Goal: Task Accomplishment & Management: Manage account settings

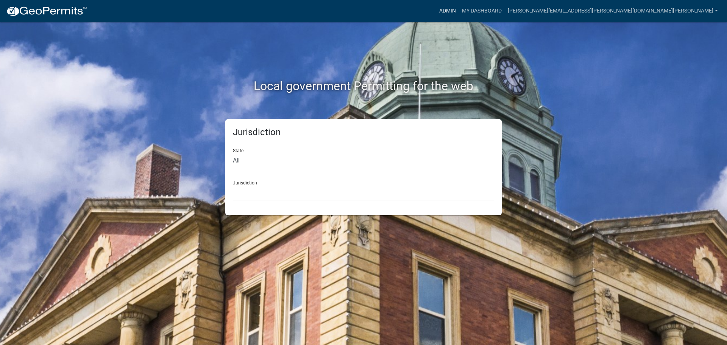
click at [459, 8] on link "Admin" at bounding box center [447, 11] width 23 height 14
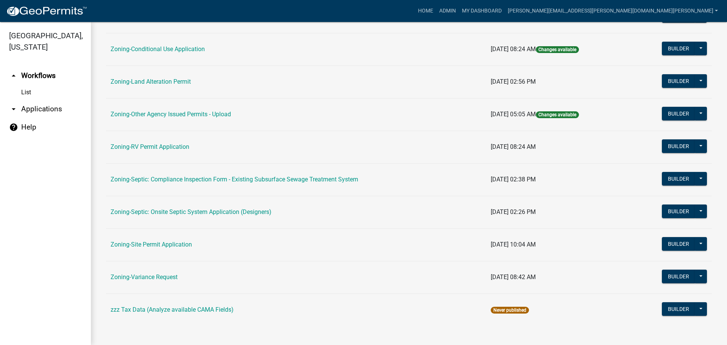
scroll to position [231, 0]
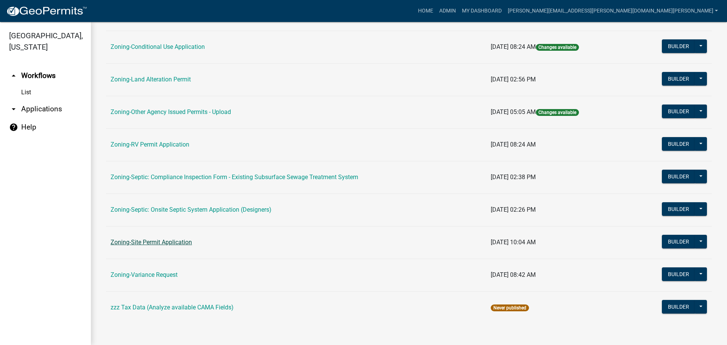
click at [157, 241] on link "Zoning-Site Permit Application" at bounding box center [151, 242] width 81 height 7
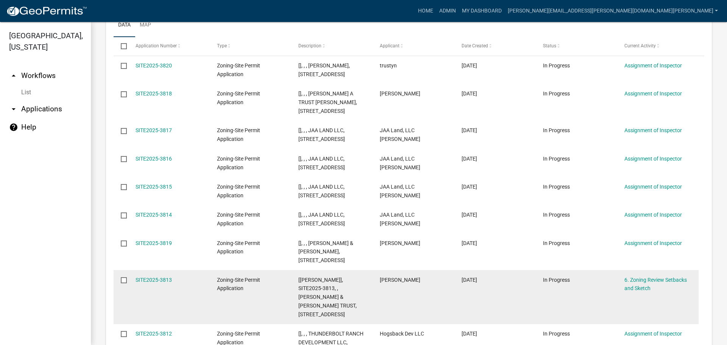
scroll to position [189, 0]
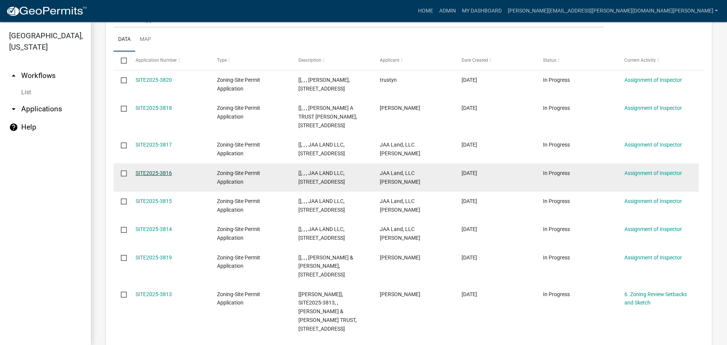
click at [156, 174] on link "SITE2025-3816" at bounding box center [154, 173] width 36 height 6
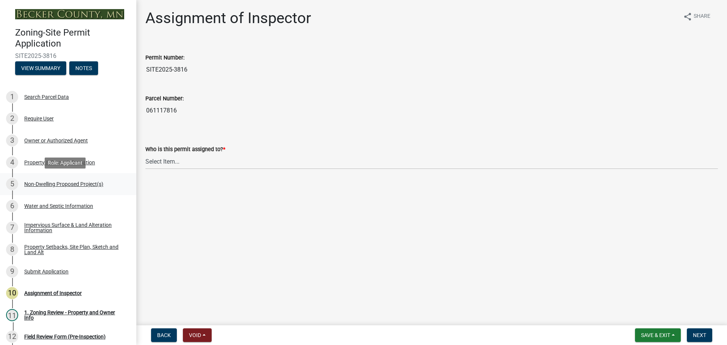
click at [47, 183] on div "Non-Dwelling Proposed Project(s)" at bounding box center [63, 183] width 79 height 5
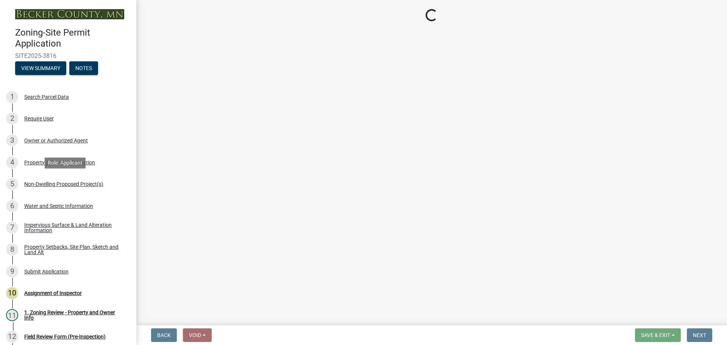
select select "97c48b8f-5b3b-4eb5-baa1-64080d5416e1"
select select "3a2d96d3-fd69-4ed9-bae4-7a5aa03a7e58"
select select "cf118f3b-6469-426f-b247-8aeebfb0198d"
select select "d5258256-81e9-4688-bc84-b01445ee29b6"
select select "258cbdbc-8629-455d-9fed-6a57bf82144e"
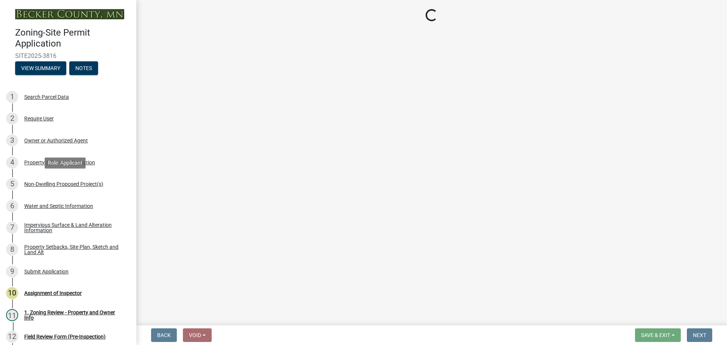
select select "a9a8393f-3c28-47b8-b6d9-84c94641c3fc"
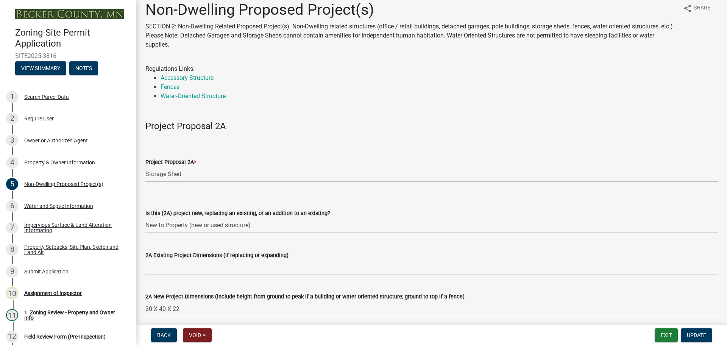
scroll to position [38, 0]
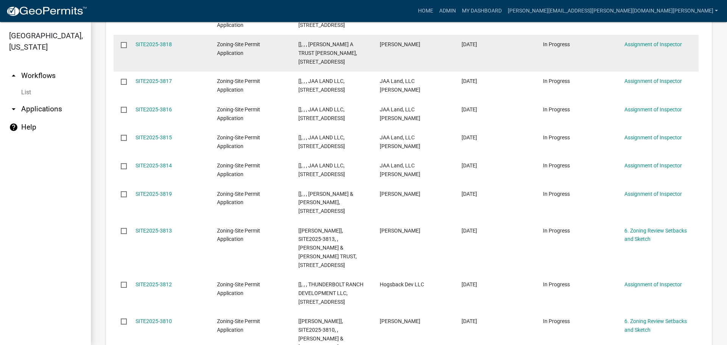
scroll to position [265, 0]
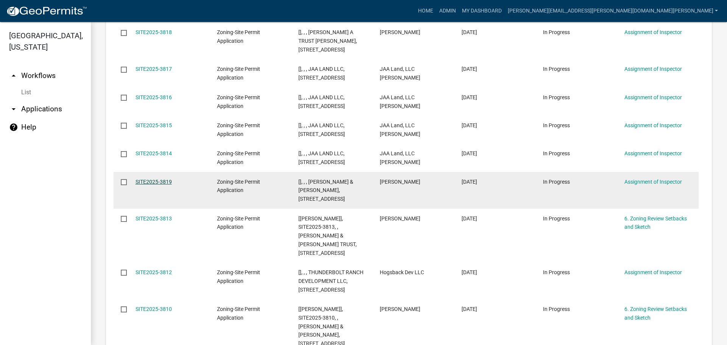
click at [157, 179] on link "SITE2025-3819" at bounding box center [154, 182] width 36 height 6
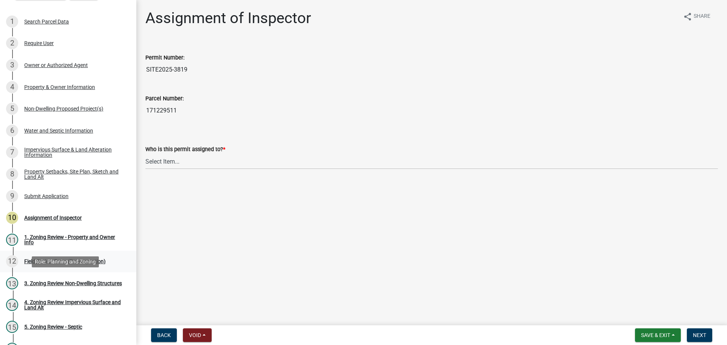
scroll to position [76, 0]
click at [52, 107] on div "Non-Dwelling Proposed Project(s)" at bounding box center [63, 108] width 79 height 5
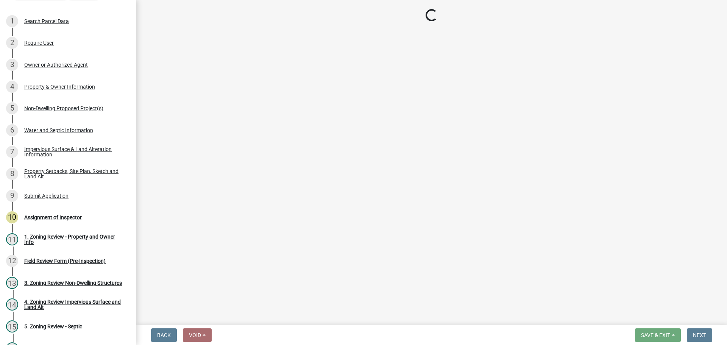
select select "97c48b8f-5b3b-4eb5-baa1-64080d5416e1"
select select "36a8dc7e-5287-4fe3-b802-0764a7c76875"
select select "258cbdbc-8629-455d-9fed-6a57bf82144e"
select select "a9a8393f-3c28-47b8-b6d9-84c94641c3fc"
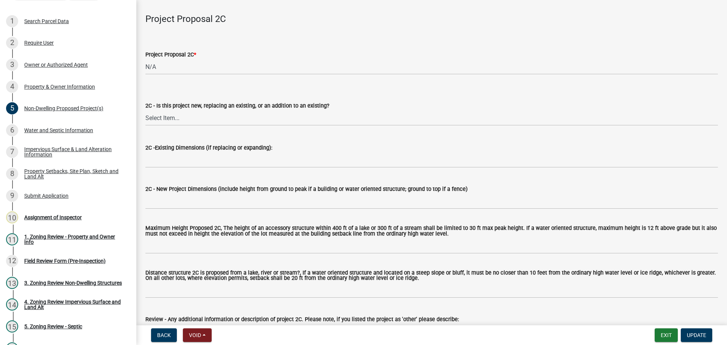
scroll to position [1249, 0]
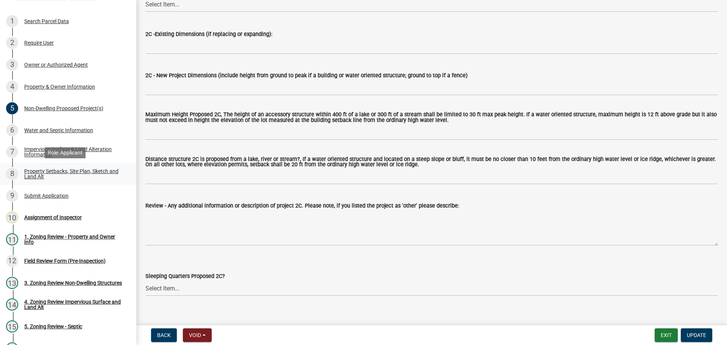
click at [59, 170] on div "Property Setbacks, Site Plan, Sketch and Land Alt" at bounding box center [74, 173] width 100 height 11
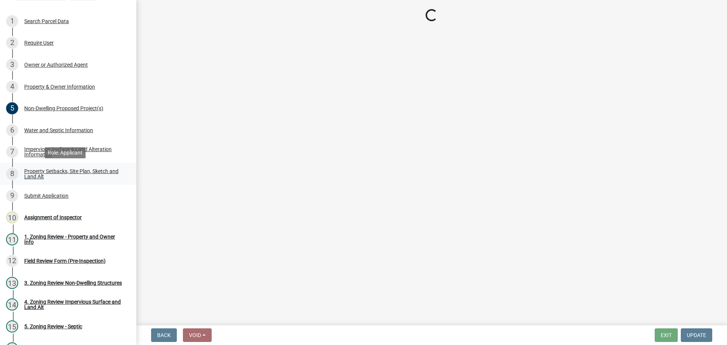
scroll to position [0, 0]
select select "7b13c63f-e699-4112-b373-98fbd28ec536"
select select "672d089f-9cd3-446f-b0c0-8c1c3af18166"
select select "b56a4575-9846-47cf-8067-c59a4853da22"
select select "e8ab2dc3-aa3f-46f3-9b4a-37eb25ad84af"
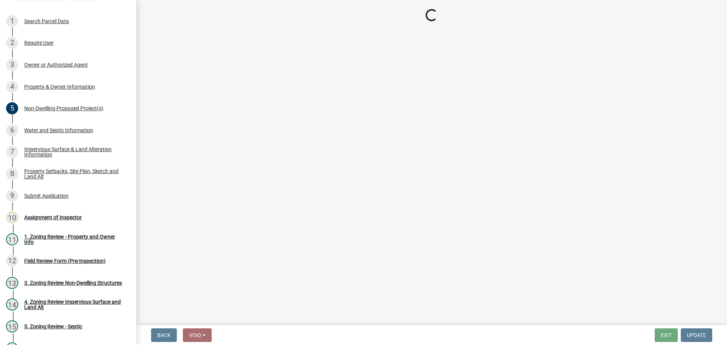
select select "b98836ba-4715-455d-97ab-be9a9df498a8"
select select "c8b8ea71-7088-4e87-a493-7bc88cc2835b"
select select "133211ff-91ce-4a0a-9235-b48a7e2069a0"
select select "19d13e65-c93d-443e-910a-7a17299544cc"
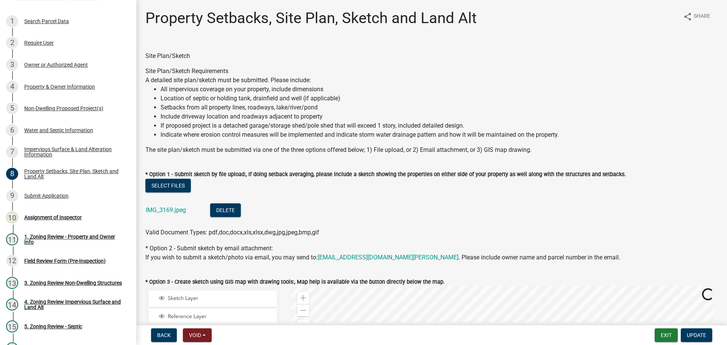
click at [167, 204] on div "IMG_3169.jpeg" at bounding box center [172, 211] width 52 height 16
click at [167, 210] on link "IMG_3169.jpeg" at bounding box center [166, 209] width 40 height 7
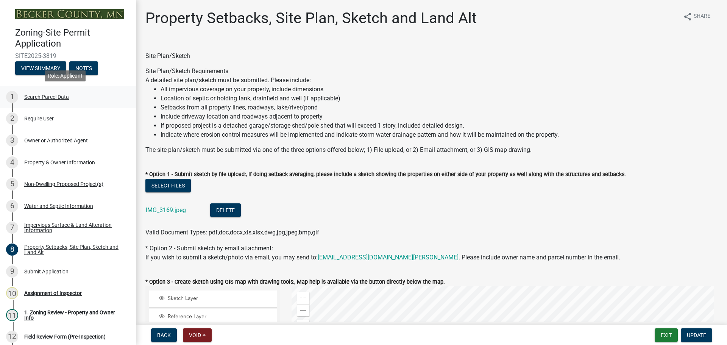
click at [48, 91] on div "1 Search Parcel Data" at bounding box center [65, 97] width 118 height 12
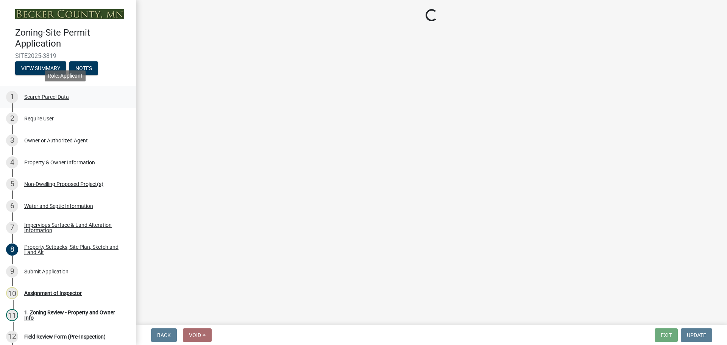
click at [48, 94] on div "Search Parcel Data" at bounding box center [46, 96] width 45 height 5
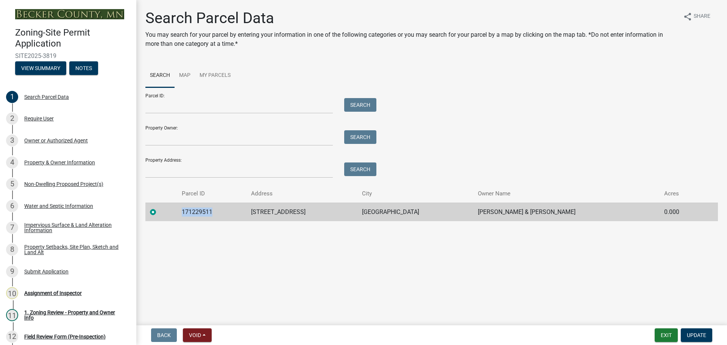
drag, startPoint x: 214, startPoint y: 210, endPoint x: 172, endPoint y: 211, distance: 42.0
click at [172, 211] on tr "171229511 22011 N PEARL LAKE RD DETROIT LAKES THOMAS G & JEAN A MCGURRAN 0.000" at bounding box center [431, 212] width 572 height 19
copy td "171229511"
click at [56, 246] on div "Property Setbacks, Site Plan, Sketch and Land Alt" at bounding box center [74, 249] width 100 height 11
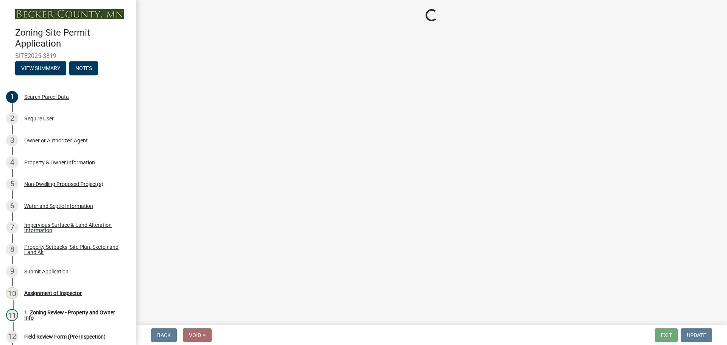
select select "7b13c63f-e699-4112-b373-98fbd28ec536"
select select "672d089f-9cd3-446f-b0c0-8c1c3af18166"
select select "b56a4575-9846-47cf-8067-c59a4853da22"
select select "e8ab2dc3-aa3f-46f3-9b4a-37eb25ad84af"
select select "b98836ba-4715-455d-97ab-be9a9df498a8"
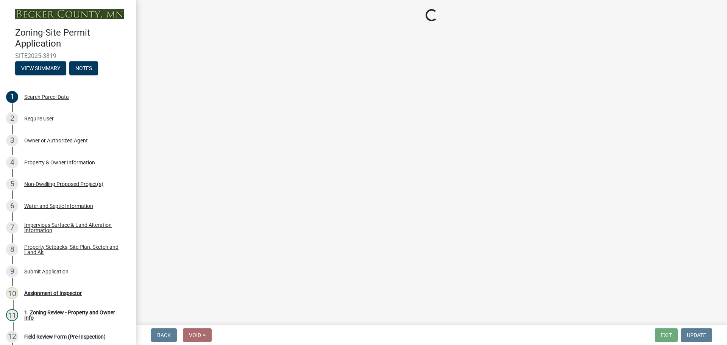
select select "c8b8ea71-7088-4e87-a493-7bc88cc2835b"
select select "133211ff-91ce-4a0a-9235-b48a7e2069a0"
select select "19d13e65-c93d-443e-910a-7a17299544cc"
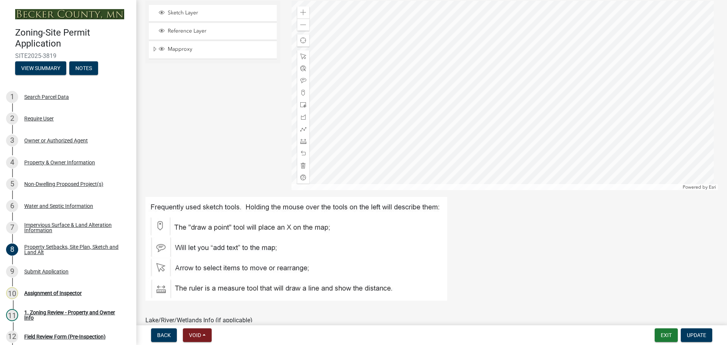
scroll to position [210, 0]
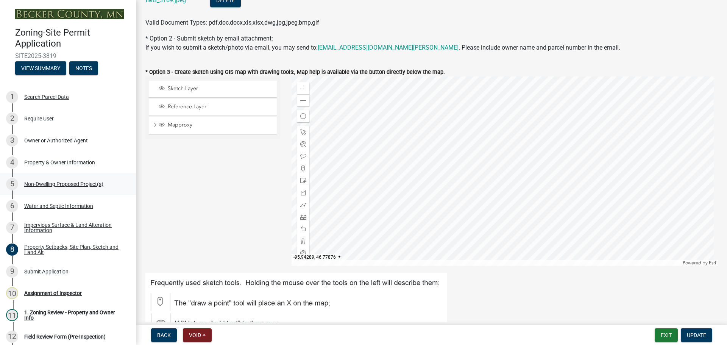
click at [60, 181] on div "Non-Dwelling Proposed Project(s)" at bounding box center [63, 183] width 79 height 5
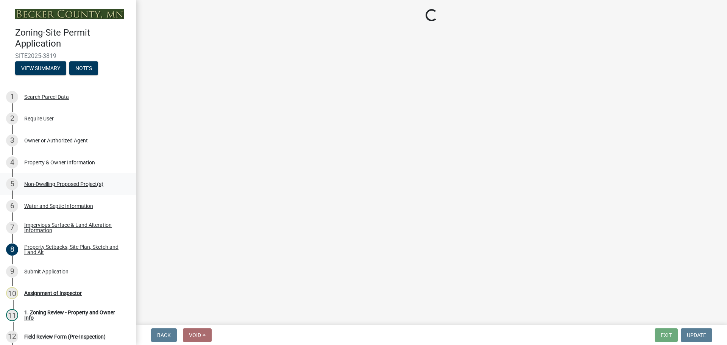
select select "97c48b8f-5b3b-4eb5-baa1-64080d5416e1"
select select "36a8dc7e-5287-4fe3-b802-0764a7c76875"
select select "258cbdbc-8629-455d-9fed-6a57bf82144e"
select select "a9a8393f-3c28-47b8-b6d9-84c94641c3fc"
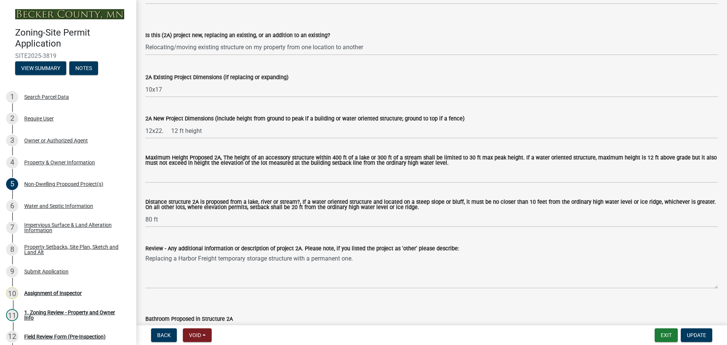
scroll to position [189, 0]
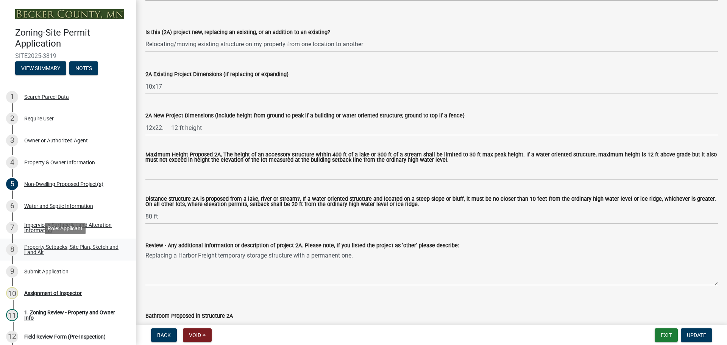
click at [64, 244] on div "Property Setbacks, Site Plan, Sketch and Land Alt" at bounding box center [74, 249] width 100 height 11
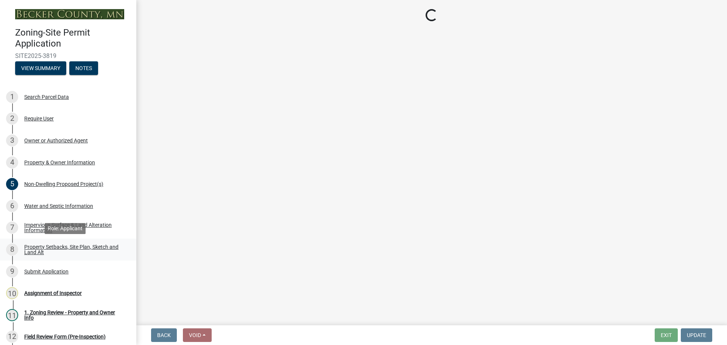
select select "7b13c63f-e699-4112-b373-98fbd28ec536"
select select "672d089f-9cd3-446f-b0c0-8c1c3af18166"
select select "b56a4575-9846-47cf-8067-c59a4853da22"
select select "e8ab2dc3-aa3f-46f3-9b4a-37eb25ad84af"
select select "b98836ba-4715-455d-97ab-be9a9df498a8"
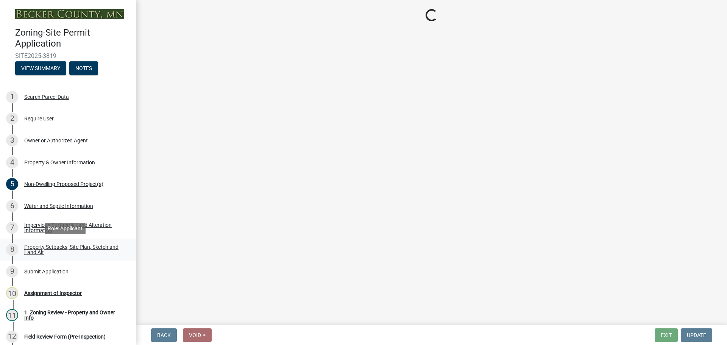
select select "c8b8ea71-7088-4e87-a493-7bc88cc2835b"
select select "133211ff-91ce-4a0a-9235-b48a7e2069a0"
select select "19d13e65-c93d-443e-910a-7a17299544cc"
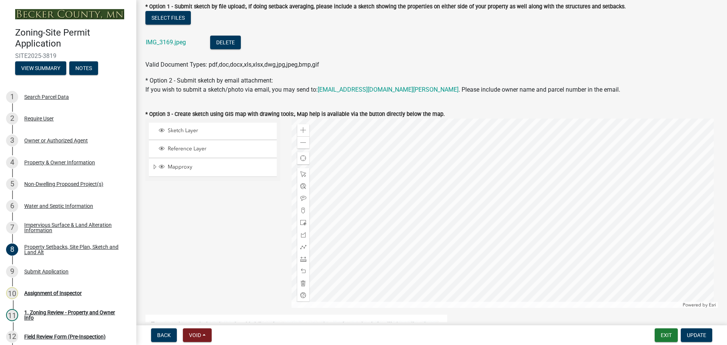
scroll to position [189, 0]
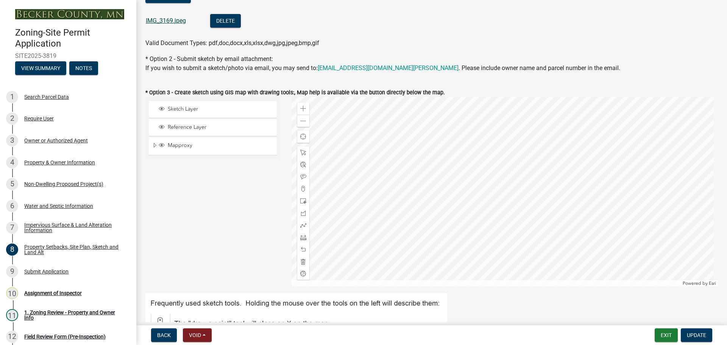
click at [167, 19] on link "IMG_3169.jpeg" at bounding box center [166, 20] width 40 height 7
click at [51, 292] on div "Assignment of Inspector" at bounding box center [53, 292] width 58 height 5
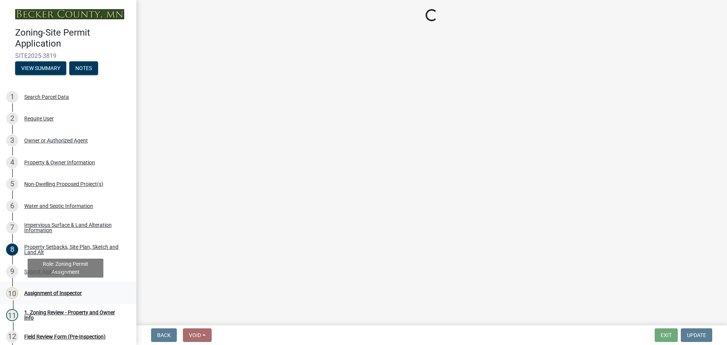
scroll to position [0, 0]
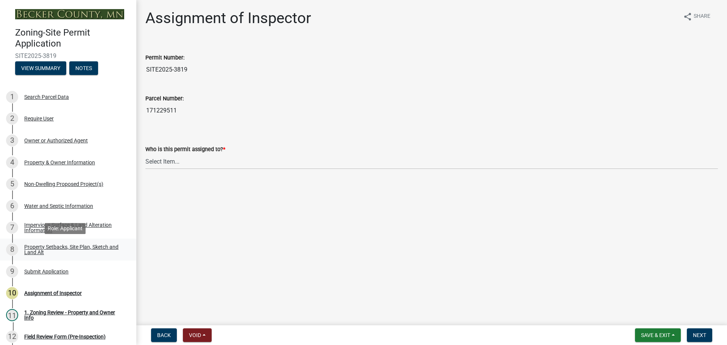
click at [54, 245] on div "Property Setbacks, Site Plan, Sketch and Land Alt" at bounding box center [74, 249] width 100 height 11
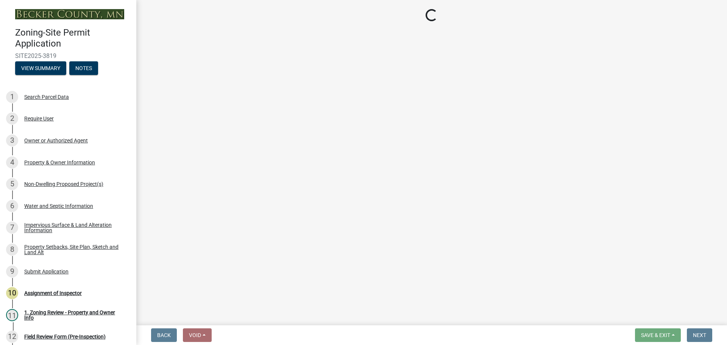
select select "7b13c63f-e699-4112-b373-98fbd28ec536"
select select "672d089f-9cd3-446f-b0c0-8c1c3af18166"
select select "b56a4575-9846-47cf-8067-c59a4853da22"
select select "e8ab2dc3-aa3f-46f3-9b4a-37eb25ad84af"
select select "b98836ba-4715-455d-97ab-be9a9df498a8"
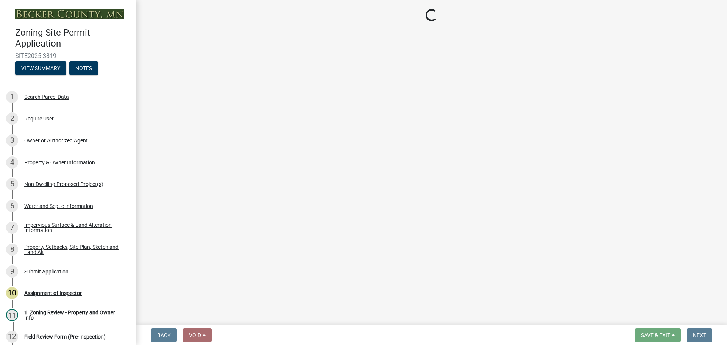
select select "c8b8ea71-7088-4e87-a493-7bc88cc2835b"
select select "133211ff-91ce-4a0a-9235-b48a7e2069a0"
select select "19d13e65-c93d-443e-910a-7a17299544cc"
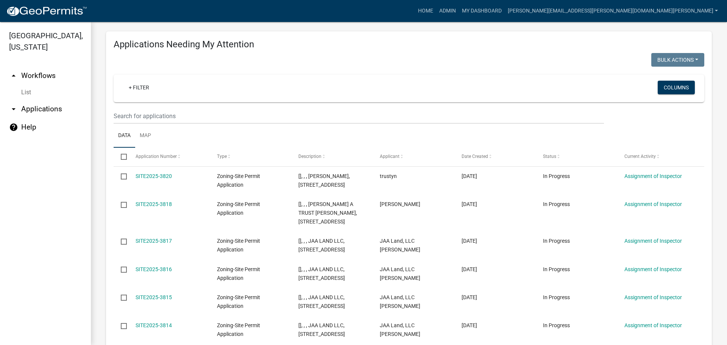
scroll to position [114, 0]
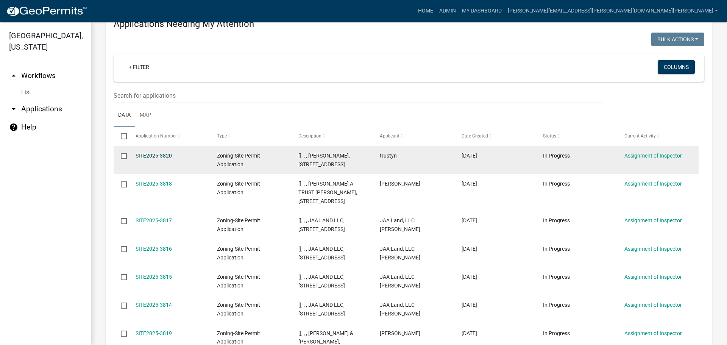
click at [162, 154] on link "SITE2025-3820" at bounding box center [154, 156] width 36 height 6
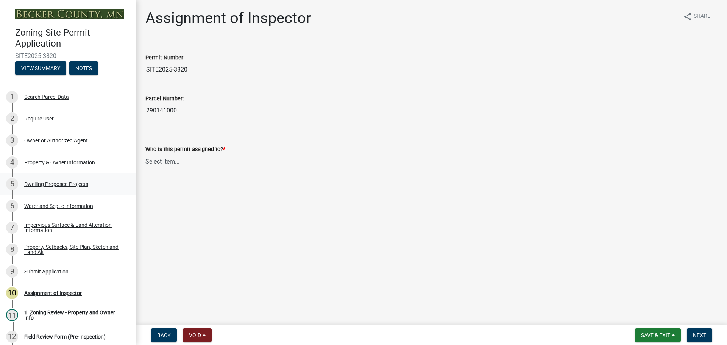
click at [53, 180] on div "5 Dwelling Proposed Projects" at bounding box center [65, 184] width 118 height 12
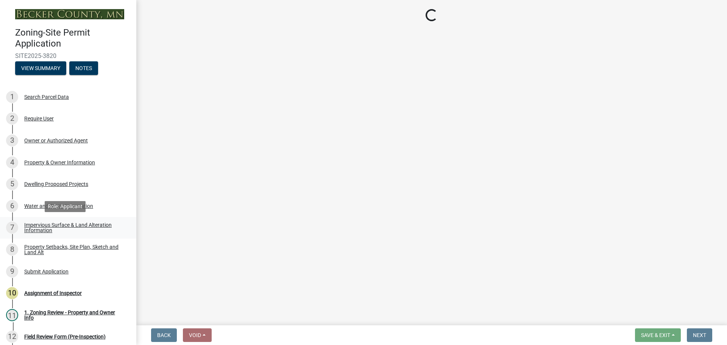
select select "5b8abcc6-67f7-49fb-8f25-c295ccc2b339"
select select "566f81cc-4b3f-4ecb-9f16-a2b313352c61"
select select "03c1fec4-1fbe-4331-bc18-34e24145556f"
select select "4f5e2784-8c40-49a3-b0e9-8f1a3cbab4f4"
select select "a045e8de-0125-48b5-a52c-0705e3235ca5"
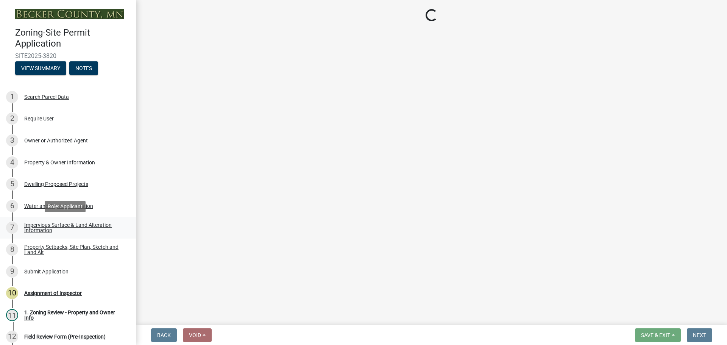
select select "744d8552-d7ef-4cf1-b465-42901748f06c"
select select "638dddef-31f4-4d73-b0b5-0ffc7b344434"
select select "43dc438e-12cf-4fa6-b4ef-a236ffc627d7"
select select "92a0ce08-7963-4b1d-9a71-a10ef3c9fec5"
select select "ab9119d1-7da9-49c4-9fac-8c142204c89d"
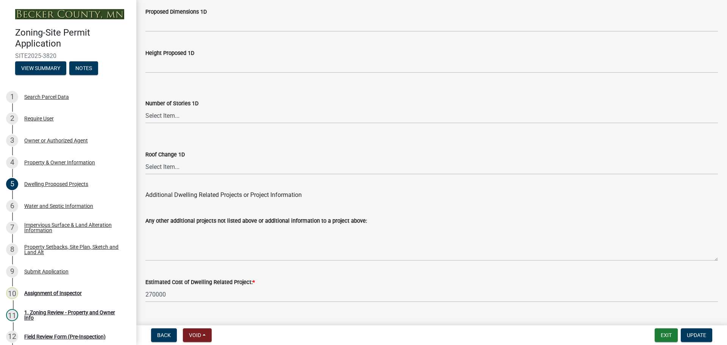
scroll to position [1815, 0]
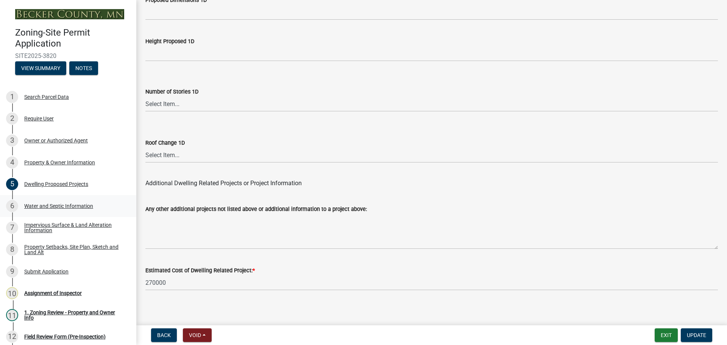
click at [59, 203] on div "Water and Septic Information" at bounding box center [58, 205] width 69 height 5
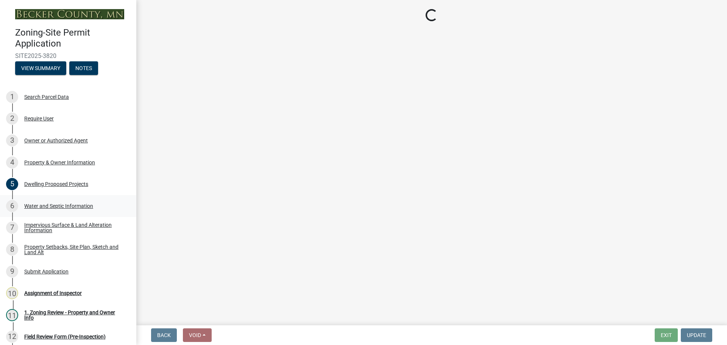
scroll to position [0, 0]
select select "295c6ba3-00c2-4229-aea3-8b4be6316de8"
select select "4828487e-2007-429b-991d-671fae0459c9"
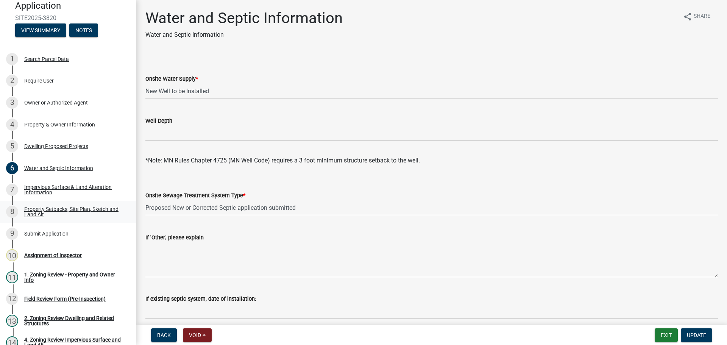
click at [41, 209] on div "Property Setbacks, Site Plan, Sketch and Land Alt" at bounding box center [74, 211] width 100 height 11
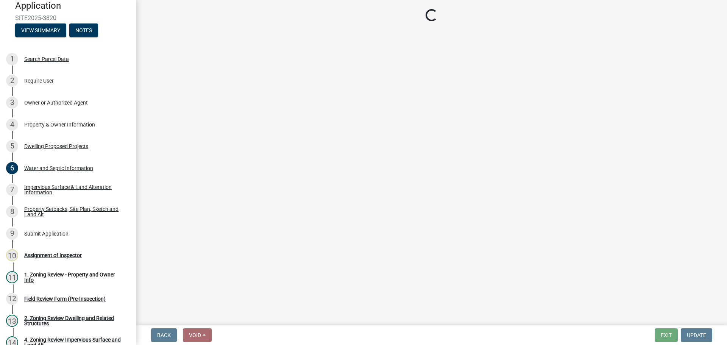
select select "d89fbfa0-1150-4954-b91c-9d482c9530a3"
select select "fd58f24c-a096-4195-863e-b494ea1fd324"
select select "12f785fb-c378-4b18-841c-21c73dc99083"
select select "12da6293-5841-4f5c-bd92-3658833964cd"
select select "27b2a8b4-abf6-463e-8c0c-7c5d2b4fe26f"
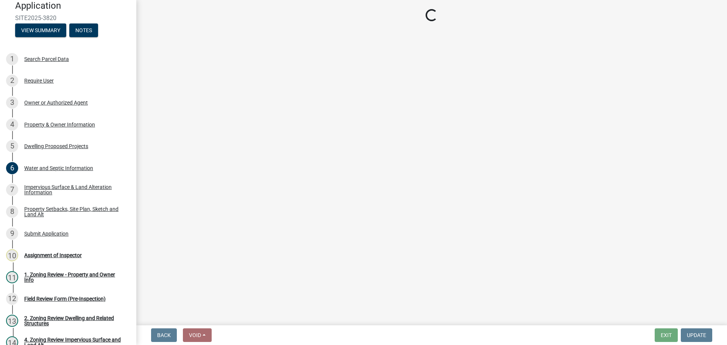
select select "28f6c7b2-2b88-4425-ae15-f67110f778a7"
select select "e019de12-4845-45f2-ad10-5fb76eee0e55"
select select "c8b8ea71-7088-4e87-a493-7bc88cc2835b"
select select "a4ce8fad-3c47-4e2b-9375-28a8f2ee630b"
select select "4421853d-5e11-4b64-95ec-6c47066881cc"
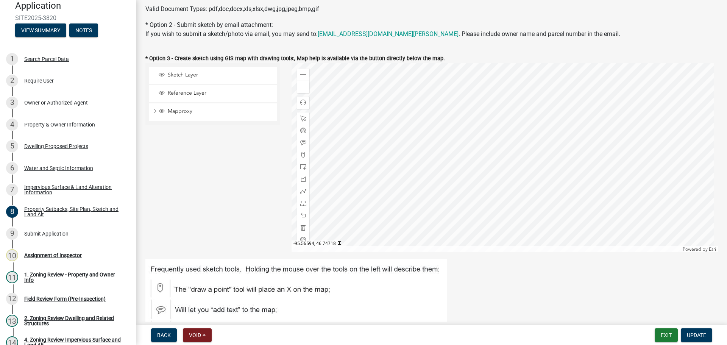
scroll to position [189, 0]
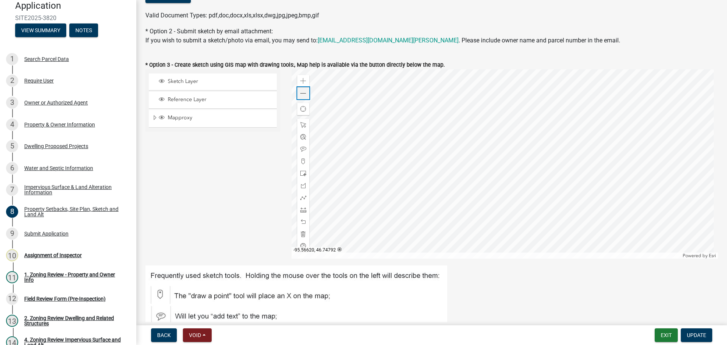
click at [303, 94] on span at bounding box center [303, 93] width 6 height 6
click at [301, 90] on span at bounding box center [303, 93] width 6 height 6
click at [368, 104] on div at bounding box center [505, 163] width 427 height 189
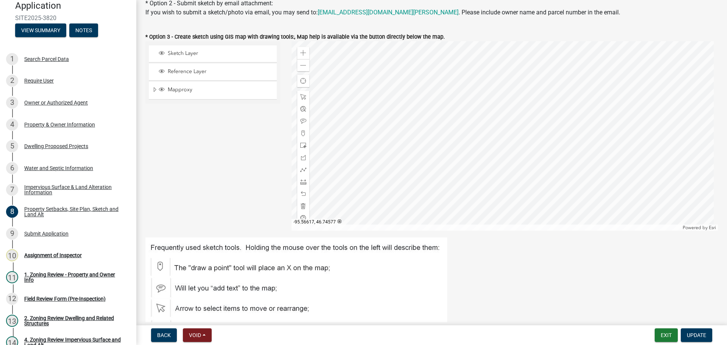
scroll to position [227, 0]
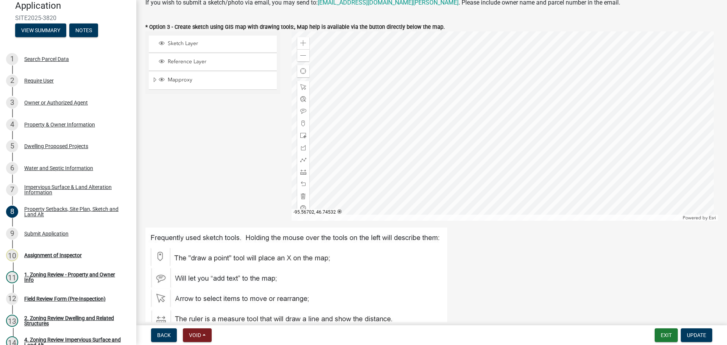
click at [417, 162] on div at bounding box center [505, 125] width 427 height 189
click at [514, 158] on div at bounding box center [505, 125] width 427 height 189
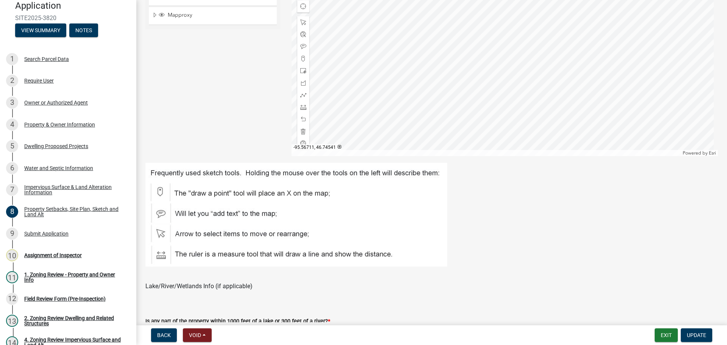
scroll to position [303, 0]
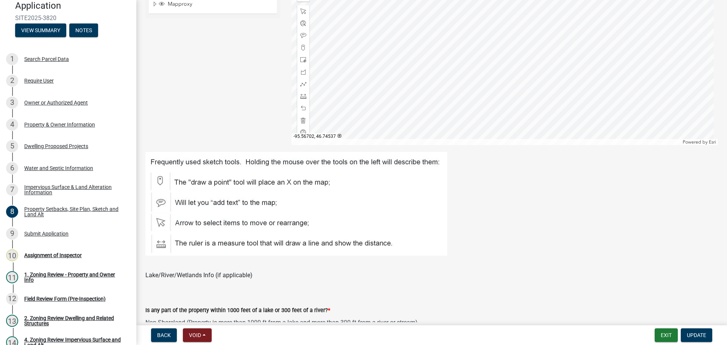
click at [489, 145] on div at bounding box center [505, 50] width 427 height 189
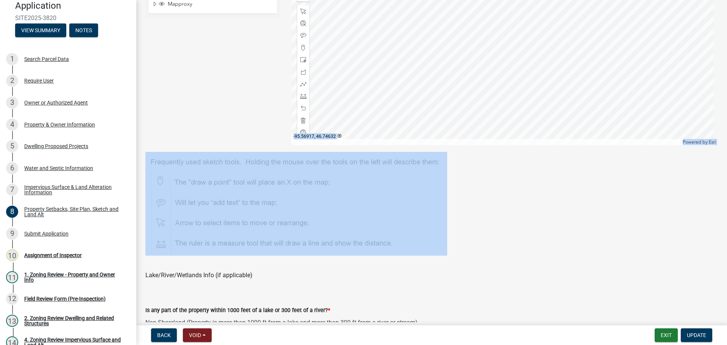
drag, startPoint x: 207, startPoint y: 97, endPoint x: 203, endPoint y: 201, distance: 103.8
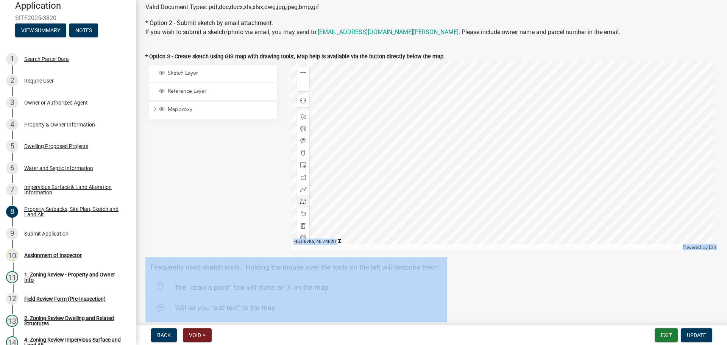
scroll to position [151, 0]
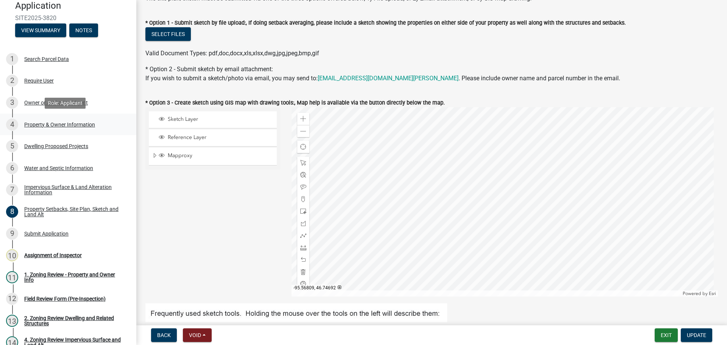
click at [49, 119] on div "4 Property & Owner Information" at bounding box center [65, 125] width 118 height 12
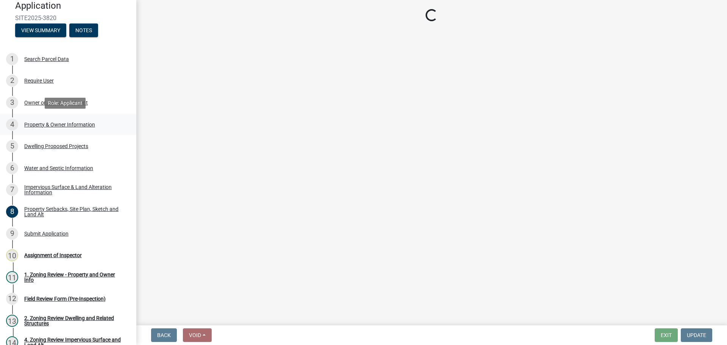
select select "b2b11ab5-4cf3-4ddf-aa4f-8f5e7d5b110d"
select select "f87eba17-8ed9-4ad8-aefc-fe36a3f3544b"
select select "393a978c-6bd5-4cb2-a6a0-db6feb8732b8"
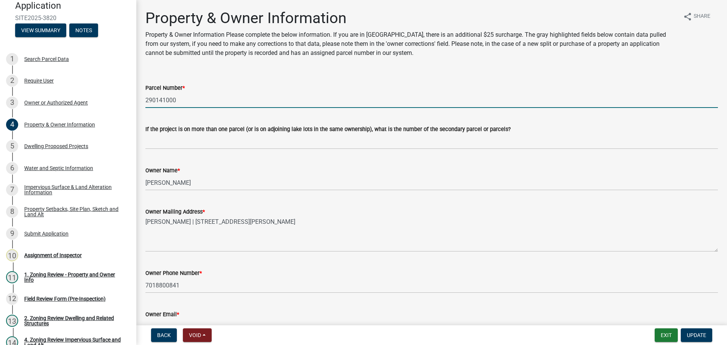
drag, startPoint x: 182, startPoint y: 103, endPoint x: 142, endPoint y: 100, distance: 40.2
click at [142, 100] on div "Parcel Number * 290141000" at bounding box center [432, 90] width 584 height 35
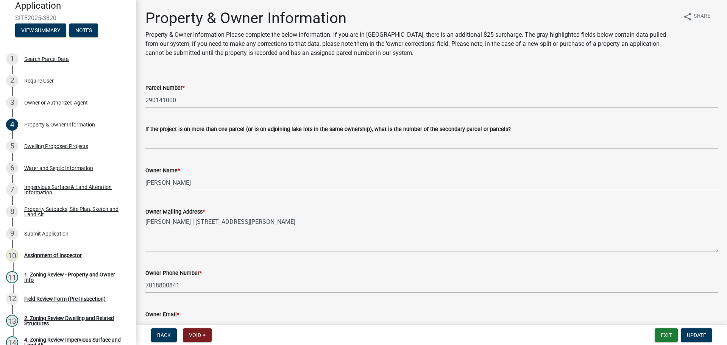
drag, startPoint x: 145, startPoint y: 98, endPoint x: 219, endPoint y: 87, distance: 74.7
click at [219, 87] on div "Parcel Number *" at bounding box center [431, 87] width 572 height 9
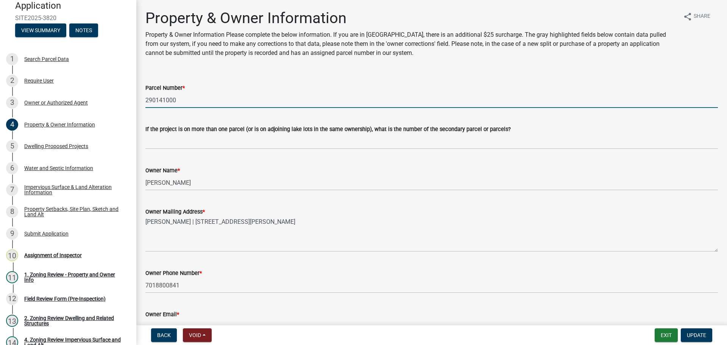
drag, startPoint x: 175, startPoint y: 99, endPoint x: 147, endPoint y: 99, distance: 28.4
click at [147, 99] on input "290141000" at bounding box center [431, 100] width 572 height 16
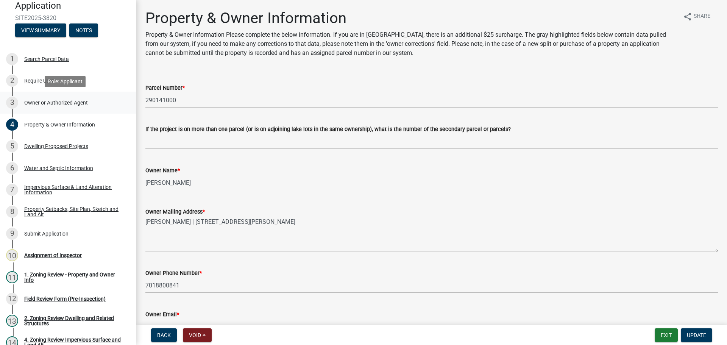
click at [45, 100] on div "Owner or Authorized Agent" at bounding box center [56, 102] width 64 height 5
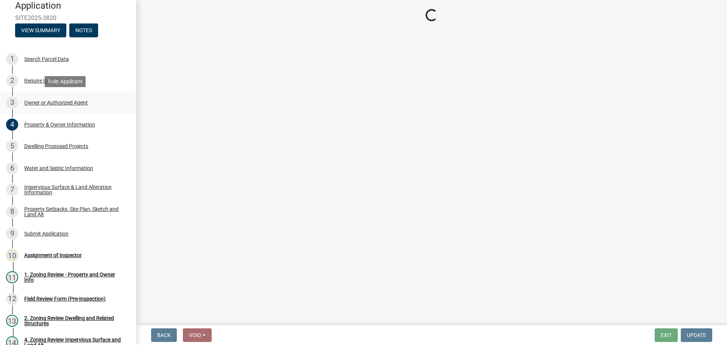
select select "3c674549-ed69-405f-b795-9fa3f7d47d9d"
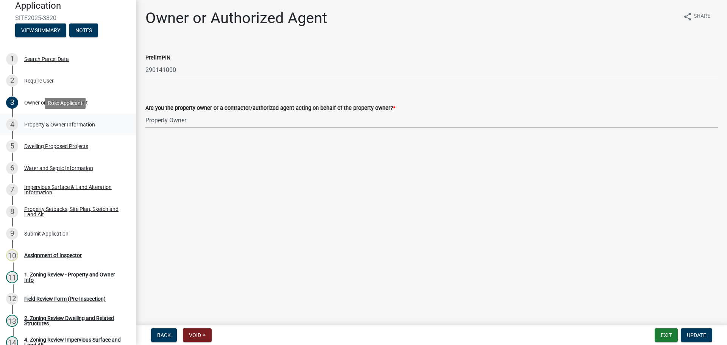
click at [40, 122] on div "Property & Owner Information" at bounding box center [59, 124] width 71 height 5
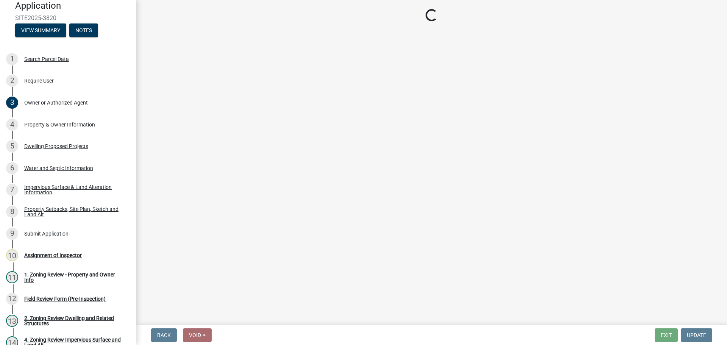
select select "b2b11ab5-4cf3-4ddf-aa4f-8f5e7d5b110d"
select select "f87eba17-8ed9-4ad8-aefc-fe36a3f3544b"
select select "393a978c-6bd5-4cb2-a6a0-db6feb8732b8"
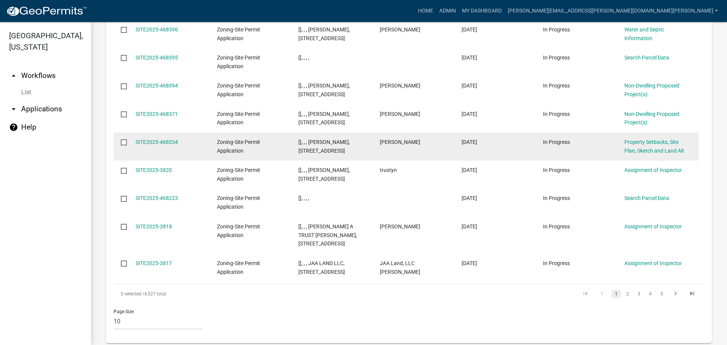
scroll to position [842, 0]
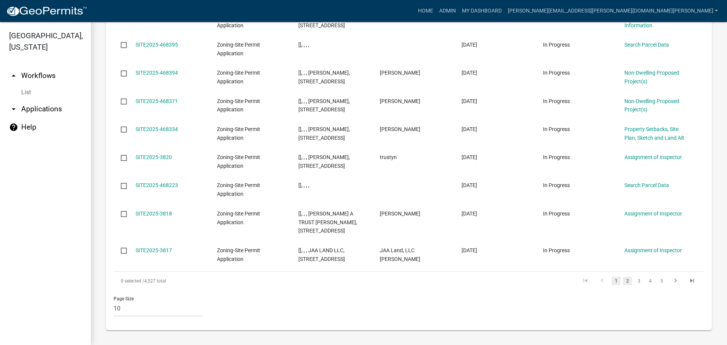
click at [623, 279] on link "2" at bounding box center [627, 281] width 9 height 8
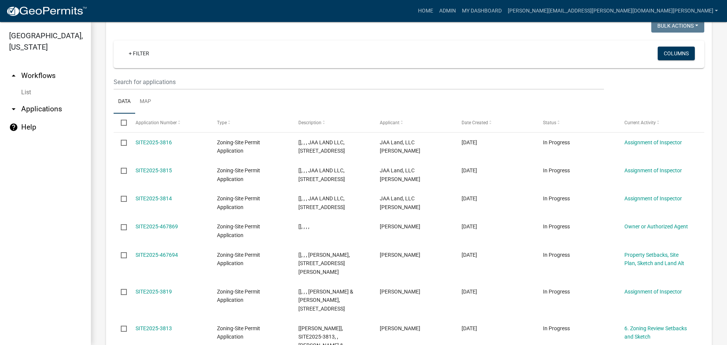
scroll to position [728, 0]
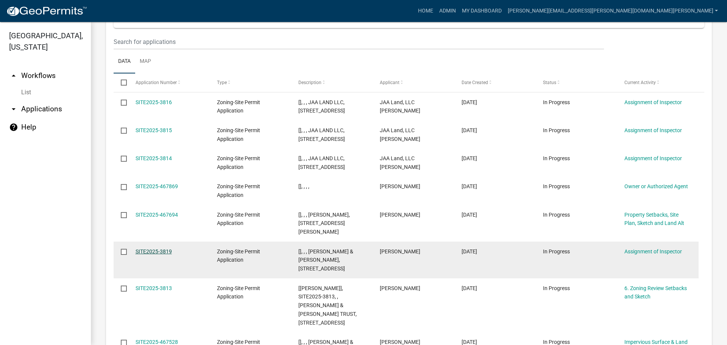
click at [154, 248] on link "SITE2025-3819" at bounding box center [154, 251] width 36 height 6
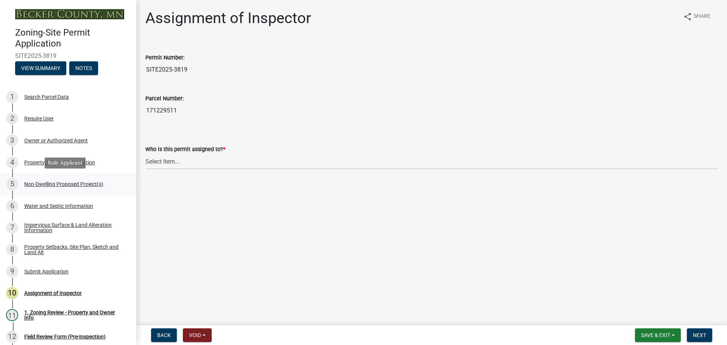
click at [61, 183] on div "Non-Dwelling Proposed Project(s)" at bounding box center [63, 183] width 79 height 5
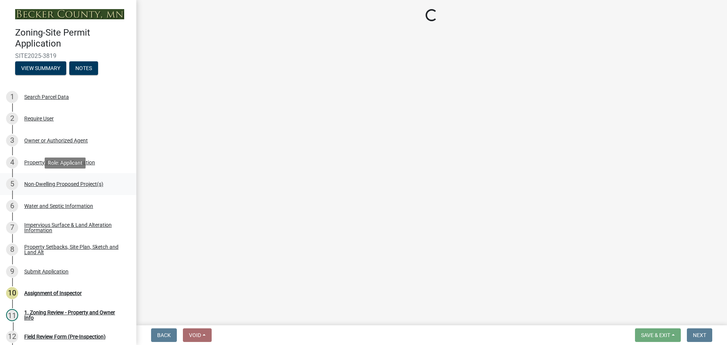
select select "97c48b8f-5b3b-4eb5-baa1-64080d5416e1"
select select "36a8dc7e-5287-4fe3-b802-0764a7c76875"
select select "258cbdbc-8629-455d-9fed-6a57bf82144e"
select select "a9a8393f-3c28-47b8-b6d9-84c94641c3fc"
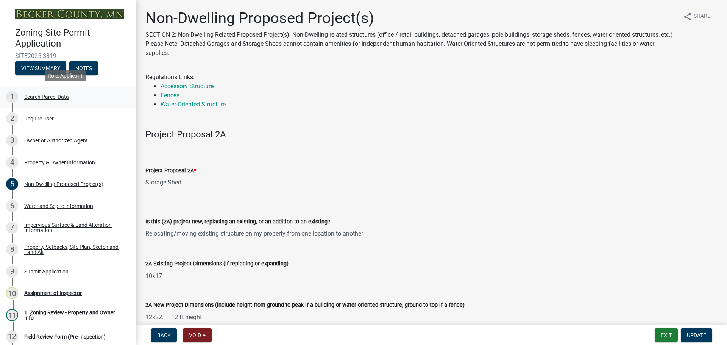
click at [31, 92] on div "1 Search Parcel Data" at bounding box center [65, 97] width 118 height 12
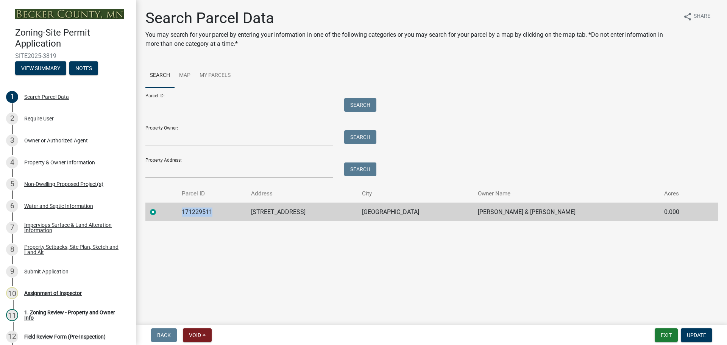
drag, startPoint x: 212, startPoint y: 212, endPoint x: 182, endPoint y: 206, distance: 31.1
click at [182, 206] on td "171229511" at bounding box center [211, 212] width 69 height 19
drag, startPoint x: 183, startPoint y: 212, endPoint x: 203, endPoint y: 210, distance: 19.8
click at [203, 210] on td "171229511" at bounding box center [211, 212] width 69 height 19
drag, startPoint x: 215, startPoint y: 211, endPoint x: 177, endPoint y: 206, distance: 39.0
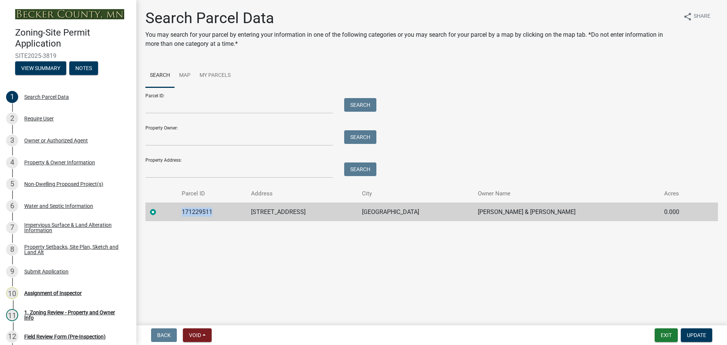
click at [177, 206] on tr "171229511 22011 N PEARL LAKE RD DETROIT LAKES THOMAS G & JEAN A MCGURRAN 0.000" at bounding box center [431, 212] width 572 height 19
copy td "171229511"
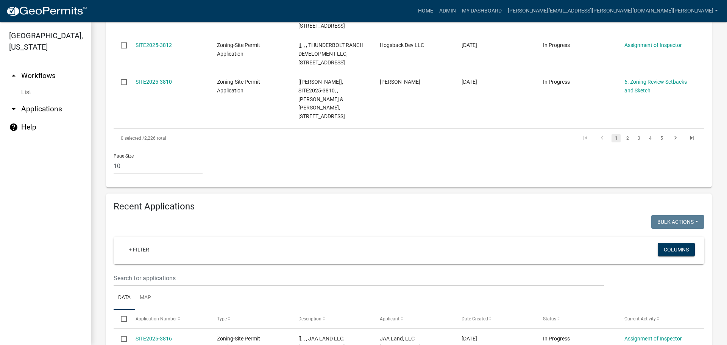
scroll to position [894, 0]
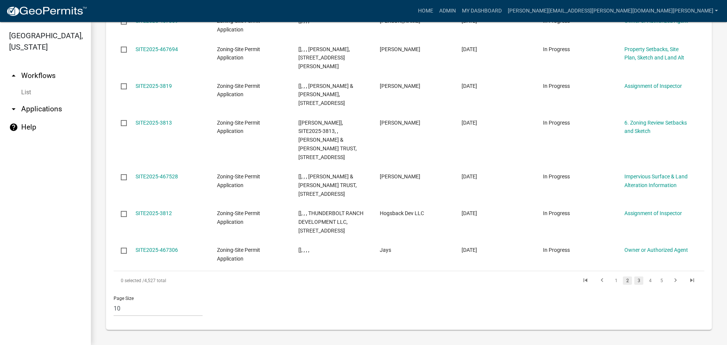
click at [635, 282] on link "3" at bounding box center [638, 280] width 9 height 8
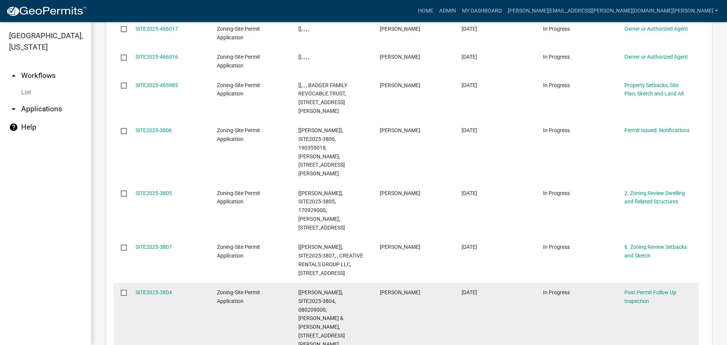
scroll to position [972, 0]
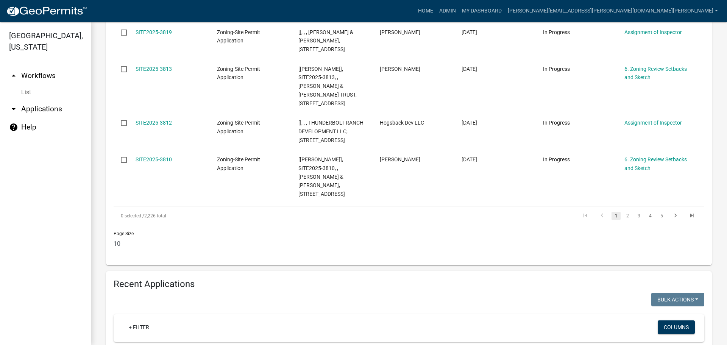
scroll to position [492, 0]
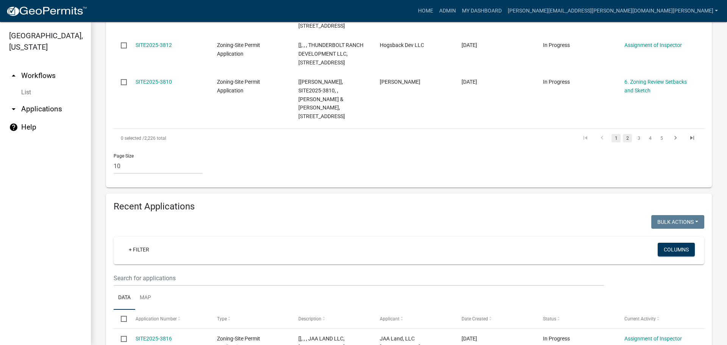
click at [623, 137] on link "2" at bounding box center [627, 138] width 9 height 8
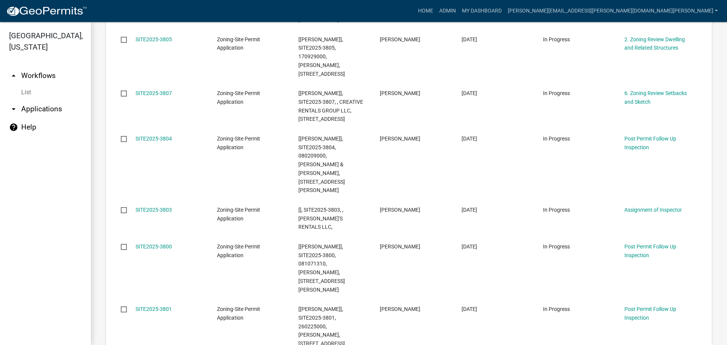
scroll to position [473, 0]
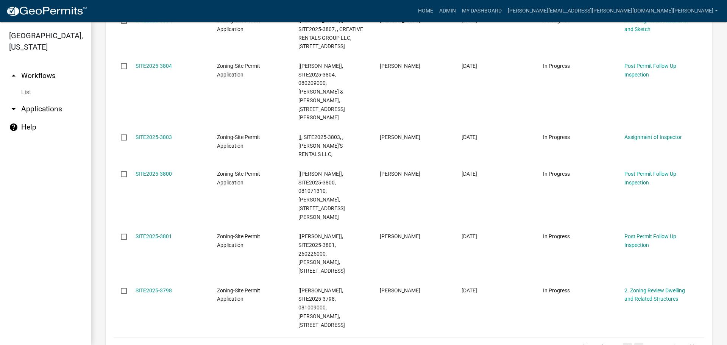
click at [634, 343] on link "3" at bounding box center [638, 347] width 9 height 8
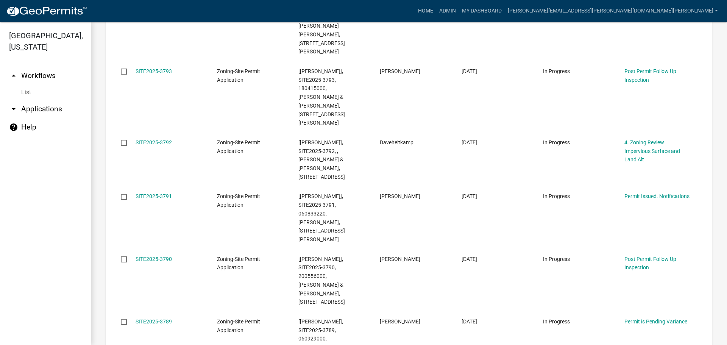
scroll to position [444, 0]
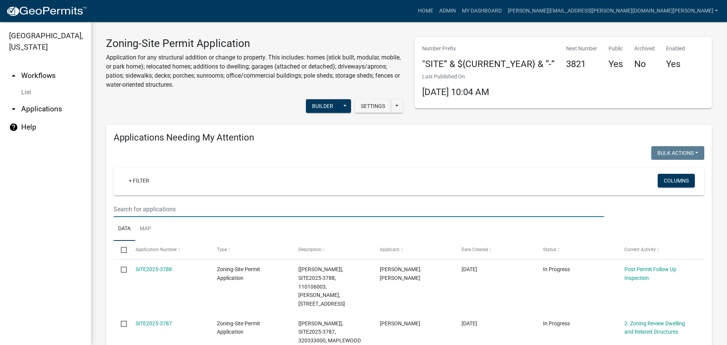
click at [188, 210] on input "text" at bounding box center [359, 209] width 490 height 16
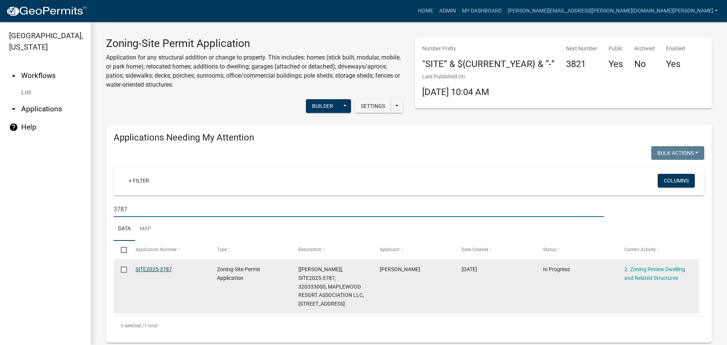
type input "3787"
click at [158, 268] on link "SITE2025-3787" at bounding box center [154, 269] width 36 height 6
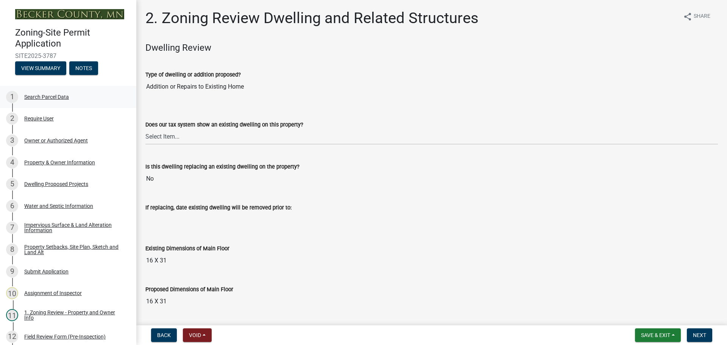
click at [47, 94] on div "Search Parcel Data" at bounding box center [46, 96] width 45 height 5
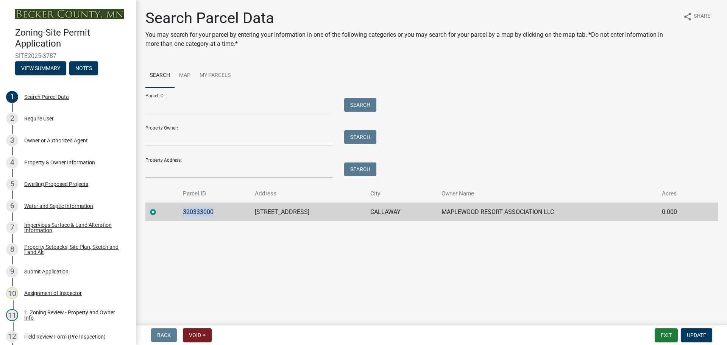
drag, startPoint x: 212, startPoint y: 211, endPoint x: 176, endPoint y: 211, distance: 36.7
click at [178, 211] on td "320333000" at bounding box center [214, 212] width 72 height 19
copy td "320333000"
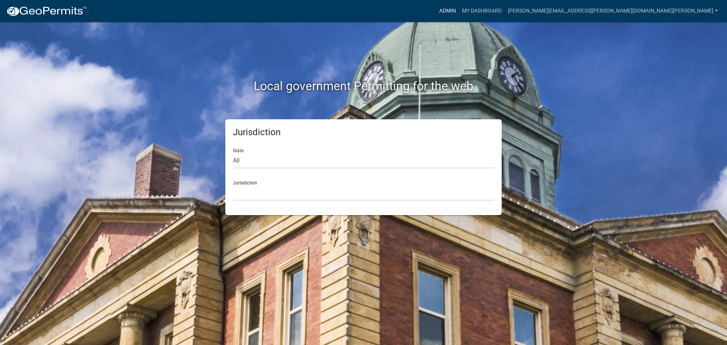
click at [459, 10] on link "Admin" at bounding box center [447, 11] width 23 height 14
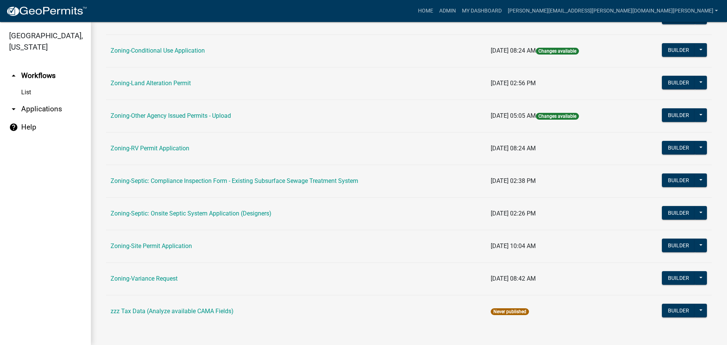
scroll to position [227, 0]
click at [164, 245] on link "Zoning-Site Permit Application" at bounding box center [151, 245] width 81 height 7
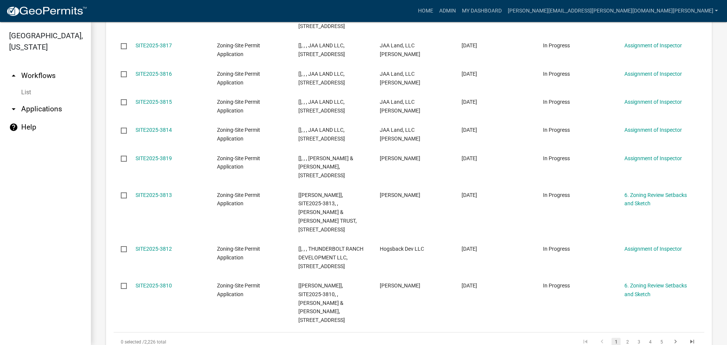
scroll to position [303, 0]
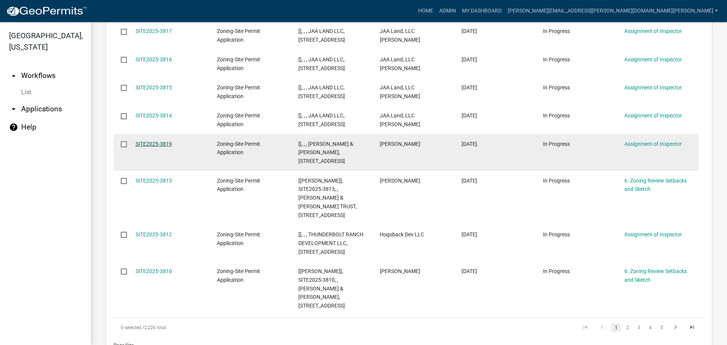
click at [155, 141] on link "SITE2025-3819" at bounding box center [154, 144] width 36 height 6
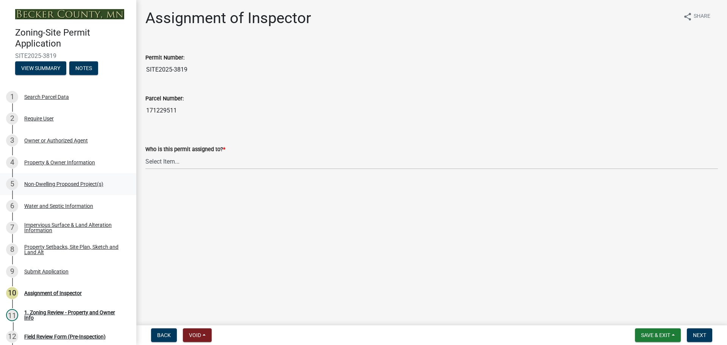
click at [48, 182] on div "Non-Dwelling Proposed Project(s)" at bounding box center [63, 183] width 79 height 5
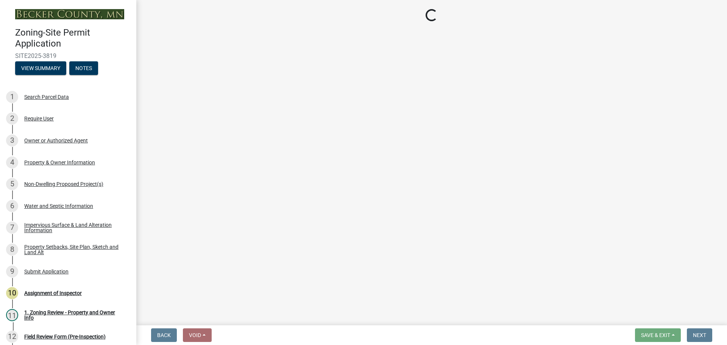
select select "97c48b8f-5b3b-4eb5-baa1-64080d5416e1"
select select "36a8dc7e-5287-4fe3-b802-0764a7c76875"
select select "258cbdbc-8629-455d-9fed-6a57bf82144e"
select select "a9a8393f-3c28-47b8-b6d9-84c94641c3fc"
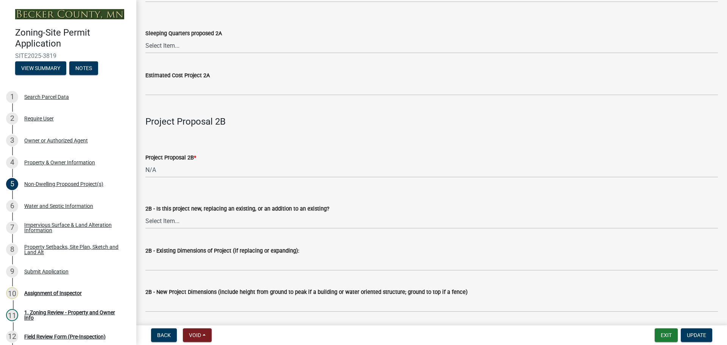
scroll to position [416, 0]
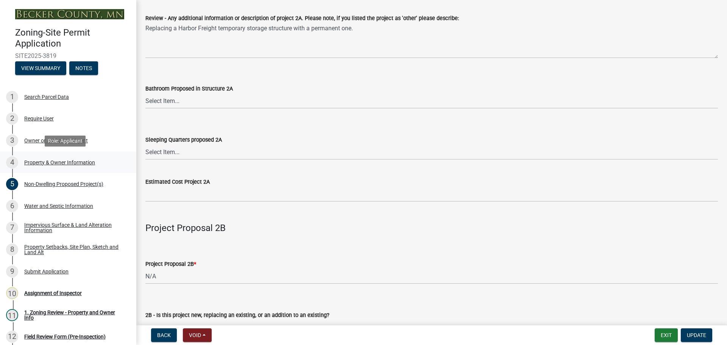
click at [61, 161] on div "Property & Owner Information" at bounding box center [59, 162] width 71 height 5
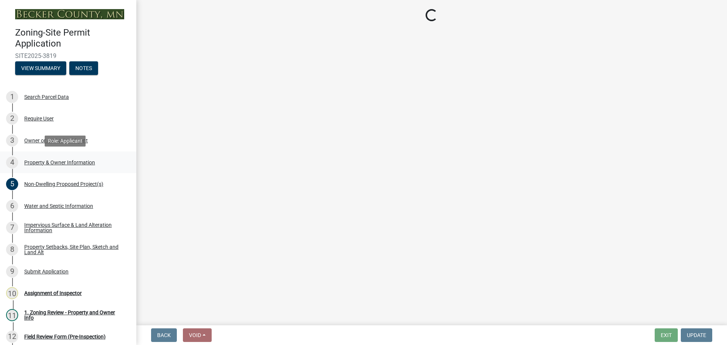
scroll to position [0, 0]
select select "a752e4d6-14bd-4f0f-bfe8-5b67ead45659"
select select "9bce286e-d536-49ff-bab3-4b7d67f0814c"
select select "fcf6d223-6c57-4dc5-b63a-a94704169022"
select select "5a5634ed-f11e-4c7b-90e1-096e6cfd17b9"
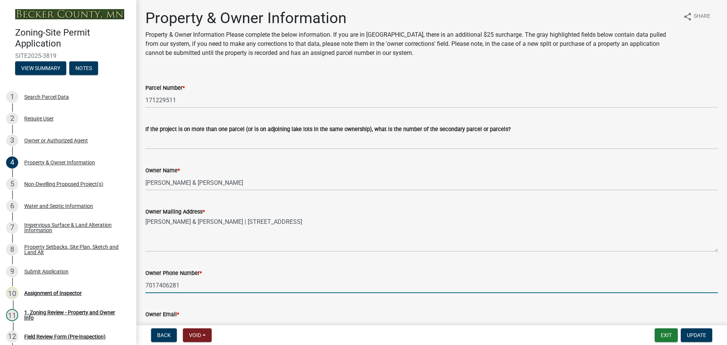
click at [190, 285] on input "7017406281" at bounding box center [431, 286] width 572 height 16
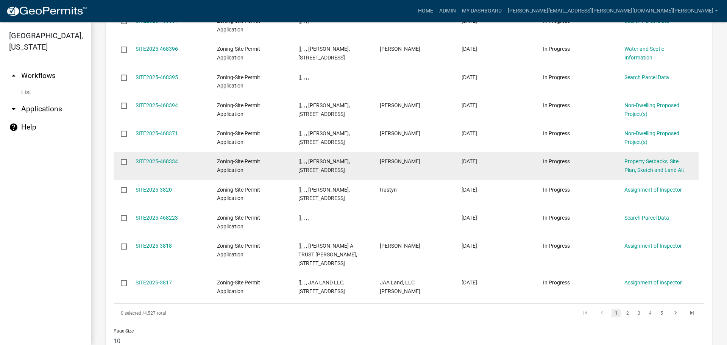
scroll to position [810, 0]
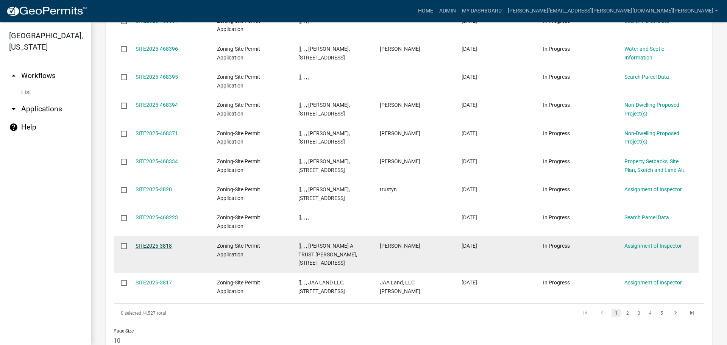
click at [158, 243] on link "SITE2025-3818" at bounding box center [154, 246] width 36 height 6
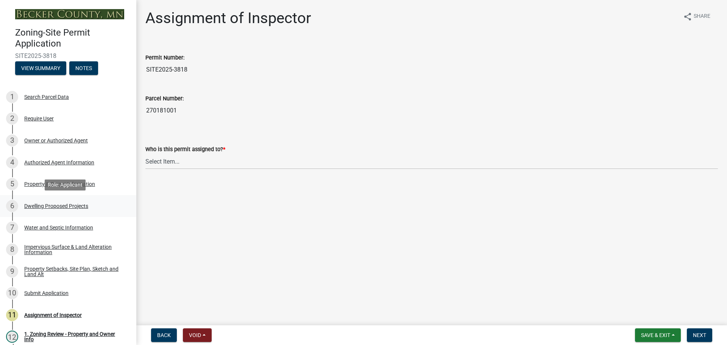
click at [65, 204] on div "Dwelling Proposed Projects" at bounding box center [56, 205] width 64 height 5
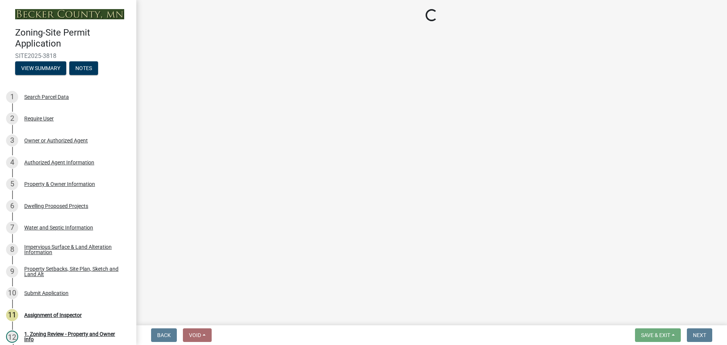
select select "5b8abcc6-67f7-49fb-8f25-c295ccc2b339"
select select "ba56d9f6-ced5-4c38-bdcc-33bfa85ac6de"
select select "59a6fdaa-56b6-4bcd-87b7-d867a7d784e6"
select select "4f5e2784-8c40-49a3-b0e9-8f1a3cbab4f4"
select select "ad00b568-f24f-4dc2-90df-cb5d16449c52"
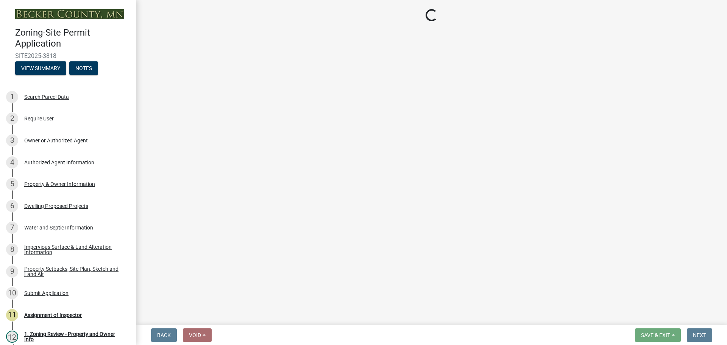
select select "ebb33175-329d-4f8e-9ee0-a71ca57f3362"
select select "5dd6cdd5-8b7d-4534-b791-478230f7b8b7"
select select "11c1c089-3b44-43c0-9549-3c9eeea2451f"
select select "d4691a2f-f058-48e2-b997-416102d14b5c"
select select "89cc6b5a-239d-4c5d-91b2-d3eacf1b3363"
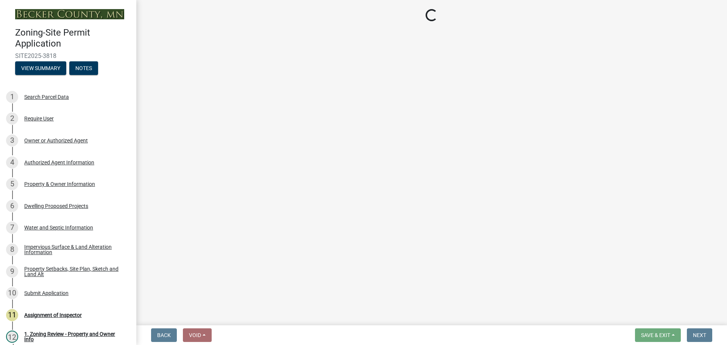
select select "8e4dc0e1-7dfa-4afc-85b9-5ad40795f204"
select select "107cbe59-677b-44f2-96fc-816b282ebb79"
select select "ab9119d1-7da9-49c4-9fac-8c142204c89d"
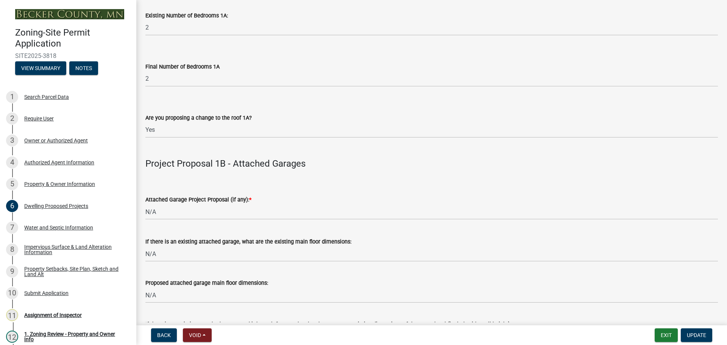
scroll to position [719, 0]
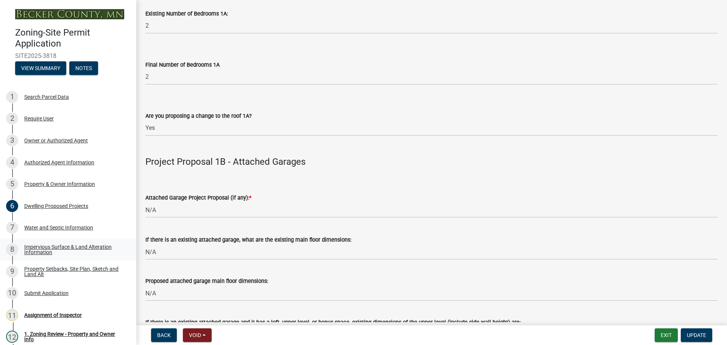
click at [47, 248] on div "Impervious Surface & Land Alteration Information" at bounding box center [74, 249] width 100 height 11
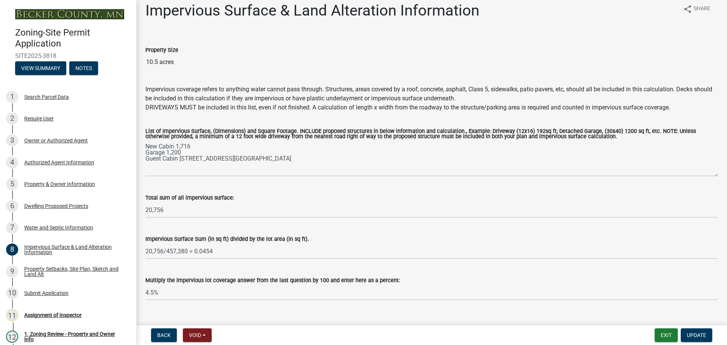
scroll to position [0, 0]
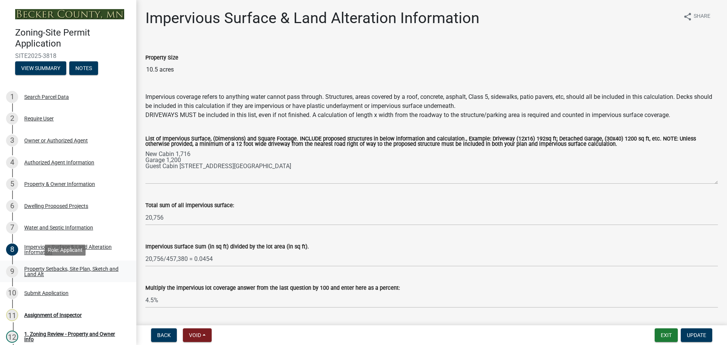
click at [66, 267] on div "Property Setbacks, Site Plan, Sketch and Land Alt" at bounding box center [74, 271] width 100 height 11
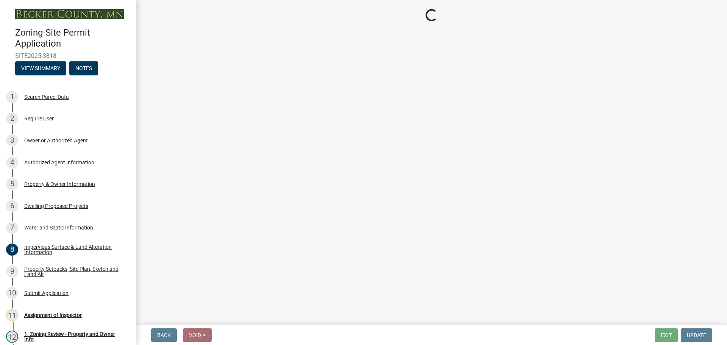
select select "7b13c63f-e699-4112-b373-98fbd28ec536"
select select "5f55d046-772a-4ce1-b566-cd28810b656a"
select select "b56a4575-9846-47cf-8067-c59a4853da22"
select select "12f785fb-c378-4b18-841c-21c73dc99083"
select select "e8ab2dc3-aa3f-46f3-9b4a-37eb25ad84af"
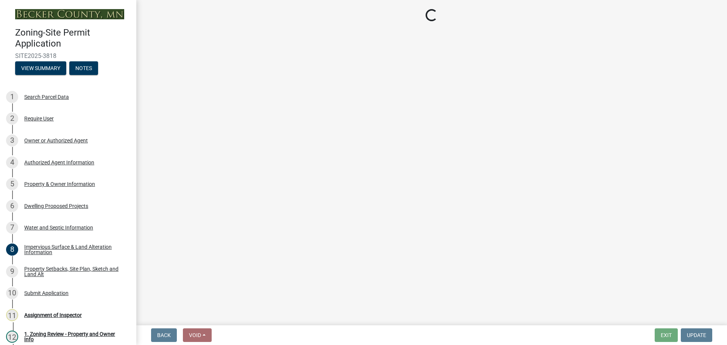
select select "27b2a8b4-abf6-463e-8c0c-7c5d2b4fe26f"
select select "5ad4ab64-b44e-481c-9000-9e5907aa74e1"
select select "e019de12-4845-45f2-ad10-5fb76eee0e55"
select select "c8b8ea71-7088-4e87-a493-7bc88cc2835b"
select select "1418c7e3-4054-4b00-84b5-d09b9560f30a"
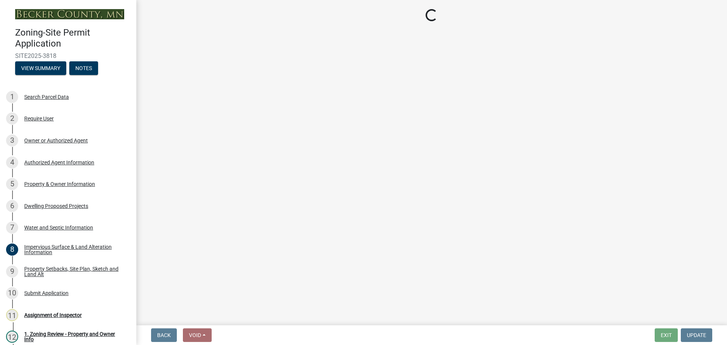
select select "19d13e65-c93d-443e-910a-7a17299544cc"
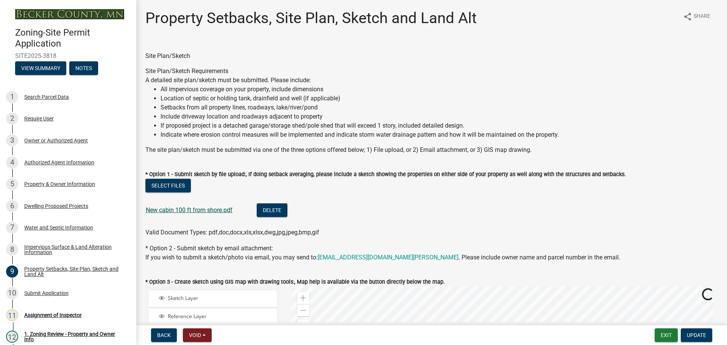
click at [179, 209] on link "New cabin 100 ft from shore.pdf" at bounding box center [189, 209] width 87 height 7
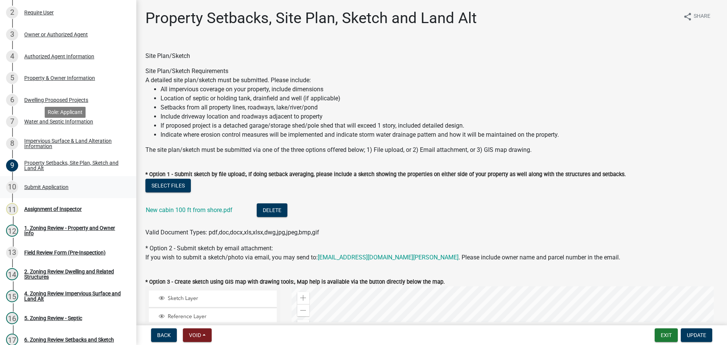
scroll to position [114, 0]
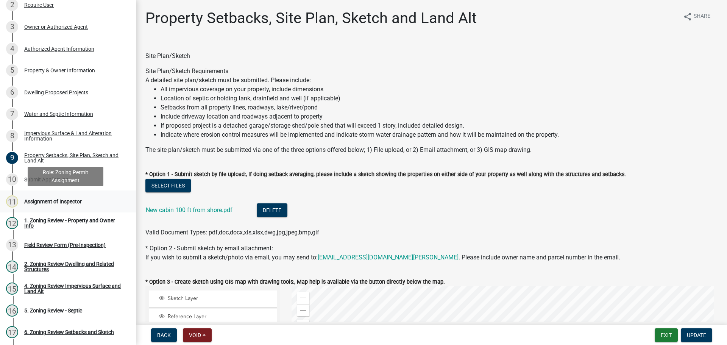
click at [51, 200] on div "Assignment of Inspector" at bounding box center [53, 201] width 58 height 5
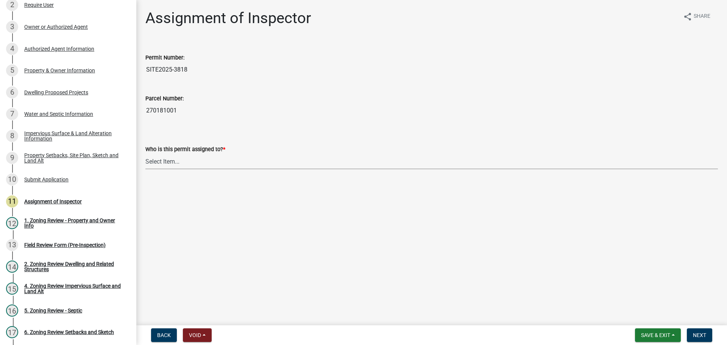
drag, startPoint x: 172, startPoint y: 161, endPoint x: 168, endPoint y: 165, distance: 5.9
click at [172, 161] on select "Select Item... [PERSON_NAME] [PERSON_NAME] [PERSON_NAME] [PERSON_NAME] [PERSON_…" at bounding box center [431, 162] width 572 height 16
click at [145, 154] on select "Select Item... [PERSON_NAME] [PERSON_NAME] [PERSON_NAME] [PERSON_NAME] [PERSON_…" at bounding box center [431, 162] width 572 height 16
select select "ebd8400e-d8d5-49f8-911f-e671eb76408a"
click at [696, 332] on span "Next" at bounding box center [699, 335] width 13 height 6
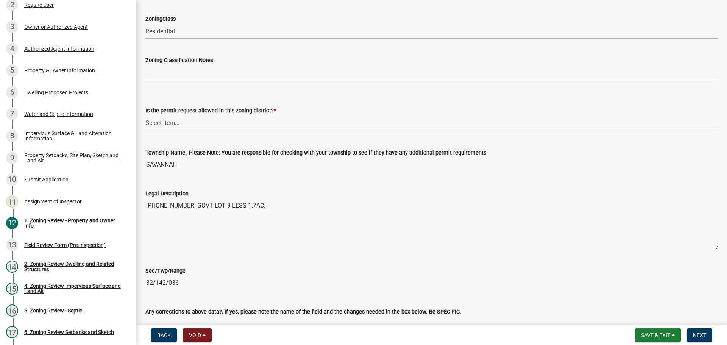
scroll to position [530, 0]
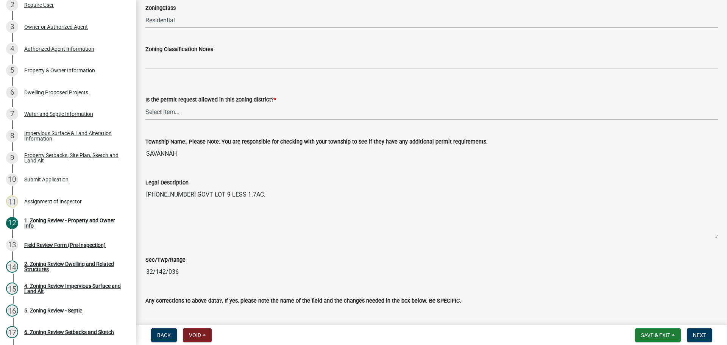
click at [158, 110] on select "Select Item... Yes No" at bounding box center [431, 112] width 572 height 16
click at [145, 104] on select "Select Item... Yes No" at bounding box center [431, 112] width 572 height 16
select select "b4f32c46-6248-4748-b47c-fa4933858724"
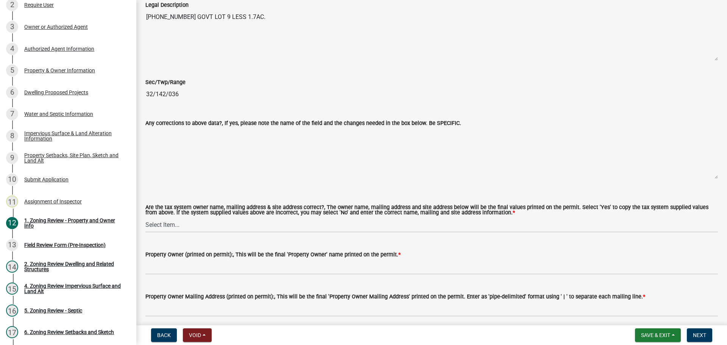
scroll to position [795, 0]
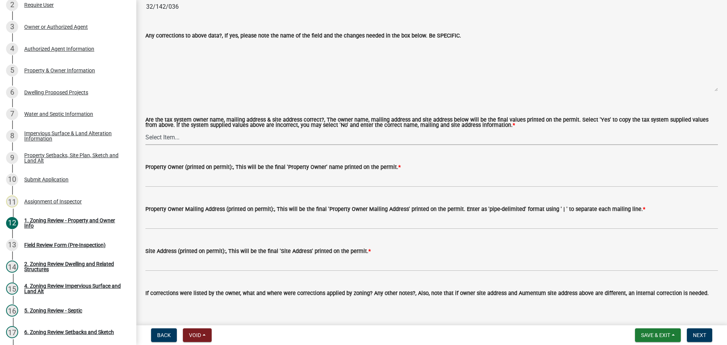
click at [170, 137] on select "Select Item... Yes No" at bounding box center [431, 137] width 572 height 16
click at [145, 130] on select "Select Item... Yes No" at bounding box center [431, 137] width 572 height 16
select select "ab6c2257-4786-48e5-86d0-1194833f57c8"
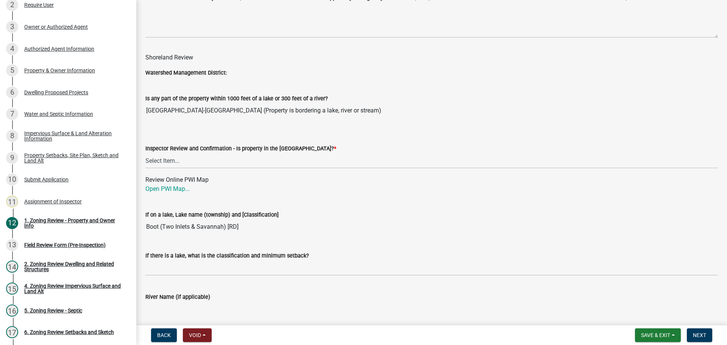
scroll to position [1098, 0]
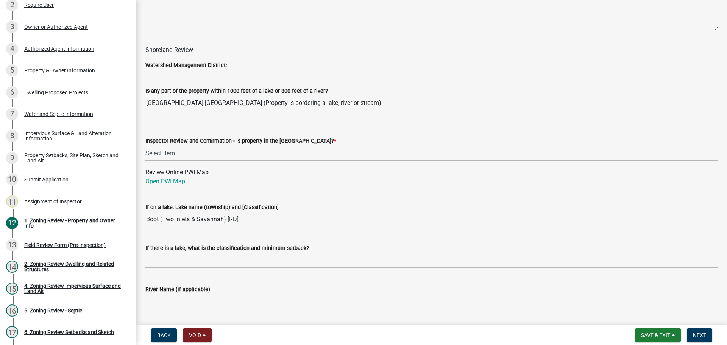
click at [169, 153] on select "Select Item... Within [GEOGRAPHIC_DATA] (SD) Not in [GEOGRAPHIC_DATA] (NOTSL)" at bounding box center [431, 153] width 572 height 16
click at [145, 146] on select "Select Item... Within [GEOGRAPHIC_DATA] (SD) Not in [GEOGRAPHIC_DATA] (NOTSL)" at bounding box center [431, 153] width 572 height 16
select select "de99b201-fb85-4000-88f5-6f49f4ff2101"
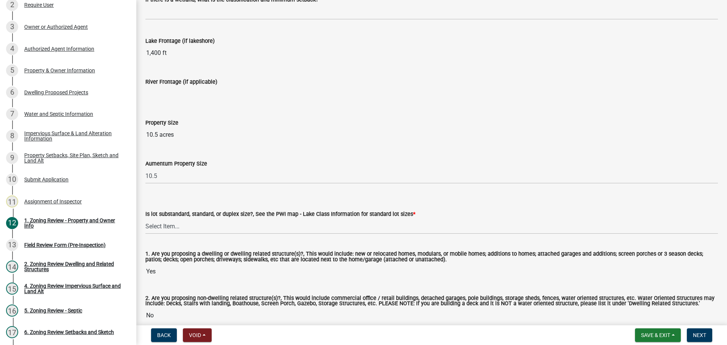
scroll to position [1514, 0]
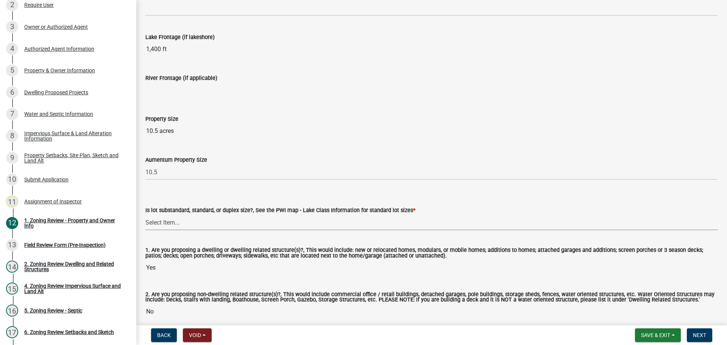
click at [172, 220] on select "Select Item... Non-Riparian and not back lot Substandard Non-Riparian Backlot S…" at bounding box center [431, 223] width 572 height 16
click at [145, 215] on select "Select Item... Non-Riparian and not back lot Substandard Non-Riparian Backlot S…" at bounding box center [431, 223] width 572 height 16
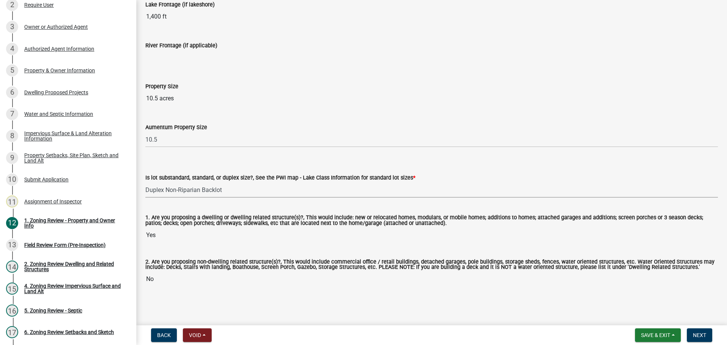
click at [182, 193] on select "Select Item... Non-Riparian and not back lot Substandard Non-Riparian Backlot S…" at bounding box center [431, 190] width 572 height 16
click at [145, 182] on select "Select Item... Non-Riparian and not back lot Substandard Non-Riparian Backlot S…" at bounding box center [431, 190] width 572 height 16
select select "99bff98b-7327-40b4-b380-5f892f0235ea"
click at [699, 331] on button "Next" at bounding box center [699, 335] width 25 height 14
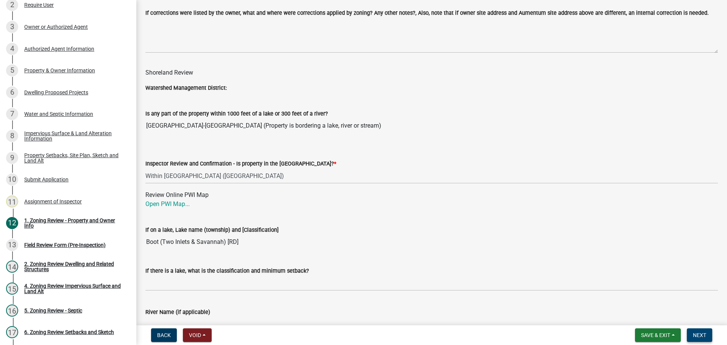
scroll to position [1033, 0]
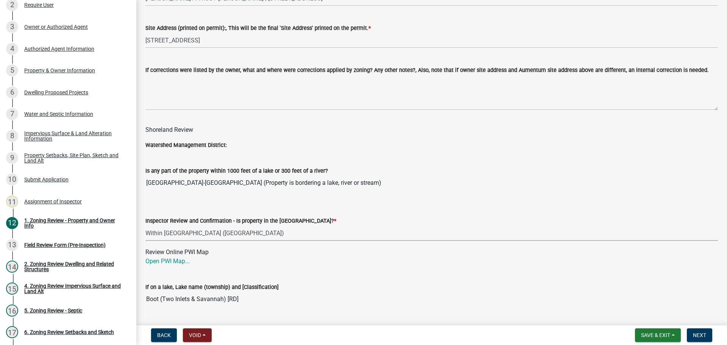
click at [198, 233] on select "Select Item... Within [GEOGRAPHIC_DATA] (SD) Not in [GEOGRAPHIC_DATA] (NOTSL)" at bounding box center [431, 233] width 572 height 16
click at [145, 226] on select "Select Item... Within [GEOGRAPHIC_DATA] (SD) Not in [GEOGRAPHIC_DATA] (NOTSL)" at bounding box center [431, 233] width 572 height 16
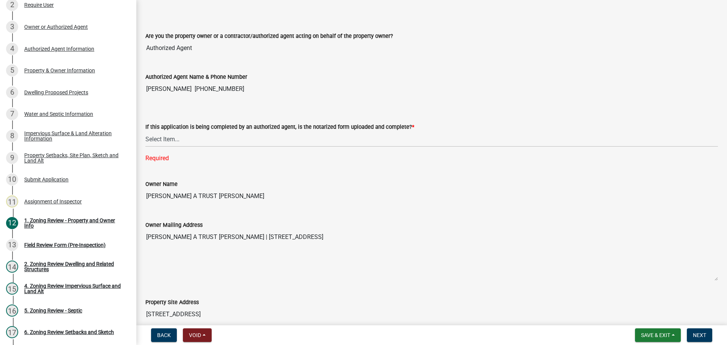
scroll to position [125, 0]
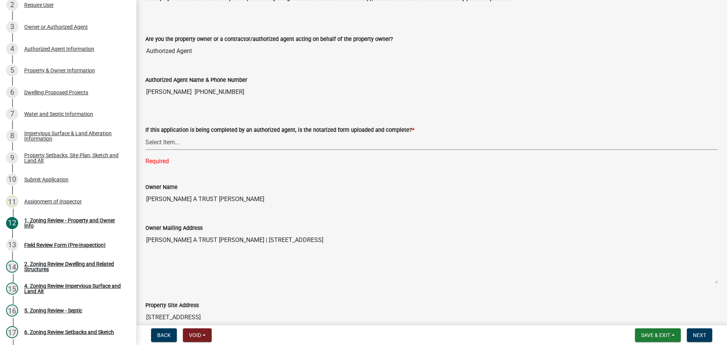
click at [163, 141] on select "Select Item... Yes No N/A" at bounding box center [431, 142] width 572 height 16
click at [145, 134] on select "Select Item... Yes No N/A" at bounding box center [431, 142] width 572 height 16
select select "b7a4e2f0-1e07-4bdc-bedd-b8d1ce513ae9"
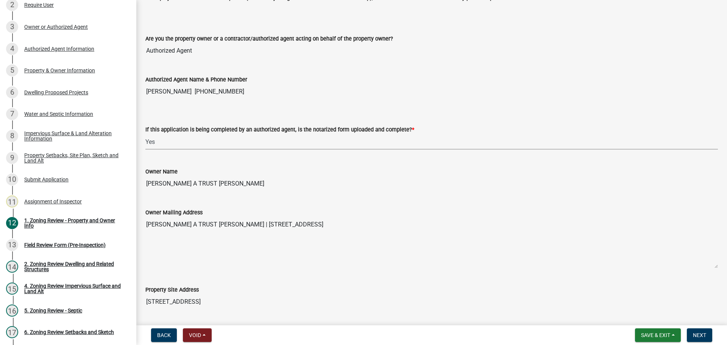
scroll to position [303, 0]
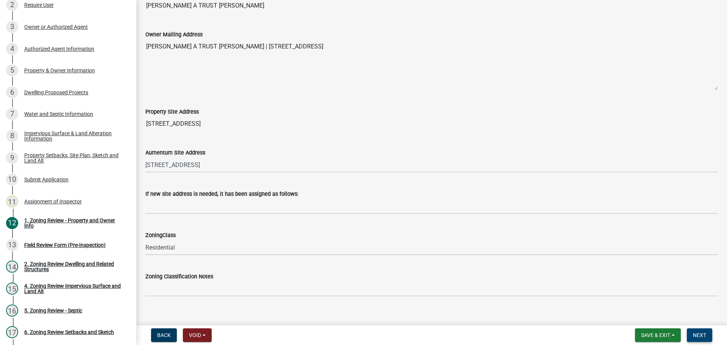
drag, startPoint x: 694, startPoint y: 330, endPoint x: 680, endPoint y: 329, distance: 14.1
click at [694, 331] on button "Next" at bounding box center [699, 335] width 25 height 14
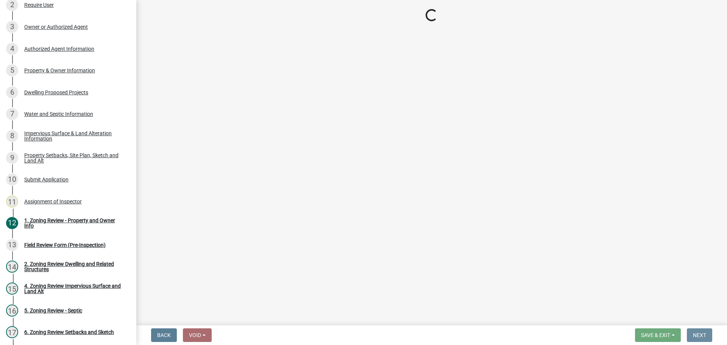
scroll to position [0, 0]
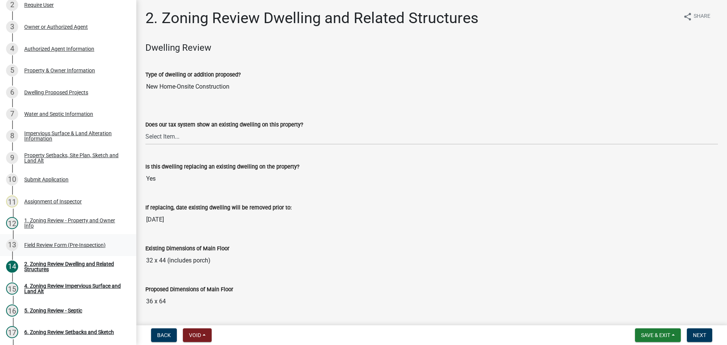
click at [64, 243] on div "Field Review Form (Pre-Inspection)" at bounding box center [64, 244] width 81 height 5
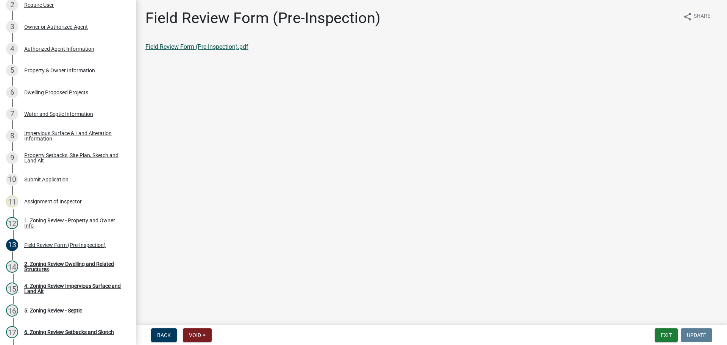
click at [165, 47] on link "Field Review Form (Pre-Inspection).pdf" at bounding box center [196, 46] width 103 height 7
click at [56, 154] on div "Property Setbacks, Site Plan, Sketch and Land Alt" at bounding box center [74, 158] width 100 height 11
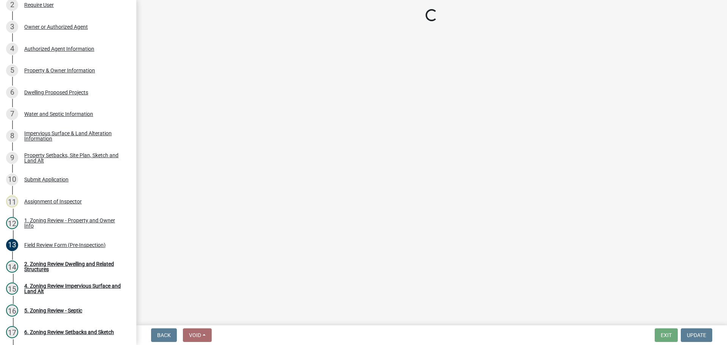
select select "7b13c63f-e699-4112-b373-98fbd28ec536"
select select "5f55d046-772a-4ce1-b566-cd28810b656a"
select select "b56a4575-9846-47cf-8067-c59a4853da22"
select select "12f785fb-c378-4b18-841c-21c73dc99083"
select select "e8ab2dc3-aa3f-46f3-9b4a-37eb25ad84af"
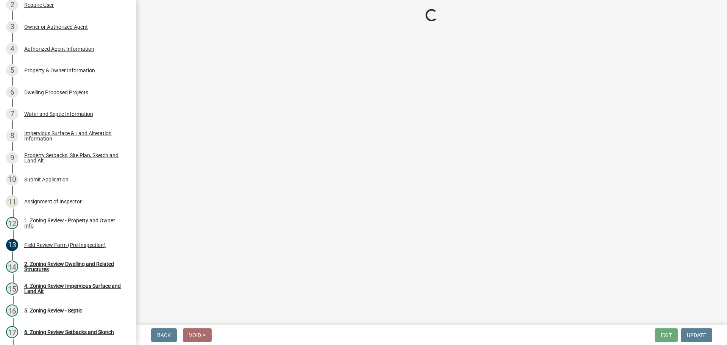
select select "27b2a8b4-abf6-463e-8c0c-7c5d2b4fe26f"
select select "5ad4ab64-b44e-481c-9000-9e5907aa74e1"
select select "e019de12-4845-45f2-ad10-5fb76eee0e55"
select select "c8b8ea71-7088-4e87-a493-7bc88cc2835b"
select select "1418c7e3-4054-4b00-84b5-d09b9560f30a"
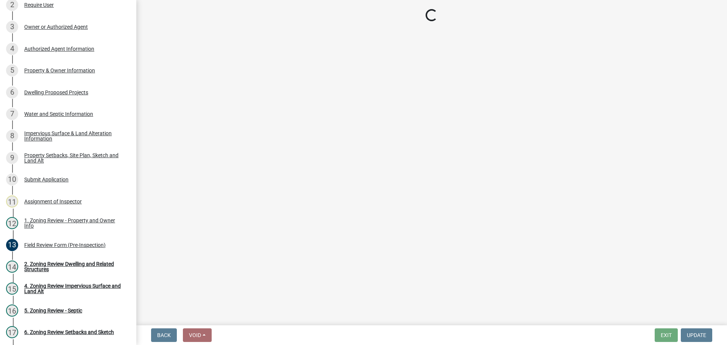
select select "19d13e65-c93d-443e-910a-7a17299544cc"
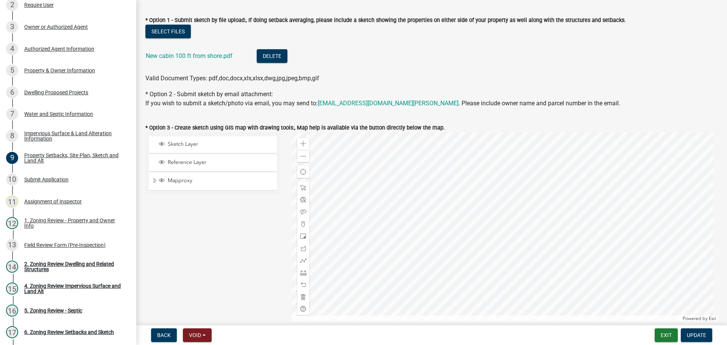
scroll to position [189, 0]
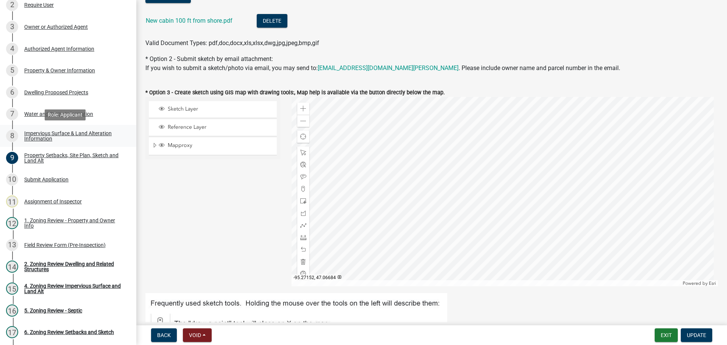
click at [44, 134] on div "Impervious Surface & Land Alteration Information" at bounding box center [74, 136] width 100 height 11
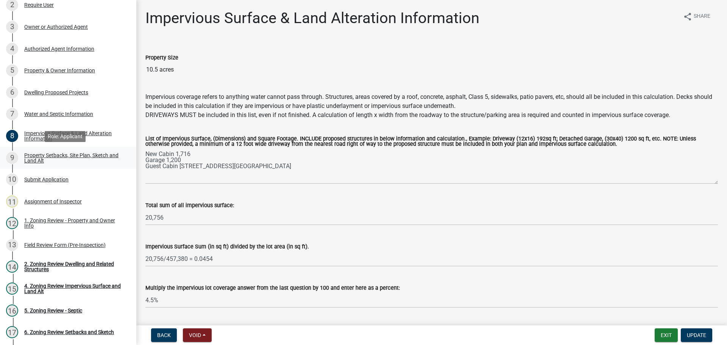
click at [48, 157] on div "Property Setbacks, Site Plan, Sketch and Land Alt" at bounding box center [74, 158] width 100 height 11
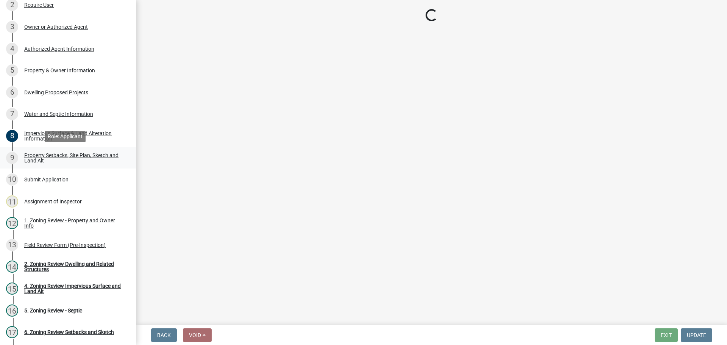
select select "7b13c63f-e699-4112-b373-98fbd28ec536"
select select "5f55d046-772a-4ce1-b566-cd28810b656a"
select select "b56a4575-9846-47cf-8067-c59a4853da22"
select select "12f785fb-c378-4b18-841c-21c73dc99083"
select select "e8ab2dc3-aa3f-46f3-9b4a-37eb25ad84af"
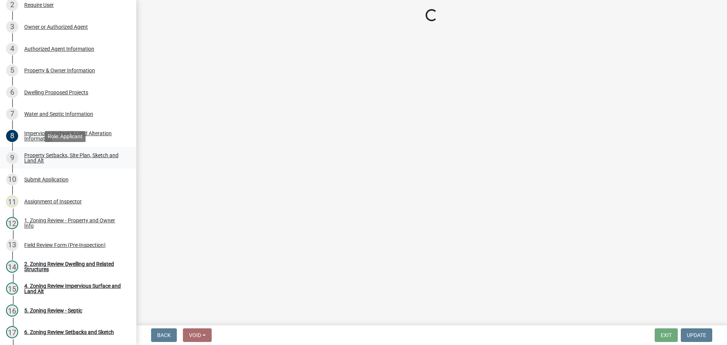
select select "27b2a8b4-abf6-463e-8c0c-7c5d2b4fe26f"
select select "5ad4ab64-b44e-481c-9000-9e5907aa74e1"
select select "e019de12-4845-45f2-ad10-5fb76eee0e55"
select select "c8b8ea71-7088-4e87-a493-7bc88cc2835b"
select select "1418c7e3-4054-4b00-84b5-d09b9560f30a"
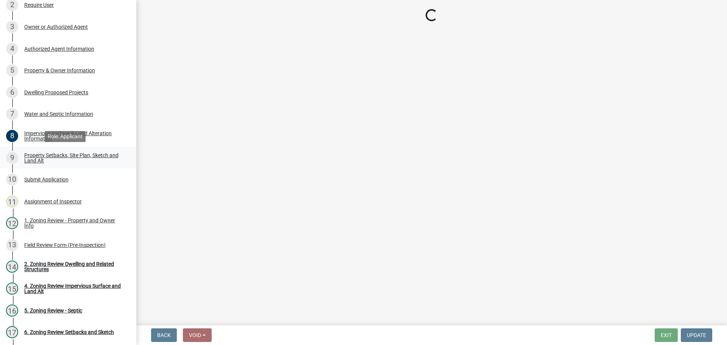
select select "19d13e65-c93d-443e-910a-7a17299544cc"
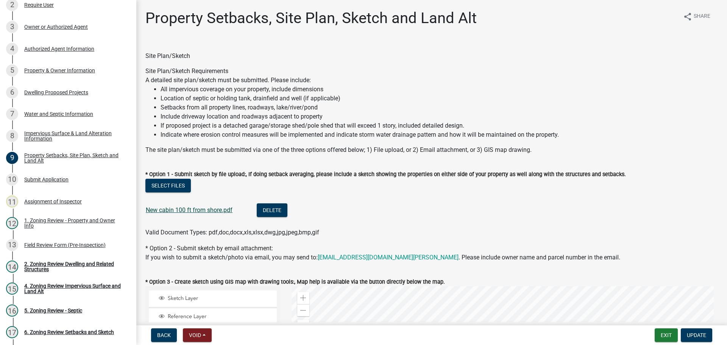
click at [186, 209] on link "New cabin 100 ft from shore.pdf" at bounding box center [189, 209] width 87 height 7
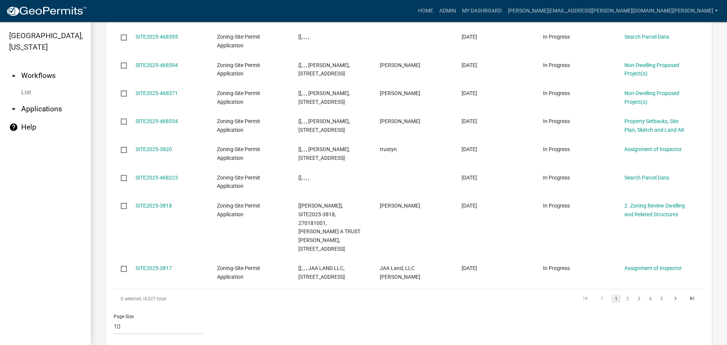
scroll to position [876, 0]
click at [623, 294] on link "2" at bounding box center [627, 298] width 9 height 8
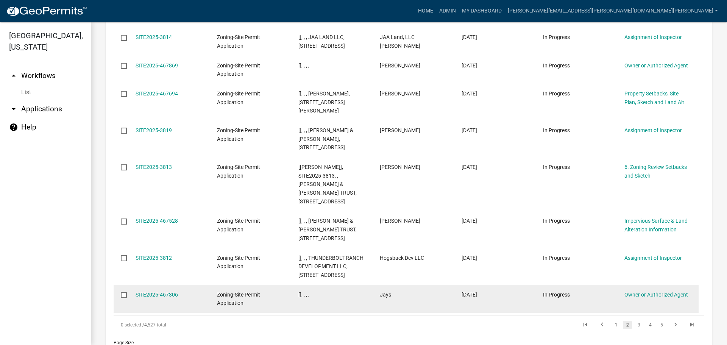
scroll to position [911, 0]
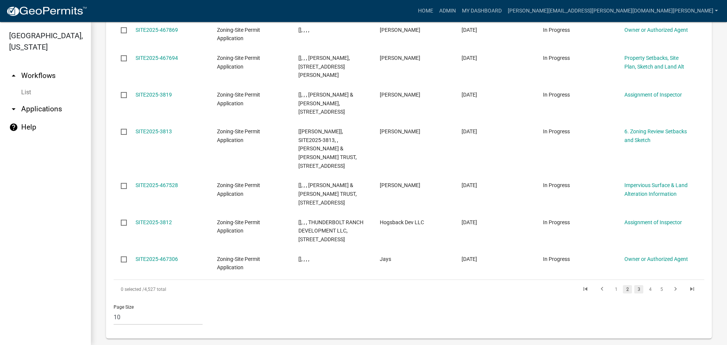
click at [634, 285] on link "3" at bounding box center [638, 289] width 9 height 8
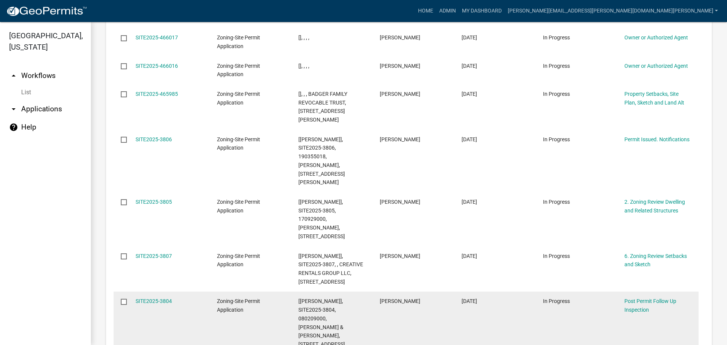
scroll to position [989, 0]
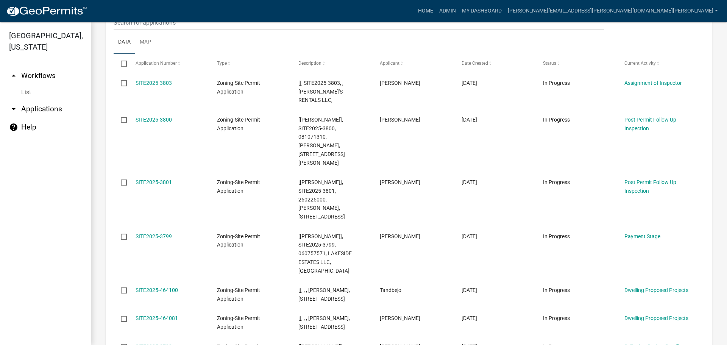
scroll to position [963, 0]
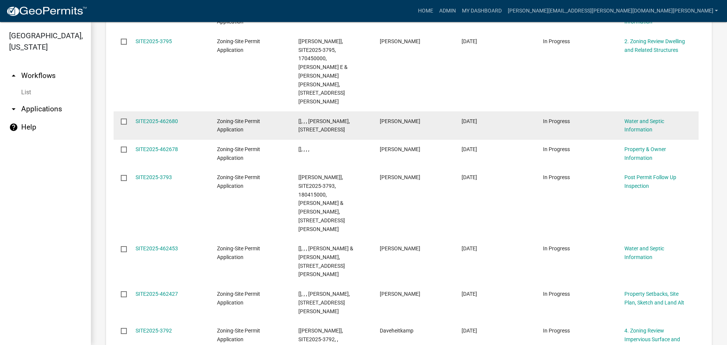
scroll to position [937, 0]
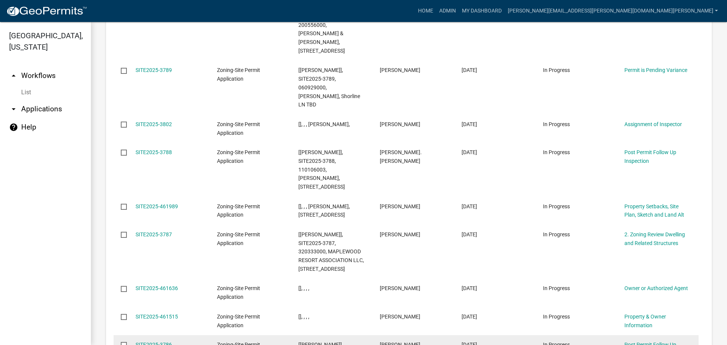
scroll to position [916, 0]
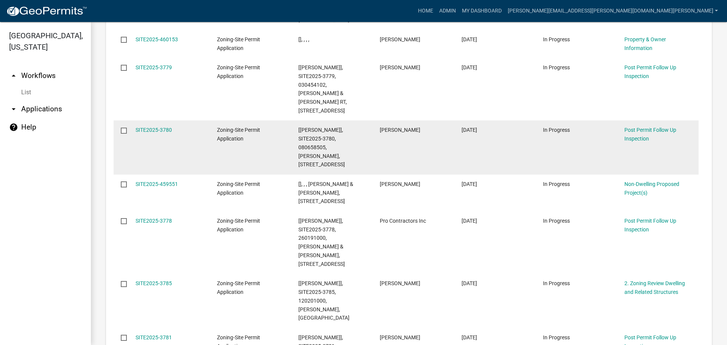
scroll to position [997, 0]
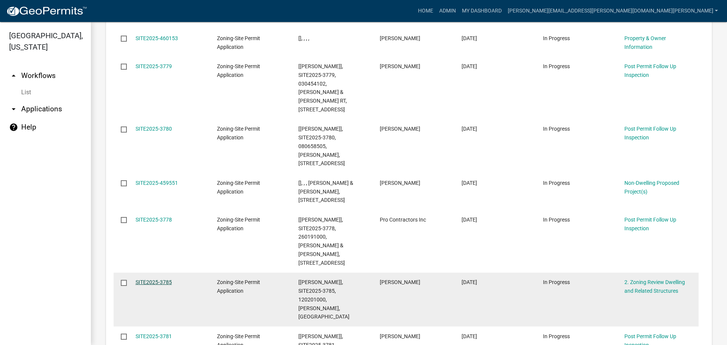
click at [156, 279] on link "SITE2025-3785" at bounding box center [154, 282] width 36 height 6
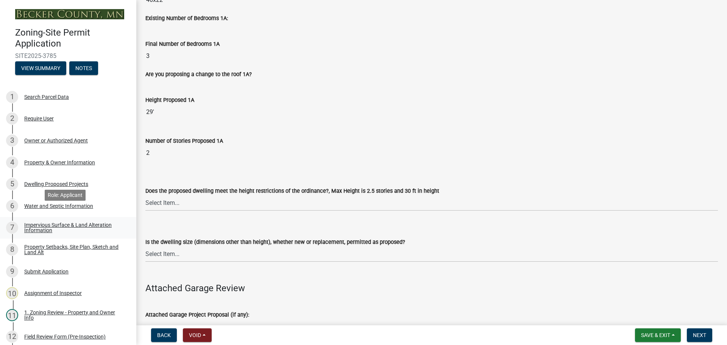
scroll to position [151, 0]
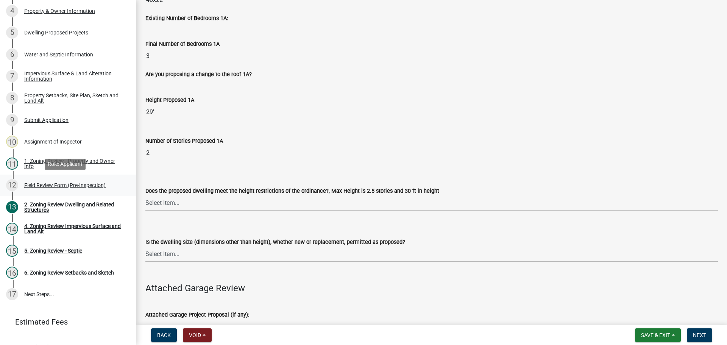
click at [41, 181] on div "12 Field Review Form (Pre-Inspection)" at bounding box center [65, 185] width 118 height 12
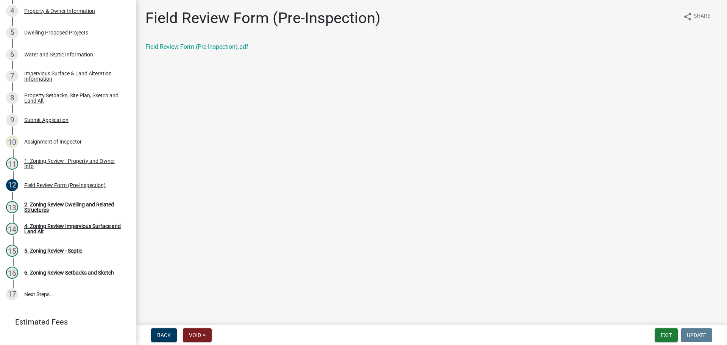
click at [184, 42] on div "Field Review Form (Pre-Inspection) share Share Field Review Form (Pre-Inspectio…" at bounding box center [432, 36] width 584 height 55
click at [185, 43] on div "Field Review Form (Pre-Inspection).pdf" at bounding box center [431, 46] width 572 height 9
click at [185, 45] on link "Field Review Form (Pre-Inspection).pdf" at bounding box center [196, 46] width 103 height 7
click at [62, 95] on div "Property Setbacks, Site Plan, Sketch and Land Alt" at bounding box center [74, 98] width 100 height 11
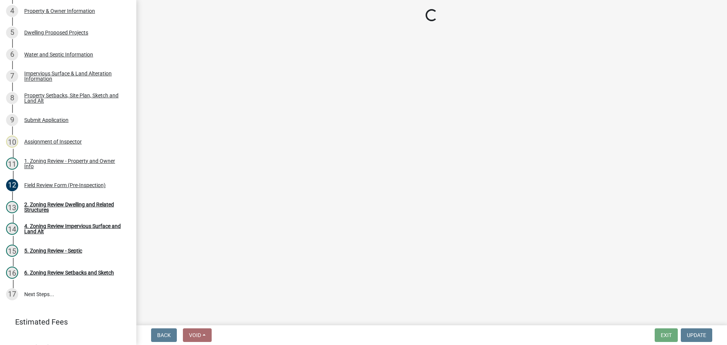
select select "7b13c63f-e699-4112-b373-98fbd28ec536"
select select "6985af9e-5d7a-475f-b5e2-9860e6a4c460"
select select "fd58f24c-a096-4195-863e-b494ea1fd324"
select select "12f785fb-c378-4b18-841c-21c73dc99083"
select select "e8ab2dc3-aa3f-46f3-9b4a-37eb25ad84af"
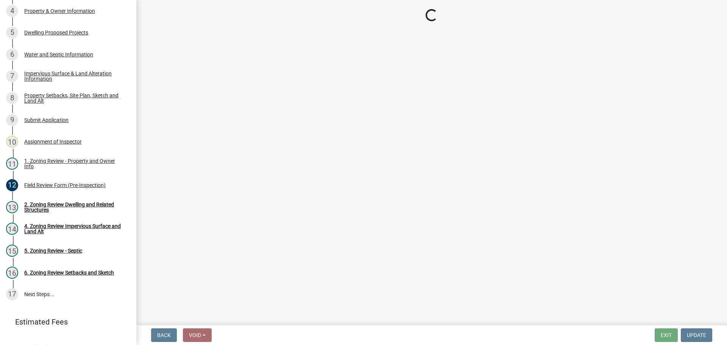
select select "5ad4ab64-b44e-481c-9000-9e5907aa74e1"
select select "e019de12-4845-45f2-ad10-5fb76eee0e55"
select select "c8b8ea71-7088-4e87-a493-7bc88cc2835b"
select select "133211ff-91ce-4a0a-9235-b48a7e2069a0"
select select "19d13e65-c93d-443e-910a-7a17299544cc"
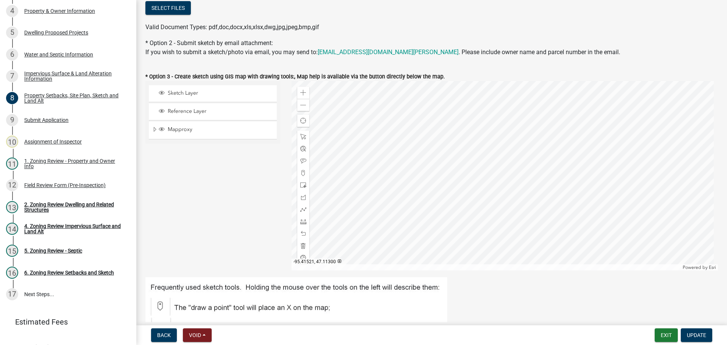
scroll to position [189, 0]
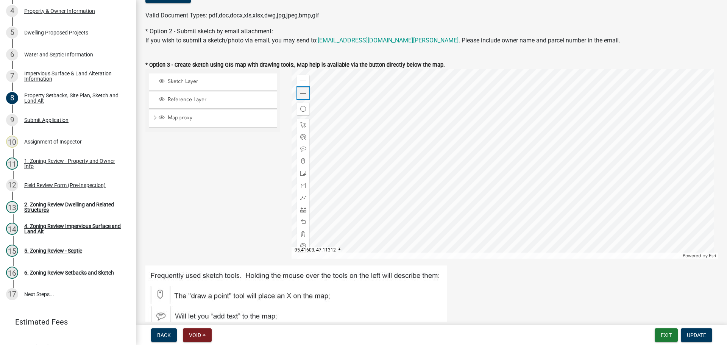
click at [300, 93] on span at bounding box center [303, 93] width 6 height 6
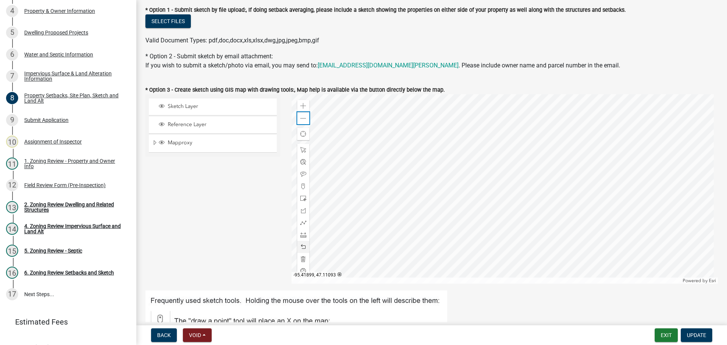
scroll to position [151, 0]
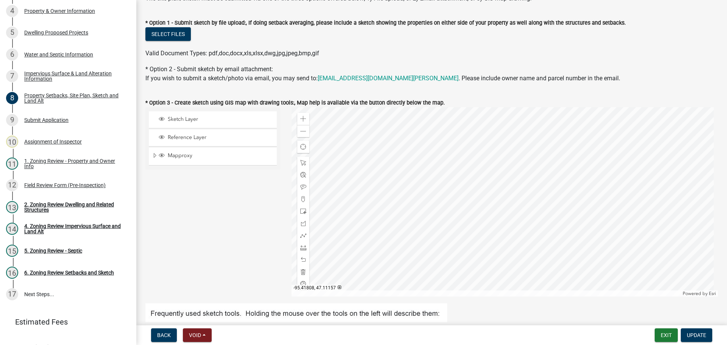
click at [469, 157] on div at bounding box center [505, 201] width 427 height 189
click at [416, 139] on div at bounding box center [505, 201] width 427 height 189
click at [393, 141] on div at bounding box center [505, 201] width 427 height 189
click at [342, 207] on div at bounding box center [505, 201] width 427 height 189
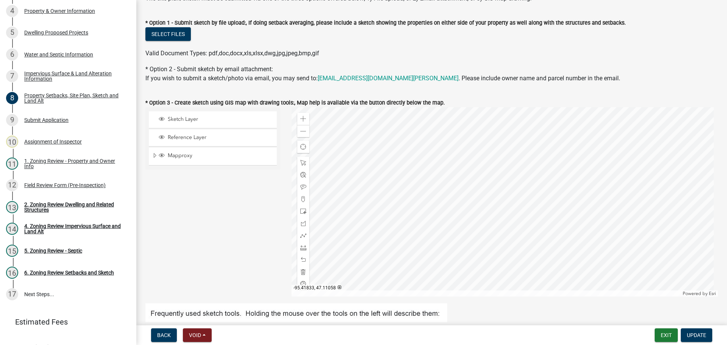
click at [379, 189] on div at bounding box center [505, 201] width 427 height 189
click at [359, 257] on div at bounding box center [505, 201] width 427 height 189
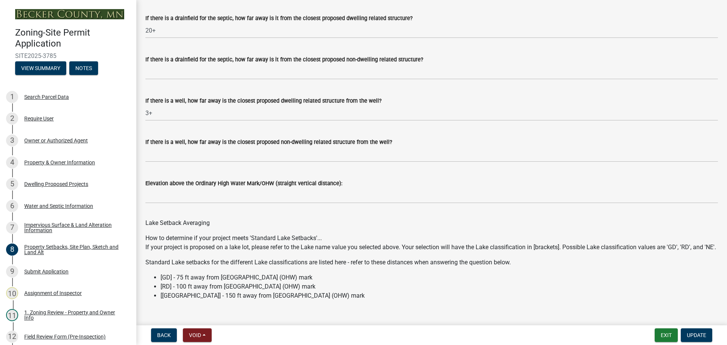
scroll to position [2151, 0]
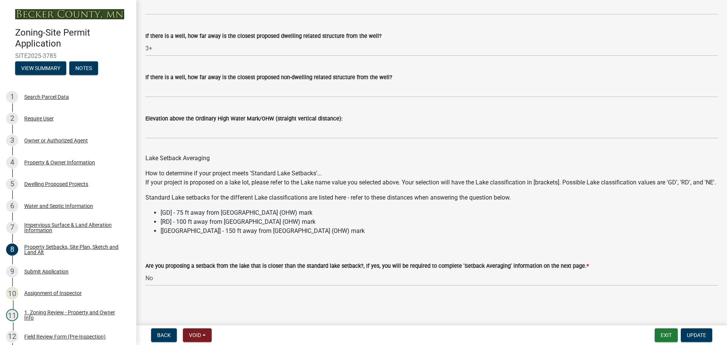
click at [446, 206] on div "How to determine if your project meets 'Standard Lake Setbacks'... If your proj…" at bounding box center [431, 202] width 572 height 67
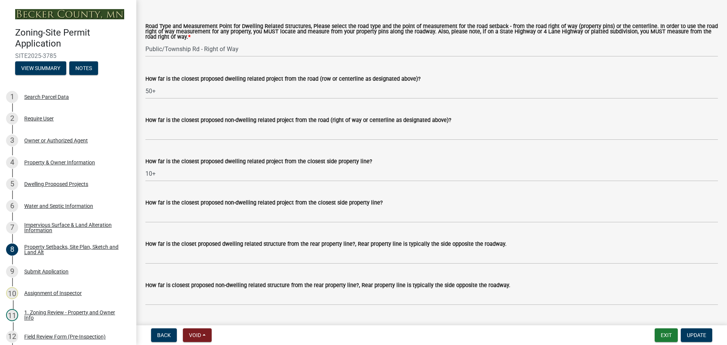
scroll to position [1356, 0]
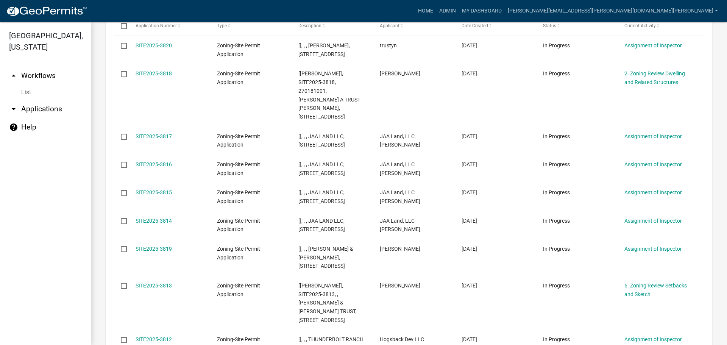
scroll to position [308, 0]
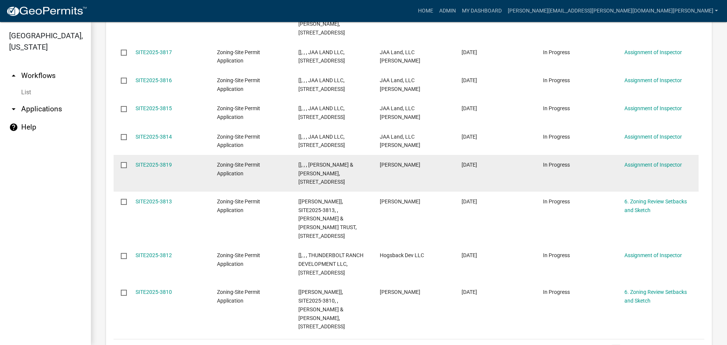
click at [157, 155] on datatable-body-cell "SITE2025-3819" at bounding box center [168, 173] width 81 height 37
click at [157, 162] on link "SITE2025-3819" at bounding box center [154, 165] width 36 height 6
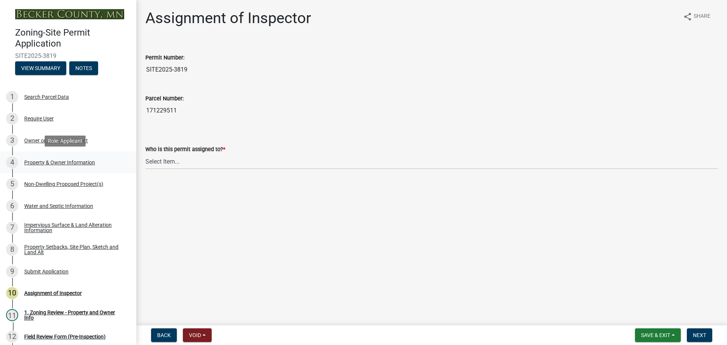
click at [53, 164] on div "Property & Owner Information" at bounding box center [59, 162] width 71 height 5
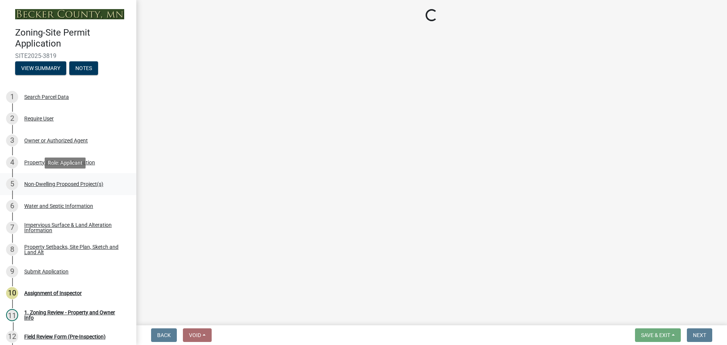
click at [53, 181] on div "Non-Dwelling Proposed Project(s)" at bounding box center [63, 183] width 79 height 5
select select "a752e4d6-14bd-4f0f-bfe8-5b67ead45659"
select select "9bce286e-d536-49ff-bab3-4b7d67f0814c"
select select "fcf6d223-6c57-4dc5-b63a-a94704169022"
select select "5a5634ed-f11e-4c7b-90e1-096e6cfd17b9"
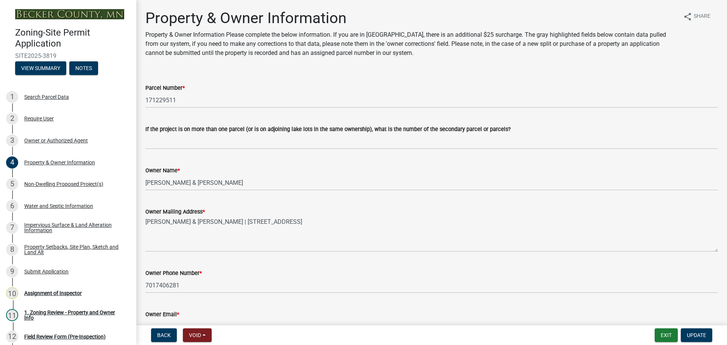
select select "97c48b8f-5b3b-4eb5-baa1-64080d5416e1"
select select "36a8dc7e-5287-4fe3-b802-0764a7c76875"
select select "258cbdbc-8629-455d-9fed-6a57bf82144e"
select select "a9a8393f-3c28-47b8-b6d9-84c94641c3fc"
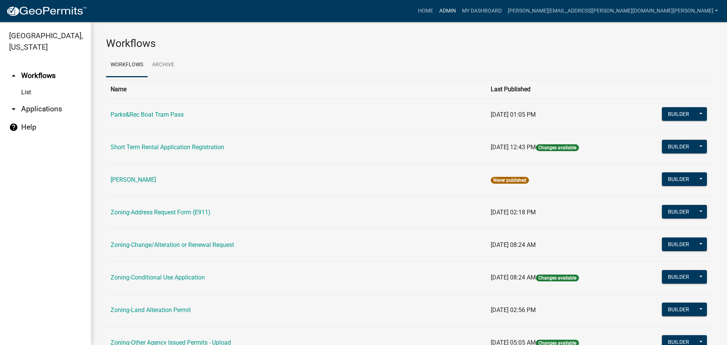
click at [459, 9] on link "Admin" at bounding box center [447, 11] width 23 height 14
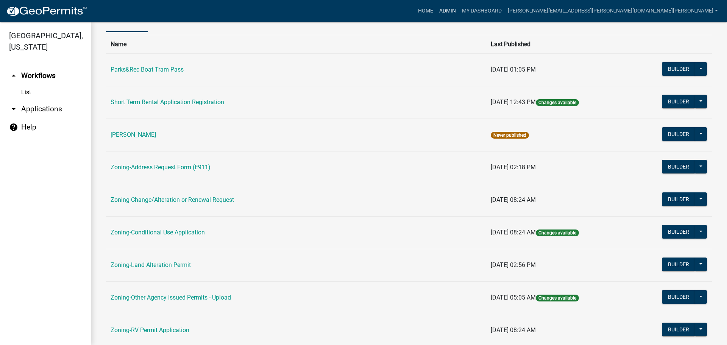
scroll to position [189, 0]
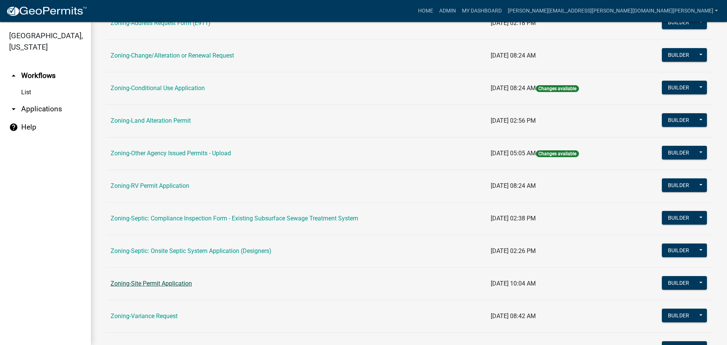
click at [161, 282] on link "Zoning-Site Permit Application" at bounding box center [151, 283] width 81 height 7
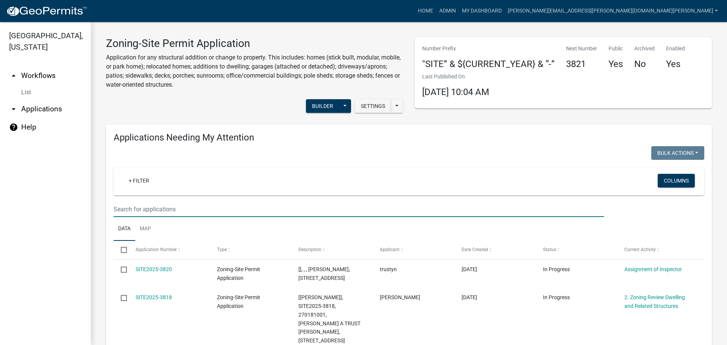
click at [159, 211] on input "text" at bounding box center [359, 209] width 490 height 16
type input "3792"
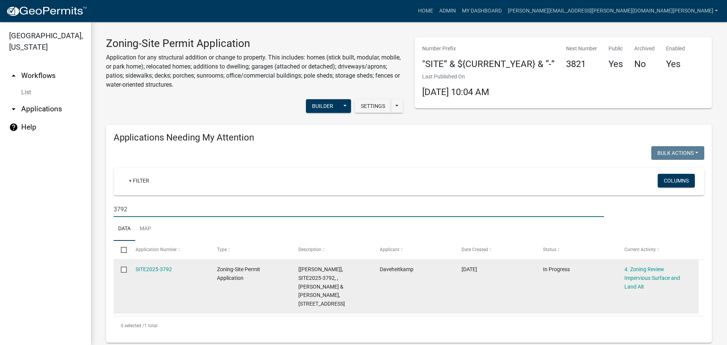
drag, startPoint x: 159, startPoint y: 267, endPoint x: 163, endPoint y: 264, distance: 4.4
click at [159, 267] on link "SITE2025-3792" at bounding box center [154, 269] width 36 height 6
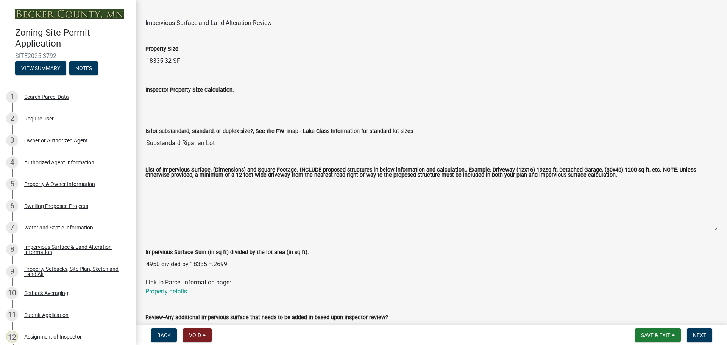
scroll to position [76, 0]
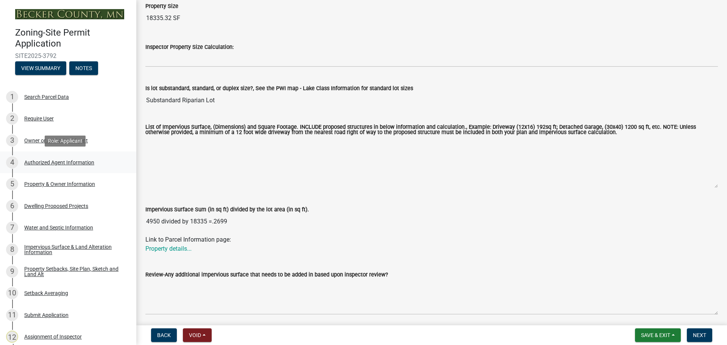
click at [71, 158] on div "4 Authorized Agent Information" at bounding box center [65, 162] width 118 height 12
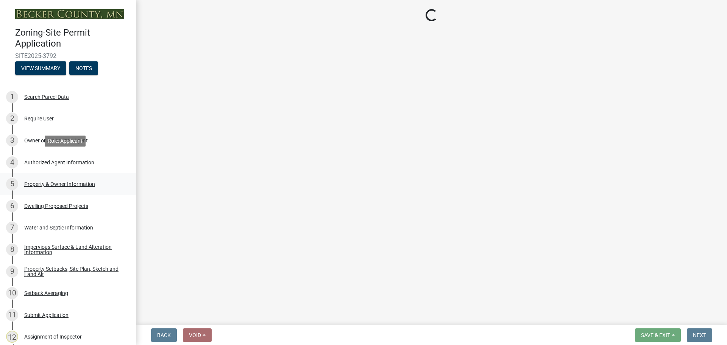
scroll to position [0, 0]
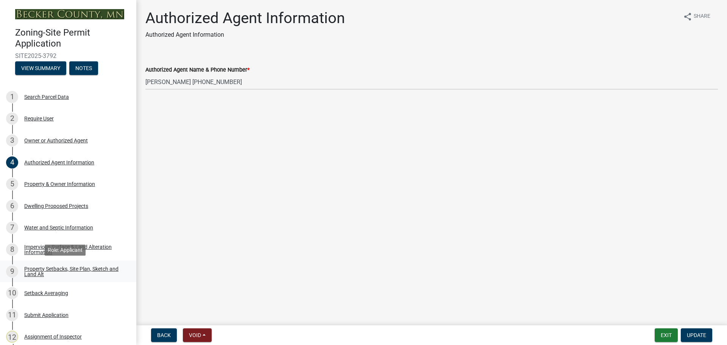
click at [76, 266] on div "Property Setbacks, Site Plan, Sketch and Land Alt" at bounding box center [74, 271] width 100 height 11
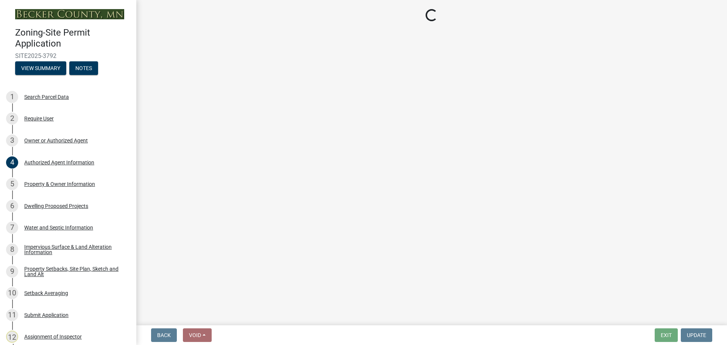
select select "7b13c63f-e699-4112-b373-98fbd28ec536"
select select "2e080c5a-0cc7-4619-8f05-57ce16dac6f0"
select select "b56a4575-9846-47cf-8067-c59a4853da22"
select select "12f785fb-c378-4b18-841c-21c73dc99083"
select select "e8ab2dc3-aa3f-46f3-9b4a-37eb25ad84af"
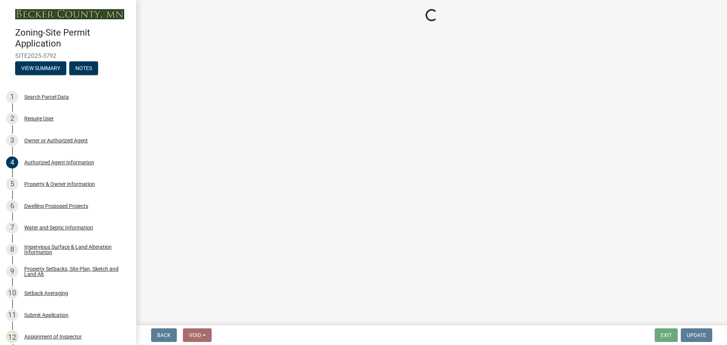
select select "55cff22b-1471-4b51-819a-317e4a6b5cc9"
select select "b98836ba-4715-455d-97ab-be9a9df498a8"
select select "d61e3758-d187-40af-a435-5e09c3f3d509"
select select "c8b8ea71-7088-4e87-a493-7bc88cc2835b"
select select "1418c7e3-4054-4b00-84b5-d09b9560f30a"
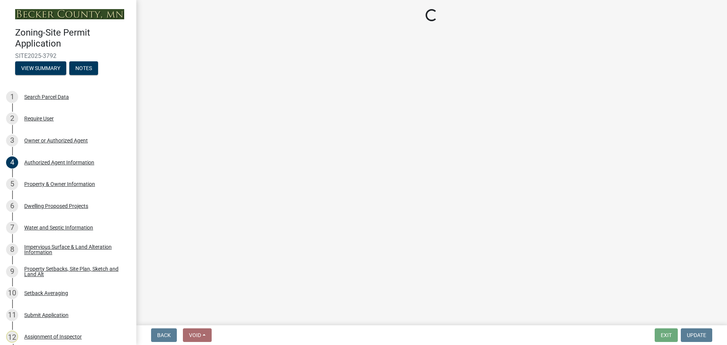
select select "f51aecae-0421-4f67-bd2d-0cff8a85c7cd"
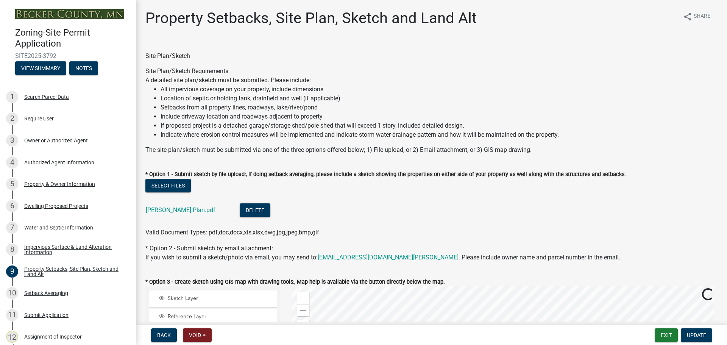
scroll to position [76, 0]
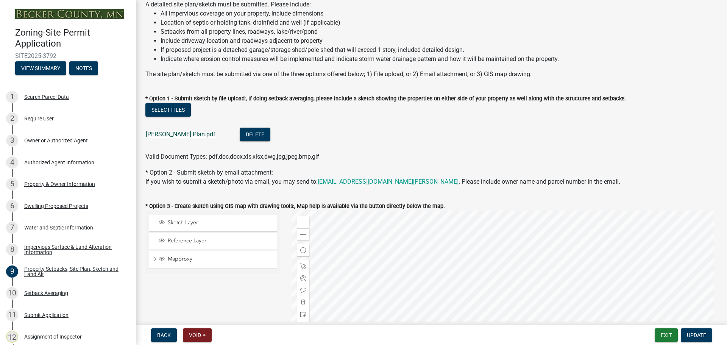
click at [174, 132] on link "Crawford Plan.pdf" at bounding box center [181, 134] width 70 height 7
click at [70, 246] on div "Impervious Surface & Land Alteration Information" at bounding box center [74, 249] width 100 height 11
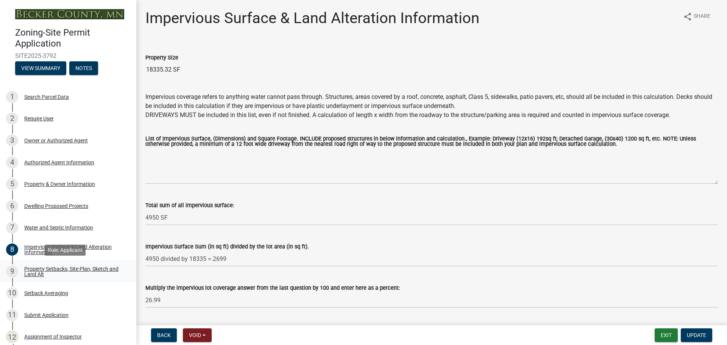
click at [84, 268] on div "Property Setbacks, Site Plan, Sketch and Land Alt" at bounding box center [74, 271] width 100 height 11
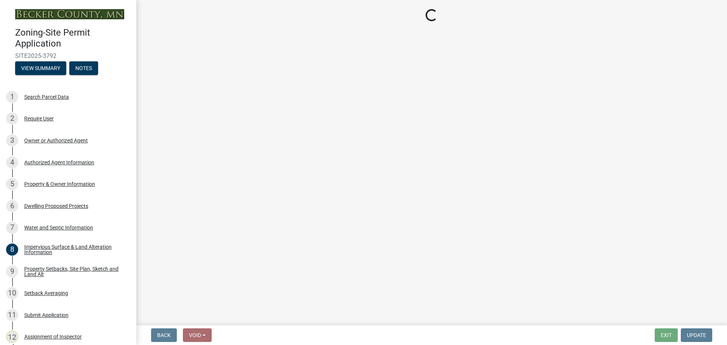
select select "7b13c63f-e699-4112-b373-98fbd28ec536"
select select "2e080c5a-0cc7-4619-8f05-57ce16dac6f0"
select select "b56a4575-9846-47cf-8067-c59a4853da22"
select select "12f785fb-c378-4b18-841c-21c73dc99083"
select select "e8ab2dc3-aa3f-46f3-9b4a-37eb25ad84af"
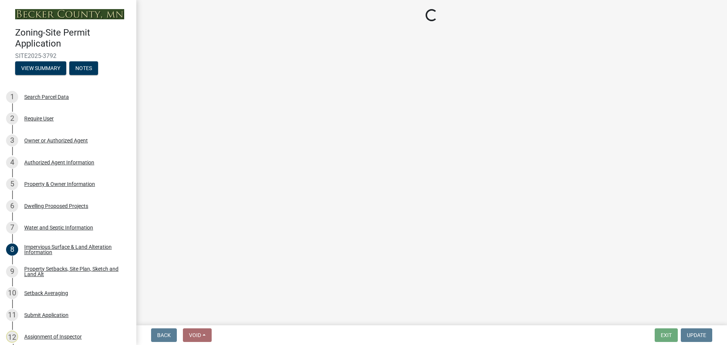
select select "55cff22b-1471-4b51-819a-317e4a6b5cc9"
select select "b98836ba-4715-455d-97ab-be9a9df498a8"
select select "d61e3758-d187-40af-a435-5e09c3f3d509"
select select "c8b8ea71-7088-4e87-a493-7bc88cc2835b"
select select "1418c7e3-4054-4b00-84b5-d09b9560f30a"
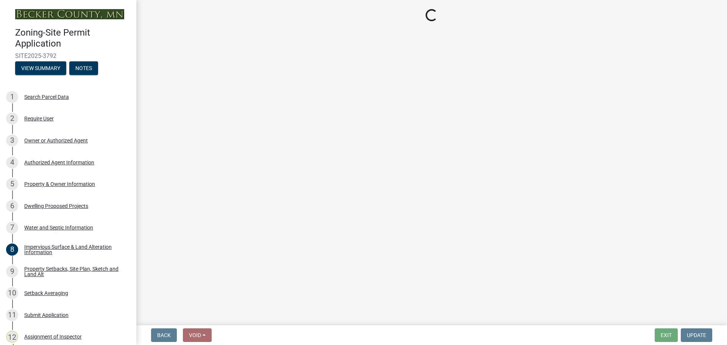
select select "f51aecae-0421-4f67-bd2d-0cff8a85c7cd"
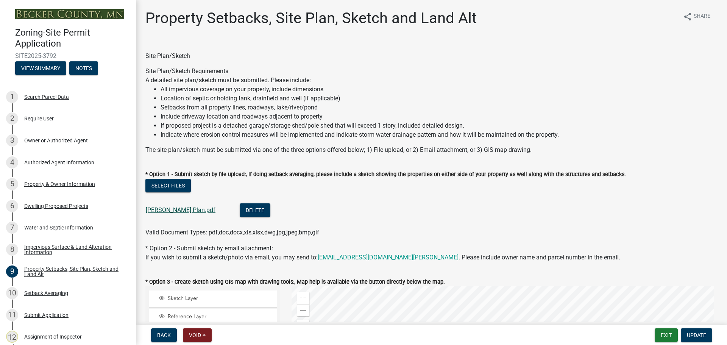
click at [156, 210] on link "Crawford Plan.pdf" at bounding box center [181, 209] width 70 height 7
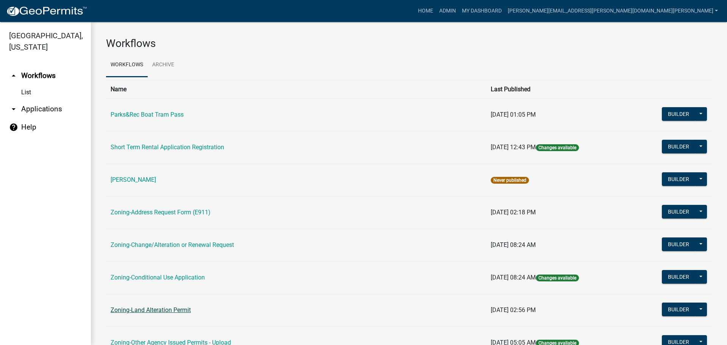
click at [151, 309] on link "Zoning-Land Alteration Permit" at bounding box center [151, 309] width 80 height 7
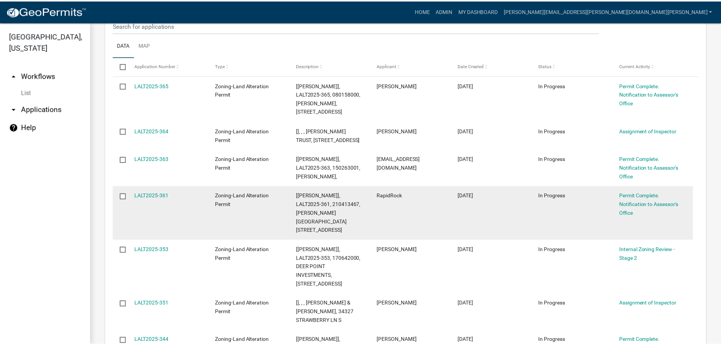
scroll to position [134, 0]
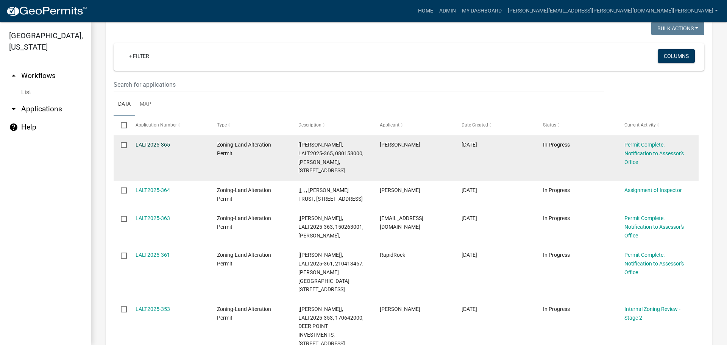
click at [157, 142] on link "LALT2025-365" at bounding box center [153, 145] width 34 height 6
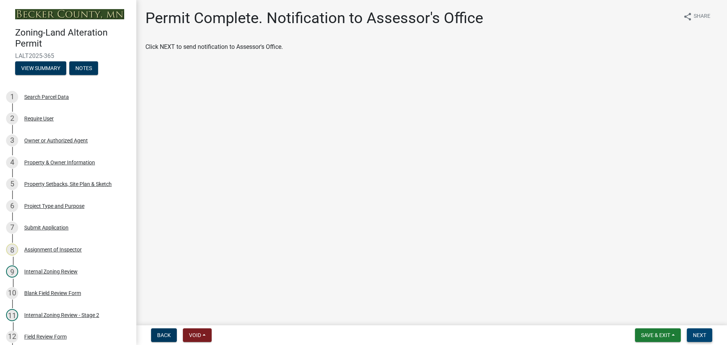
click at [697, 336] on span "Next" at bounding box center [699, 335] width 13 height 6
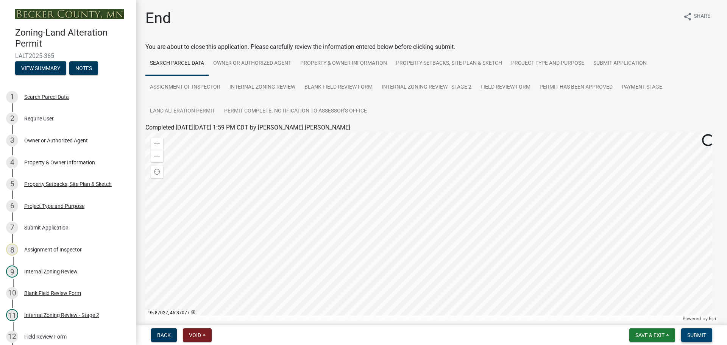
click at [689, 332] on span "Submit" at bounding box center [696, 335] width 19 height 6
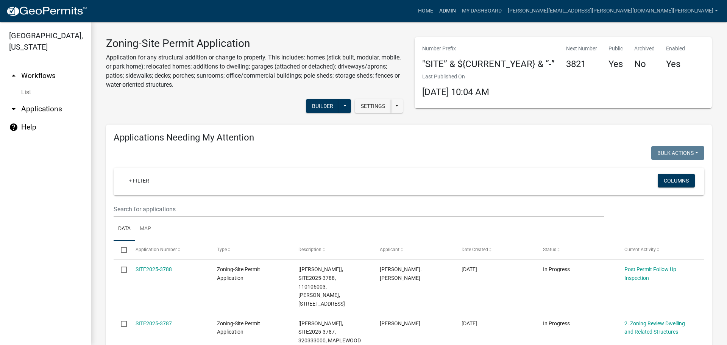
click at [459, 9] on link "Admin" at bounding box center [447, 11] width 23 height 14
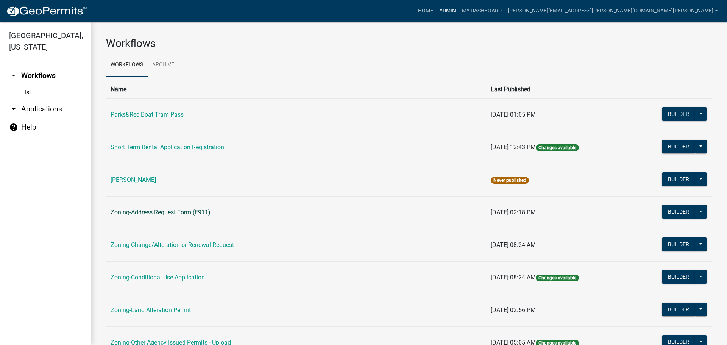
scroll to position [114, 0]
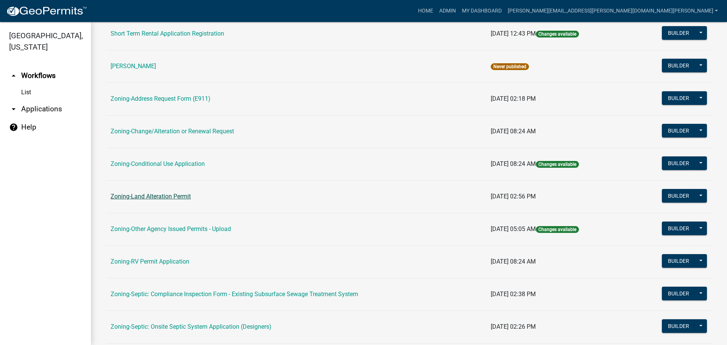
click at [160, 194] on link "Zoning-Land Alteration Permit" at bounding box center [151, 196] width 80 height 7
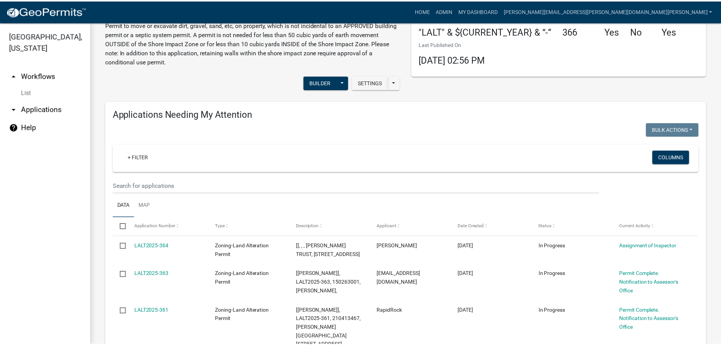
scroll to position [76, 0]
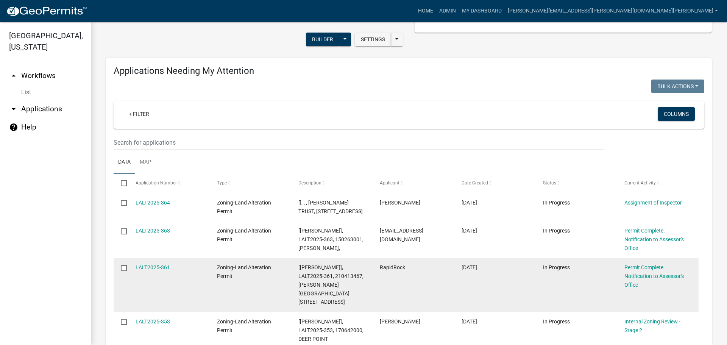
click at [650, 272] on div "Permit Complete. Notification to Assessor's Office" at bounding box center [657, 276] width 67 height 26
click at [653, 272] on link "Permit Complete. Notification to Assessor's Office" at bounding box center [653, 275] width 59 height 23
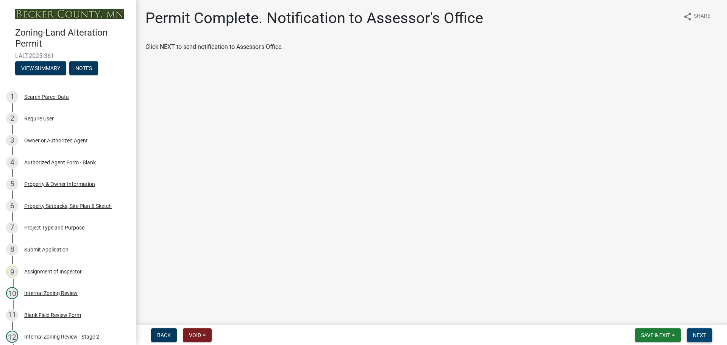
click at [703, 333] on span "Next" at bounding box center [699, 335] width 13 height 6
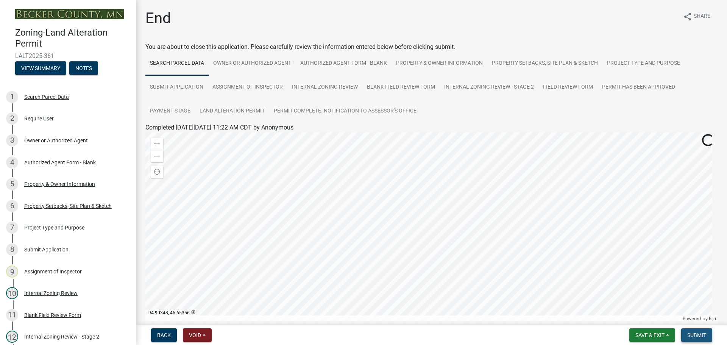
click at [696, 332] on span "Submit" at bounding box center [696, 335] width 19 height 6
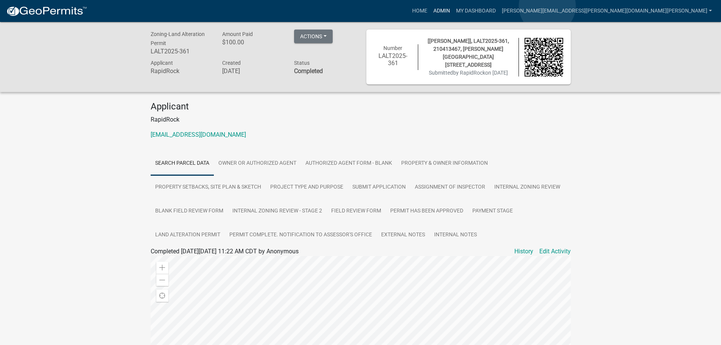
click at [453, 6] on link "Admin" at bounding box center [441, 11] width 23 height 14
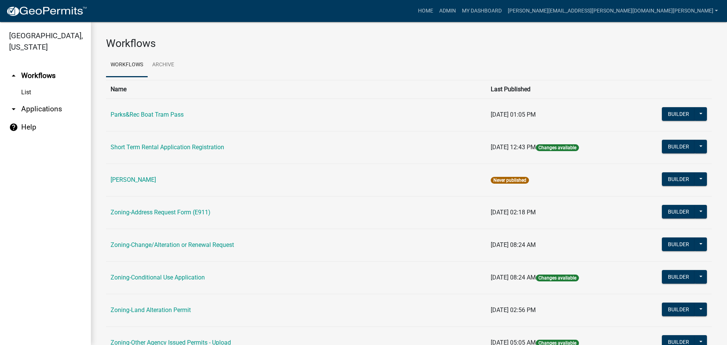
scroll to position [151, 0]
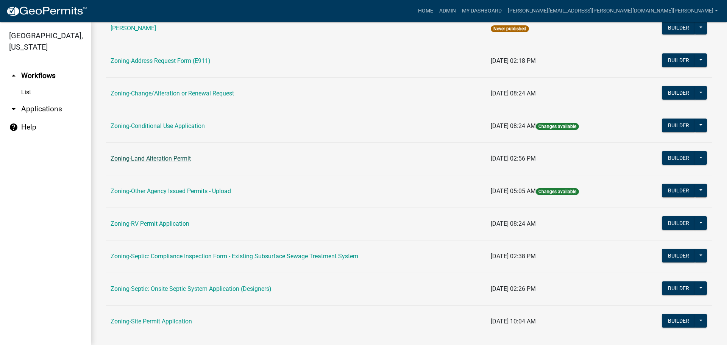
click at [160, 159] on link "Zoning-Land Alteration Permit" at bounding box center [151, 158] width 80 height 7
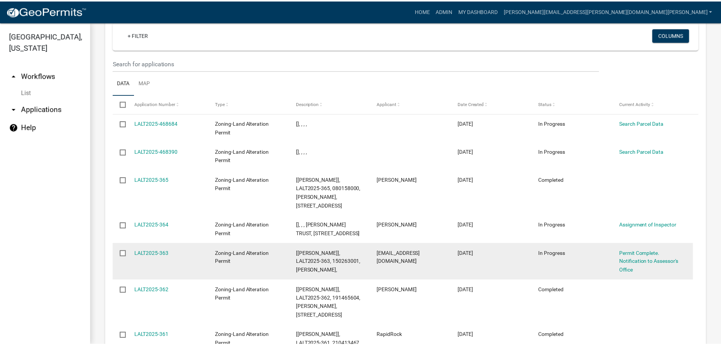
scroll to position [742, 0]
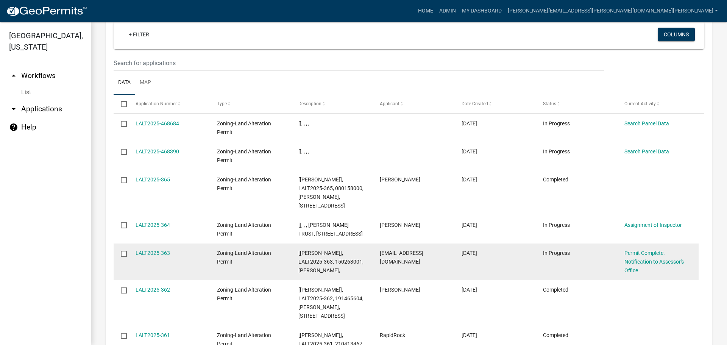
click at [161, 249] on div "LALT2025-363" at bounding box center [169, 253] width 67 height 9
click at [162, 250] on link "LALT2025-363" at bounding box center [153, 253] width 34 height 6
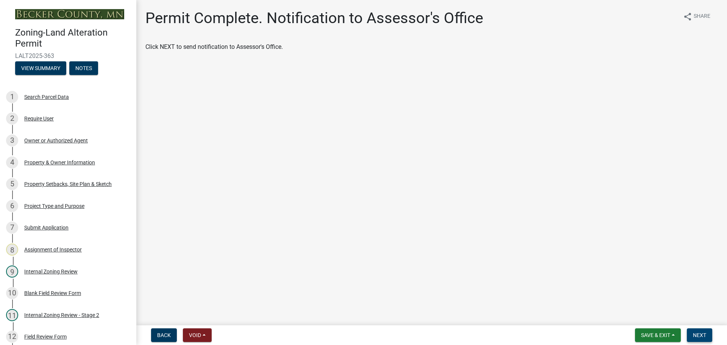
click at [706, 333] on span "Next" at bounding box center [699, 335] width 13 height 6
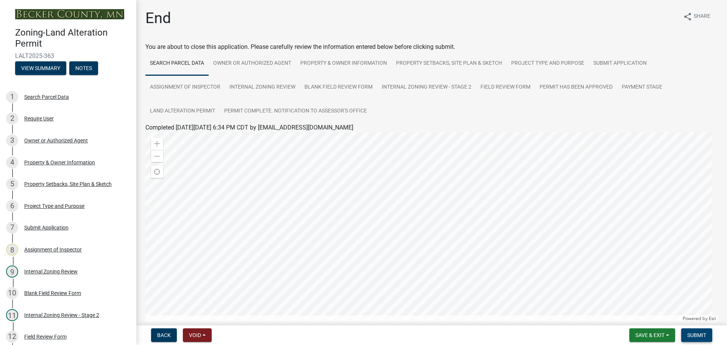
click at [699, 333] on span "Submit" at bounding box center [696, 335] width 19 height 6
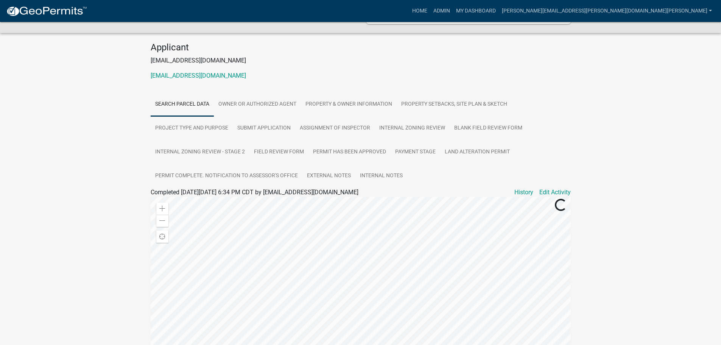
scroll to position [175, 0]
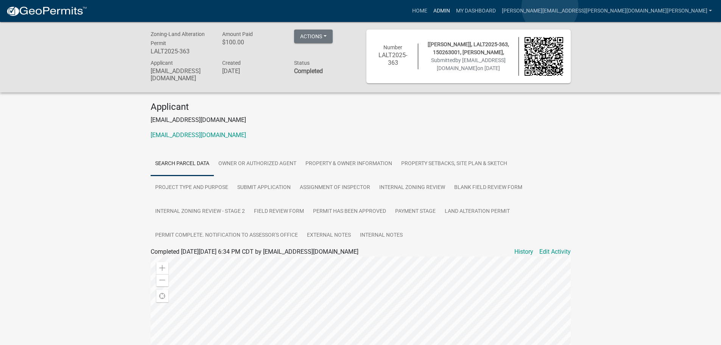
click at [453, 7] on link "Admin" at bounding box center [441, 11] width 23 height 14
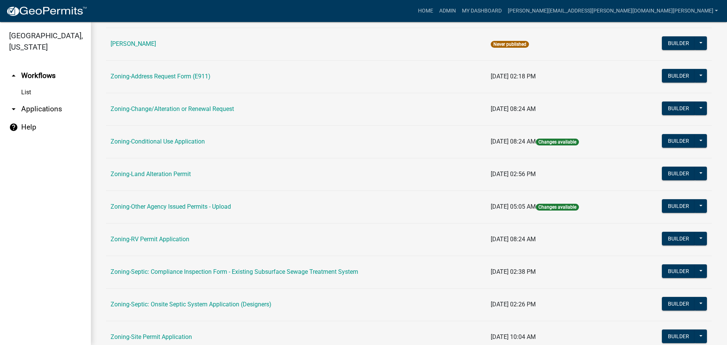
scroll to position [151, 0]
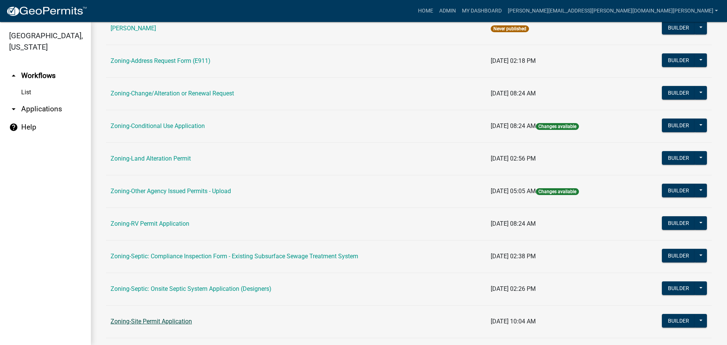
click at [178, 322] on link "Zoning-Site Permit Application" at bounding box center [151, 321] width 81 height 7
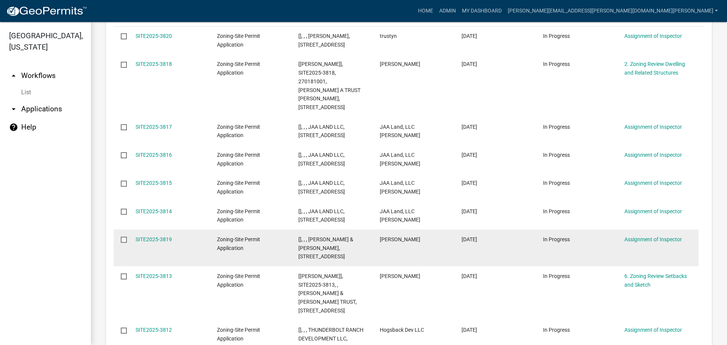
scroll to position [385, 0]
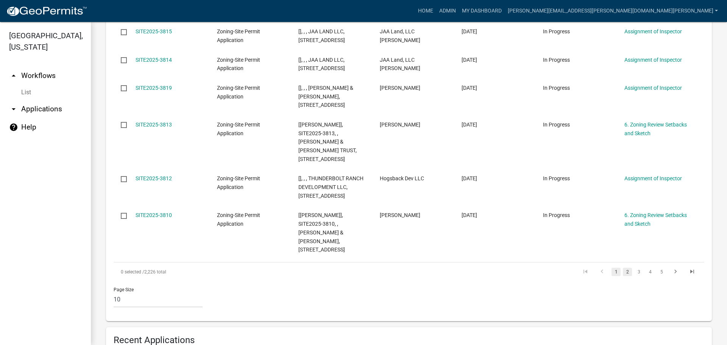
click at [624, 268] on link "2" at bounding box center [627, 272] width 9 height 8
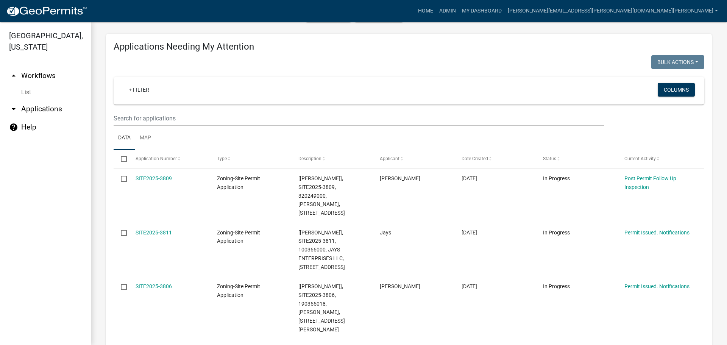
scroll to position [163, 0]
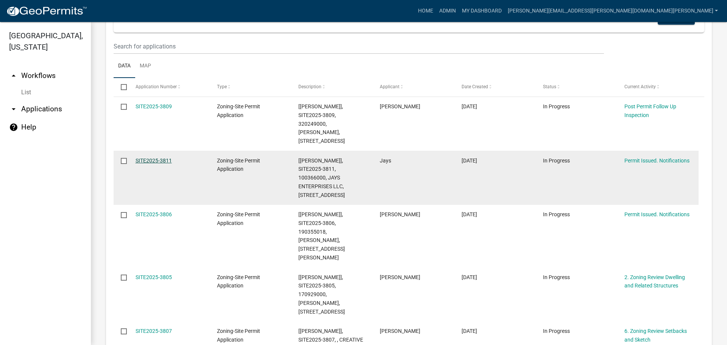
click at [159, 158] on link "SITE2025-3811" at bounding box center [154, 161] width 36 height 6
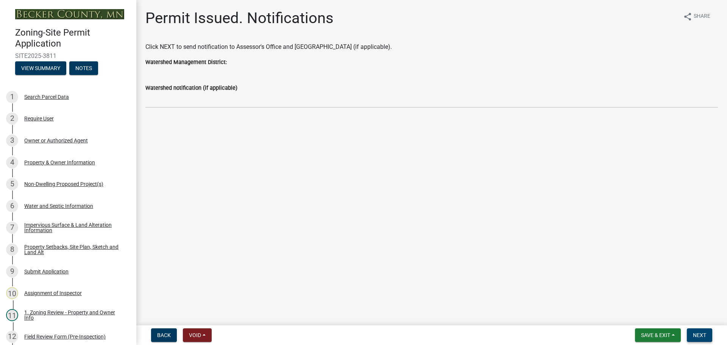
click at [699, 332] on span "Next" at bounding box center [699, 335] width 13 height 6
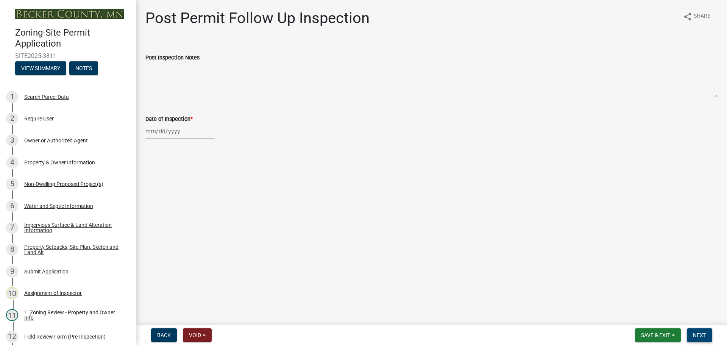
click at [699, 331] on button "Next" at bounding box center [699, 335] width 25 height 14
click at [662, 329] on button "Save & Exit" at bounding box center [658, 335] width 46 height 14
click at [658, 316] on button "Save & Exit" at bounding box center [650, 315] width 61 height 18
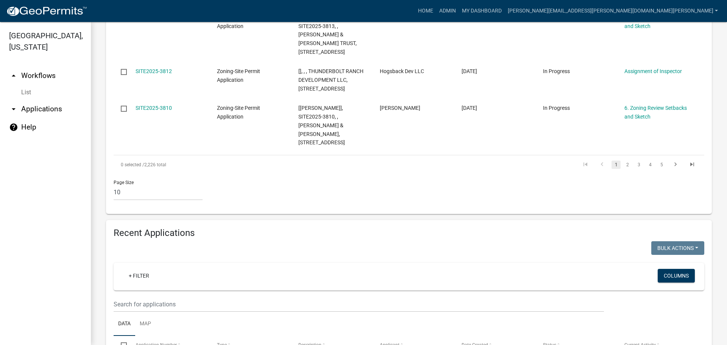
scroll to position [492, 0]
click at [623, 160] on link "2" at bounding box center [627, 164] width 9 height 8
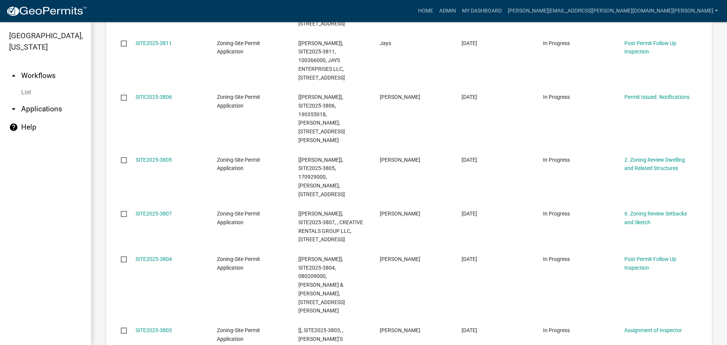
scroll to position [267, 0]
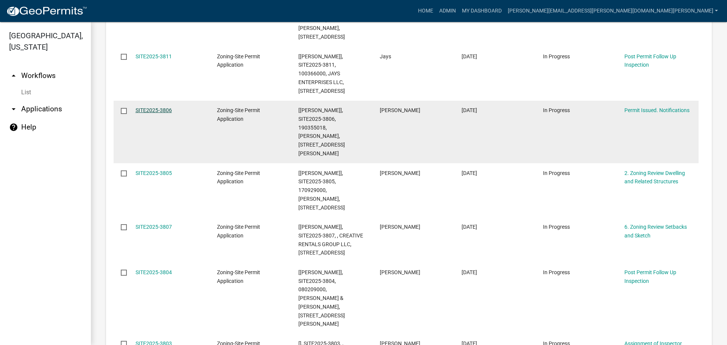
click at [162, 107] on link "SITE2025-3806" at bounding box center [154, 110] width 36 height 6
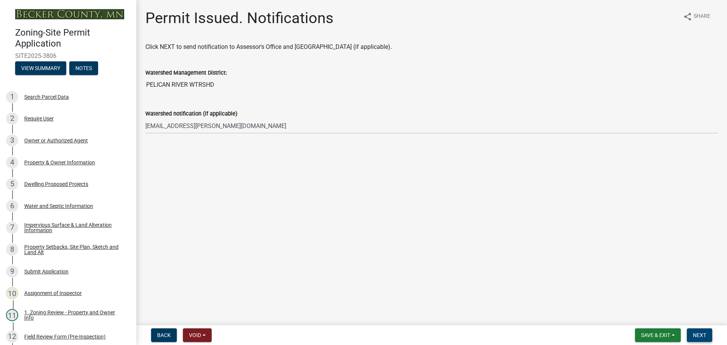
click at [699, 329] on button "Next" at bounding box center [699, 335] width 25 height 14
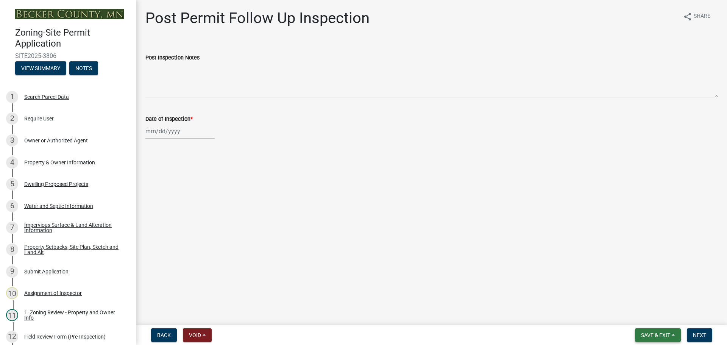
click at [659, 330] on button "Save & Exit" at bounding box center [658, 335] width 46 height 14
click at [655, 315] on button "Save & Exit" at bounding box center [650, 315] width 61 height 18
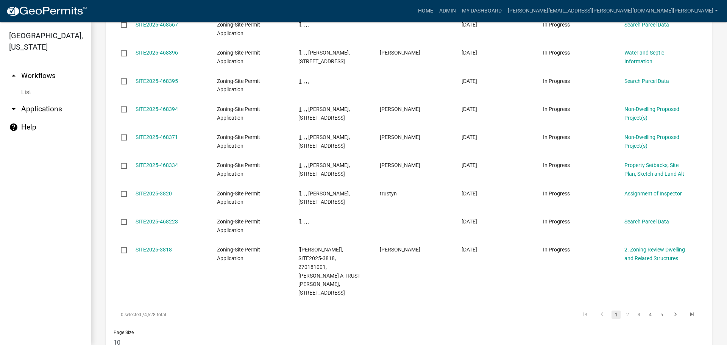
scroll to position [876, 0]
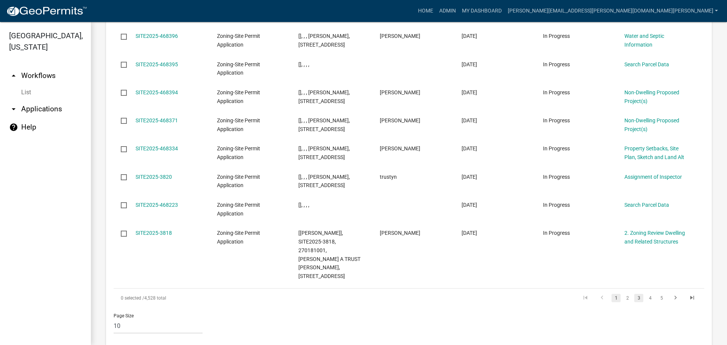
click at [634, 294] on link "3" at bounding box center [638, 298] width 9 height 8
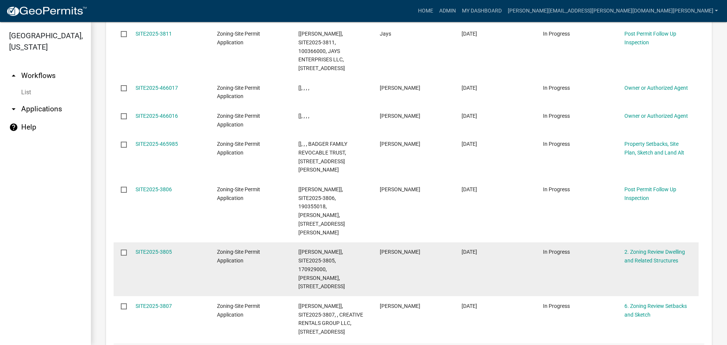
scroll to position [963, 0]
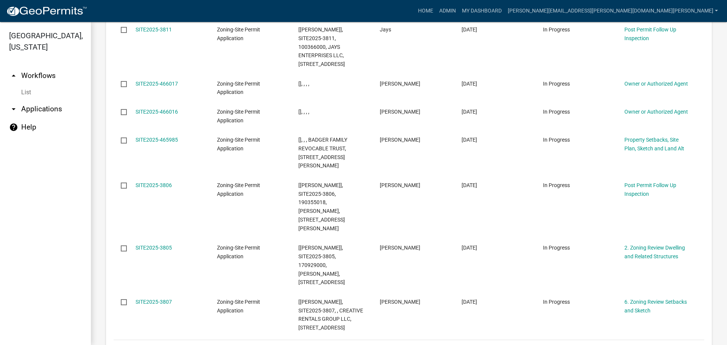
click at [623, 345] on link "2" at bounding box center [627, 349] width 9 height 8
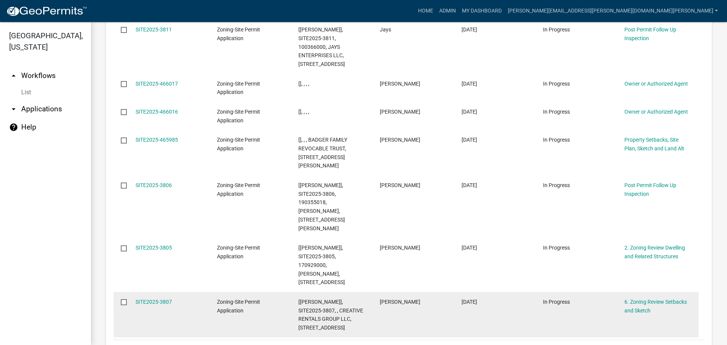
scroll to position [911, 0]
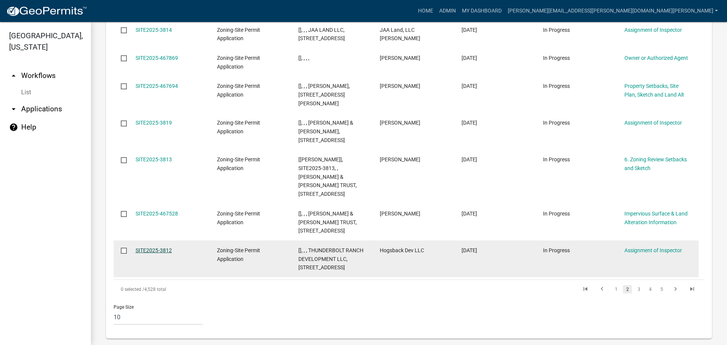
click at [167, 247] on link "SITE2025-3812" at bounding box center [154, 250] width 36 height 6
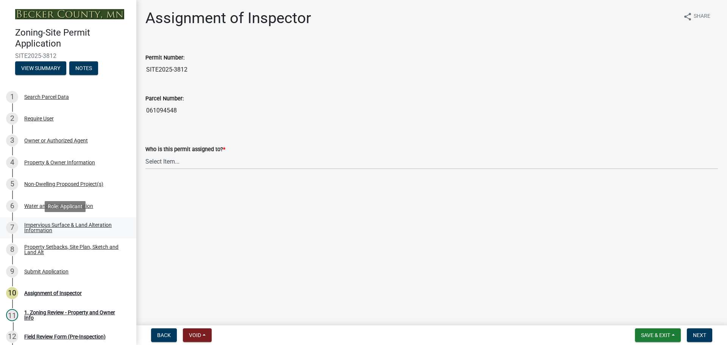
click at [65, 223] on div "Impervious Surface & Land Alteration Information" at bounding box center [74, 227] width 100 height 11
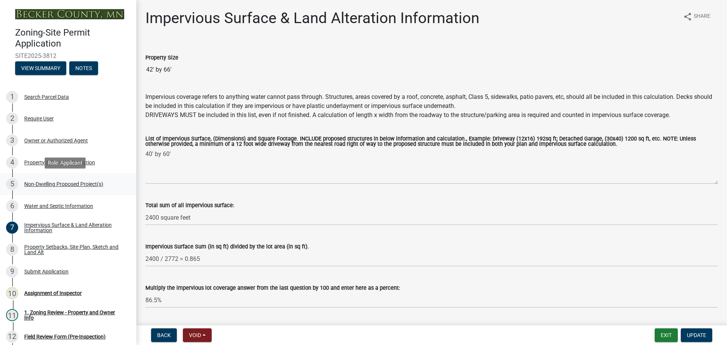
click at [69, 182] on div "Non-Dwelling Proposed Project(s)" at bounding box center [63, 183] width 79 height 5
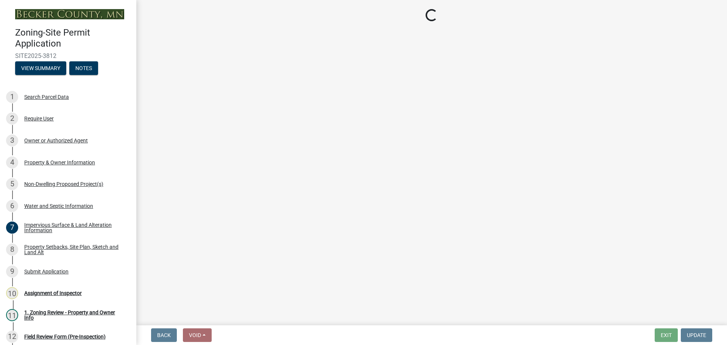
select select "97c48b8f-5b3b-4eb5-baa1-64080d5416e1"
select select "3a2d96d3-fd69-4ed9-bae4-7a5aa03a7e58"
select select "cf118f3b-6469-426f-b247-8aeebfb0198d"
select select "d5258256-81e9-4688-bc84-b01445ee29b6"
select select "258cbdbc-8629-455d-9fed-6a57bf82144e"
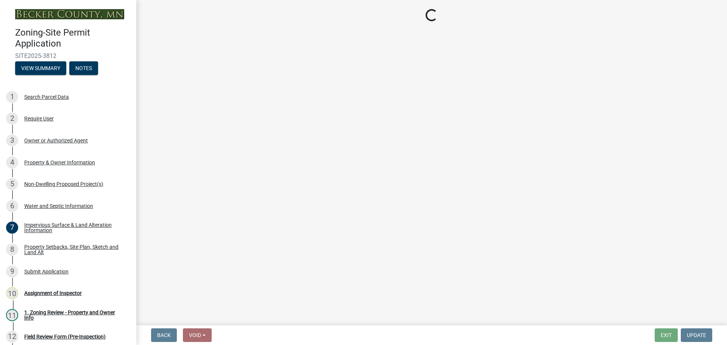
select select "a9a8393f-3c28-47b8-b6d9-84c94641c3fc"
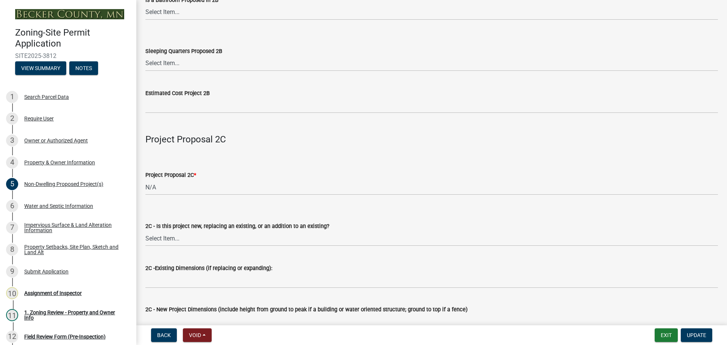
scroll to position [915, 0]
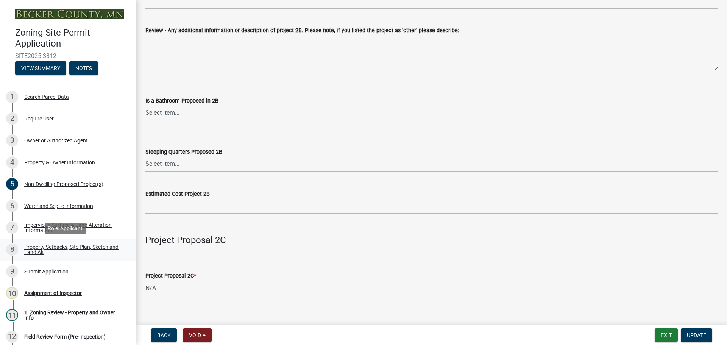
click at [44, 250] on div "Property Setbacks, Site Plan, Sketch and Land Alt" at bounding box center [74, 249] width 100 height 11
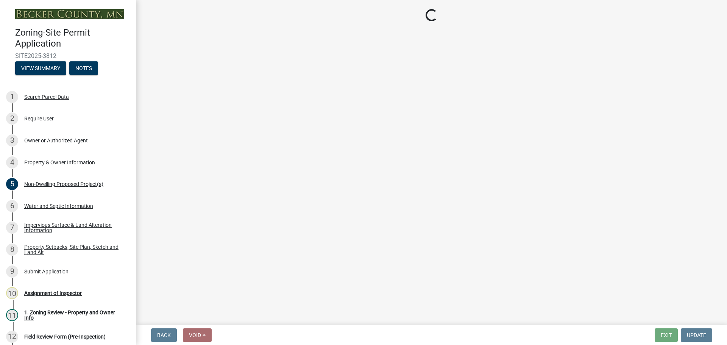
select select "d89fbfa0-1150-4954-b91c-9d482c9530a3"
select select "b56a4575-9846-47cf-8067-c59a4853da22"
select select "12f785fb-c378-4b18-841c-21c73dc99083"
select select "e8ab2dc3-aa3f-46f3-9b4a-37eb25ad84af"
select select "27b2a8b4-abf6-463e-8c0c-7c5d2b4fe26f"
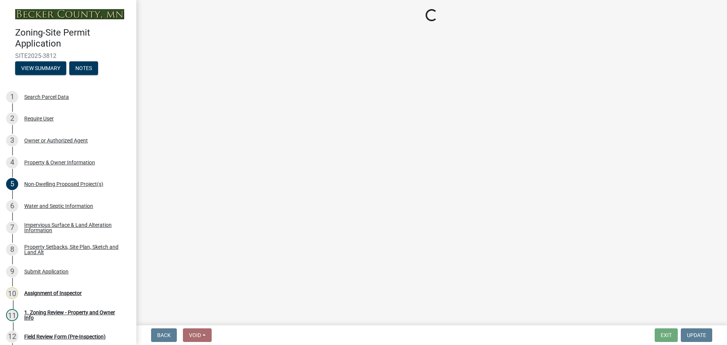
select select "b98836ba-4715-455d-97ab-be9a9df498a8"
select select "d61e3758-d187-40af-a435-5e09c3f3d509"
select select "c8b8ea71-7088-4e87-a493-7bc88cc2835b"
select select "ff457040-d2bf-49fa-a716-aef4a9c76f60"
select select "19d13e65-c93d-443e-910a-7a17299544cc"
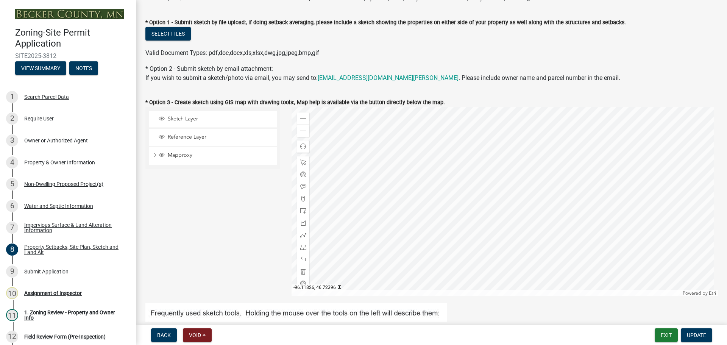
scroll to position [151, 0]
click at [304, 130] on span at bounding box center [303, 131] width 6 height 6
click at [304, 131] on span at bounding box center [303, 131] width 6 height 6
click at [51, 96] on div "Search Parcel Data" at bounding box center [46, 96] width 45 height 5
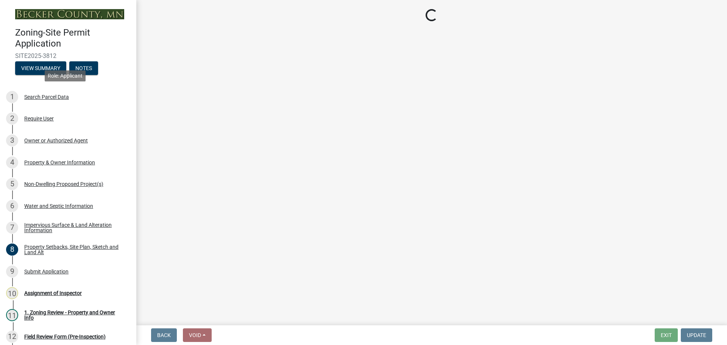
scroll to position [0, 0]
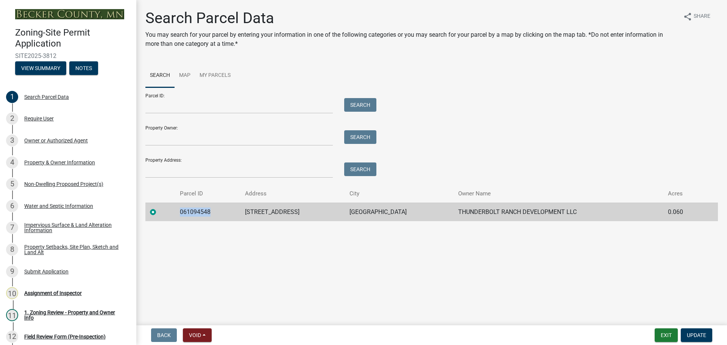
drag, startPoint x: 209, startPoint y: 211, endPoint x: 176, endPoint y: 209, distance: 32.6
click at [176, 209] on td "061094548" at bounding box center [207, 212] width 65 height 19
copy td "061094548"
click at [58, 179] on div "5 Non-Dwelling Proposed Project(s)" at bounding box center [65, 184] width 118 height 12
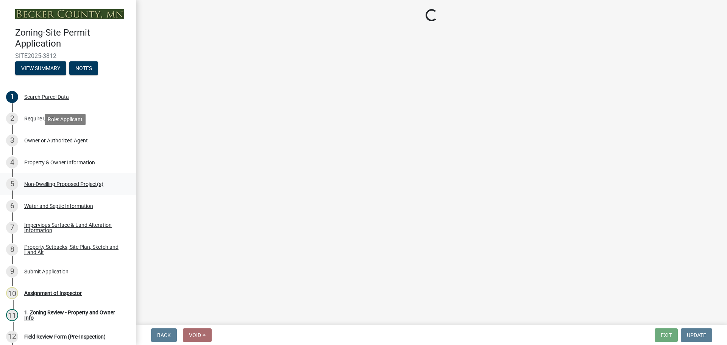
select select "97c48b8f-5b3b-4eb5-baa1-64080d5416e1"
select select "3a2d96d3-fd69-4ed9-bae4-7a5aa03a7e58"
select select "cf118f3b-6469-426f-b247-8aeebfb0198d"
select select "d5258256-81e9-4688-bc84-b01445ee29b6"
select select "258cbdbc-8629-455d-9fed-6a57bf82144e"
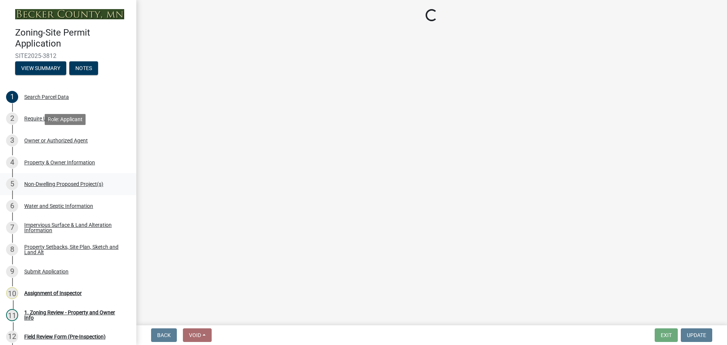
select select "a9a8393f-3c28-47b8-b6d9-84c94641c3fc"
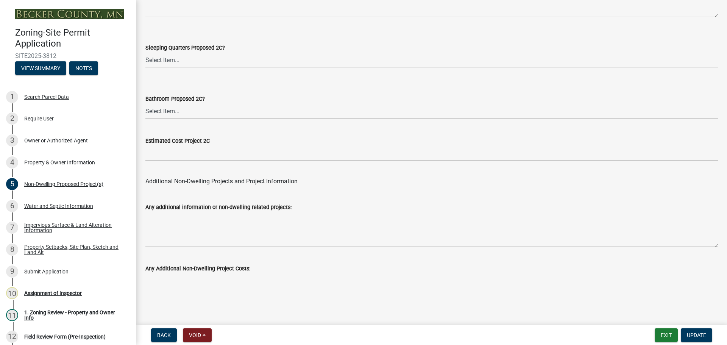
scroll to position [1483, 0]
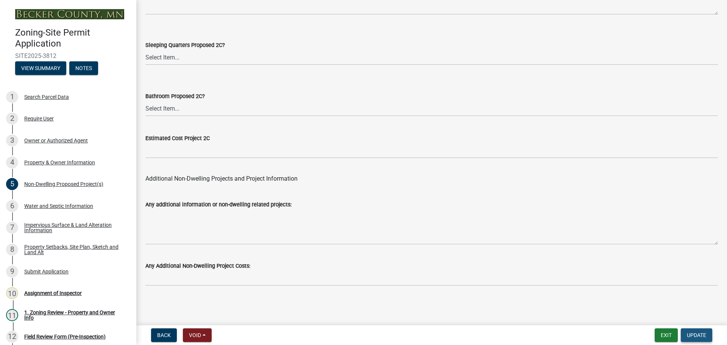
click at [692, 332] on span "Update" at bounding box center [696, 335] width 19 height 6
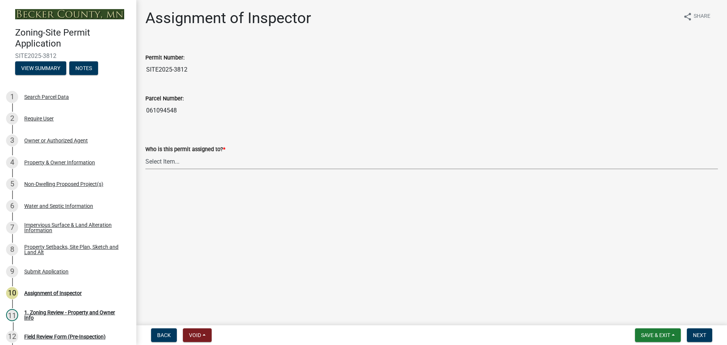
click at [184, 159] on select "Select Item... [PERSON_NAME] [PERSON_NAME] [PERSON_NAME] [PERSON_NAME] [PERSON_…" at bounding box center [431, 162] width 572 height 16
click at [145, 154] on select "Select Item... [PERSON_NAME] [PERSON_NAME] [PERSON_NAME] [PERSON_NAME] [PERSON_…" at bounding box center [431, 162] width 572 height 16
select select "ebd8400e-d8d5-49f8-911f-e671eb76408a"
click at [699, 335] on span "Next" at bounding box center [699, 335] width 13 height 6
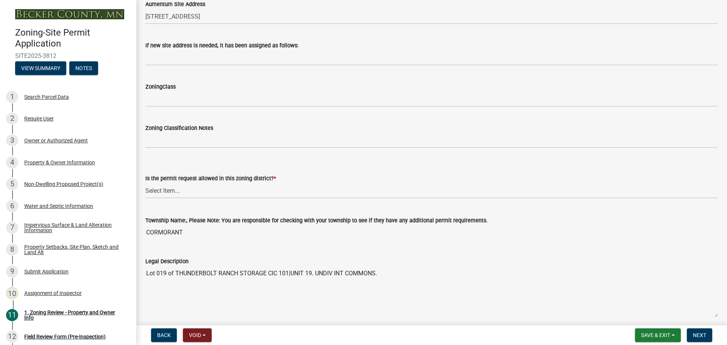
scroll to position [454, 0]
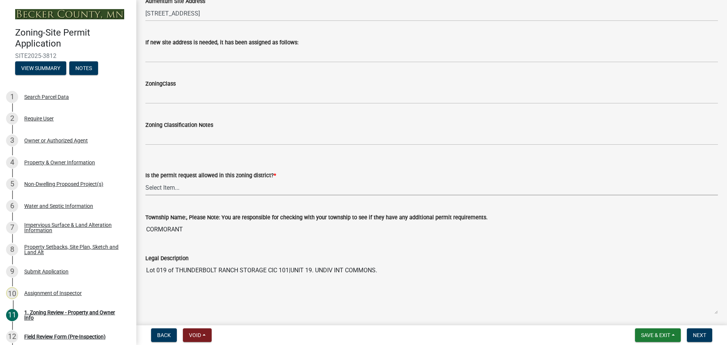
drag, startPoint x: 167, startPoint y: 186, endPoint x: 168, endPoint y: 193, distance: 7.2
click at [167, 186] on select "Select Item... Yes No" at bounding box center [431, 188] width 572 height 16
click at [145, 180] on select "Select Item... Yes No" at bounding box center [431, 188] width 572 height 16
select select "b4f32c46-6248-4748-b47c-fa4933858724"
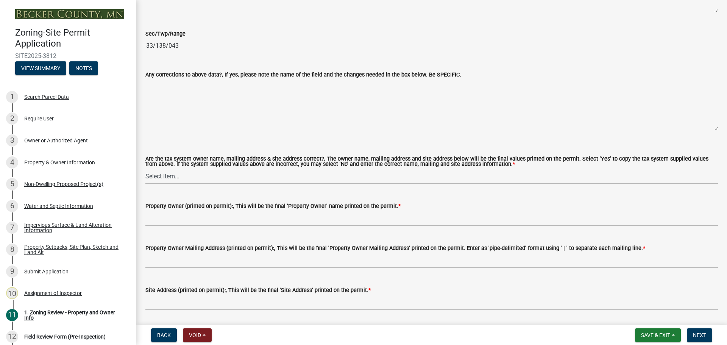
scroll to position [795, 0]
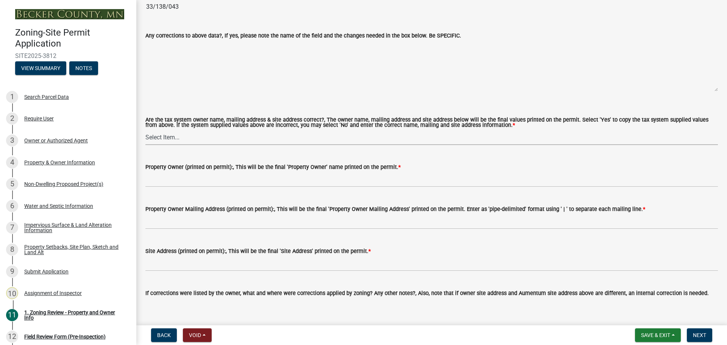
click at [172, 136] on select "Select Item... Yes No" at bounding box center [431, 137] width 572 height 16
click at [145, 130] on select "Select Item... Yes No" at bounding box center [431, 137] width 572 height 16
select select "ab6c2257-4786-48e5-86d0-1194833f57c8"
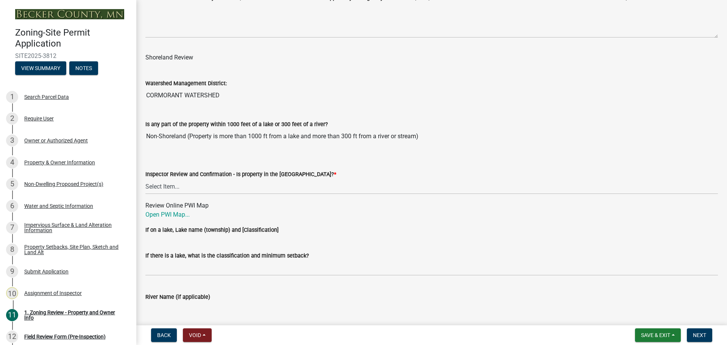
scroll to position [1098, 0]
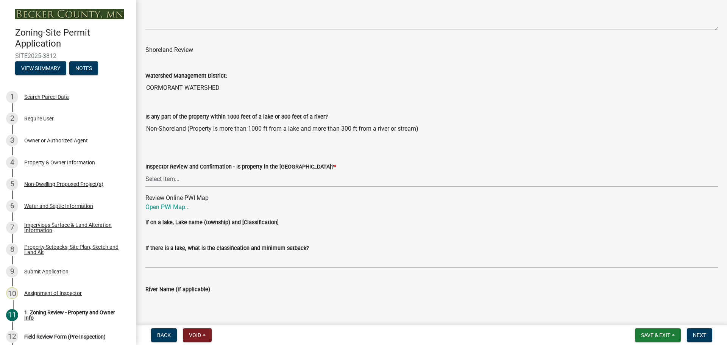
click at [170, 181] on select "Select Item... Within [GEOGRAPHIC_DATA] (SD) Not in [GEOGRAPHIC_DATA] (NOTSL)" at bounding box center [431, 179] width 572 height 16
click at [145, 172] on select "Select Item... Within [GEOGRAPHIC_DATA] (SD) Not in [GEOGRAPHIC_DATA] (NOTSL)" at bounding box center [431, 179] width 572 height 16
select select "de99b201-fb85-4000-88f5-6f49f4ff2101"
click at [168, 204] on link "Open PWI Map..." at bounding box center [167, 206] width 44 height 7
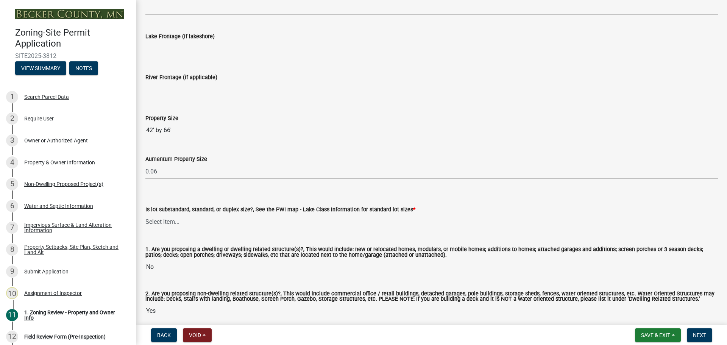
scroll to position [1548, 0]
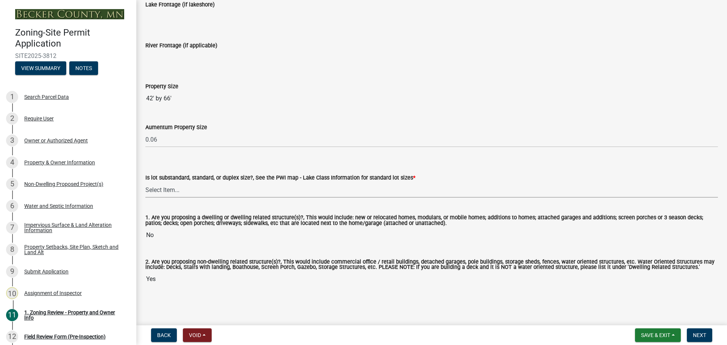
click at [162, 186] on select "Select Item... Non-Riparian and not back lot Substandard Non-Riparian Backlot S…" at bounding box center [431, 190] width 572 height 16
click at [145, 182] on select "Select Item... Non-Riparian and not back lot Substandard Non-Riparian Backlot S…" at bounding box center [431, 190] width 572 height 16
select select "44b2ccf6-9e5f-4fd8-b0f7-29a2d02534ae"
click at [704, 333] on span "Next" at bounding box center [699, 335] width 13 height 6
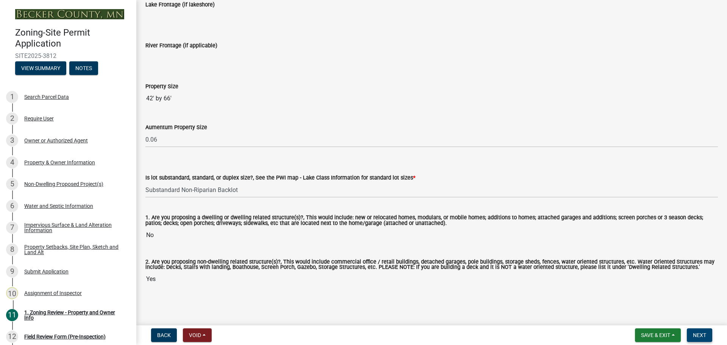
click at [698, 332] on span "Next" at bounding box center [699, 335] width 13 height 6
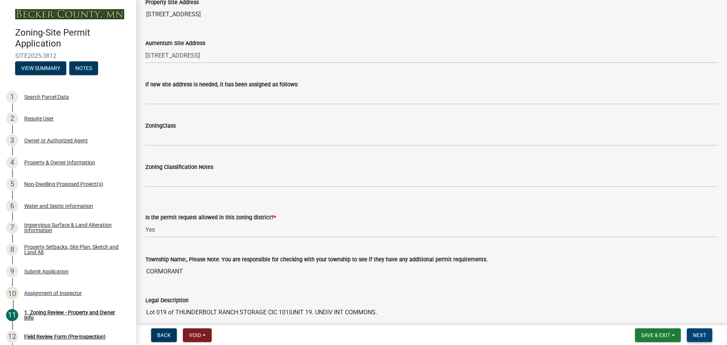
scroll to position [162, 0]
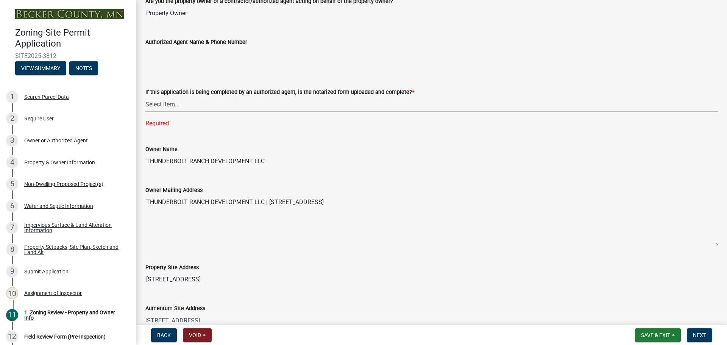
click at [167, 104] on select "Select Item... Yes No N/A" at bounding box center [431, 105] width 572 height 16
click at [145, 97] on select "Select Item... Yes No N/A" at bounding box center [431, 105] width 572 height 16
select select "b279cdb4-a9c7-4e65-a8bd-797316f5be14"
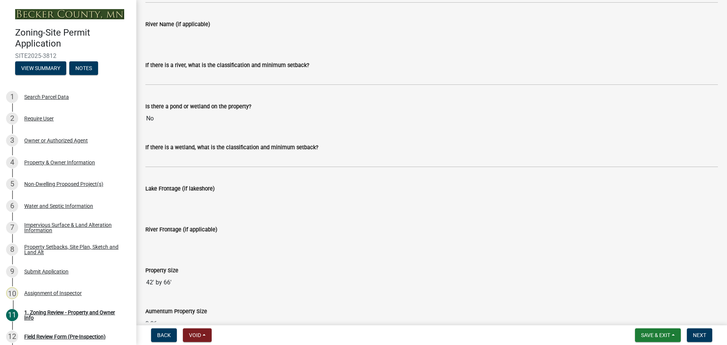
scroll to position [1548, 0]
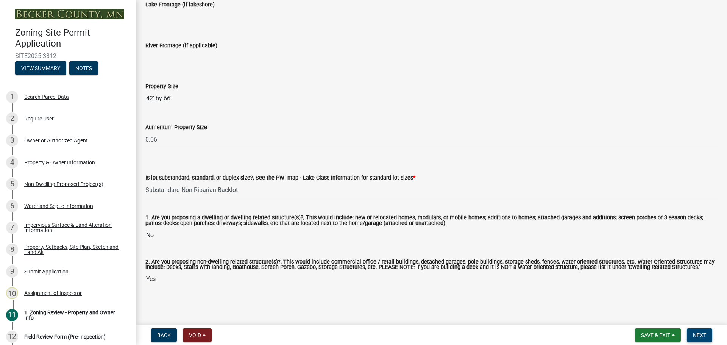
click at [699, 330] on button "Next" at bounding box center [699, 335] width 25 height 14
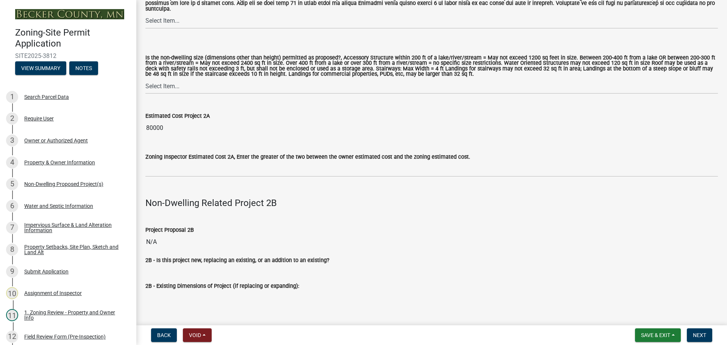
scroll to position [757, 0]
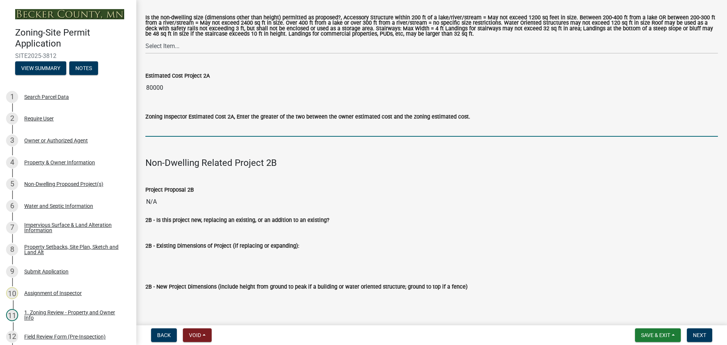
click at [198, 126] on input "text" at bounding box center [431, 129] width 572 height 16
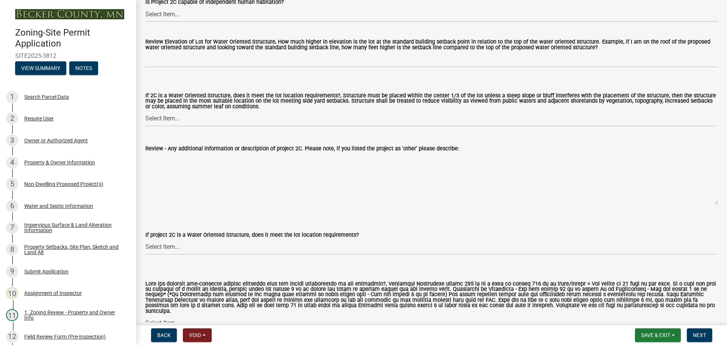
scroll to position [2007, 0]
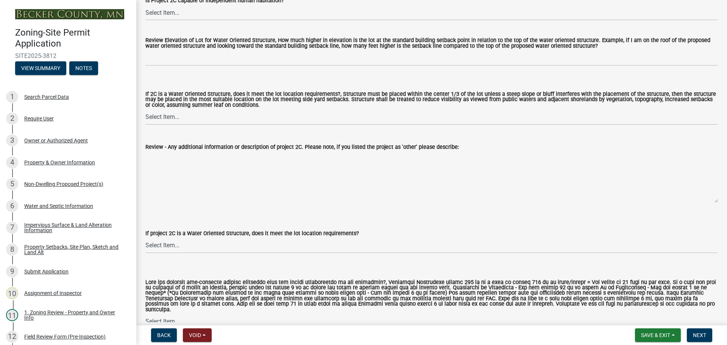
type input "80000"
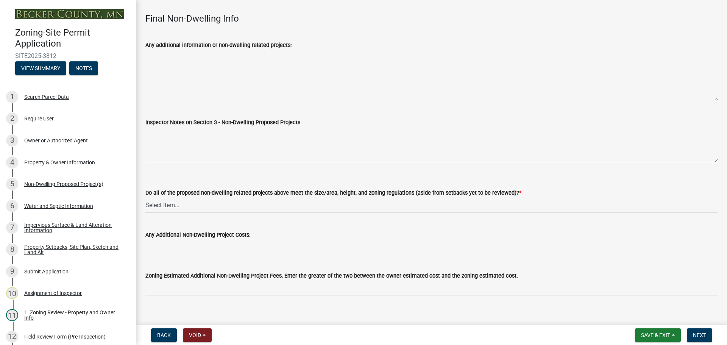
scroll to position [2492, 0]
click at [170, 197] on select "Select Item... Yes No N/A" at bounding box center [431, 205] width 572 height 16
click at [145, 197] on select "Select Item... Yes No N/A" at bounding box center [431, 205] width 572 height 16
select select "70869821-7738-4560-8d2e-4f353ca78bb3"
click at [695, 331] on button "Next" at bounding box center [699, 335] width 25 height 14
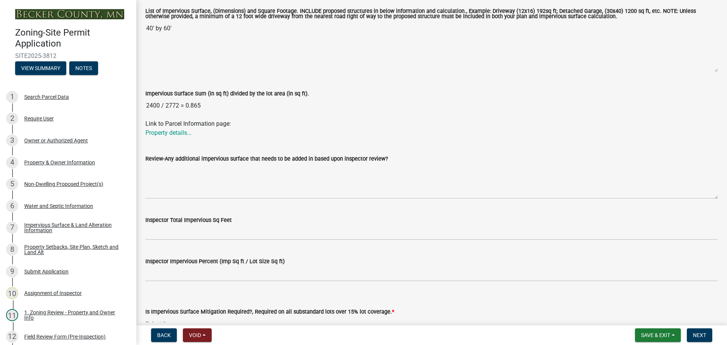
scroll to position [238, 0]
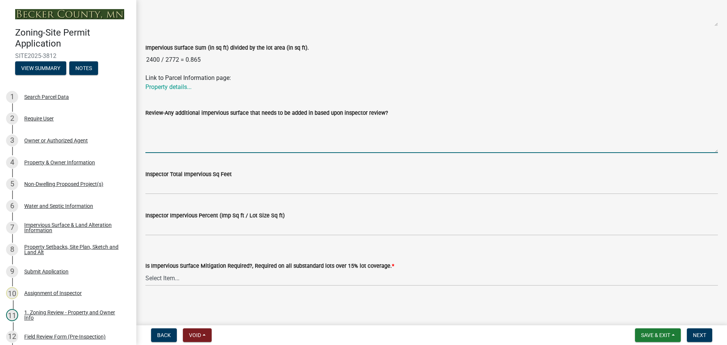
click at [179, 143] on textarea "Review-Any additional impervious surface that needs to be added in based upon i…" at bounding box center [431, 135] width 572 height 36
click at [162, 125] on textarea "per Thaunderbolt Ranch Storage CIC" at bounding box center [431, 135] width 572 height 36
type textarea "per Thunderbolt Ranch Storage CIC"
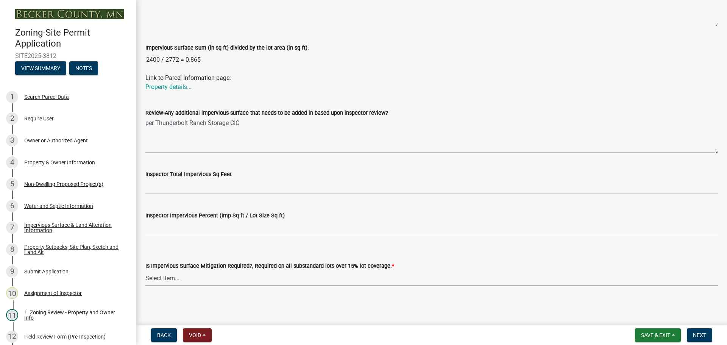
click at [167, 278] on select "Select Item... Yes- Over 15% substandard lot coverage No N/A" at bounding box center [431, 278] width 572 height 16
click at [145, 270] on select "Select Item... Yes- Over 15% substandard lot coverage No N/A" at bounding box center [431, 278] width 572 height 16
select select "e01e6f83-540c-4684-94c6-de0fe38ded07"
click at [705, 334] on span "Next" at bounding box center [699, 335] width 13 height 6
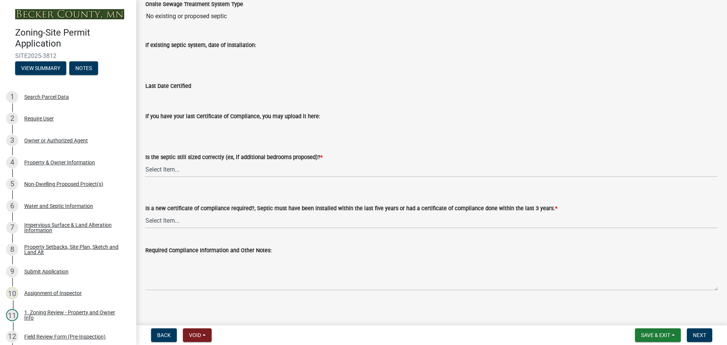
scroll to position [81, 0]
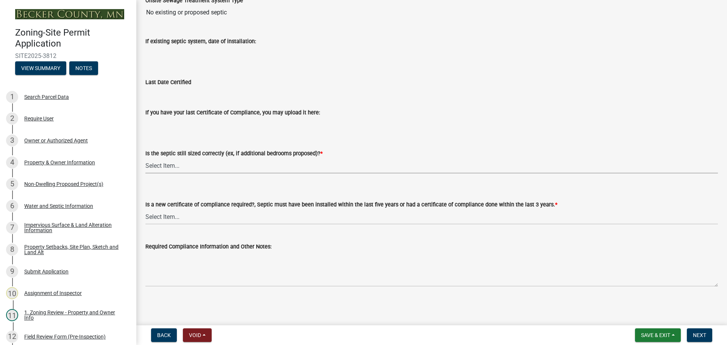
click at [162, 162] on select "Select Item... Yes No N/A" at bounding box center [431, 166] width 572 height 16
click at [145, 158] on select "Select Item... Yes No N/A" at bounding box center [431, 166] width 572 height 16
select select "ffe0288f-179d-446d-9dfb-ee21a688edc6"
click at [174, 221] on select "Select Item... Yes No" at bounding box center [431, 217] width 572 height 16
click at [145, 209] on select "Select Item... Yes No" at bounding box center [431, 217] width 572 height 16
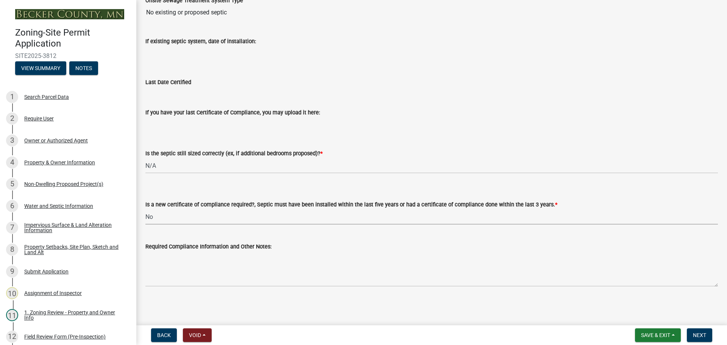
select select "2fd537d7-74b1-4ff9-a84c-837cf5598f43"
click at [702, 332] on span "Next" at bounding box center [699, 335] width 13 height 6
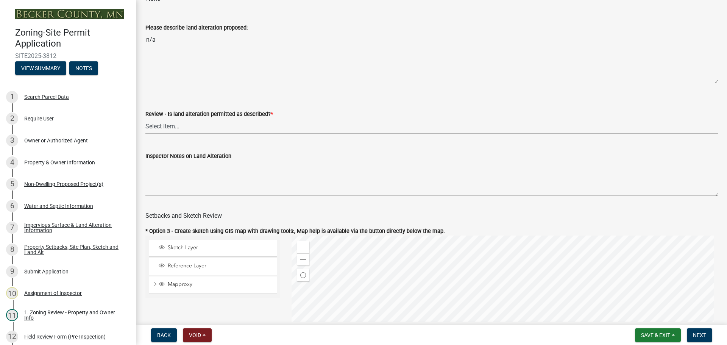
scroll to position [265, 0]
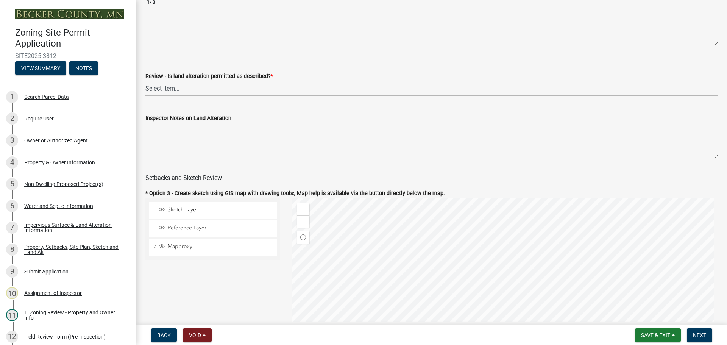
click at [167, 90] on select "Select Item... Yes No N/A" at bounding box center [431, 89] width 572 height 16
click at [145, 82] on select "Select Item... Yes No N/A" at bounding box center [431, 89] width 572 height 16
select select "cada6796-d529-4ebb-b6d4-faca8dd705c9"
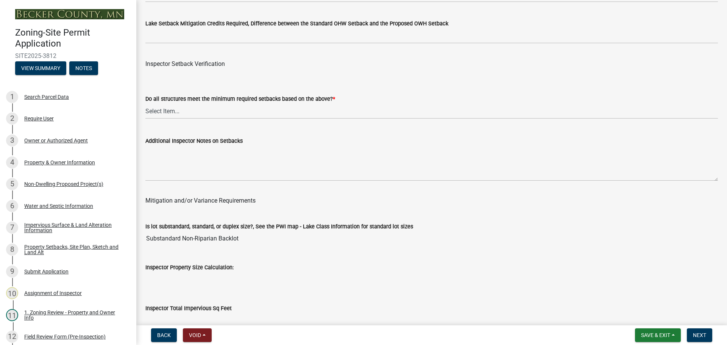
scroll to position [2423, 0]
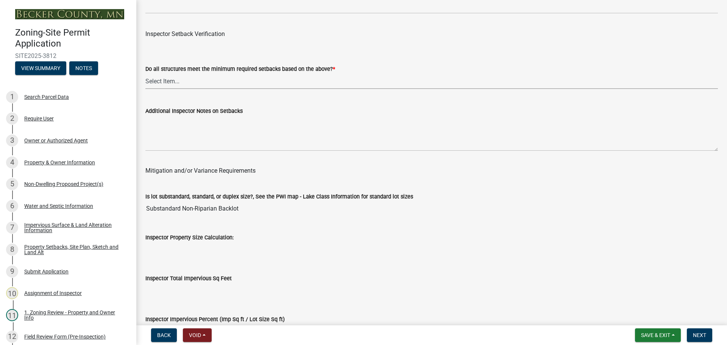
click at [168, 81] on select "Select Item... Yes No" at bounding box center [431, 81] width 572 height 16
click at [145, 75] on select "Select Item... Yes No" at bounding box center [431, 81] width 572 height 16
select select "1355ee8a-8cf1-4796-8594-a9df27e9dfb0"
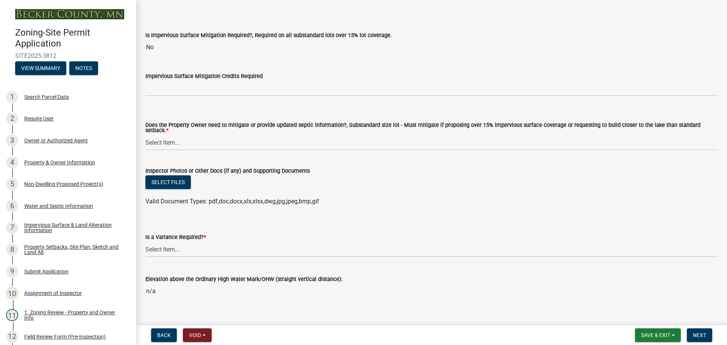
scroll to position [2759, 0]
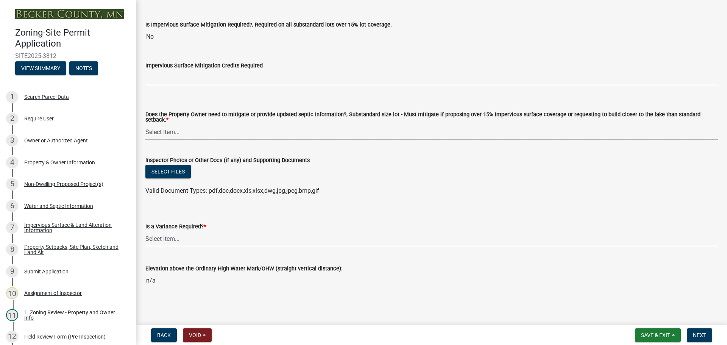
click at [165, 128] on select "Select Item... No Mitigation or additional Septic Information is required Septi…" at bounding box center [431, 132] width 572 height 16
click at [145, 124] on select "Select Item... No Mitigation or additional Septic Information is required Septi…" at bounding box center [431, 132] width 572 height 16
select select "90ee664a-1dc2-440e-be2c-90a87c157e77"
click at [176, 235] on select "Select Item... Yes No" at bounding box center [431, 239] width 572 height 16
click at [145, 231] on select "Select Item... Yes No" at bounding box center [431, 239] width 572 height 16
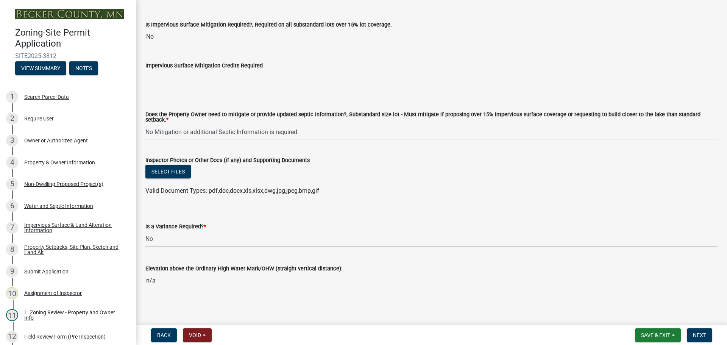
select select "f2187563-aefa-492e-adce-9c256a51e9d2"
click at [702, 334] on span "Next" at bounding box center [699, 335] width 13 height 6
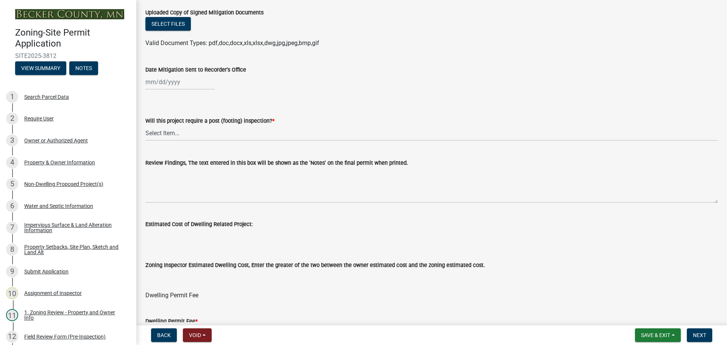
scroll to position [0, 0]
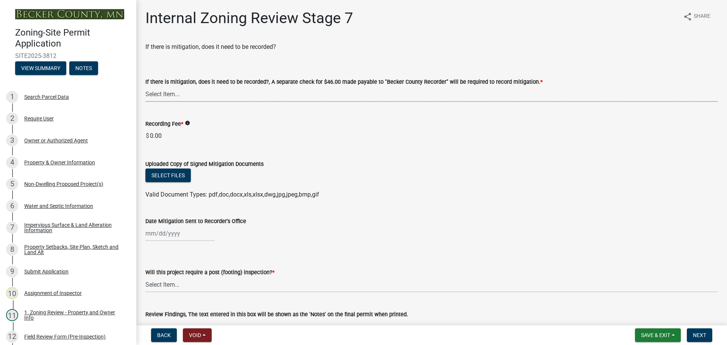
click at [166, 92] on select "Select Item... Yes No N/A" at bounding box center [431, 94] width 572 height 16
click at [145, 86] on select "Select Item... Yes No N/A" at bounding box center [431, 94] width 572 height 16
select select "a3547d78-d162-4c03-a5e6-44db720e788b"
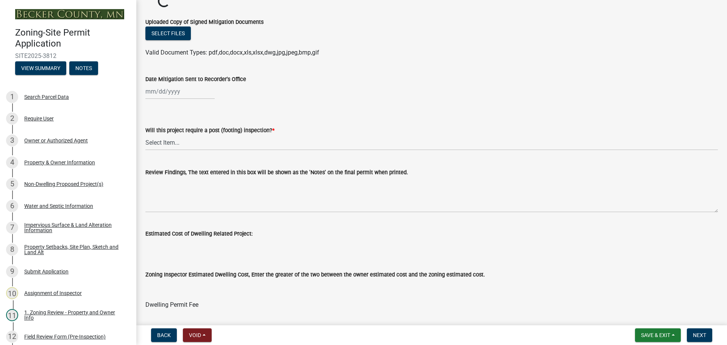
scroll to position [155, 0]
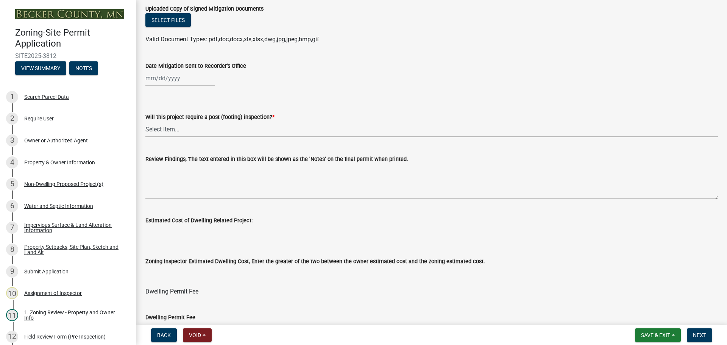
click at [168, 130] on select "Select Item... No Yes" at bounding box center [431, 130] width 572 height 16
click at [145, 122] on select "Select Item... No Yes" at bounding box center [431, 130] width 572 height 16
select select "70fe76f0-d291-438e-ac1a-5869b7b7f697"
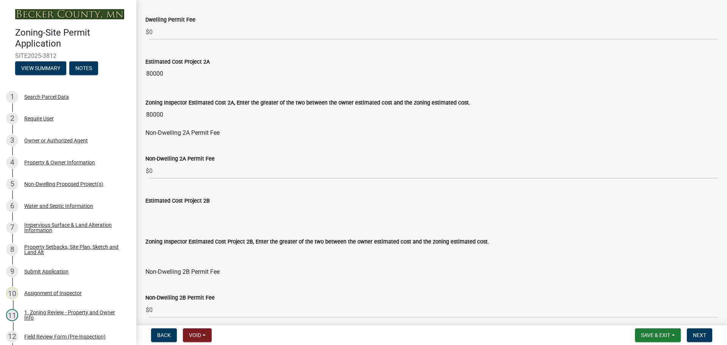
scroll to position [458, 0]
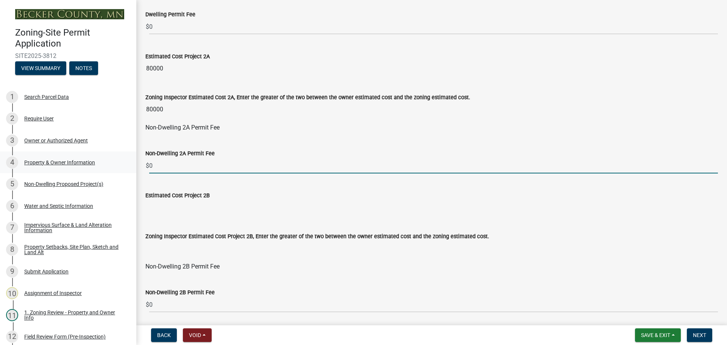
drag, startPoint x: 156, startPoint y: 167, endPoint x: 129, endPoint y: 167, distance: 27.3
click at [129, 167] on div "Zoning-Site Permit Application SITE2025-3812 View Summary Notes 1 Search Parcel…" at bounding box center [363, 172] width 727 height 345
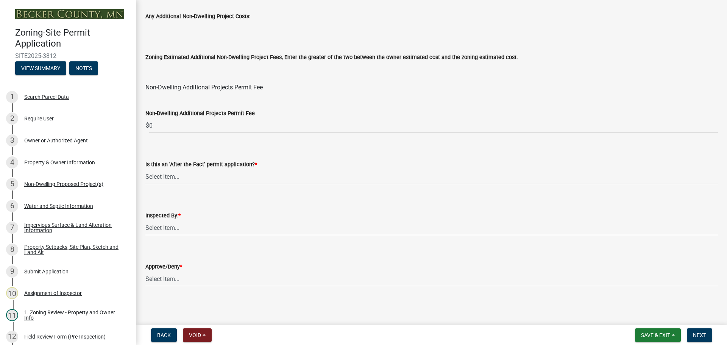
scroll to position [916, 0]
type input "300"
drag, startPoint x: 165, startPoint y: 177, endPoint x: 173, endPoint y: 182, distance: 9.6
click at [165, 177] on select "Select Item... No Yes" at bounding box center [431, 176] width 572 height 16
click at [145, 168] on select "Select Item... No Yes" at bounding box center [431, 176] width 572 height 16
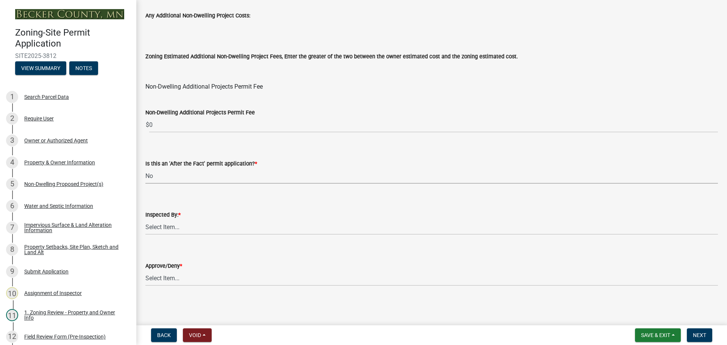
select select "bbe3a6c5-1893-4527-8578-ada07a3b8ea5"
click at [160, 228] on select "Select Item... [PERSON_NAME] [PERSON_NAME] [PERSON_NAME] [PERSON_NAME] [PERSON_…" at bounding box center [431, 227] width 572 height 16
click at [145, 219] on select "Select Item... [PERSON_NAME] [PERSON_NAME] [PERSON_NAME] [PERSON_NAME] [PERSON_…" at bounding box center [431, 227] width 572 height 16
select select "ebd8400e-d8d5-49f8-911f-e671eb76408a"
click at [165, 278] on select "Select Item... Approve Deny" at bounding box center [431, 278] width 572 height 16
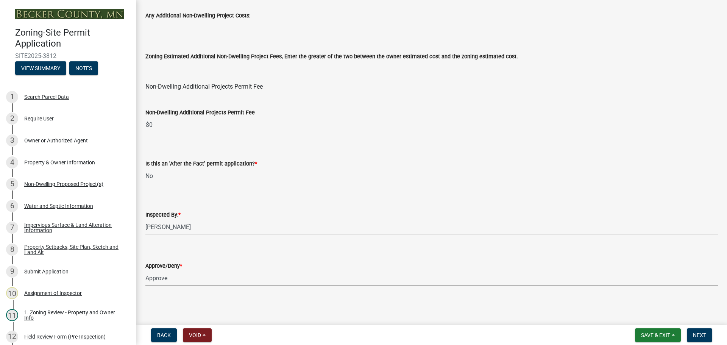
click at [145, 270] on select "Select Item... Approve Deny" at bounding box center [431, 278] width 572 height 16
select select "97c9e5a4-d35f-4903-ad68-b764687ac9e9"
click at [700, 334] on span "Next" at bounding box center [699, 335] width 13 height 6
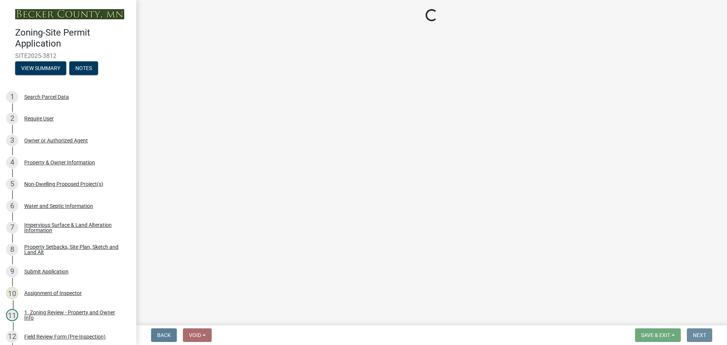
scroll to position [0, 0]
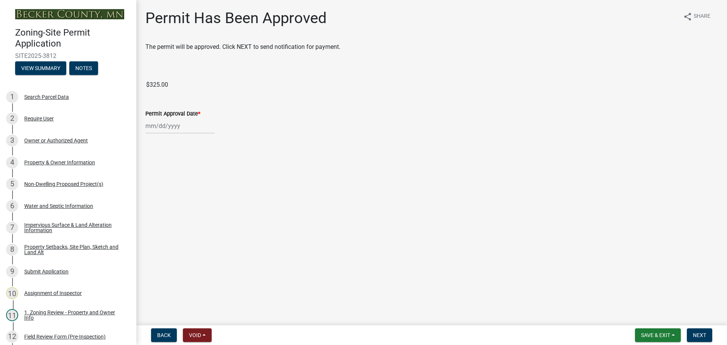
click at [161, 125] on div at bounding box center [179, 126] width 69 height 16
select select "8"
select select "2025"
click at [152, 213] on div "25" at bounding box center [153, 215] width 12 height 12
type input "[DATE]"
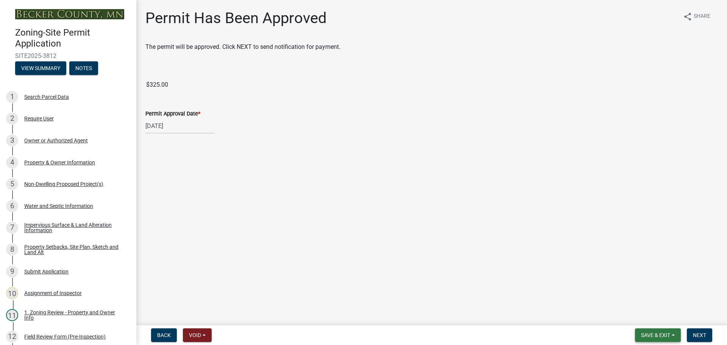
click at [655, 330] on button "Save & Exit" at bounding box center [658, 335] width 46 height 14
click at [642, 314] on button "Save & Exit" at bounding box center [650, 315] width 61 height 18
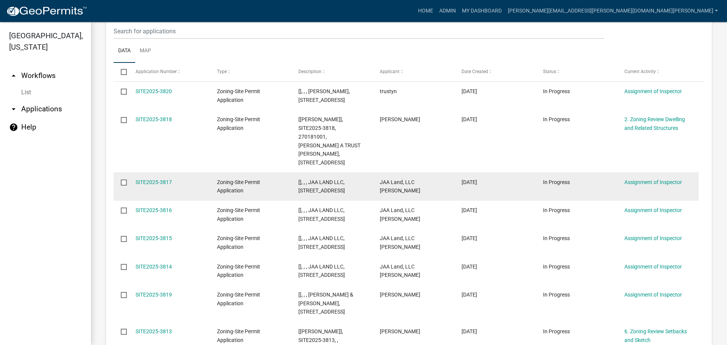
scroll to position [341, 0]
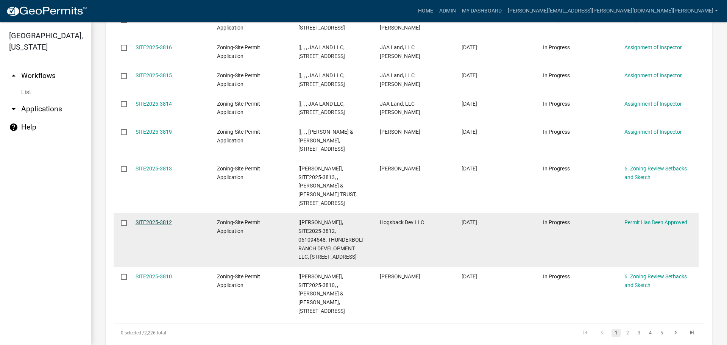
click at [152, 219] on link "SITE2025-3812" at bounding box center [154, 222] width 36 height 6
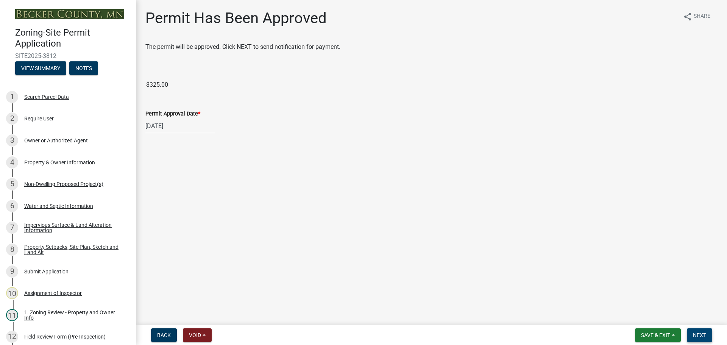
click at [702, 332] on span "Next" at bounding box center [699, 335] width 13 height 6
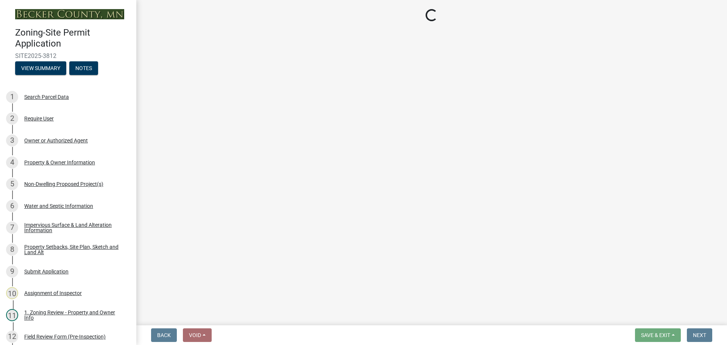
select select "3: 3"
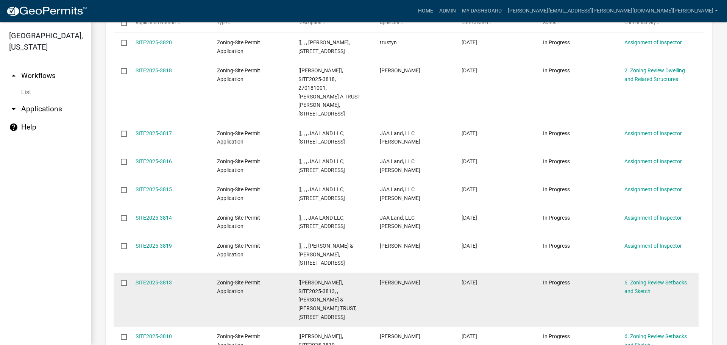
scroll to position [227, 0]
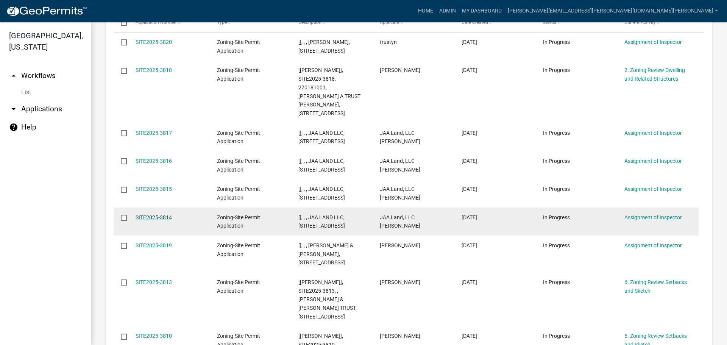
click at [158, 214] on link "SITE2025-3814" at bounding box center [154, 217] width 36 height 6
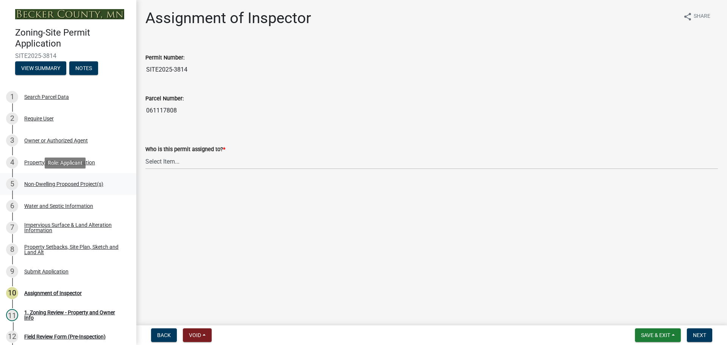
click at [76, 181] on div "Non-Dwelling Proposed Project(s)" at bounding box center [63, 183] width 79 height 5
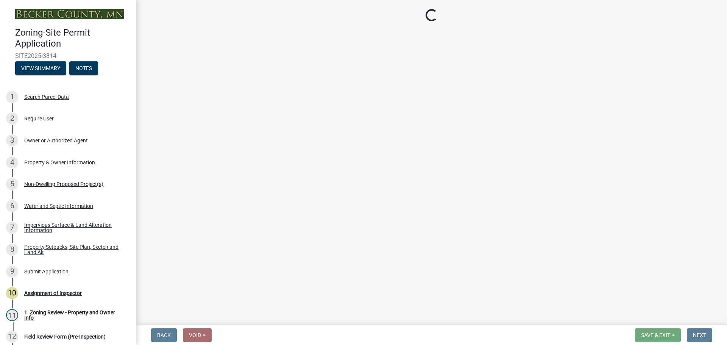
select select "97c48b8f-5b3b-4eb5-baa1-64080d5416e1"
select select "3a2d96d3-fd69-4ed9-bae4-7a5aa03a7e58"
select select "cf118f3b-6469-426f-b247-8aeebfb0198d"
select select "d5258256-81e9-4688-bc84-b01445ee29b6"
select select "258cbdbc-8629-455d-9fed-6a57bf82144e"
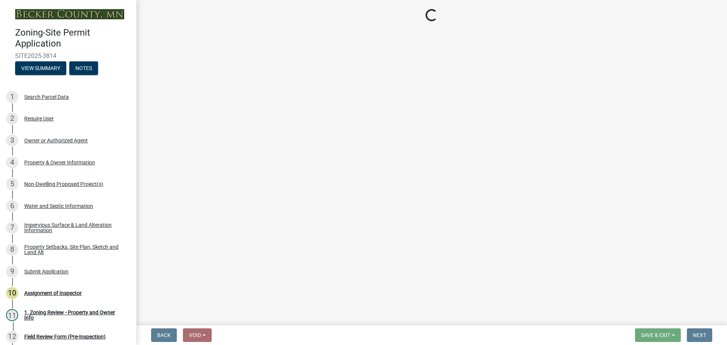
select select "a9a8393f-3c28-47b8-b6d9-84c94641c3fc"
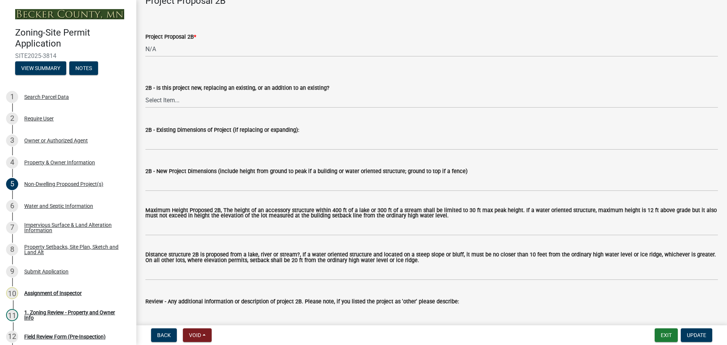
scroll to position [416, 0]
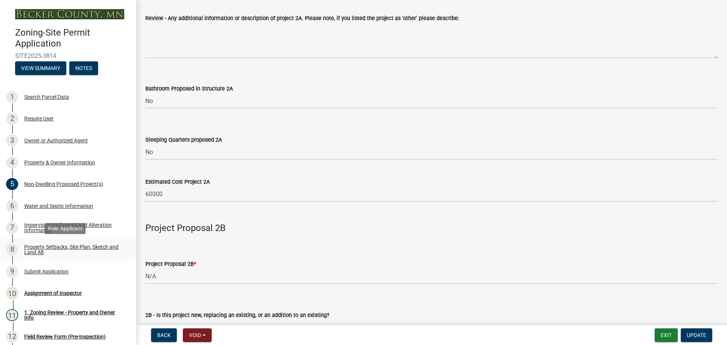
click at [67, 246] on div "Property Setbacks, Site Plan, Sketch and Land Alt" at bounding box center [74, 249] width 100 height 11
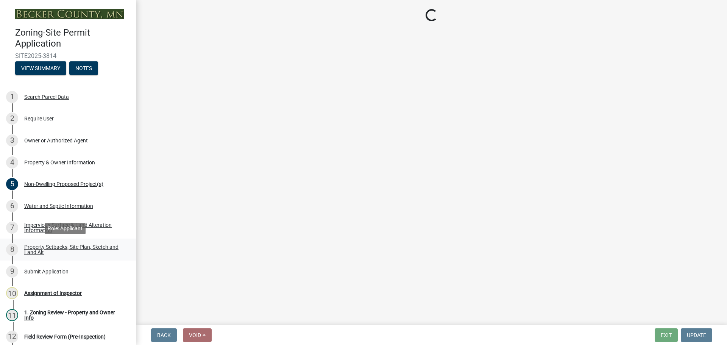
scroll to position [0, 0]
select select "bc359128-44fe-43a6-b559-d4174f4d38cf"
select select "d2c800b3-de4e-4a5b-9a0a-ad418c2d302f"
select select "b56a4575-9846-47cf-8067-c59a4853da22"
select select "12f785fb-c378-4b18-841c-21c73dc99083"
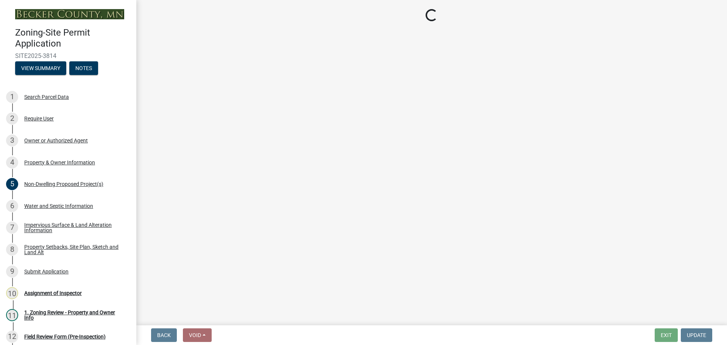
select select "e8ab2dc3-aa3f-46f3-9b4a-37eb25ad84af"
select select "b98836ba-4715-455d-97ab-be9a9df498a8"
select select "c8b8ea71-7088-4e87-a493-7bc88cc2835b"
select select "ff457040-d2bf-49fa-a716-aef4a9c76f60"
select select "19d13e65-c93d-443e-910a-7a17299544cc"
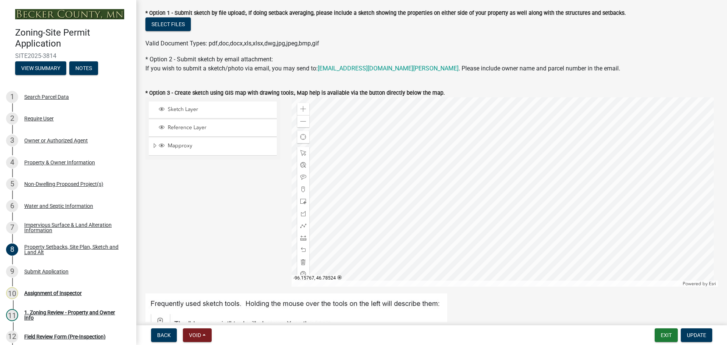
scroll to position [151, 0]
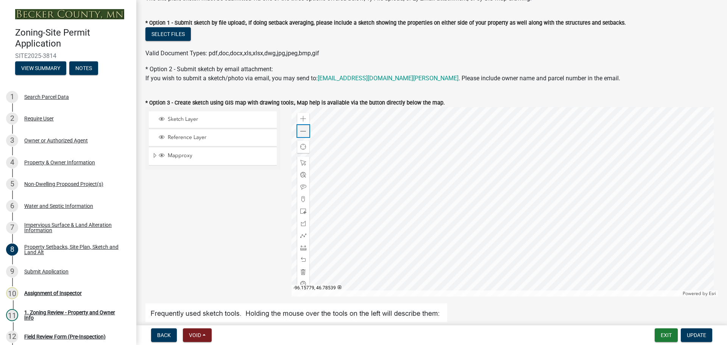
click at [303, 132] on span at bounding box center [303, 131] width 6 height 6
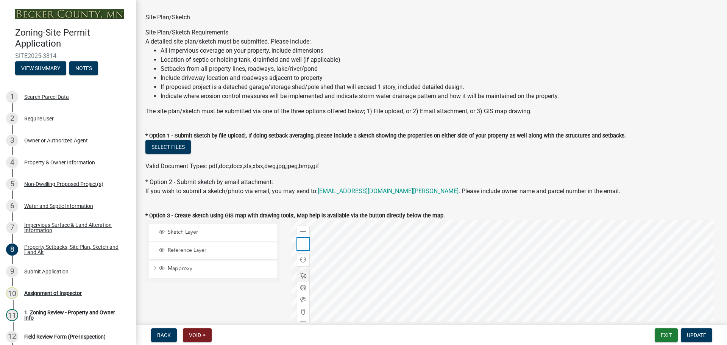
scroll to position [38, 0]
click at [302, 247] on span at bounding box center [303, 245] width 6 height 6
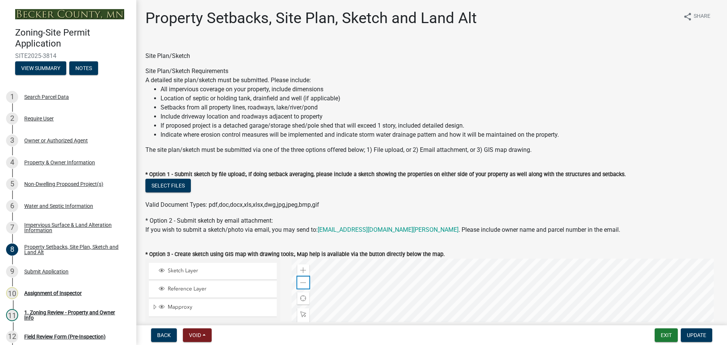
scroll to position [114, 0]
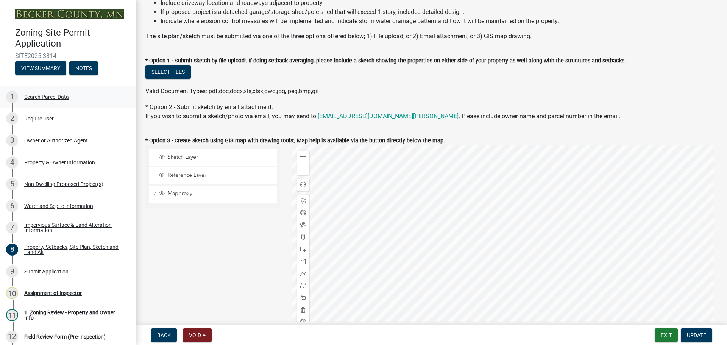
click at [45, 96] on div "Search Parcel Data" at bounding box center [46, 96] width 45 height 5
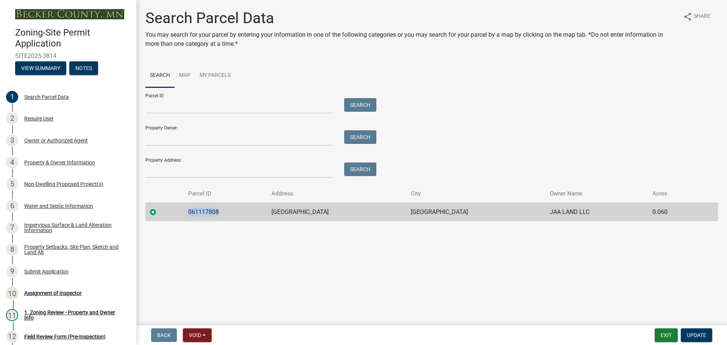
drag, startPoint x: 227, startPoint y: 210, endPoint x: 197, endPoint y: 209, distance: 30.3
click at [197, 209] on td "061117808" at bounding box center [226, 212] width 84 height 19
copy td "061117808"
click at [72, 204] on div "Water and Septic Information" at bounding box center [58, 205] width 69 height 5
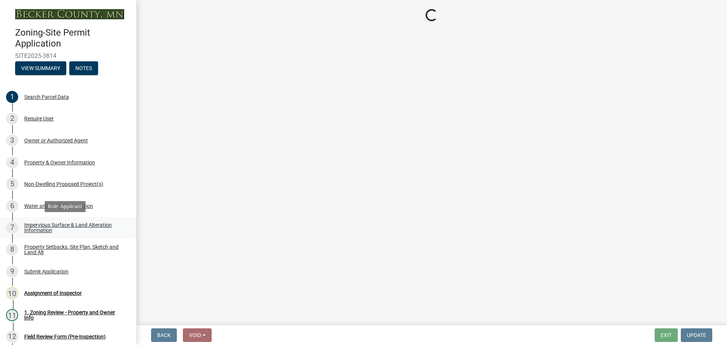
select select "36c179e4-d9bc-4e26-9fa7-a2562bd8114c"
select select "a01a1fb1-1490-43e2-af36-29ac4cf5629f"
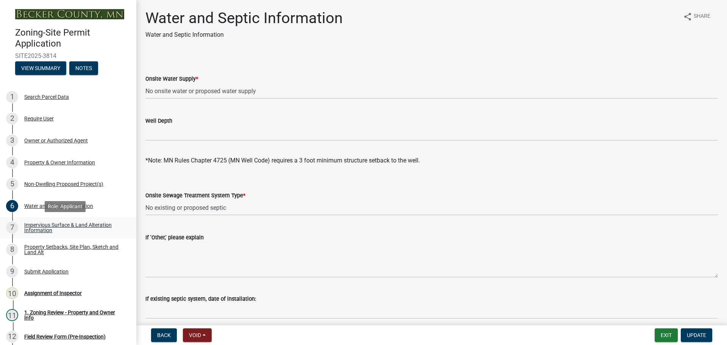
click at [73, 224] on div "Impervious Surface & Land Alteration Information" at bounding box center [74, 227] width 100 height 11
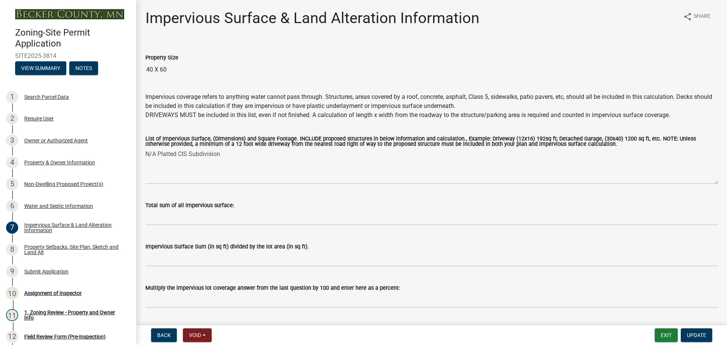
scroll to position [22, 0]
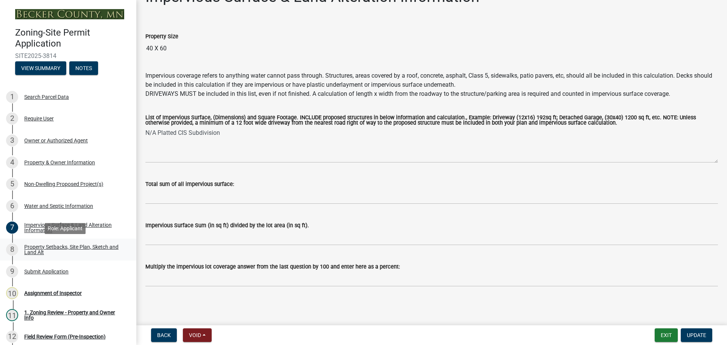
click at [59, 245] on div "Property Setbacks, Site Plan, Sketch and Land Alt" at bounding box center [74, 249] width 100 height 11
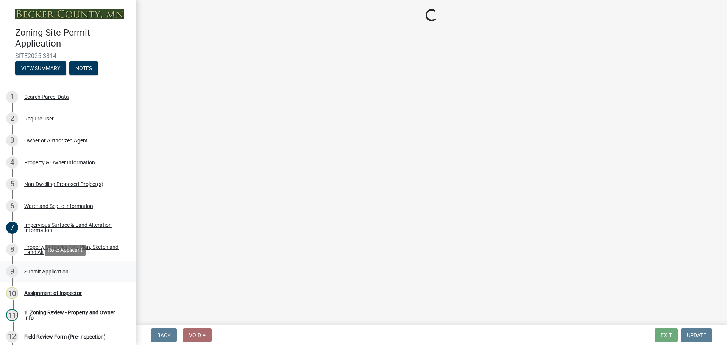
select select "bc359128-44fe-43a6-b559-d4174f4d38cf"
select select "d2c800b3-de4e-4a5b-9a0a-ad418c2d302f"
select select "b56a4575-9846-47cf-8067-c59a4853da22"
select select "12f785fb-c378-4b18-841c-21c73dc99083"
select select "e8ab2dc3-aa3f-46f3-9b4a-37eb25ad84af"
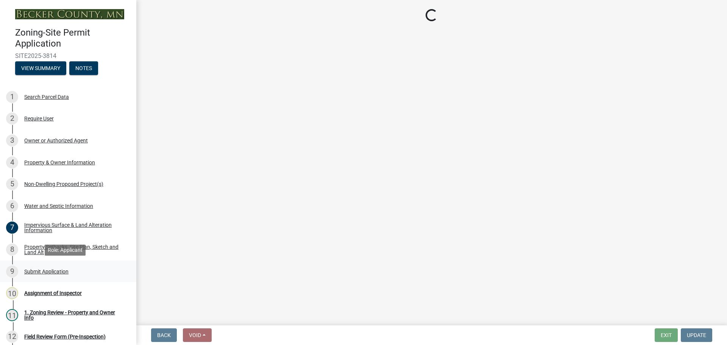
select select "b98836ba-4715-455d-97ab-be9a9df498a8"
select select "c8b8ea71-7088-4e87-a493-7bc88cc2835b"
select select "ff457040-d2bf-49fa-a716-aef4a9c76f60"
select select "19d13e65-c93d-443e-910a-7a17299544cc"
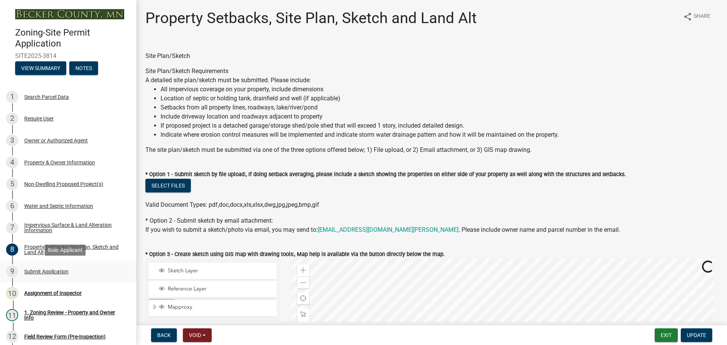
click at [45, 270] on div "Submit Application" at bounding box center [46, 271] width 44 height 5
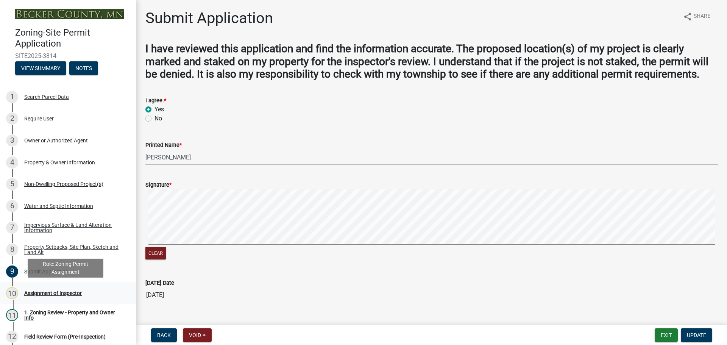
click at [70, 290] on div "Assignment of Inspector" at bounding box center [53, 292] width 58 height 5
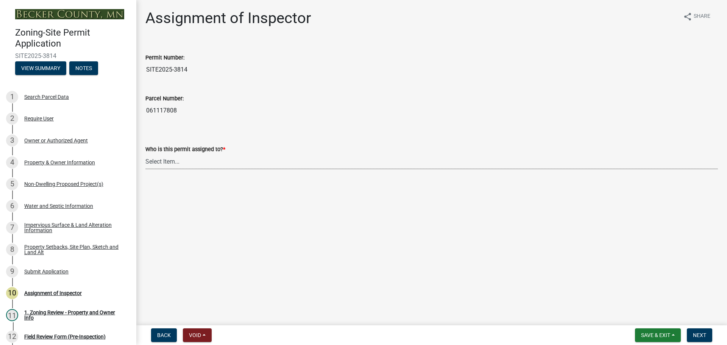
drag, startPoint x: 172, startPoint y: 162, endPoint x: 176, endPoint y: 165, distance: 5.4
click at [172, 162] on select "Select Item... [PERSON_NAME] [PERSON_NAME] [PERSON_NAME] [PERSON_NAME] [PERSON_…" at bounding box center [431, 162] width 572 height 16
click at [145, 154] on select "Select Item... [PERSON_NAME] [PERSON_NAME] [PERSON_NAME] [PERSON_NAME] [PERSON_…" at bounding box center [431, 162] width 572 height 16
select select "ebd8400e-d8d5-49f8-911f-e671eb76408a"
click at [699, 331] on button "Next" at bounding box center [699, 335] width 25 height 14
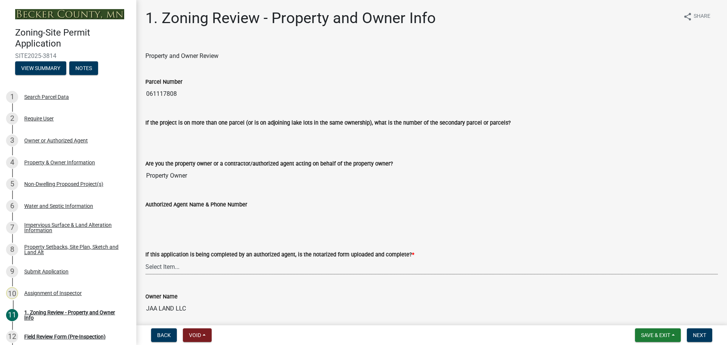
click at [176, 269] on select "Select Item... Yes No N/A" at bounding box center [431, 267] width 572 height 16
click at [145, 259] on select "Select Item... Yes No N/A" at bounding box center [431, 267] width 572 height 16
select select "b279cdb4-a9c7-4e65-a8bd-797316f5be14"
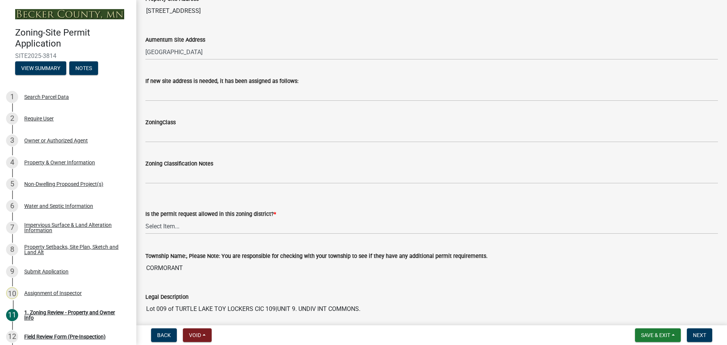
scroll to position [416, 0]
click at [176, 226] on select "Select Item... Yes No" at bounding box center [431, 226] width 572 height 16
click at [145, 218] on select "Select Item... Yes No" at bounding box center [431, 226] width 572 height 16
select select "b4f32c46-6248-4748-b47c-fa4933858724"
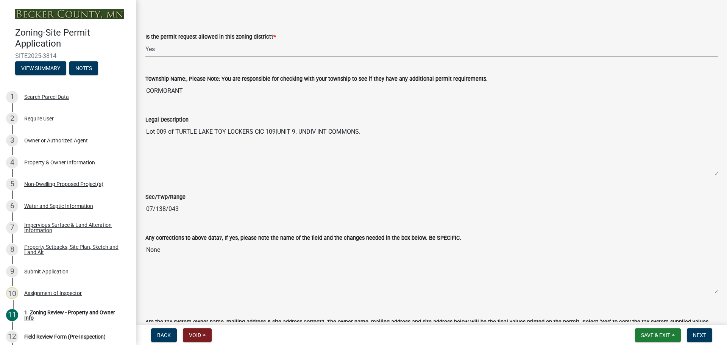
scroll to position [757, 0]
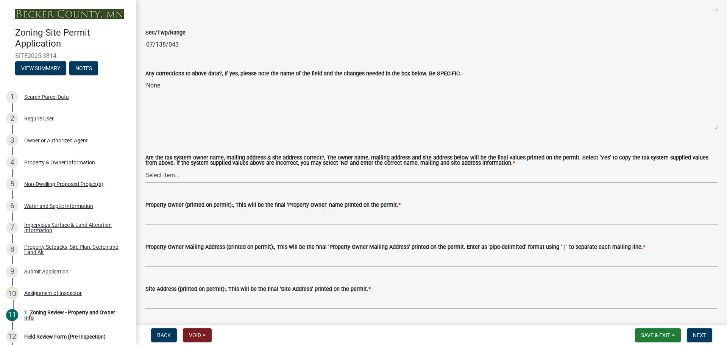
click at [170, 175] on select "Select Item... Yes No" at bounding box center [431, 175] width 572 height 16
click at [145, 168] on select "Select Item... Yes No" at bounding box center [431, 175] width 572 height 16
select select "ab6c2257-4786-48e5-86d0-1194833f57c8"
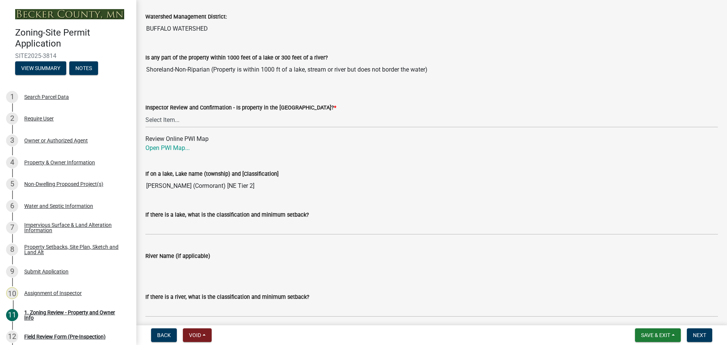
scroll to position [1174, 0]
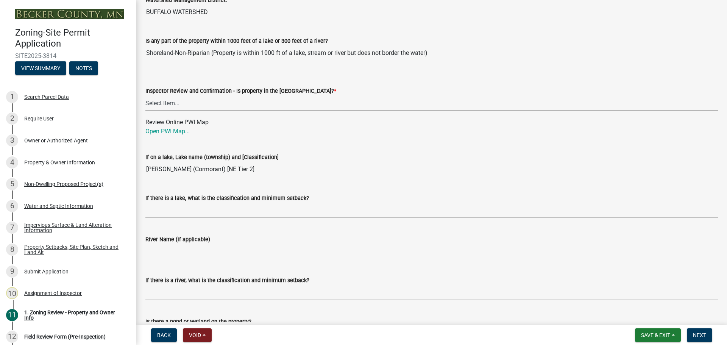
click at [178, 103] on select "Select Item... Within [GEOGRAPHIC_DATA] (SD) Not in [GEOGRAPHIC_DATA] (NOTSL)" at bounding box center [431, 103] width 572 height 16
click at [145, 96] on select "Select Item... Within [GEOGRAPHIC_DATA] (SD) Not in [GEOGRAPHIC_DATA] (NOTSL)" at bounding box center [431, 103] width 572 height 16
select select "de99b201-fb85-4000-88f5-6f49f4ff2101"
click at [178, 131] on link "Open PWI Map..." at bounding box center [167, 131] width 44 height 7
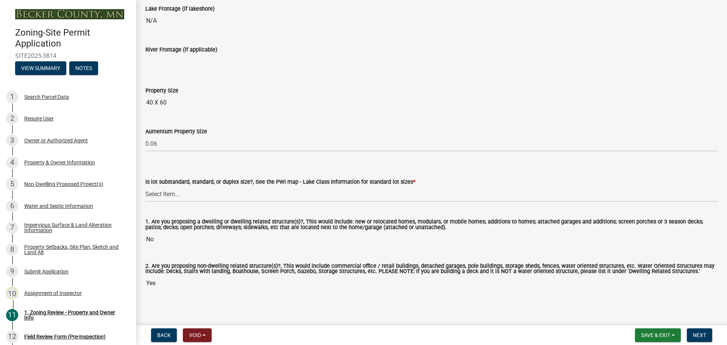
scroll to position [1574, 0]
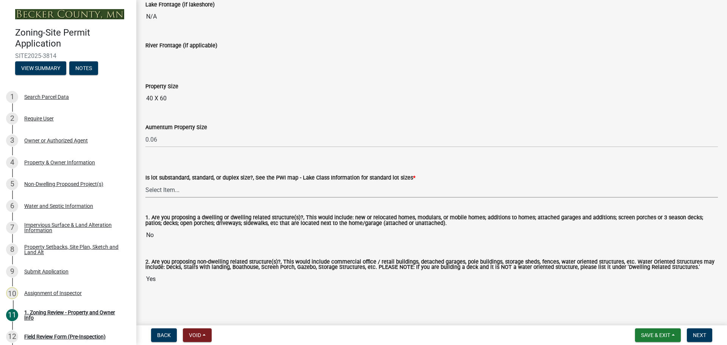
click at [170, 189] on select "Select Item... Non-Riparian and not back lot Substandard Non-Riparian Backlot S…" at bounding box center [431, 190] width 572 height 16
click at [145, 182] on select "Select Item... Non-Riparian and not back lot Substandard Non-Riparian Backlot S…" at bounding box center [431, 190] width 572 height 16
select select "d94a228a-13b2-461d-ba2b-a9964ed903a2"
click at [699, 337] on span "Next" at bounding box center [699, 335] width 13 height 6
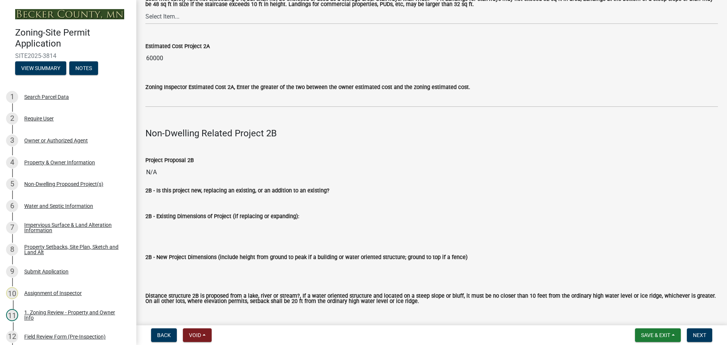
scroll to position [795, 0]
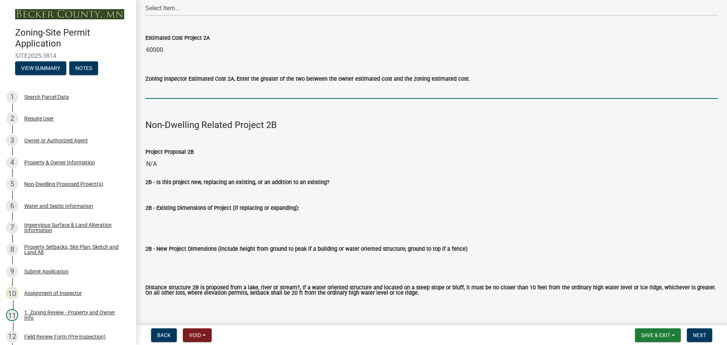
click at [166, 95] on input "text" at bounding box center [431, 91] width 572 height 16
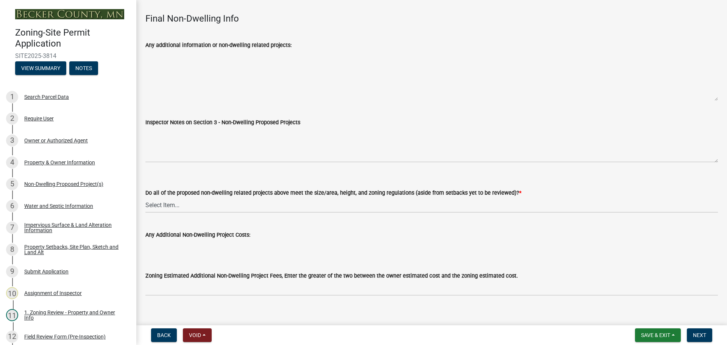
scroll to position [2492, 0]
type input "60000"
click at [170, 197] on select "Select Item... Yes No N/A" at bounding box center [431, 205] width 572 height 16
click at [145, 197] on select "Select Item... Yes No N/A" at bounding box center [431, 205] width 572 height 16
select select "70869821-7738-4560-8d2e-4f353ca78bb3"
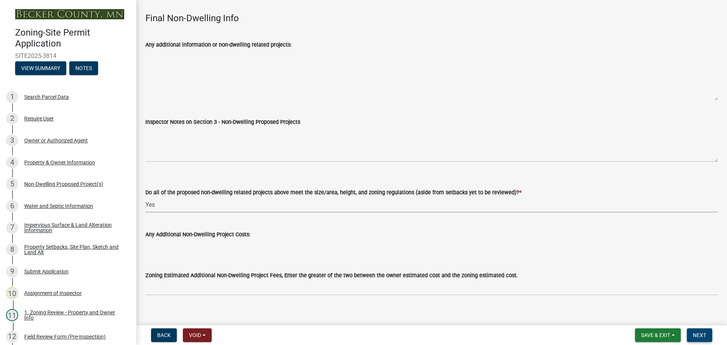
drag, startPoint x: 702, startPoint y: 331, endPoint x: 700, endPoint y: 326, distance: 4.9
click at [701, 331] on button "Next" at bounding box center [699, 335] width 25 height 14
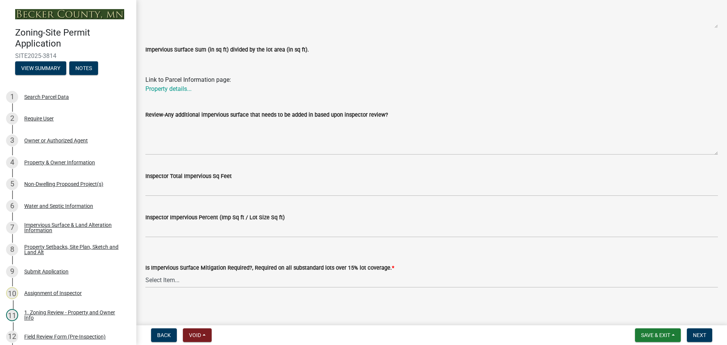
scroll to position [238, 0]
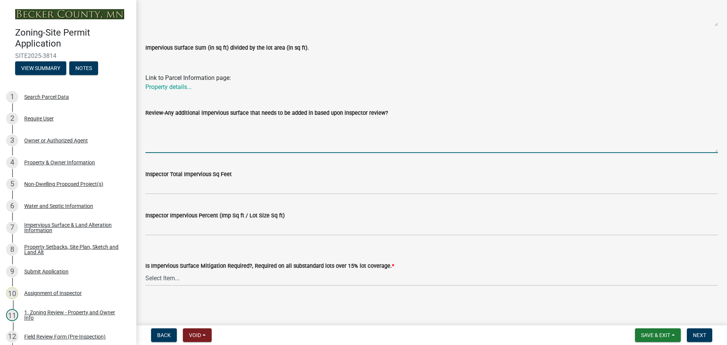
click at [168, 136] on textarea "Review-Any additional impervious surface that needs to be added in based upon i…" at bounding box center [431, 135] width 572 height 36
type textarea "per Turtle Lake Toy Locker CIC"
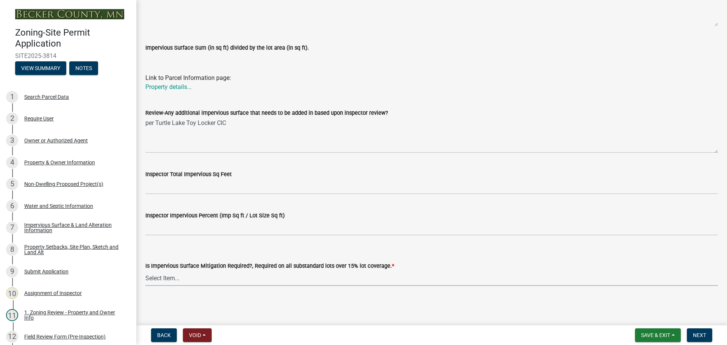
click at [172, 278] on select "Select Item... Yes- Over 15% substandard lot coverage No N/A" at bounding box center [431, 278] width 572 height 16
click at [170, 277] on select "Select Item... Yes- Over 15% substandard lot coverage No N/A" at bounding box center [431, 278] width 572 height 16
click at [145, 270] on select "Select Item... Yes- Over 15% substandard lot coverage No N/A" at bounding box center [431, 278] width 572 height 16
select select "e01e6f83-540c-4684-94c6-de0fe38ded07"
click at [705, 331] on button "Next" at bounding box center [699, 335] width 25 height 14
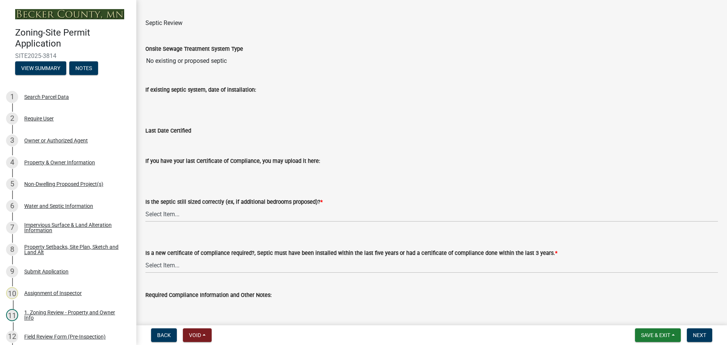
scroll to position [81, 0]
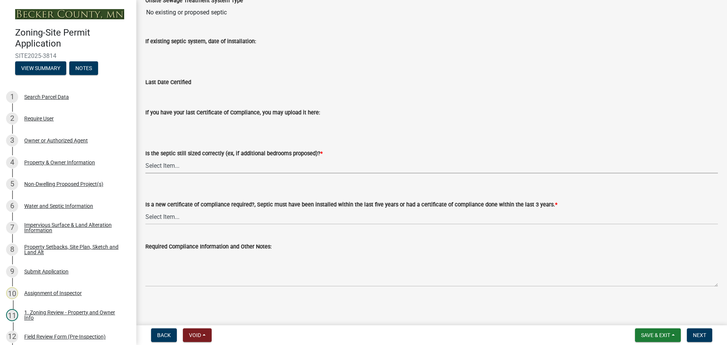
click at [164, 166] on select "Select Item... Yes No N/A" at bounding box center [431, 166] width 572 height 16
click at [145, 158] on select "Select Item... Yes No N/A" at bounding box center [431, 166] width 572 height 16
select select "ffe0288f-179d-446d-9dfb-ee21a688edc6"
click at [165, 220] on select "Select Item... Yes No" at bounding box center [431, 217] width 572 height 16
click at [145, 209] on select "Select Item... Yes No" at bounding box center [431, 217] width 572 height 16
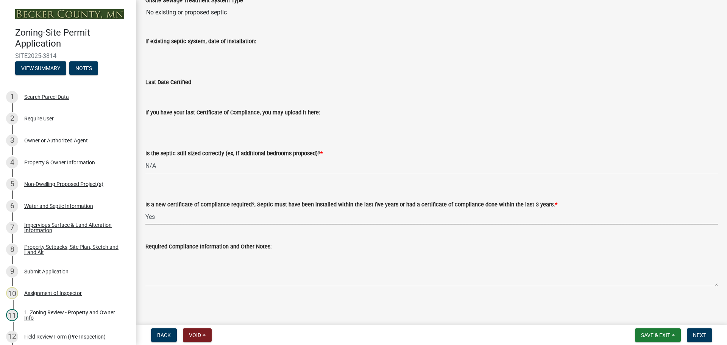
click at [165, 218] on select "Select Item... Yes No" at bounding box center [431, 217] width 572 height 16
click at [145, 209] on select "Select Item... Yes No" at bounding box center [431, 217] width 572 height 16
select select "2fd537d7-74b1-4ff9-a84c-837cf5598f43"
click at [707, 331] on button "Next" at bounding box center [699, 335] width 25 height 14
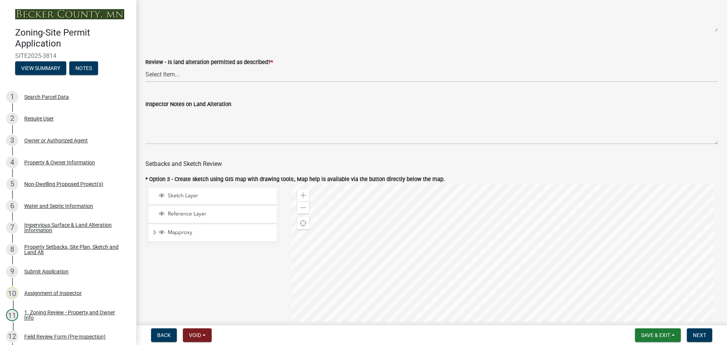
scroll to position [227, 0]
click at [160, 71] on select "Select Item... Yes No N/A" at bounding box center [431, 75] width 572 height 16
click at [145, 68] on select "Select Item... Yes No N/A" at bounding box center [431, 75] width 572 height 16
select select "cada6796-d529-4ebb-b6d4-faca8dd705c9"
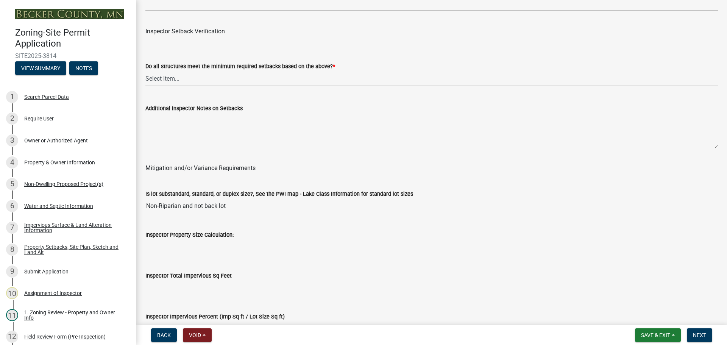
scroll to position [2385, 0]
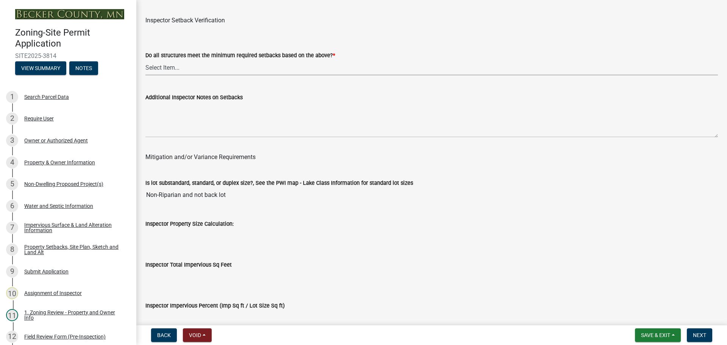
click at [162, 66] on select "Select Item... Yes No" at bounding box center [431, 68] width 572 height 16
click at [145, 61] on select "Select Item... Yes No" at bounding box center [431, 68] width 572 height 16
select select "1355ee8a-8cf1-4796-8594-a9df27e9dfb0"
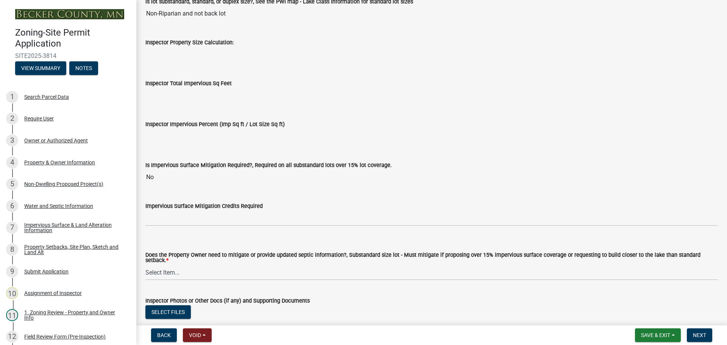
scroll to position [2650, 0]
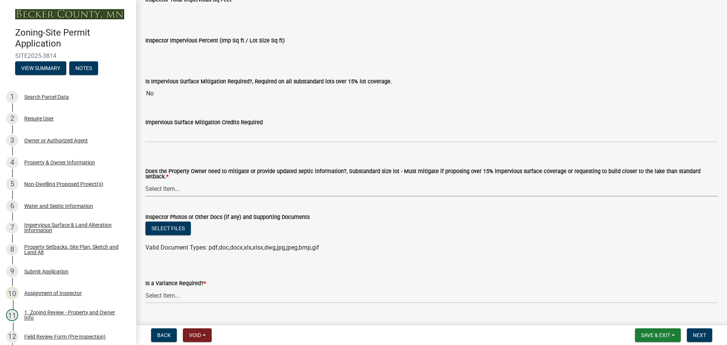
click at [164, 183] on select "Select Item... No Mitigation or additional Septic Information is required Septi…" at bounding box center [431, 189] width 572 height 16
click at [145, 181] on select "Select Item... No Mitigation or additional Septic Information is required Septi…" at bounding box center [431, 189] width 572 height 16
select select "90ee664a-1dc2-440e-be2c-90a87c157e77"
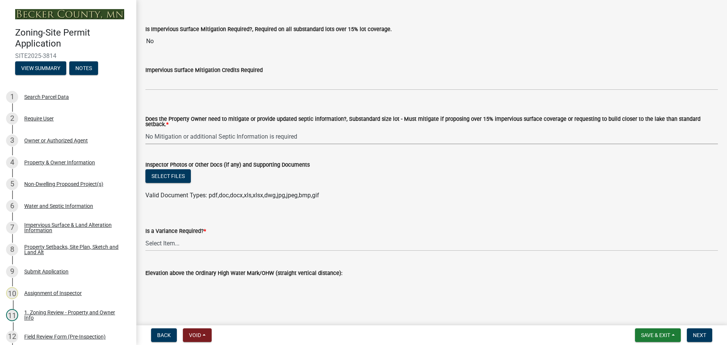
scroll to position [2707, 0]
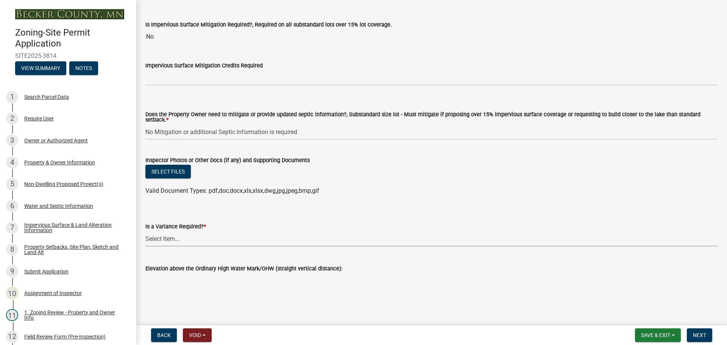
click at [162, 239] on select "Select Item... Yes No" at bounding box center [431, 239] width 572 height 16
click at [145, 231] on select "Select Item... Yes No" at bounding box center [431, 239] width 572 height 16
select select "f2187563-aefa-492e-adce-9c256a51e9d2"
click at [701, 331] on button "Next" at bounding box center [699, 335] width 25 height 14
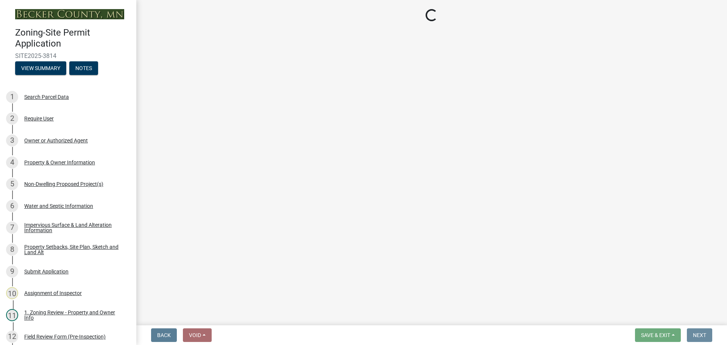
scroll to position [0, 0]
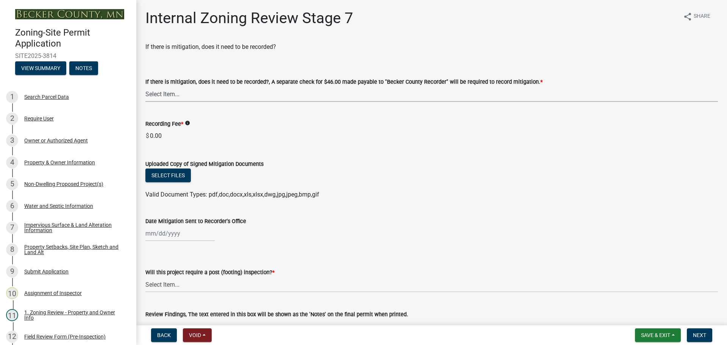
click at [166, 90] on select "Select Item... Yes No N/A" at bounding box center [431, 94] width 572 height 16
click at [145, 86] on select "Select Item... Yes No N/A" at bounding box center [431, 94] width 572 height 16
select select "a3547d78-d162-4c03-a5e6-44db720e788b"
click at [166, 283] on select "Select Item... No Yes" at bounding box center [431, 285] width 572 height 16
click at [145, 277] on select "Select Item... No Yes" at bounding box center [431, 285] width 572 height 16
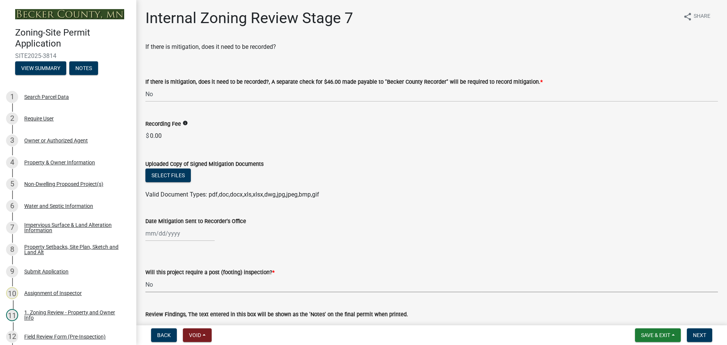
select select "70fe76f0-d291-438e-ac1a-5869b7b7f697"
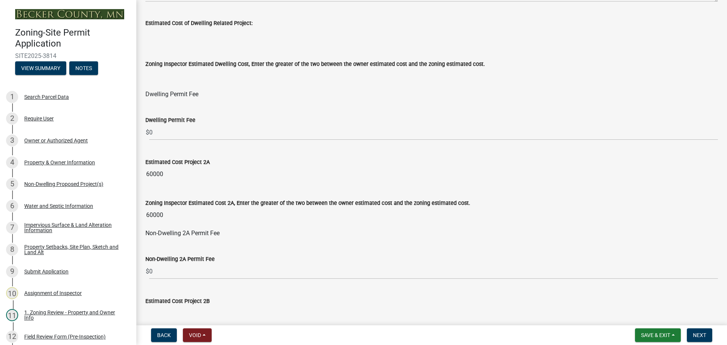
scroll to position [454, 0]
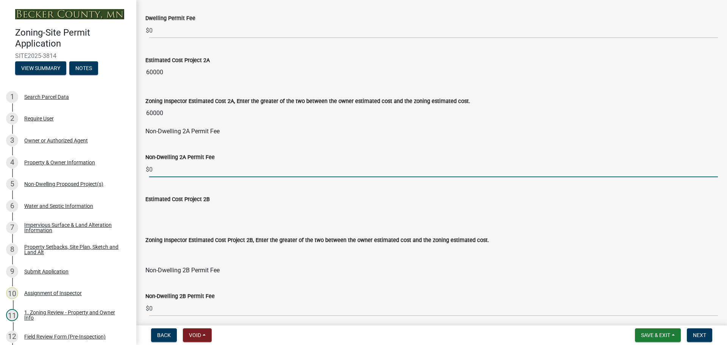
drag, startPoint x: 155, startPoint y: 169, endPoint x: 149, endPoint y: 169, distance: 5.7
click at [149, 169] on input "0" at bounding box center [433, 170] width 569 height 16
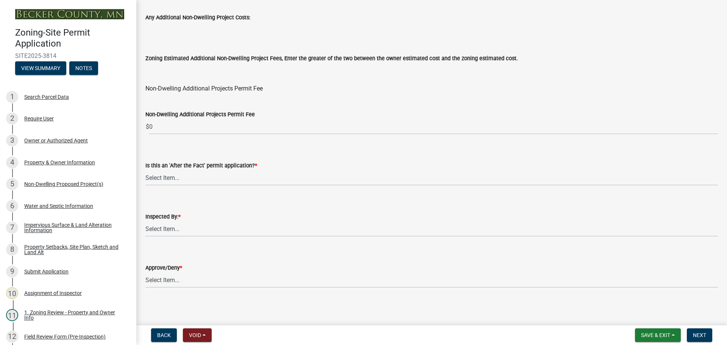
scroll to position [916, 0]
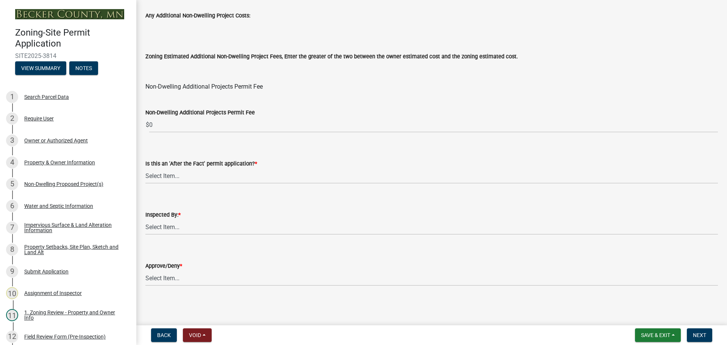
type input "240"
click at [158, 171] on select "Select Item... No Yes" at bounding box center [431, 176] width 572 height 16
click at [145, 168] on select "Select Item... No Yes" at bounding box center [431, 176] width 572 height 16
select select "bbe3a6c5-1893-4527-8578-ada07a3b8ea5"
click at [176, 223] on select "Select Item... [PERSON_NAME] [PERSON_NAME] [PERSON_NAME] [PERSON_NAME] [PERSON_…" at bounding box center [431, 227] width 572 height 16
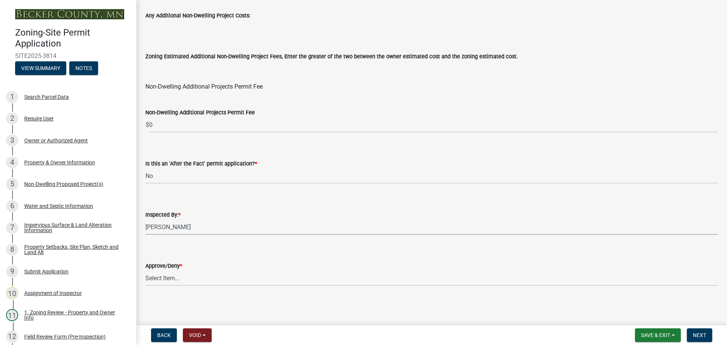
click at [145, 219] on select "Select Item... [PERSON_NAME] [PERSON_NAME] [PERSON_NAME] [PERSON_NAME] [PERSON_…" at bounding box center [431, 227] width 572 height 16
select select "ebd8400e-d8d5-49f8-911f-e671eb76408a"
click at [174, 280] on select "Select Item... Approve Deny" at bounding box center [431, 278] width 572 height 16
click at [145, 270] on select "Select Item... Approve Deny" at bounding box center [431, 278] width 572 height 16
select select "97c9e5a4-d35f-4903-ad68-b764687ac9e9"
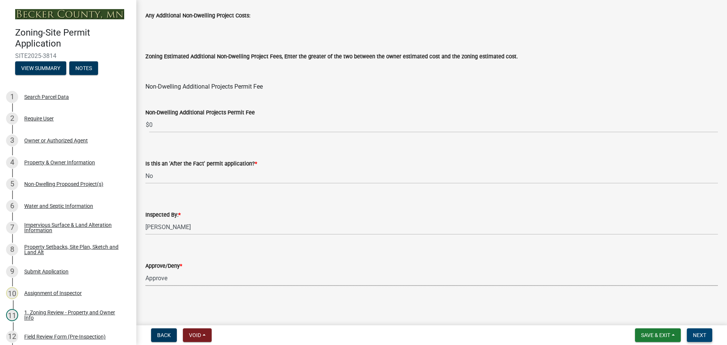
click at [698, 332] on span "Next" at bounding box center [699, 335] width 13 height 6
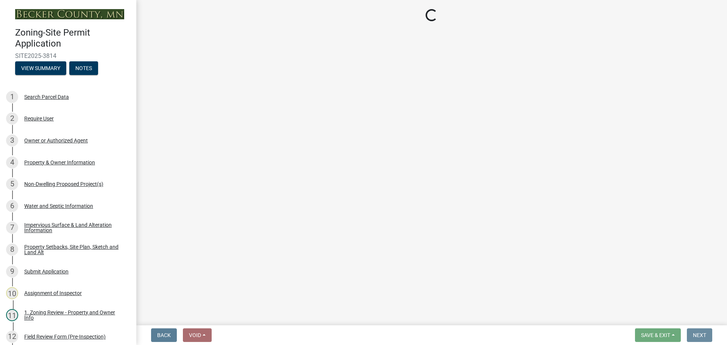
scroll to position [0, 0]
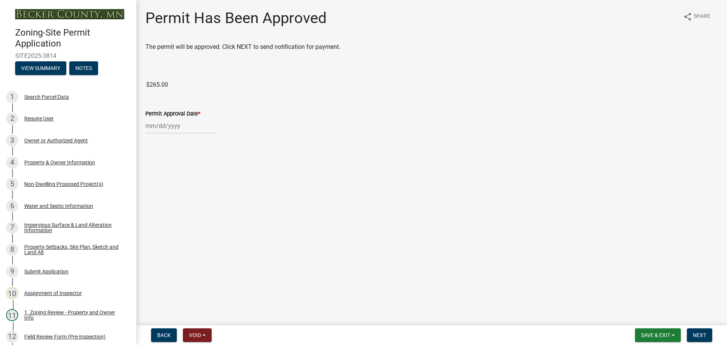
select select "8"
select select "2025"
click at [190, 123] on div "[PERSON_NAME] Feb Mar Apr [PERSON_NAME][DATE] Oct Nov [DATE] 1526 1527 1528 152…" at bounding box center [179, 126] width 69 height 16
click at [154, 211] on div "25" at bounding box center [153, 215] width 12 height 12
type input "[DATE]"
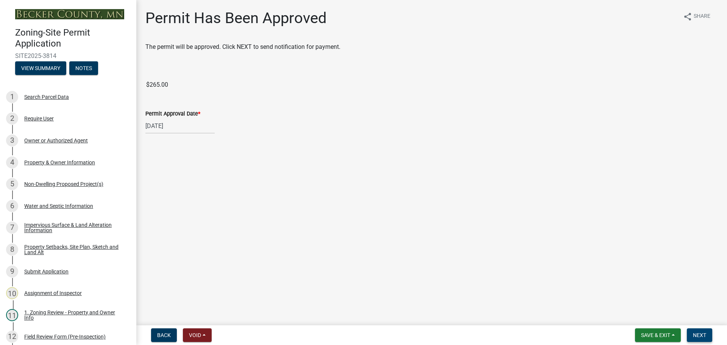
click at [702, 332] on span "Next" at bounding box center [699, 335] width 13 height 6
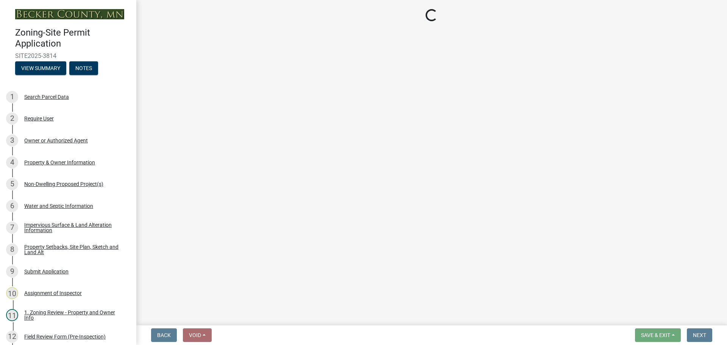
select select "3: 3"
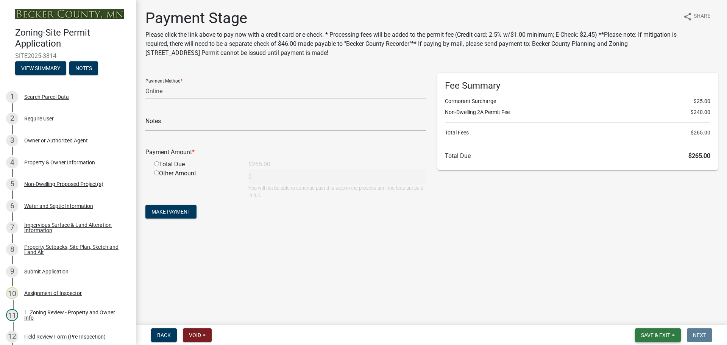
click at [666, 332] on span "Save & Exit" at bounding box center [655, 335] width 29 height 6
click at [656, 315] on button "Save & Exit" at bounding box center [650, 315] width 61 height 18
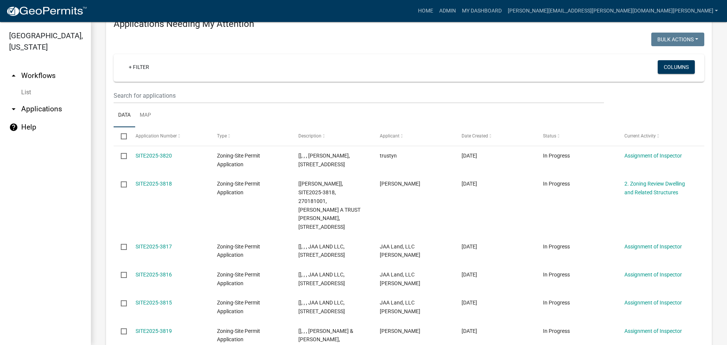
scroll to position [265, 0]
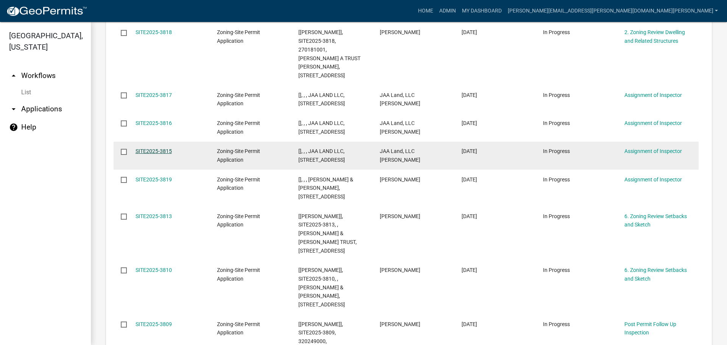
click at [156, 148] on link "SITE2025-3815" at bounding box center [154, 151] width 36 height 6
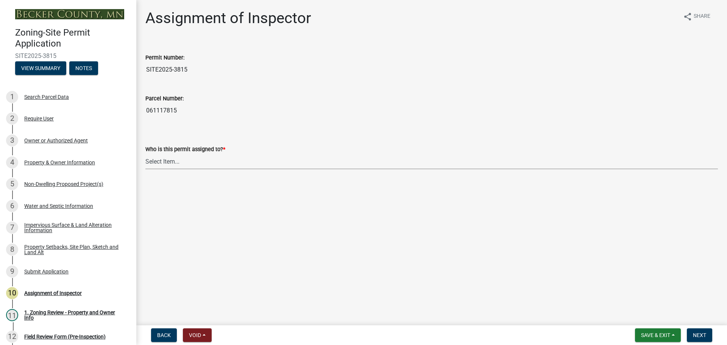
click at [167, 163] on select "Select Item... [PERSON_NAME] [PERSON_NAME] [PERSON_NAME] [PERSON_NAME] [PERSON_…" at bounding box center [431, 162] width 572 height 16
click at [145, 154] on select "Select Item... [PERSON_NAME] [PERSON_NAME] [PERSON_NAME] [PERSON_NAME] [PERSON_…" at bounding box center [431, 162] width 572 height 16
select select "ebd8400e-d8d5-49f8-911f-e671eb76408a"
click at [703, 331] on button "Next" at bounding box center [699, 335] width 25 height 14
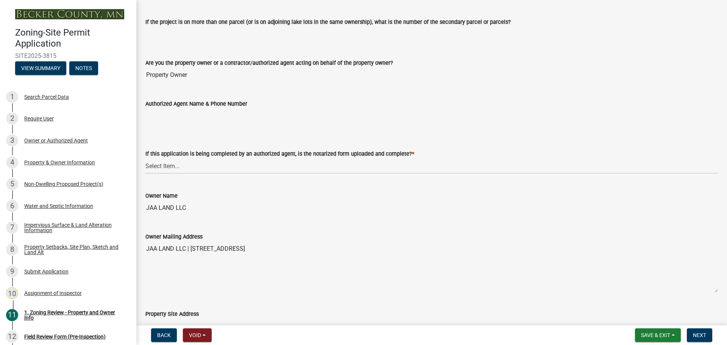
scroll to position [114, 0]
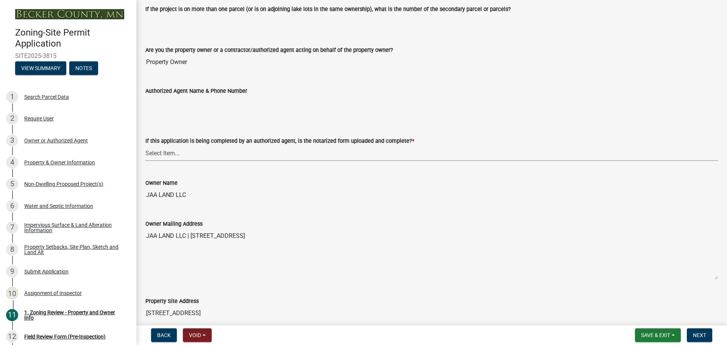
click at [184, 150] on select "Select Item... Yes No N/A" at bounding box center [431, 153] width 572 height 16
click at [145, 145] on select "Select Item... Yes No N/A" at bounding box center [431, 153] width 572 height 16
select select "b279cdb4-a9c7-4e65-a8bd-797316f5be14"
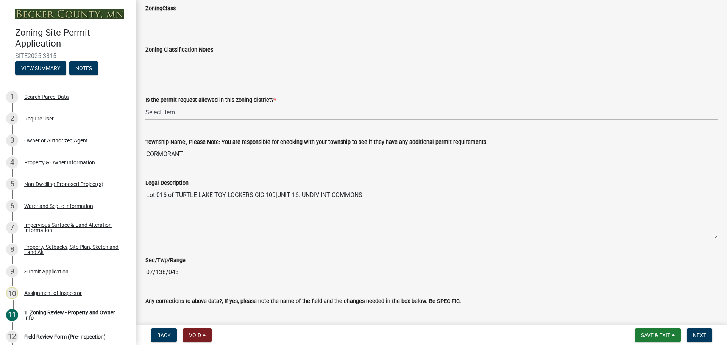
scroll to position [530, 0]
click at [177, 115] on select "Select Item... Yes No" at bounding box center [431, 112] width 572 height 16
click at [145, 104] on select "Select Item... Yes No" at bounding box center [431, 112] width 572 height 16
select select "b4f32c46-6248-4748-b47c-fa4933858724"
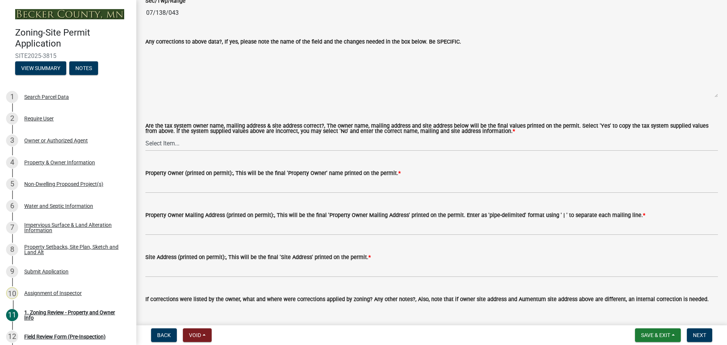
scroll to position [795, 0]
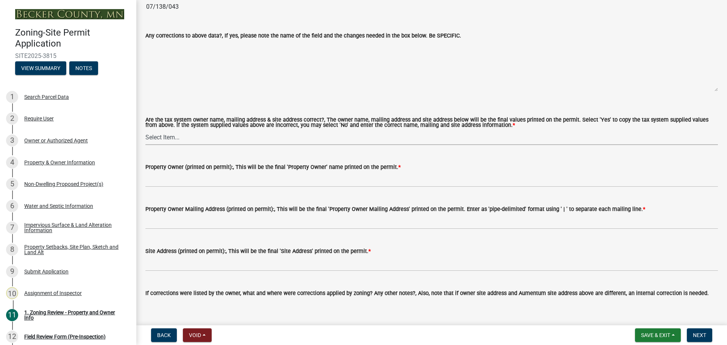
click at [158, 135] on select "Select Item... Yes No" at bounding box center [431, 137] width 572 height 16
click at [145, 130] on select "Select Item... Yes No" at bounding box center [431, 137] width 572 height 16
select select "ab6c2257-4786-48e5-86d0-1194833f57c8"
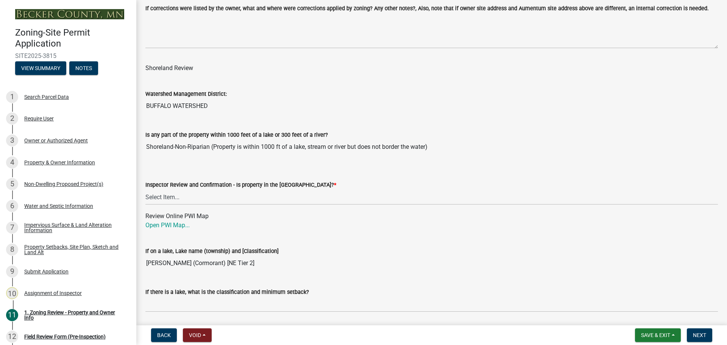
scroll to position [1098, 0]
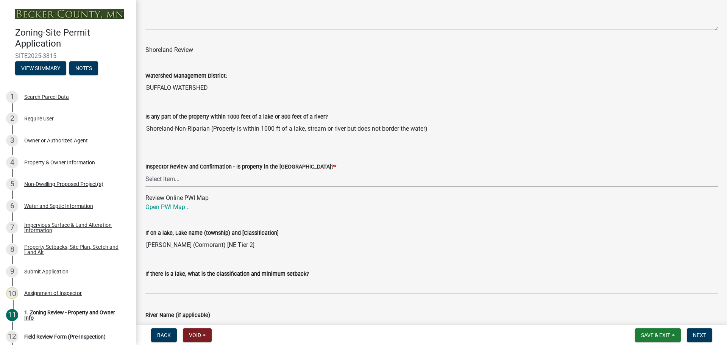
click at [160, 178] on select "Select Item... Within [GEOGRAPHIC_DATA] (SD) Not in [GEOGRAPHIC_DATA] (NOTSL)" at bounding box center [431, 179] width 572 height 16
click at [145, 172] on select "Select Item... Within [GEOGRAPHIC_DATA] (SD) Not in [GEOGRAPHIC_DATA] (NOTSL)" at bounding box center [431, 179] width 572 height 16
select select "de99b201-fb85-4000-88f5-6f49f4ff2101"
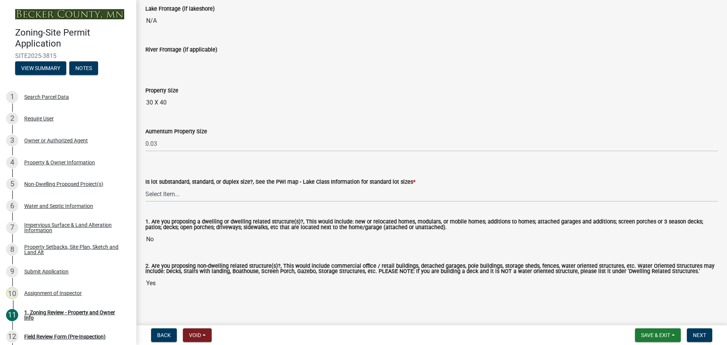
scroll to position [1574, 0]
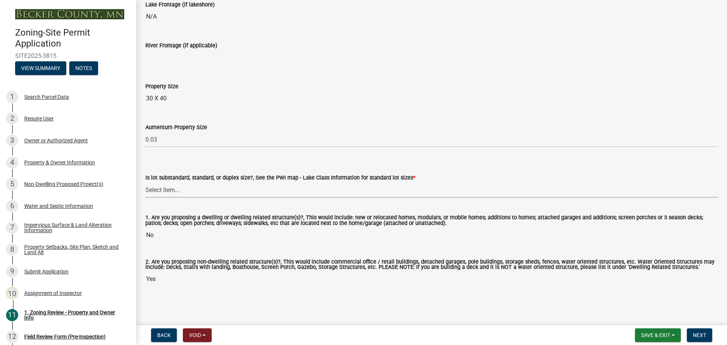
click at [172, 189] on select "Select Item... Non-Riparian and not back lot Substandard Non-Riparian Backlot S…" at bounding box center [431, 190] width 572 height 16
click at [145, 182] on select "Select Item... Non-Riparian and not back lot Substandard Non-Riparian Backlot S…" at bounding box center [431, 190] width 572 height 16
select select "d94a228a-13b2-461d-ba2b-a9964ed903a2"
click at [702, 335] on span "Next" at bounding box center [699, 335] width 13 height 6
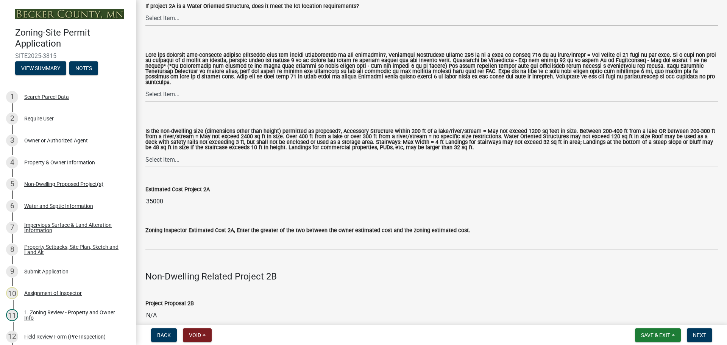
scroll to position [681, 0]
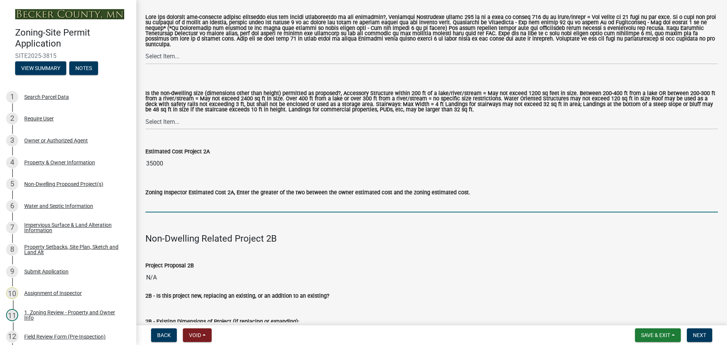
click at [168, 206] on input "text" at bounding box center [431, 205] width 572 height 16
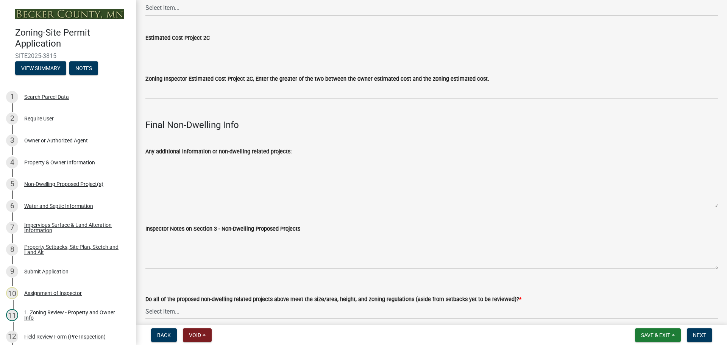
scroll to position [2492, 0]
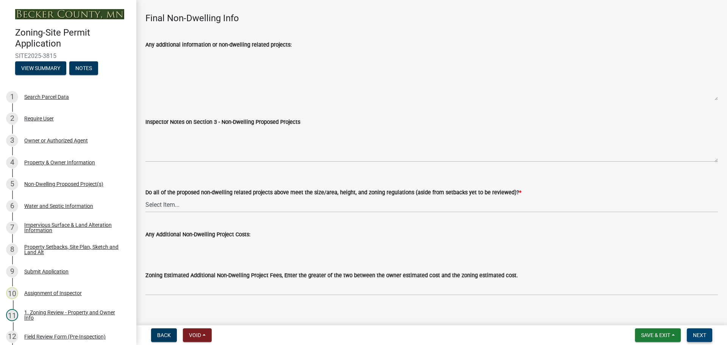
type input "35000"
click at [702, 335] on span "Next" at bounding box center [699, 335] width 13 height 6
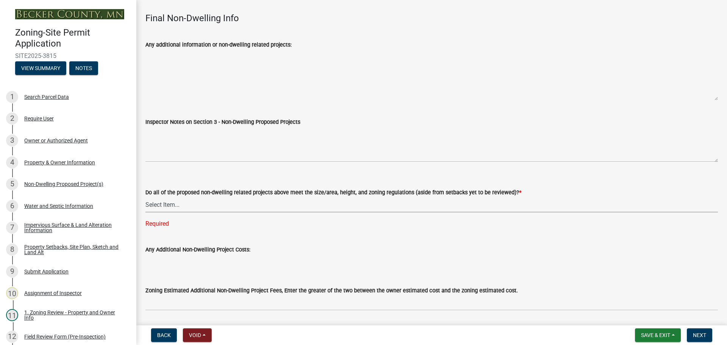
click at [156, 197] on select "Select Item... Yes No N/A" at bounding box center [431, 205] width 572 height 16
click at [145, 197] on select "Select Item... Yes No N/A" at bounding box center [431, 205] width 572 height 16
select select "70869821-7738-4560-8d2e-4f353ca78bb3"
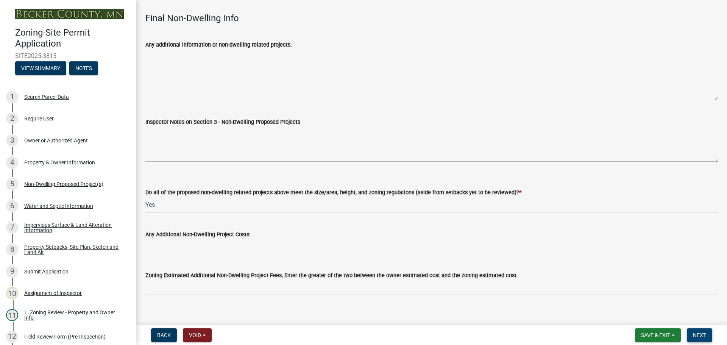
click at [701, 335] on span "Next" at bounding box center [699, 335] width 13 height 6
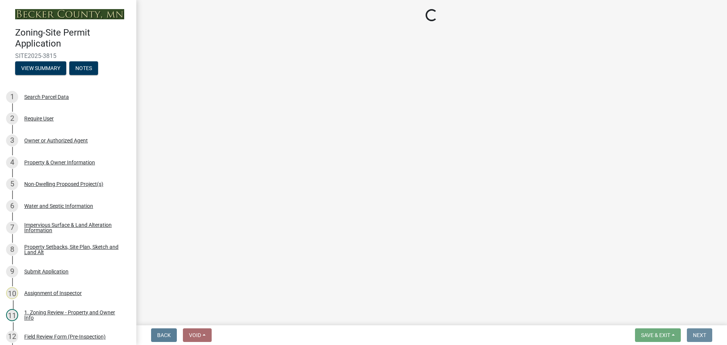
scroll to position [0, 0]
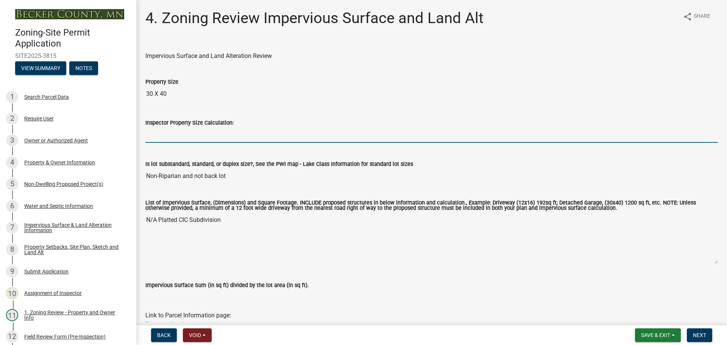
click at [170, 131] on input "Inspector Property Size Calculation:" at bounding box center [431, 135] width 572 height 16
click at [284, 230] on textarea "N/A Platted CIC Subdivision" at bounding box center [431, 237] width 572 height 51
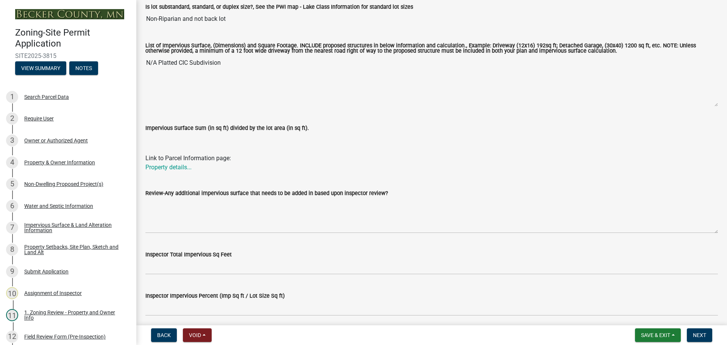
scroll to position [189, 0]
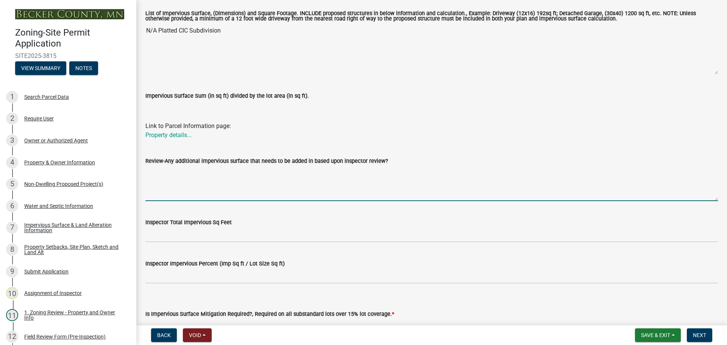
click at [179, 177] on textarea "Review-Any additional impervious surface that needs to be added in based upon i…" at bounding box center [431, 183] width 572 height 36
type textarea "P"
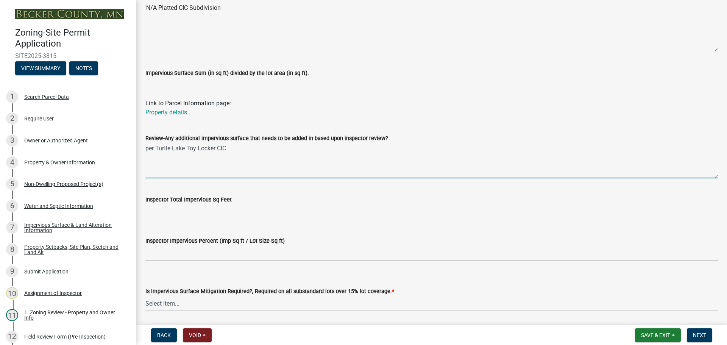
scroll to position [238, 0]
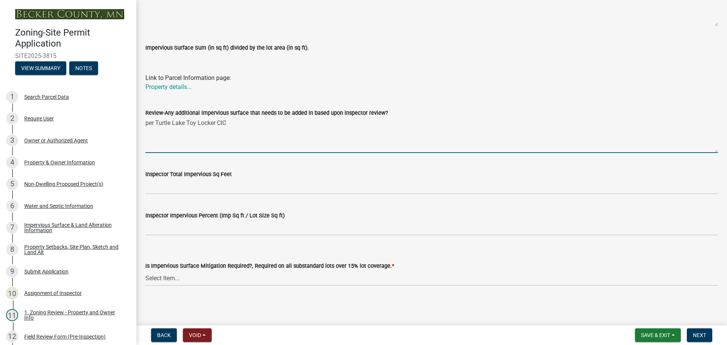
type textarea "per Turtle Lake Toy Locker CIC"
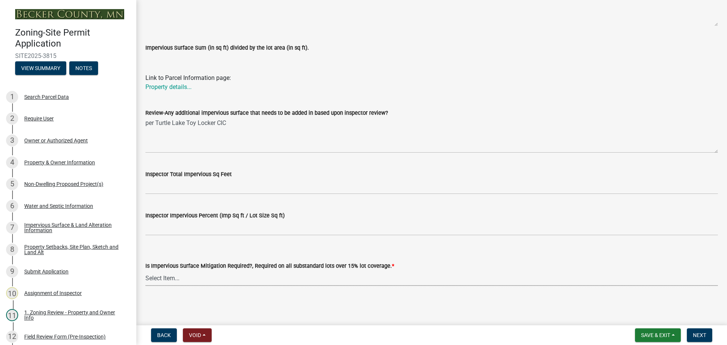
click at [168, 275] on select "Select Item... Yes- Over 15% substandard lot coverage No N/A" at bounding box center [431, 278] width 572 height 16
click at [145, 270] on select "Select Item... Yes- Over 15% substandard lot coverage No N/A" at bounding box center [431, 278] width 572 height 16
select select "e01e6f83-540c-4684-94c6-de0fe38ded07"
click at [702, 335] on span "Next" at bounding box center [699, 335] width 13 height 6
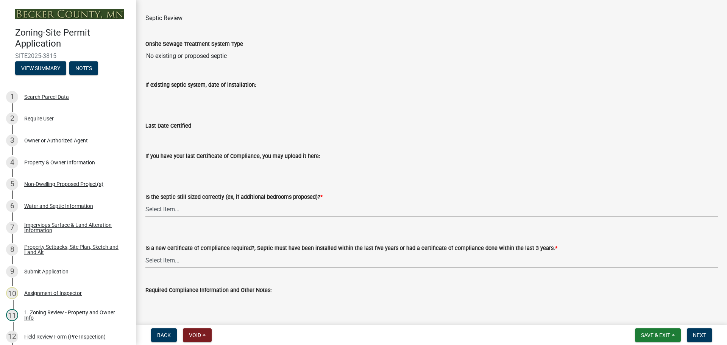
scroll to position [81, 0]
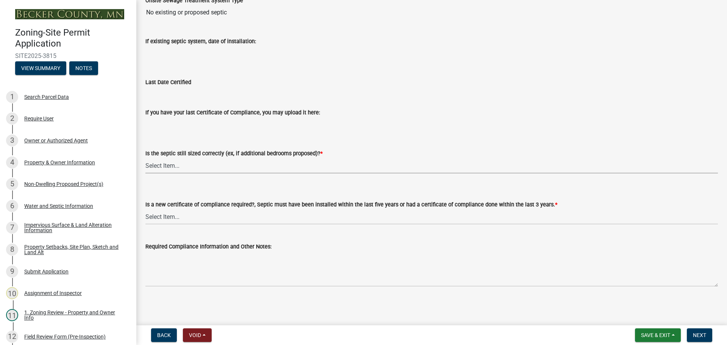
click at [172, 165] on select "Select Item... Yes No N/A" at bounding box center [431, 166] width 572 height 16
click at [145, 158] on select "Select Item... Yes No N/A" at bounding box center [431, 166] width 572 height 16
select select "ffe0288f-179d-446d-9dfb-ee21a688edc6"
click at [159, 217] on select "Select Item... Yes No" at bounding box center [431, 217] width 572 height 16
click at [145, 209] on select "Select Item... Yes No" at bounding box center [431, 217] width 572 height 16
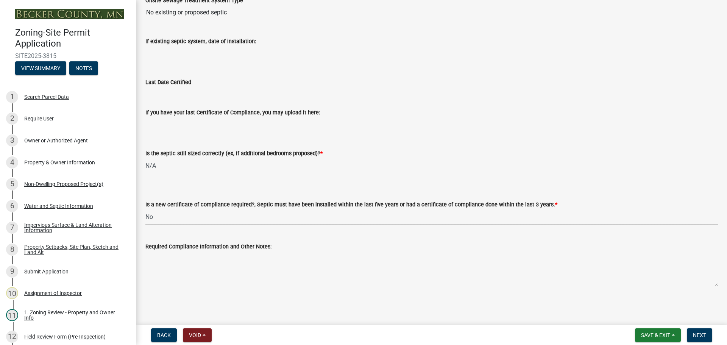
select select "2fd537d7-74b1-4ff9-a84c-837cf5598f43"
click at [696, 333] on span "Next" at bounding box center [699, 335] width 13 height 6
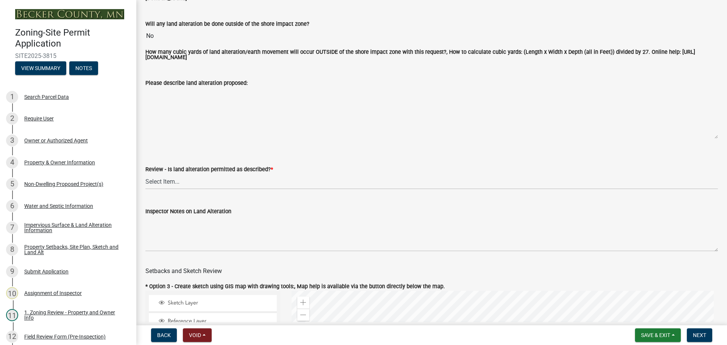
scroll to position [189, 0]
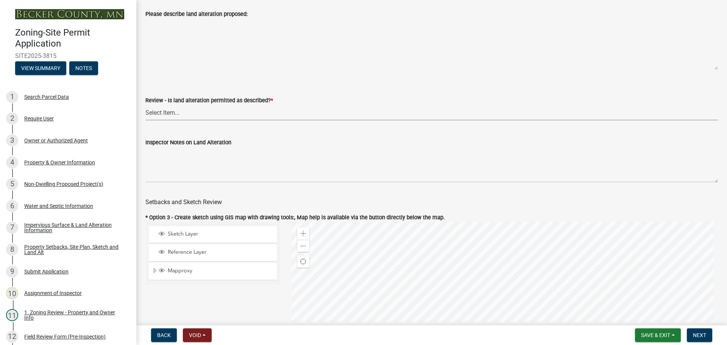
click at [160, 116] on select "Select Item... Yes No N/A" at bounding box center [431, 113] width 572 height 16
click at [145, 106] on select "Select Item... Yes No N/A" at bounding box center [431, 113] width 572 height 16
select select "cada6796-d529-4ebb-b6d4-faca8dd705c9"
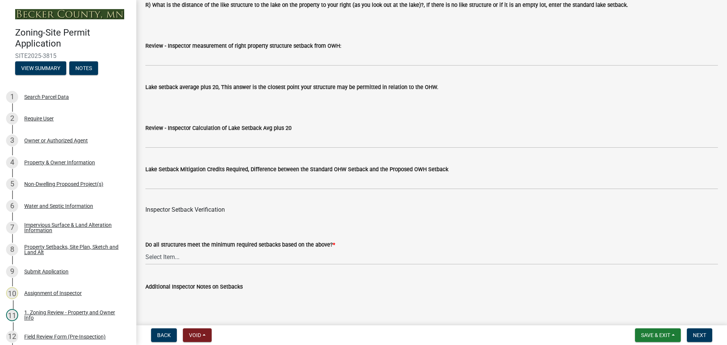
scroll to position [2347, 0]
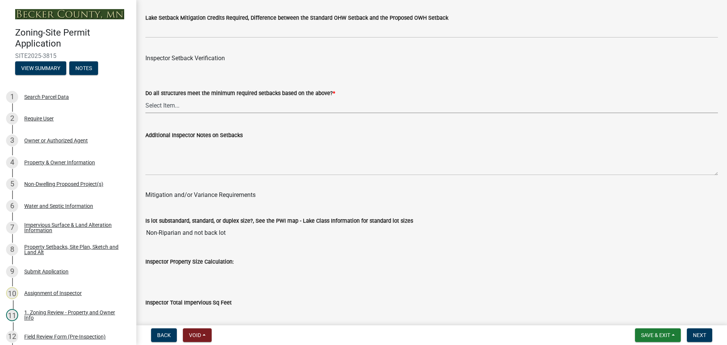
click at [164, 104] on select "Select Item... Yes No" at bounding box center [431, 106] width 572 height 16
click at [145, 99] on select "Select Item... Yes No" at bounding box center [431, 106] width 572 height 16
select select "1355ee8a-8cf1-4796-8594-a9df27e9dfb0"
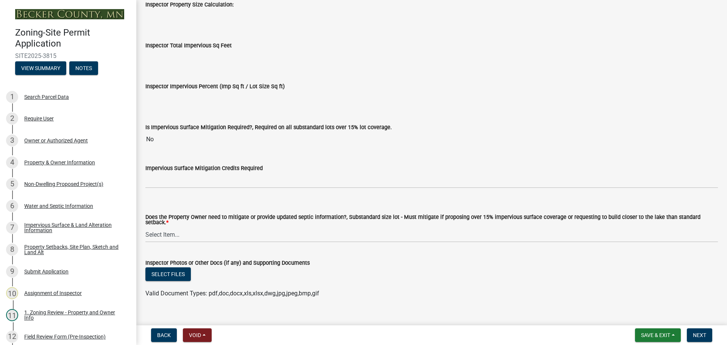
scroll to position [2612, 0]
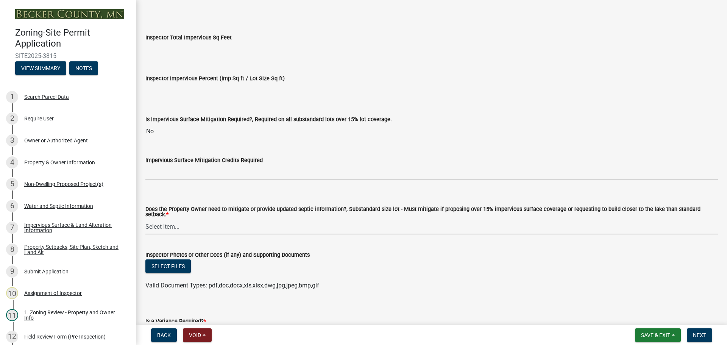
drag, startPoint x: 161, startPoint y: 225, endPoint x: 163, endPoint y: 228, distance: 4.0
click at [161, 225] on select "Select Item... No Mitigation or additional Septic Information is required Septi…" at bounding box center [431, 227] width 572 height 16
click at [145, 219] on select "Select Item... No Mitigation or additional Septic Information is required Septi…" at bounding box center [431, 227] width 572 height 16
select select "90ee664a-1dc2-440e-be2c-90a87c157e77"
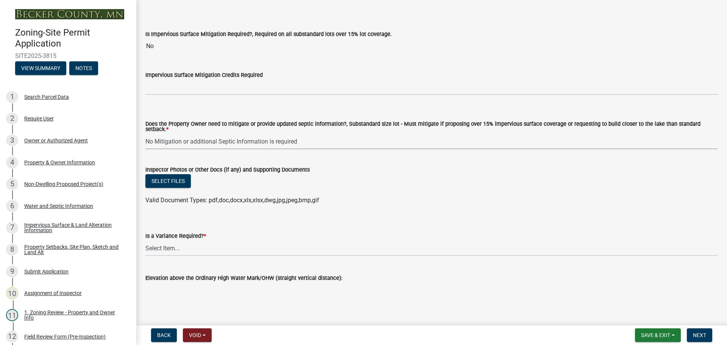
scroll to position [2707, 0]
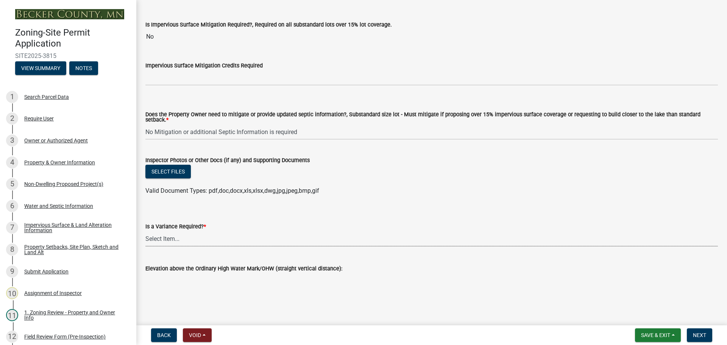
click at [159, 239] on select "Select Item... Yes No" at bounding box center [431, 239] width 572 height 16
click at [145, 231] on select "Select Item... Yes No" at bounding box center [431, 239] width 572 height 16
select select "f2187563-aefa-492e-adce-9c256a51e9d2"
click at [698, 334] on span "Next" at bounding box center [699, 335] width 13 height 6
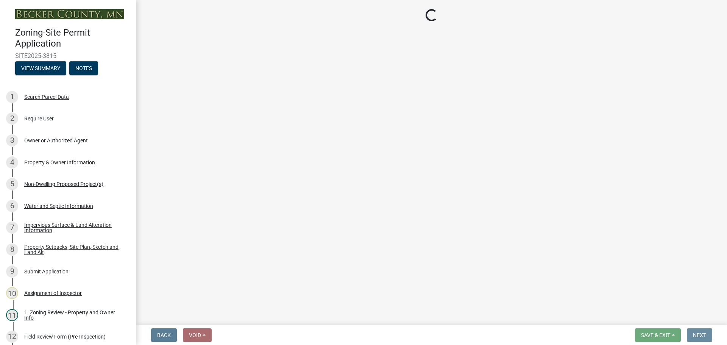
scroll to position [0, 0]
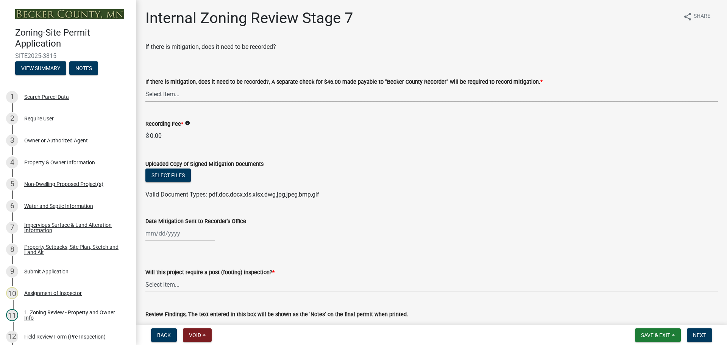
click at [164, 99] on select "Select Item... Yes No N/A" at bounding box center [431, 94] width 572 height 16
click at [145, 86] on select "Select Item... Yes No N/A" at bounding box center [431, 94] width 572 height 16
select select "a3547d78-d162-4c03-a5e6-44db720e788b"
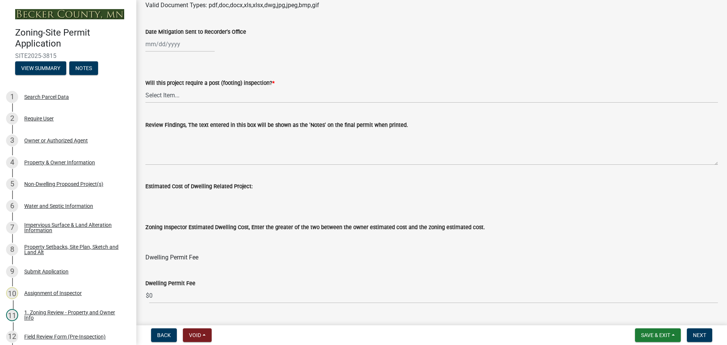
scroll to position [218, 0]
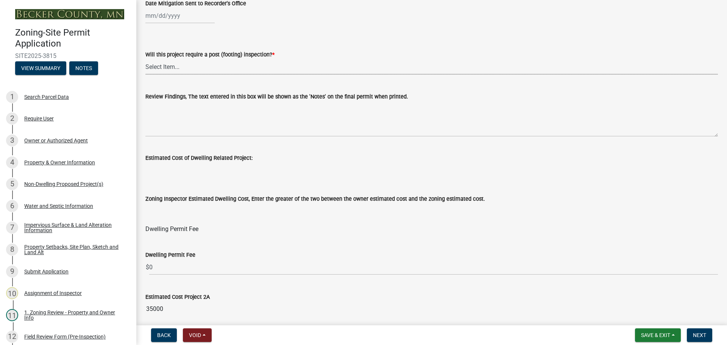
click at [165, 69] on select "Select Item... No Yes" at bounding box center [431, 67] width 572 height 16
click at [145, 59] on select "Select Item... No Yes" at bounding box center [431, 67] width 572 height 16
select select "70fe76f0-d291-438e-ac1a-5869b7b7f697"
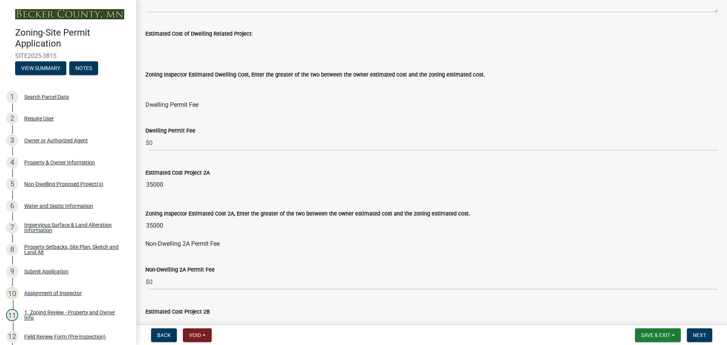
scroll to position [369, 0]
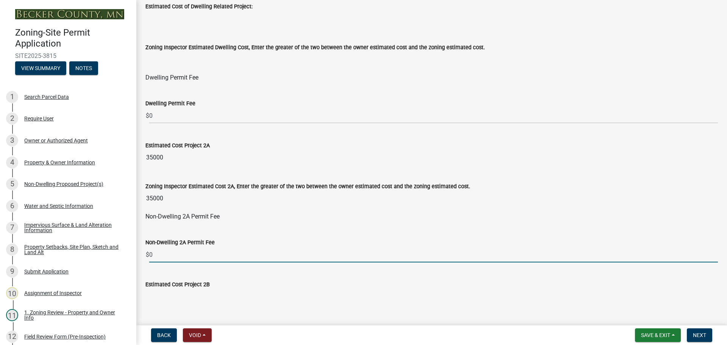
drag, startPoint x: 164, startPoint y: 257, endPoint x: 150, endPoint y: 256, distance: 14.8
click at [150, 256] on input "0" at bounding box center [433, 255] width 569 height 16
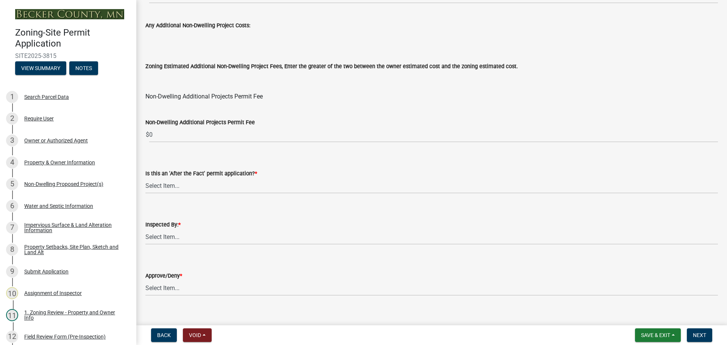
scroll to position [916, 0]
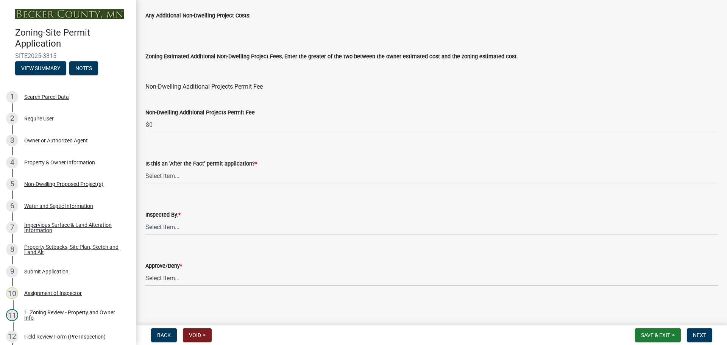
type input "165"
drag, startPoint x: 154, startPoint y: 223, endPoint x: 158, endPoint y: 221, distance: 4.1
click at [154, 223] on select "Select Item... [PERSON_NAME] [PERSON_NAME] [PERSON_NAME] [PERSON_NAME] [PERSON_…" at bounding box center [431, 227] width 572 height 16
click at [145, 219] on select "Select Item... [PERSON_NAME] [PERSON_NAME] [PERSON_NAME] [PERSON_NAME] [PERSON_…" at bounding box center [431, 227] width 572 height 16
select select "ebd8400e-d8d5-49f8-911f-e671eb76408a"
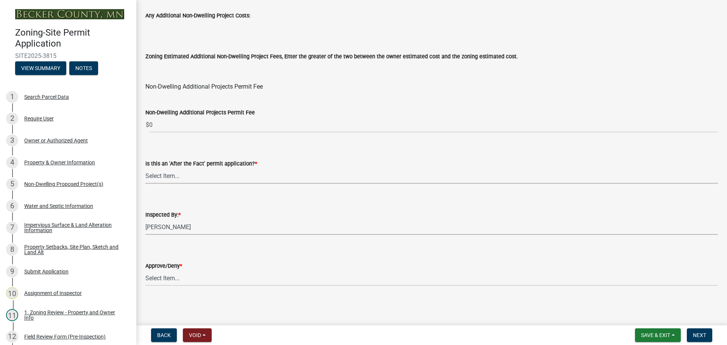
click at [162, 178] on select "Select Item... No Yes" at bounding box center [431, 176] width 572 height 16
click at [145, 168] on select "Select Item... No Yes" at bounding box center [431, 176] width 572 height 16
select select "bbe3a6c5-1893-4527-8578-ada07a3b8ea5"
click at [190, 276] on select "Select Item... Approve Deny" at bounding box center [431, 278] width 572 height 16
click at [145, 270] on select "Select Item... Approve Deny" at bounding box center [431, 278] width 572 height 16
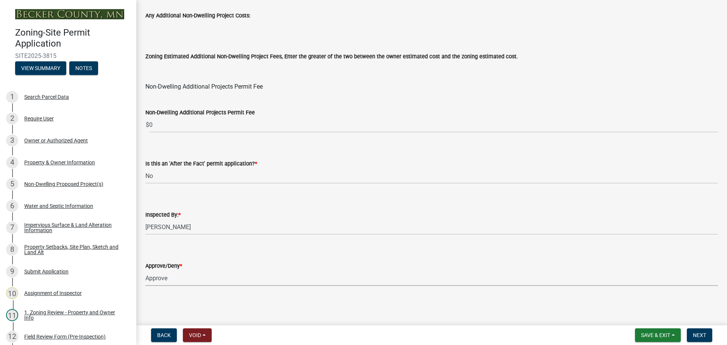
select select "97c9e5a4-d35f-4903-ad68-b764687ac9e9"
click at [697, 334] on span "Next" at bounding box center [699, 335] width 13 height 6
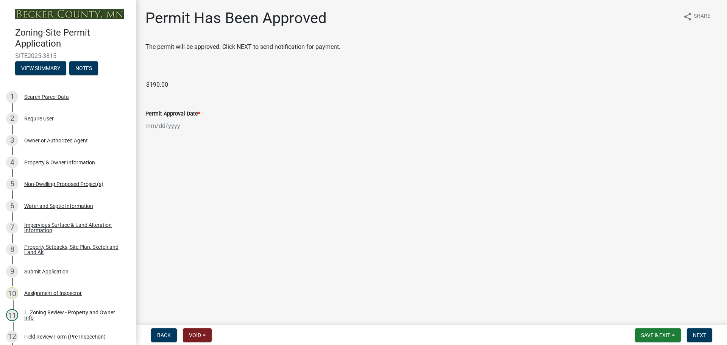
click at [165, 127] on div at bounding box center [179, 126] width 69 height 16
select select "8"
select select "2025"
click at [153, 213] on div "25" at bounding box center [153, 215] width 12 height 12
type input "[DATE]"
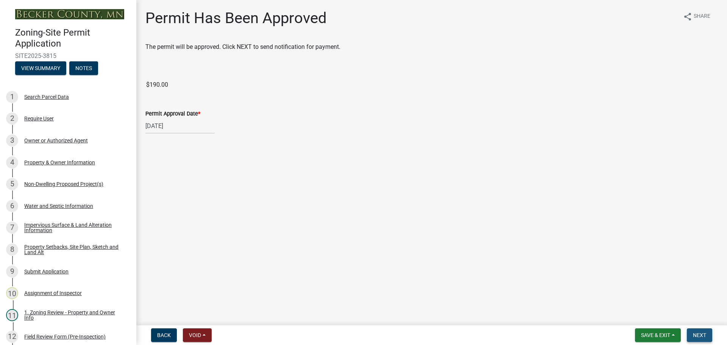
click at [699, 331] on button "Next" at bounding box center [699, 335] width 25 height 14
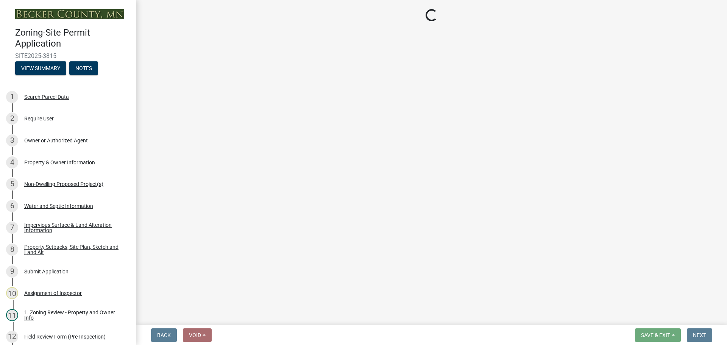
select select "3: 3"
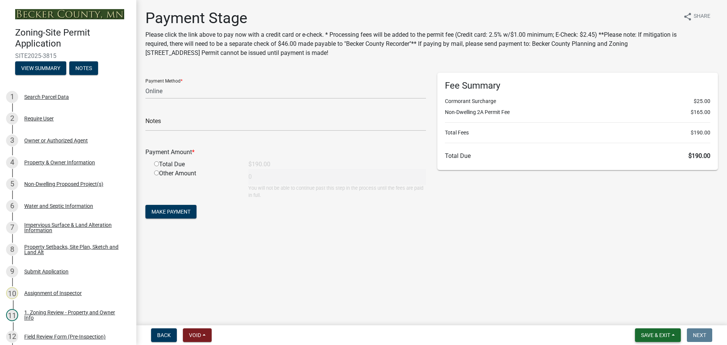
click at [650, 334] on span "Save & Exit" at bounding box center [655, 335] width 29 height 6
click at [636, 317] on button "Save & Exit" at bounding box center [650, 315] width 61 height 18
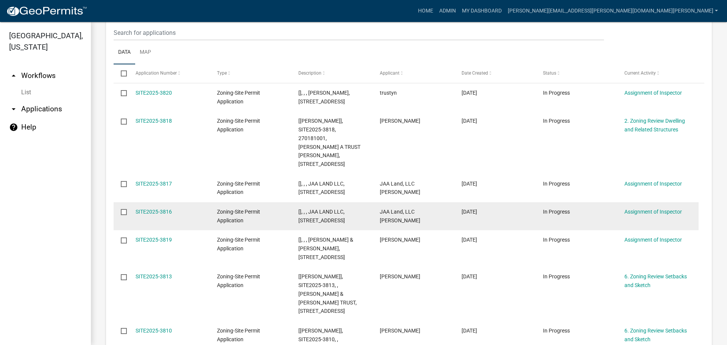
scroll to position [189, 0]
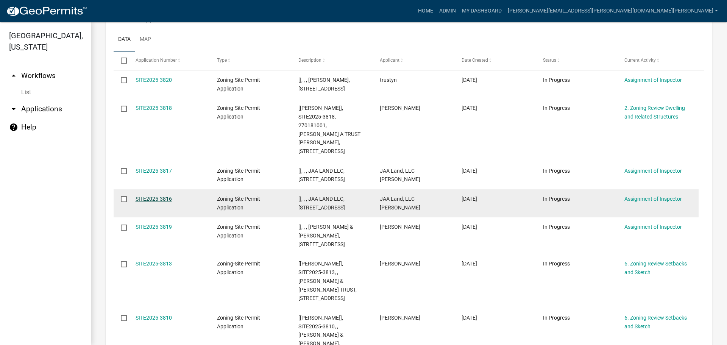
click at [159, 196] on link "SITE2025-3816" at bounding box center [154, 199] width 36 height 6
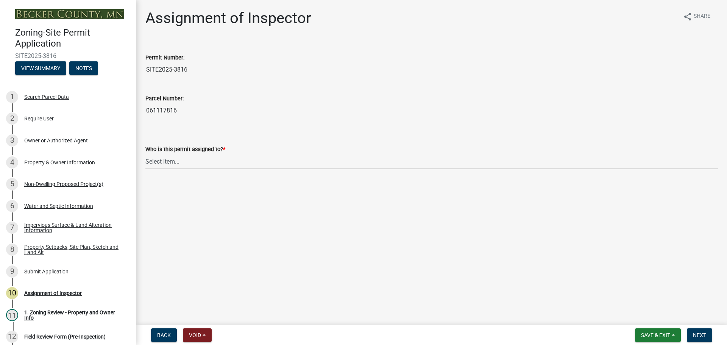
click at [167, 162] on select "Select Item... [PERSON_NAME] [PERSON_NAME] [PERSON_NAME] [PERSON_NAME] [PERSON_…" at bounding box center [431, 162] width 572 height 16
click at [145, 154] on select "Select Item... [PERSON_NAME] [PERSON_NAME] [PERSON_NAME] [PERSON_NAME] [PERSON_…" at bounding box center [431, 162] width 572 height 16
select select "ebd8400e-d8d5-49f8-911f-e671eb76408a"
click at [703, 330] on button "Next" at bounding box center [699, 335] width 25 height 14
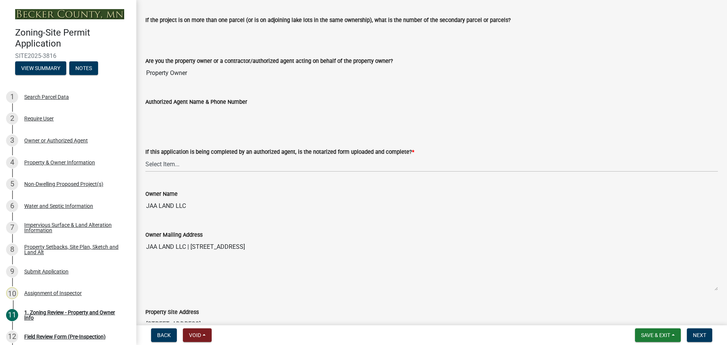
scroll to position [114, 0]
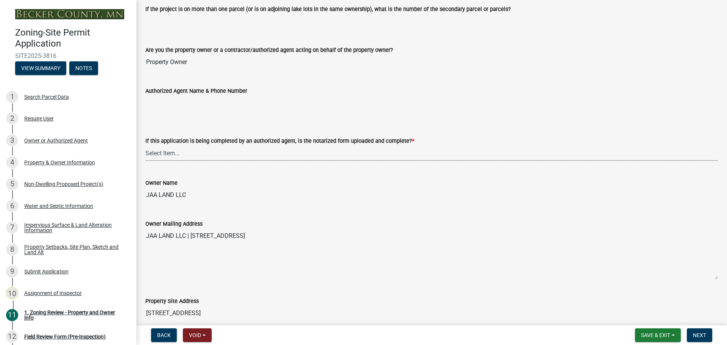
click at [169, 150] on select "Select Item... Yes No N/A" at bounding box center [431, 153] width 572 height 16
click at [145, 145] on select "Select Item... Yes No N/A" at bounding box center [431, 153] width 572 height 16
select select "b279cdb4-a9c7-4e65-a8bd-797316f5be14"
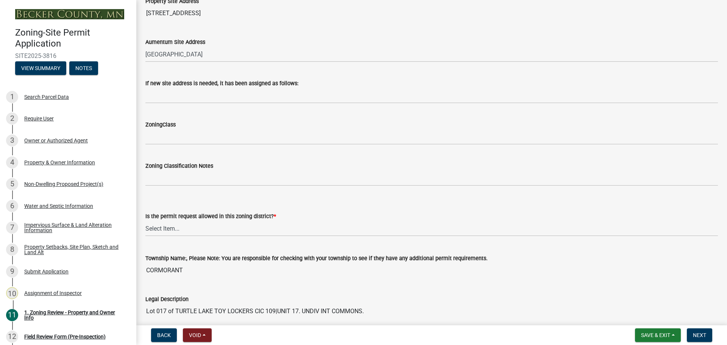
scroll to position [454, 0]
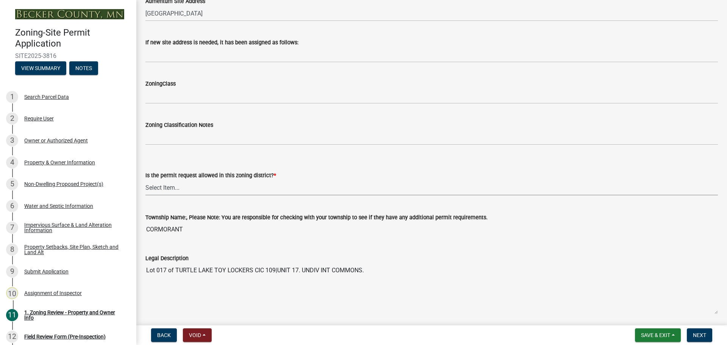
click at [164, 190] on select "Select Item... Yes No" at bounding box center [431, 188] width 572 height 16
click at [145, 180] on select "Select Item... Yes No" at bounding box center [431, 188] width 572 height 16
select select "b4f32c46-6248-4748-b47c-fa4933858724"
click at [701, 333] on span "Next" at bounding box center [699, 335] width 13 height 6
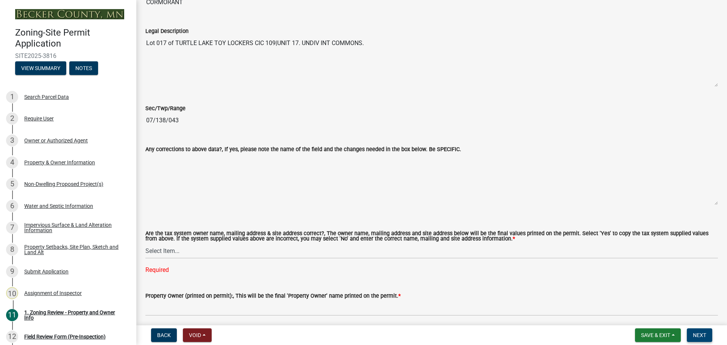
scroll to position [719, 0]
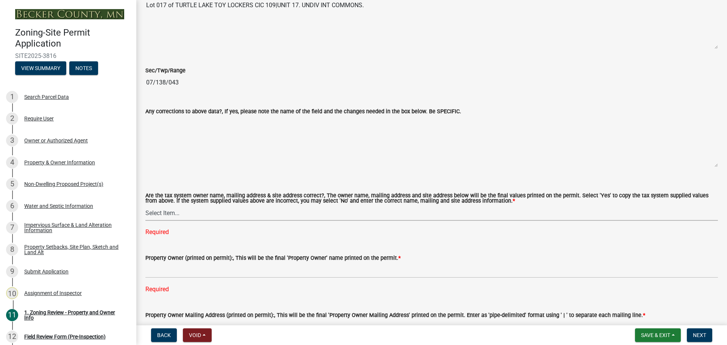
click at [164, 213] on select "Select Item... Yes No" at bounding box center [431, 213] width 572 height 16
click at [145, 206] on select "Select Item... Yes No" at bounding box center [431, 213] width 572 height 16
select select "ab6c2257-4786-48e5-86d0-1194833f57c8"
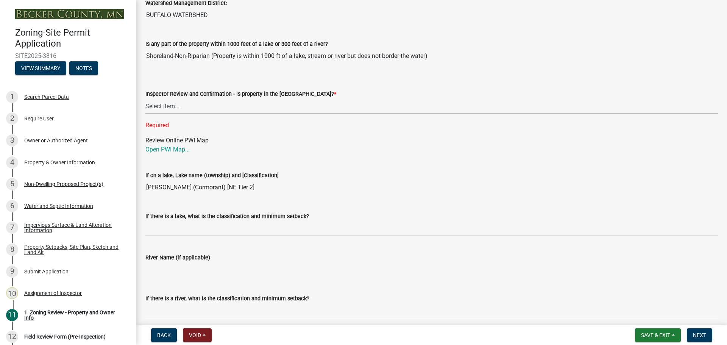
scroll to position [1174, 0]
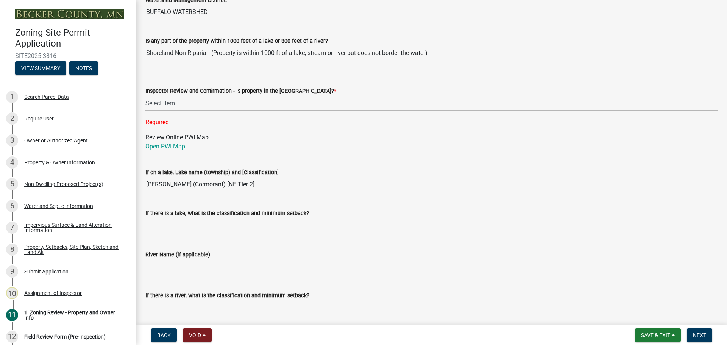
click at [165, 101] on select "Select Item... Within [GEOGRAPHIC_DATA] (SD) Not in [GEOGRAPHIC_DATA] (NOTSL)" at bounding box center [431, 103] width 572 height 16
click at [145, 96] on select "Select Item... Within [GEOGRAPHIC_DATA] (SD) Not in [GEOGRAPHIC_DATA] (NOTSL)" at bounding box center [431, 103] width 572 height 16
select select "de99b201-fb85-4000-88f5-6f49f4ff2101"
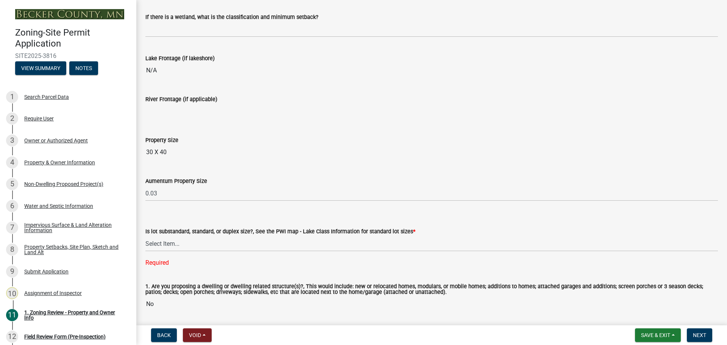
scroll to position [1589, 0]
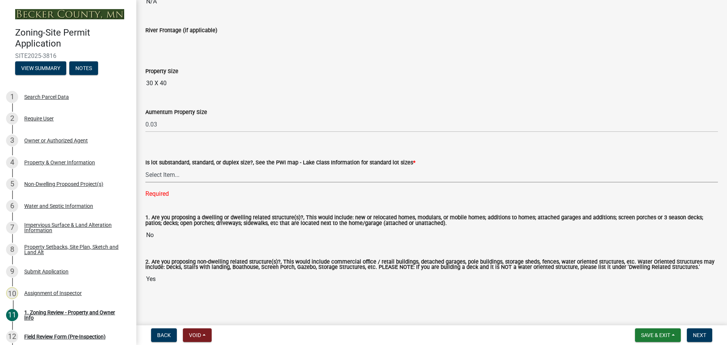
click at [178, 176] on select "Select Item... Non-Riparian and not back lot Substandard Non-Riparian Backlot S…" at bounding box center [431, 175] width 572 height 16
click at [145, 181] on select "Select Item... Non-Riparian and not back lot Substandard Non-Riparian Backlot S…" at bounding box center [431, 175] width 572 height 16
select select "d94a228a-13b2-461d-ba2b-a9964ed903a2"
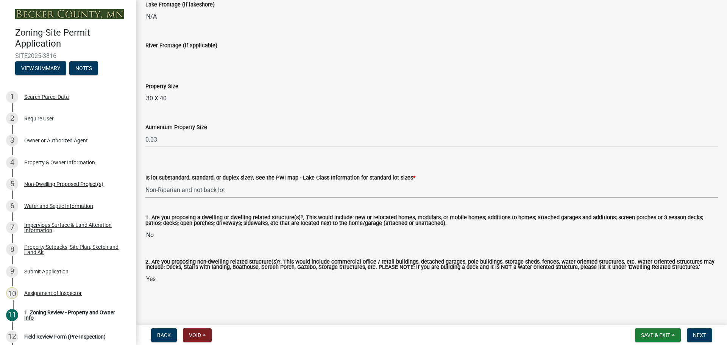
scroll to position [1574, 0]
click at [702, 334] on span "Next" at bounding box center [699, 335] width 13 height 6
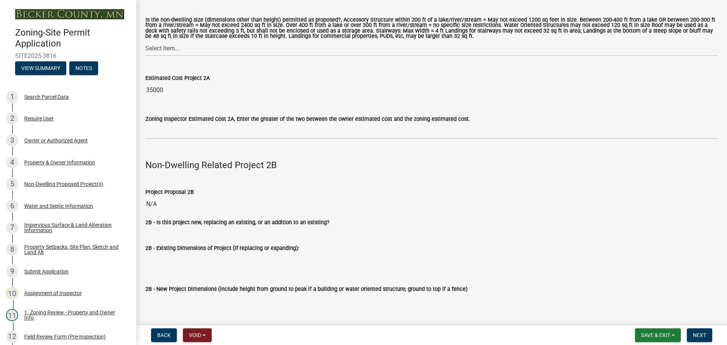
scroll to position [757, 0]
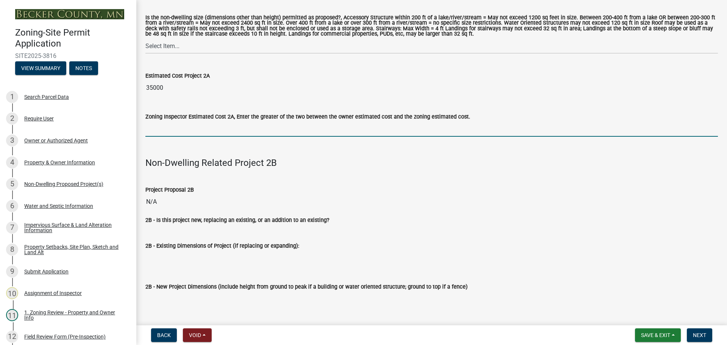
click at [161, 124] on input "text" at bounding box center [431, 129] width 572 height 16
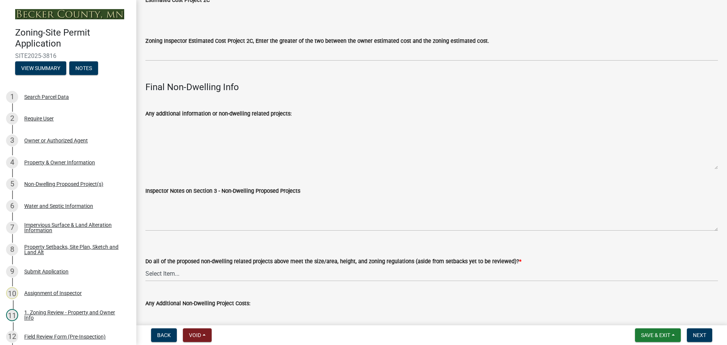
scroll to position [2492, 0]
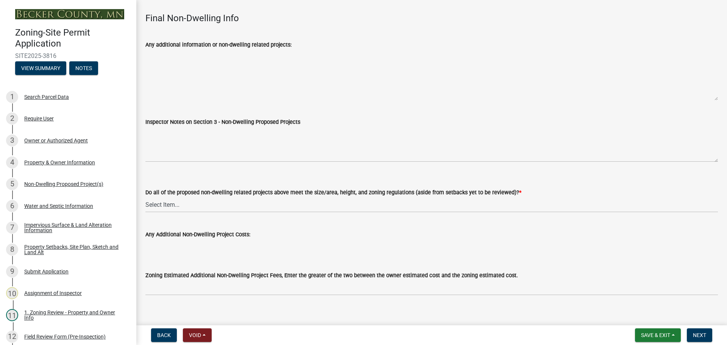
type input "35000"
click at [160, 198] on select "Select Item... Yes No N/A" at bounding box center [431, 205] width 572 height 16
click at [145, 197] on select "Select Item... Yes No N/A" at bounding box center [431, 205] width 572 height 16
select select "70869821-7738-4560-8d2e-4f353ca78bb3"
click at [703, 332] on span "Next" at bounding box center [699, 335] width 13 height 6
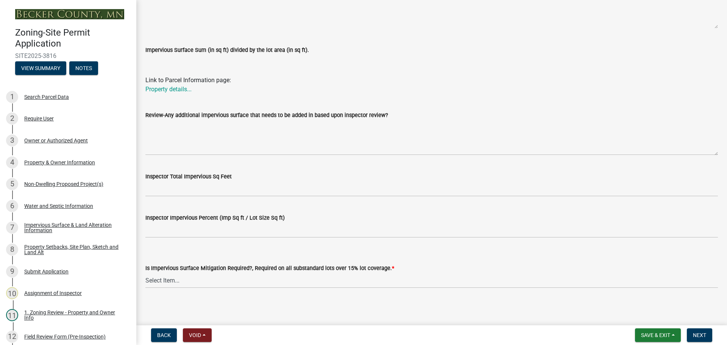
scroll to position [238, 0]
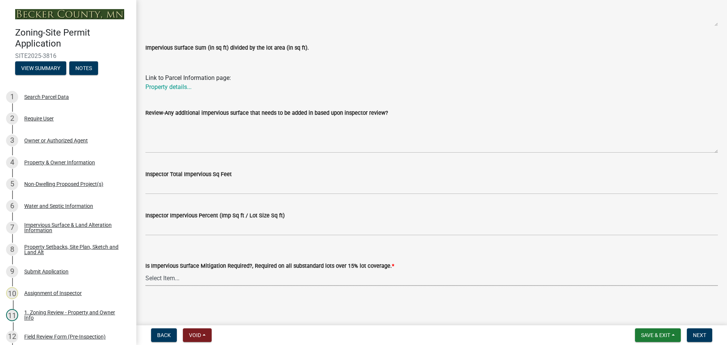
click at [154, 277] on select "Select Item... Yes- Over 15% substandard lot coverage No N/A" at bounding box center [431, 278] width 572 height 16
click at [145, 270] on select "Select Item... Yes- Over 15% substandard lot coverage No N/A" at bounding box center [431, 278] width 572 height 16
select select "e01e6f83-540c-4684-94c6-de0fe38ded07"
click at [698, 334] on span "Next" at bounding box center [699, 335] width 13 height 6
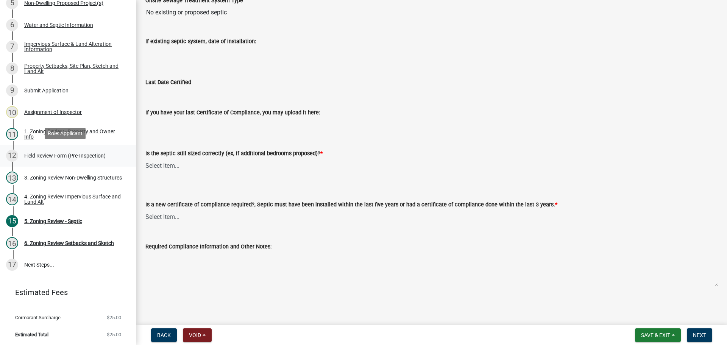
scroll to position [182, 0]
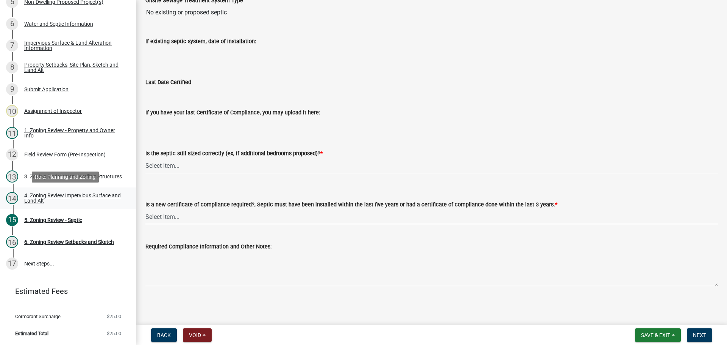
click at [64, 196] on div "4. Zoning Review Impervious Surface and Land Alt" at bounding box center [74, 198] width 100 height 11
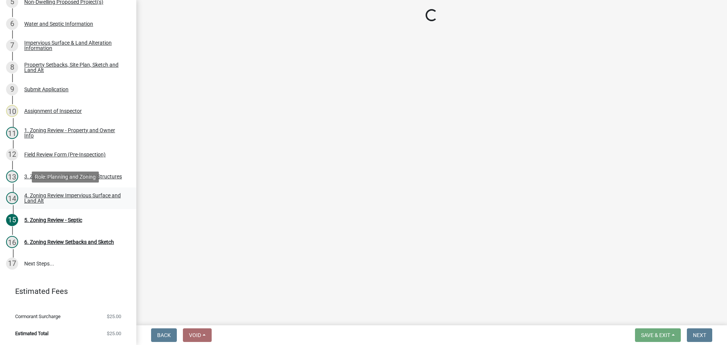
scroll to position [0, 0]
select select "e01e6f83-540c-4684-94c6-de0fe38ded07"
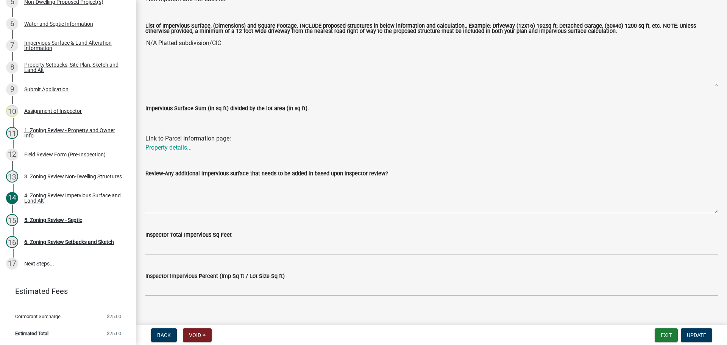
scroll to position [189, 0]
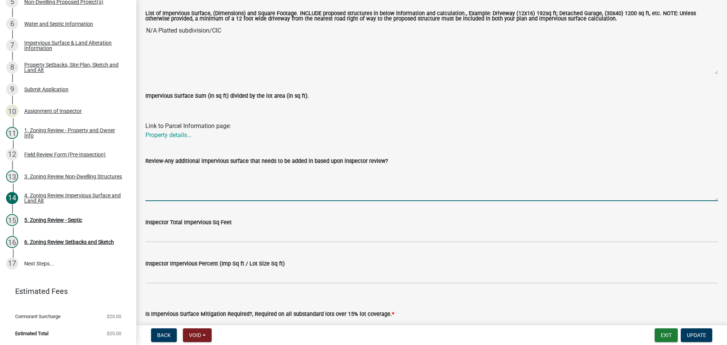
click at [197, 175] on textarea "Review-Any additional impervious surface that needs to be added in based upon i…" at bounding box center [431, 183] width 572 height 36
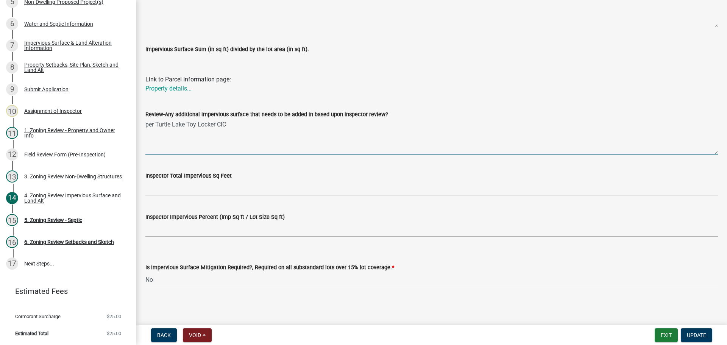
scroll to position [238, 0]
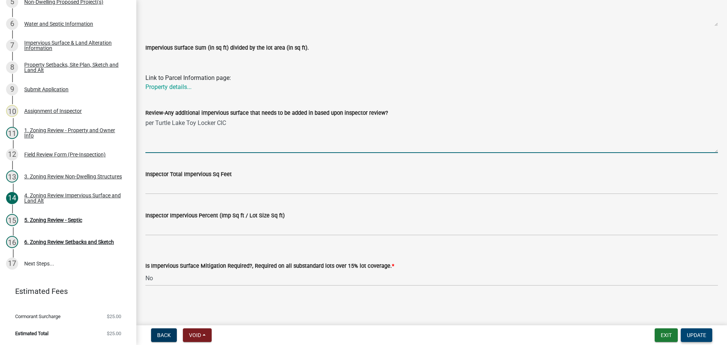
type textarea "per Turtle Lake Toy Locker CIC"
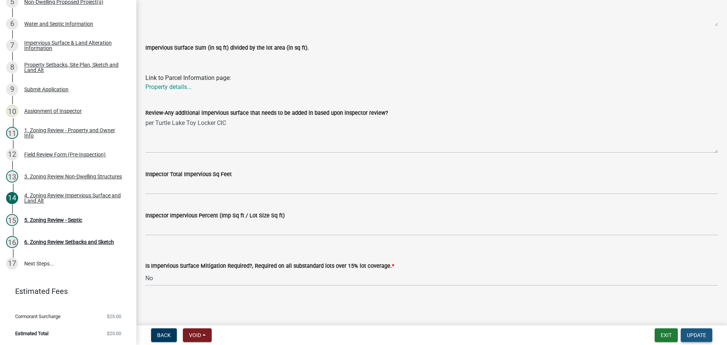
click at [697, 332] on span "Update" at bounding box center [696, 335] width 19 height 6
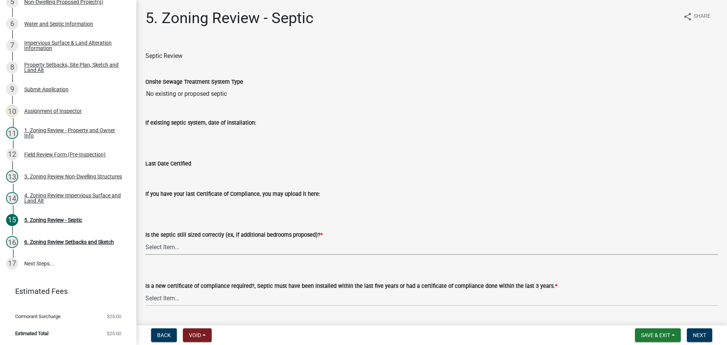
click at [165, 245] on select "Select Item... Yes No N/A" at bounding box center [431, 247] width 572 height 16
click at [145, 239] on select "Select Item... Yes No N/A" at bounding box center [431, 247] width 572 height 16
select select "ffe0288f-179d-446d-9dfb-ee21a688edc6"
click at [173, 295] on select "Select Item... Yes No" at bounding box center [431, 298] width 572 height 16
click at [145, 290] on select "Select Item... Yes No" at bounding box center [431, 298] width 572 height 16
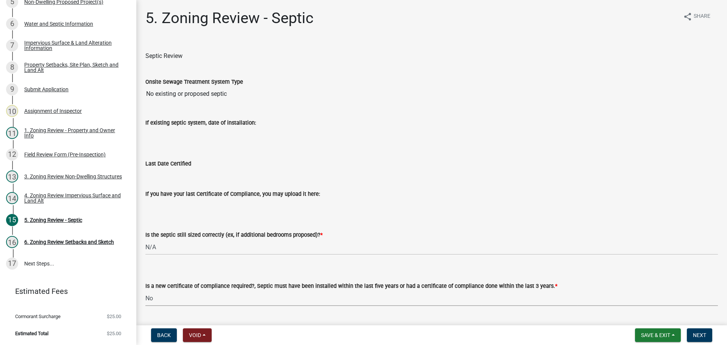
select select "2fd537d7-74b1-4ff9-a84c-837cf5598f43"
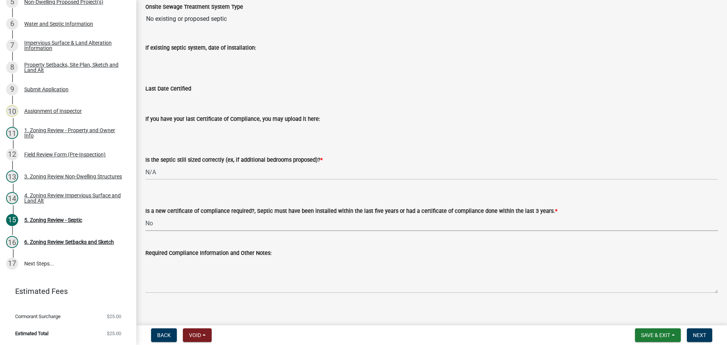
scroll to position [81, 0]
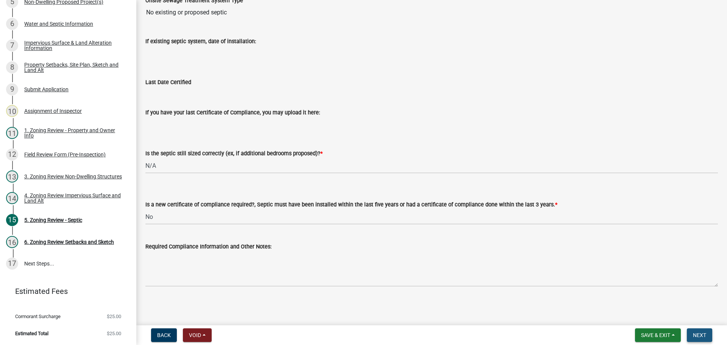
click at [703, 332] on span "Next" at bounding box center [699, 335] width 13 height 6
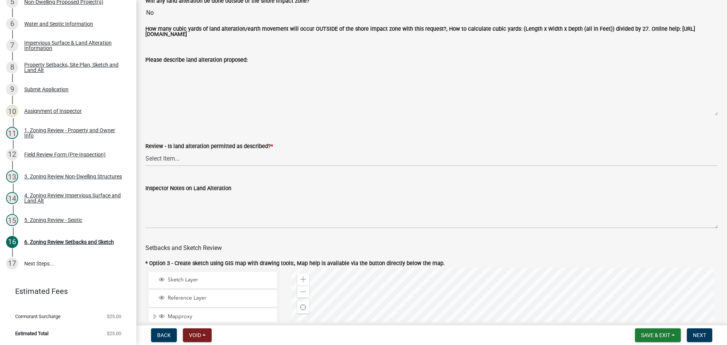
scroll to position [151, 0]
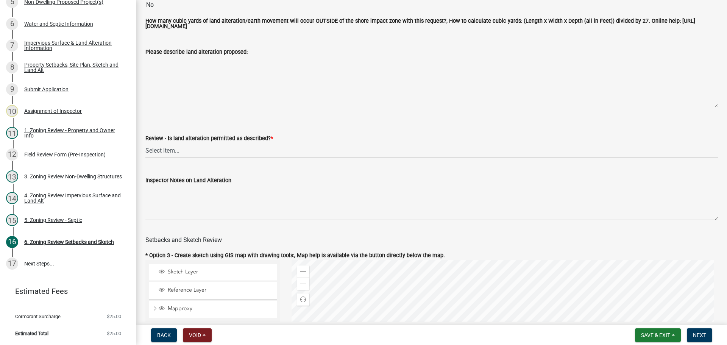
click at [165, 150] on select "Select Item... Yes No N/A" at bounding box center [431, 151] width 572 height 16
click at [145, 144] on select "Select Item... Yes No N/A" at bounding box center [431, 151] width 572 height 16
select select "cada6796-d529-4ebb-b6d4-faca8dd705c9"
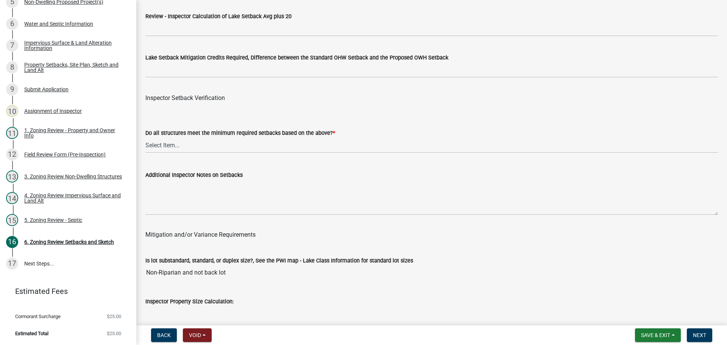
scroll to position [2310, 0]
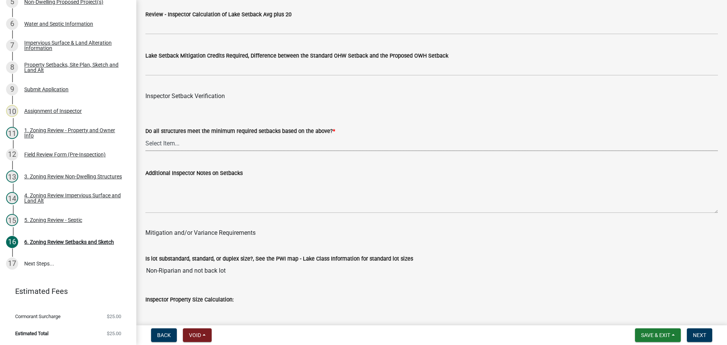
click at [173, 146] on select "Select Item... Yes No" at bounding box center [431, 144] width 572 height 16
click at [145, 137] on select "Select Item... Yes No" at bounding box center [431, 144] width 572 height 16
select select "1355ee8a-8cf1-4796-8594-a9df27e9dfb0"
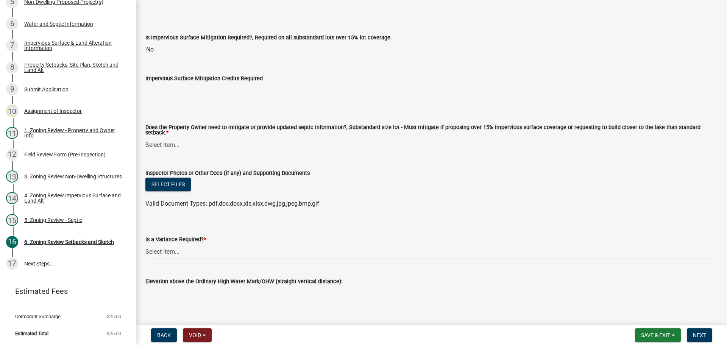
scroll to position [2707, 0]
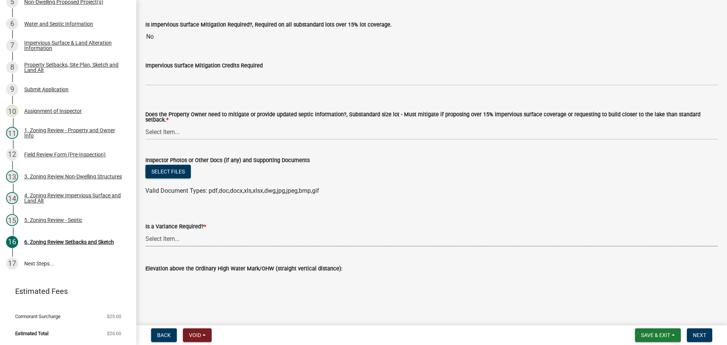
click at [168, 234] on select "Select Item... Yes No" at bounding box center [431, 239] width 572 height 16
click at [145, 231] on select "Select Item... Yes No" at bounding box center [431, 239] width 572 height 16
select select "f2187563-aefa-492e-adce-9c256a51e9d2"
click at [702, 338] on span "Next" at bounding box center [699, 335] width 13 height 6
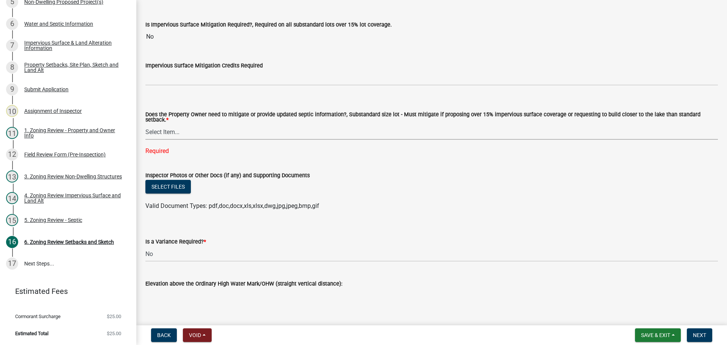
click at [156, 126] on select "Select Item... No Mitigation or additional Septic Information is required Septi…" at bounding box center [431, 132] width 572 height 16
click at [145, 124] on select "Select Item... No Mitigation or additional Septic Information is required Septi…" at bounding box center [431, 132] width 572 height 16
select select "90ee664a-1dc2-440e-be2c-90a87c157e77"
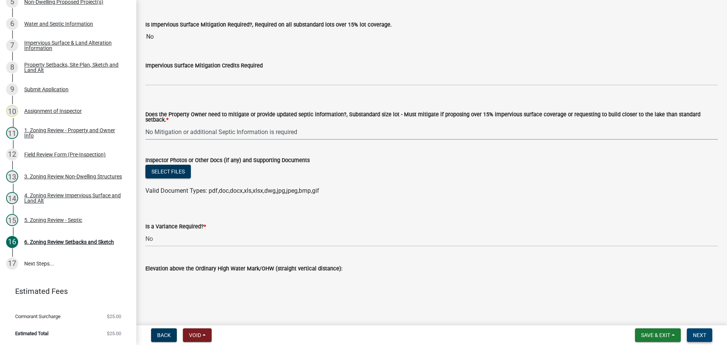
click at [700, 331] on button "Next" at bounding box center [699, 335] width 25 height 14
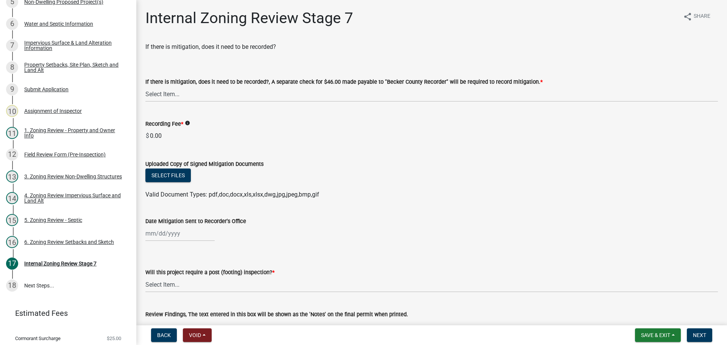
scroll to position [204, 0]
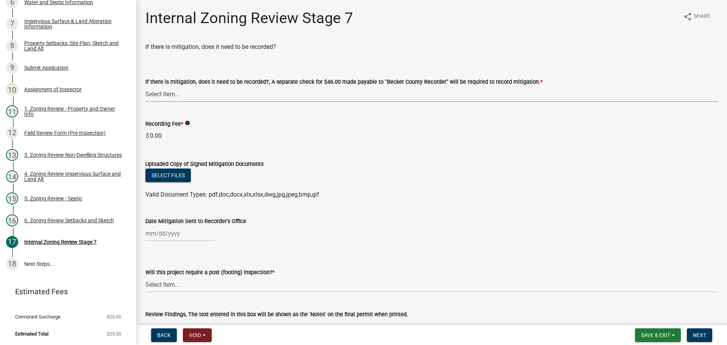
click at [157, 91] on select "Select Item... Yes No N/A" at bounding box center [431, 94] width 572 height 16
click at [145, 86] on select "Select Item... Yes No N/A" at bounding box center [431, 94] width 572 height 16
select select "a3547d78-d162-4c03-a5e6-44db720e788b"
click at [159, 282] on select "Select Item... No Yes" at bounding box center [431, 285] width 572 height 16
click at [145, 277] on select "Select Item... No Yes" at bounding box center [431, 285] width 572 height 16
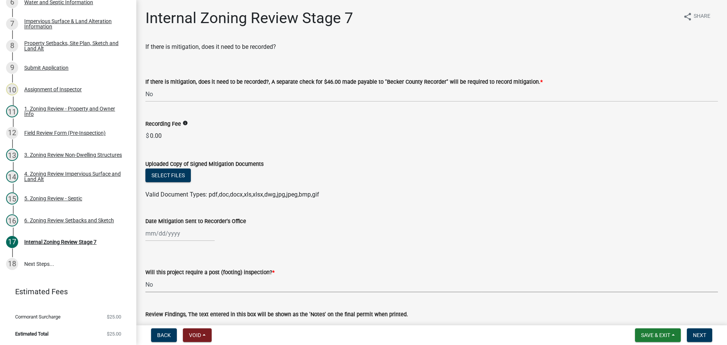
select select "70fe76f0-d291-438e-ac1a-5869b7b7f697"
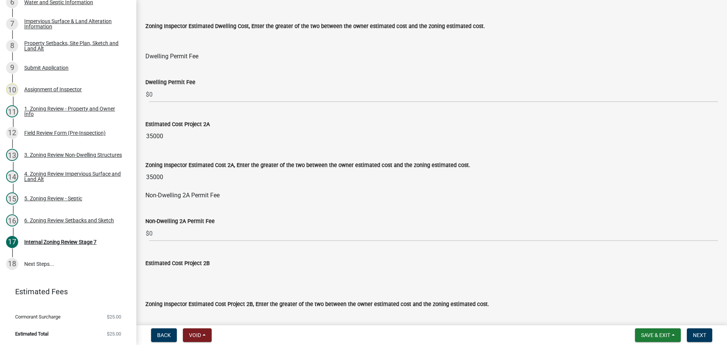
scroll to position [379, 0]
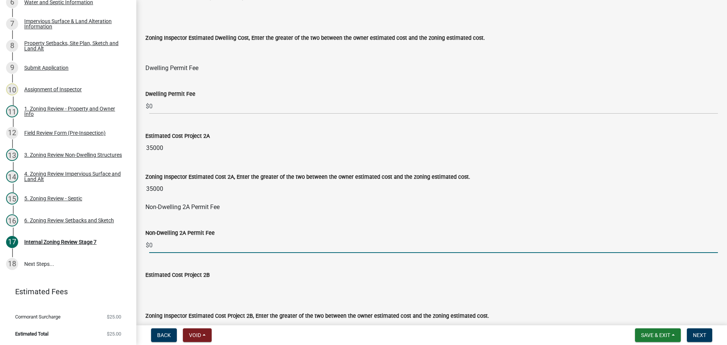
drag, startPoint x: 163, startPoint y: 245, endPoint x: 149, endPoint y: 243, distance: 14.1
click at [149, 243] on input "0" at bounding box center [433, 245] width 569 height 16
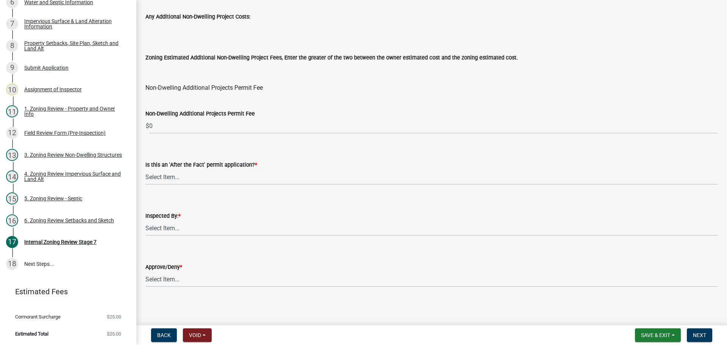
scroll to position [916, 0]
type input "165"
click at [156, 177] on select "Select Item... No Yes" at bounding box center [431, 176] width 572 height 16
click at [145, 168] on select "Select Item... No Yes" at bounding box center [431, 176] width 572 height 16
select select "bbe3a6c5-1893-4527-8578-ada07a3b8ea5"
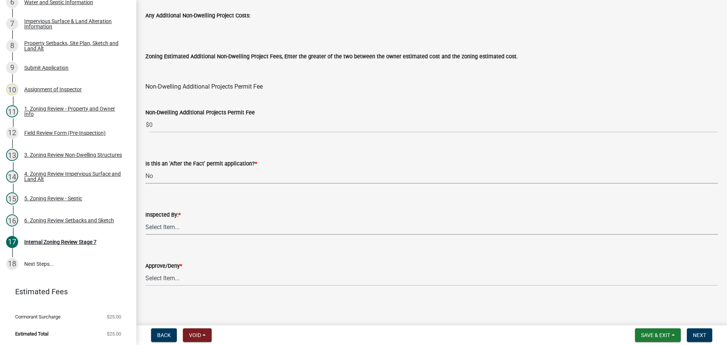
click at [171, 221] on select "Select Item... [PERSON_NAME] [PERSON_NAME] [PERSON_NAME] [PERSON_NAME] [PERSON_…" at bounding box center [431, 227] width 572 height 16
click at [145, 219] on select "Select Item... [PERSON_NAME] [PERSON_NAME] [PERSON_NAME] [PERSON_NAME] [PERSON_…" at bounding box center [431, 227] width 572 height 16
select select "ebd8400e-d8d5-49f8-911f-e671eb76408a"
click at [179, 274] on select "Select Item... Approve Deny" at bounding box center [431, 278] width 572 height 16
click at [145, 270] on select "Select Item... Approve Deny" at bounding box center [431, 278] width 572 height 16
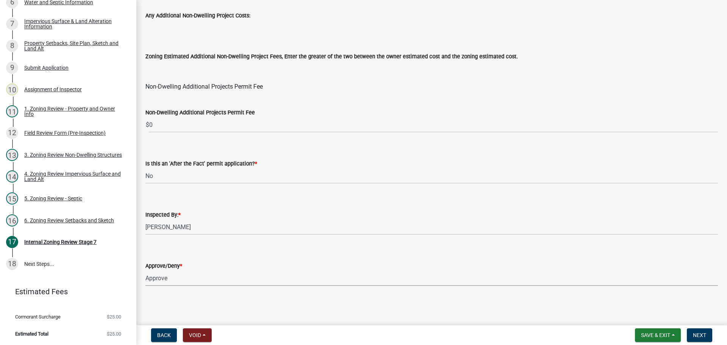
select select "97c9e5a4-d35f-4903-ad68-b764687ac9e9"
click at [698, 334] on span "Next" at bounding box center [699, 335] width 13 height 6
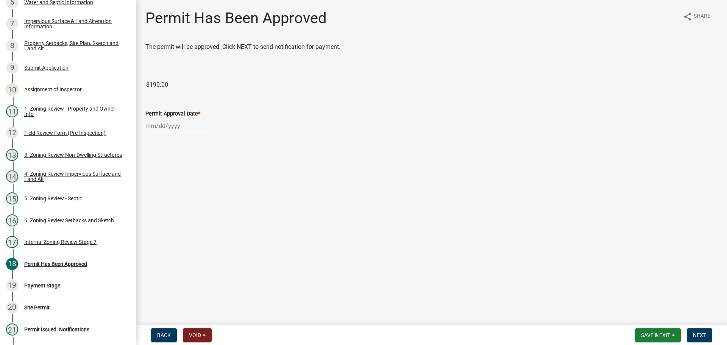
scroll to position [291, 0]
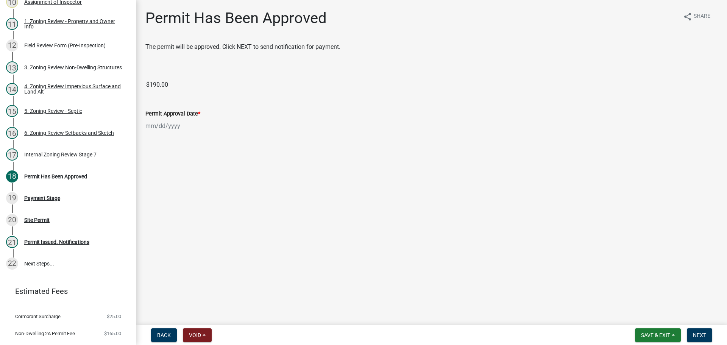
select select "8"
select select "2025"
click at [165, 125] on div "[PERSON_NAME] Feb Mar Apr [PERSON_NAME][DATE] Oct Nov [DATE] 1526 1527 1528 152…" at bounding box center [179, 126] width 69 height 16
click at [152, 211] on div "25" at bounding box center [153, 215] width 12 height 12
type input "[DATE]"
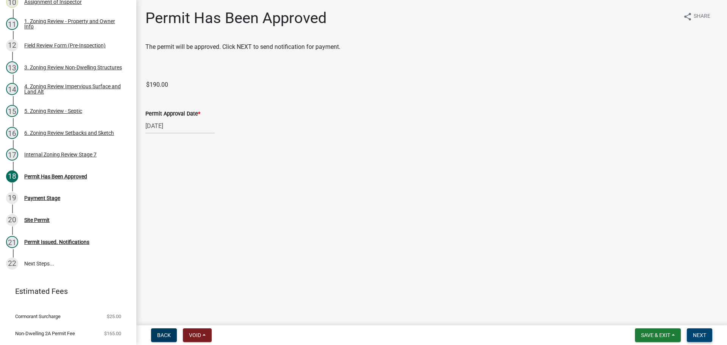
click at [696, 330] on button "Next" at bounding box center [699, 335] width 25 height 14
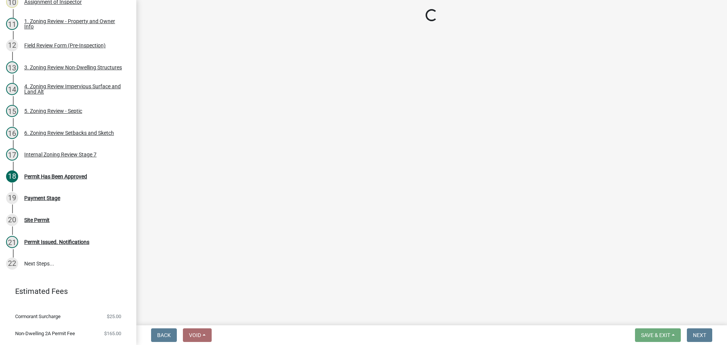
select select "3: 3"
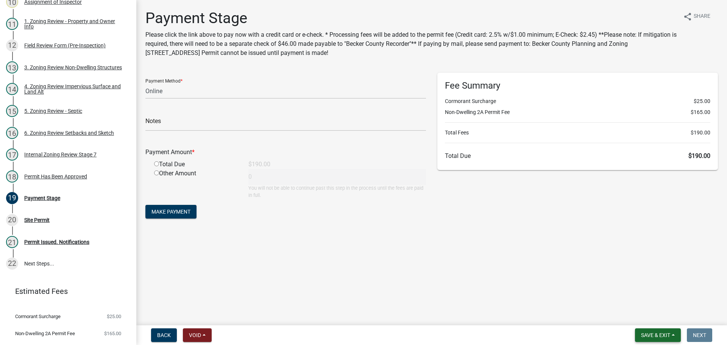
click at [659, 333] on span "Save & Exit" at bounding box center [655, 335] width 29 height 6
click at [642, 315] on button "Save & Exit" at bounding box center [650, 315] width 61 height 18
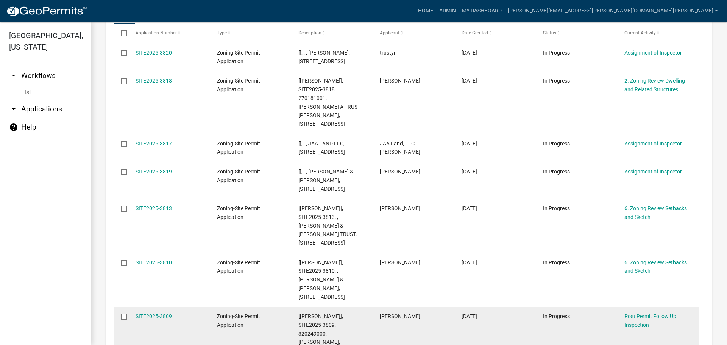
scroll to position [192, 0]
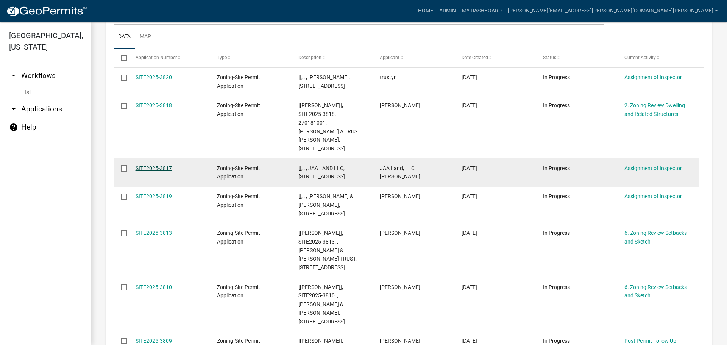
click at [156, 165] on link "SITE2025-3817" at bounding box center [154, 168] width 36 height 6
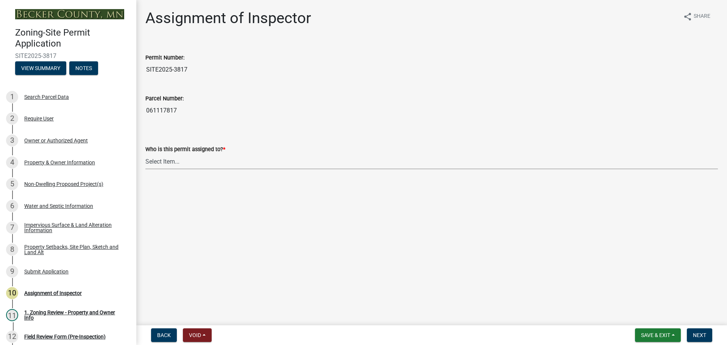
click at [167, 160] on select "Select Item... [PERSON_NAME] [PERSON_NAME] [PERSON_NAME] [PERSON_NAME] [PERSON_…" at bounding box center [431, 162] width 572 height 16
click at [145, 154] on select "Select Item... [PERSON_NAME] [PERSON_NAME] [PERSON_NAME] [PERSON_NAME] [PERSON_…" at bounding box center [431, 162] width 572 height 16
select select "ebd8400e-d8d5-49f8-911f-e671eb76408a"
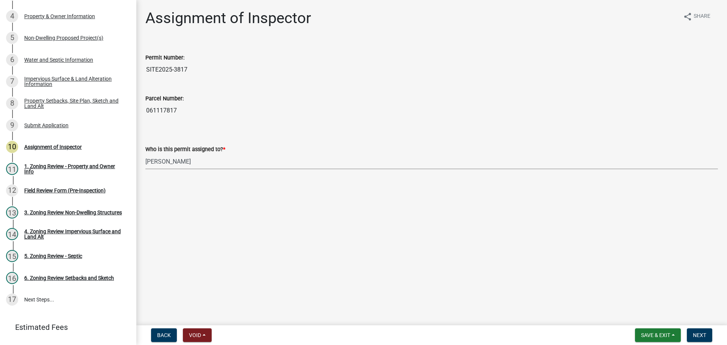
scroll to position [151, 0]
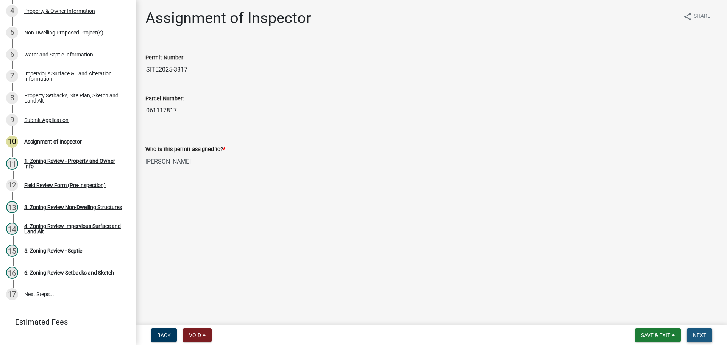
click at [701, 330] on button "Next" at bounding box center [699, 335] width 25 height 14
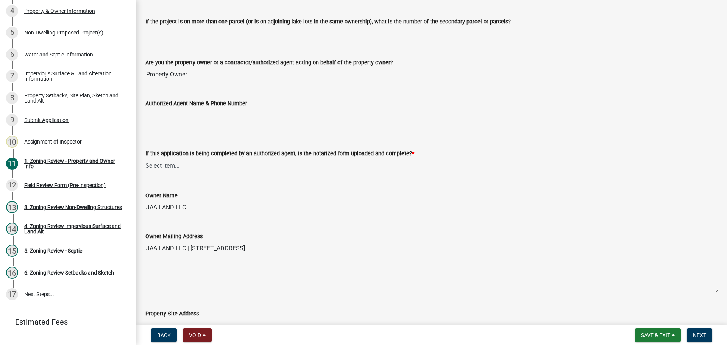
scroll to position [114, 0]
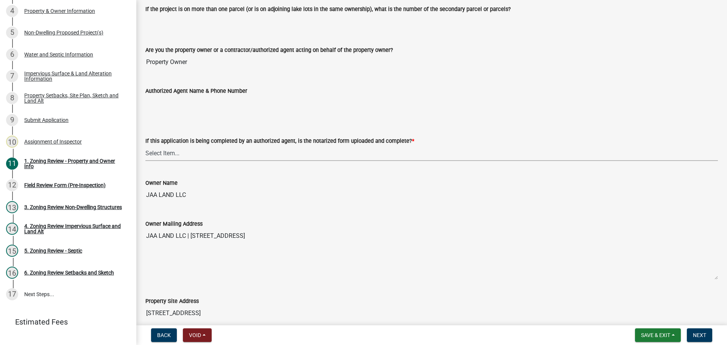
click at [175, 154] on select "Select Item... Yes No N/A" at bounding box center [431, 153] width 572 height 16
click at [145, 145] on select "Select Item... Yes No N/A" at bounding box center [431, 153] width 572 height 16
select select "b279cdb4-a9c7-4e65-a8bd-797316f5be14"
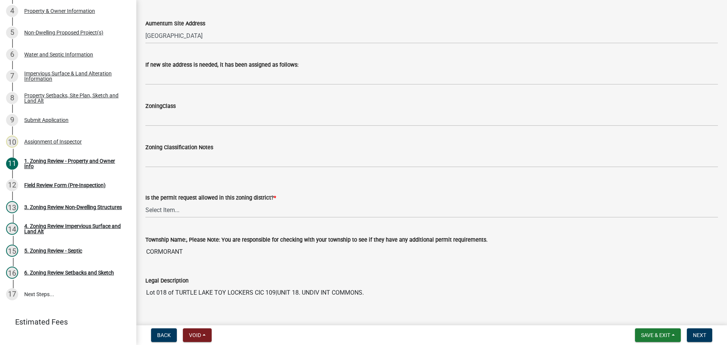
scroll to position [492, 0]
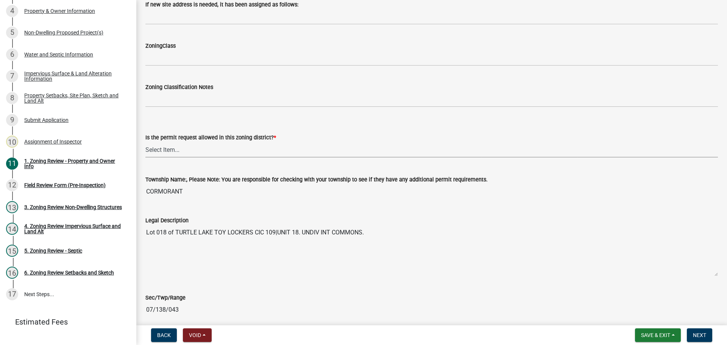
click at [163, 153] on select "Select Item... Yes No" at bounding box center [431, 150] width 572 height 16
click at [145, 142] on select "Select Item... Yes No" at bounding box center [431, 150] width 572 height 16
select select "b4f32c46-6248-4748-b47c-fa4933858724"
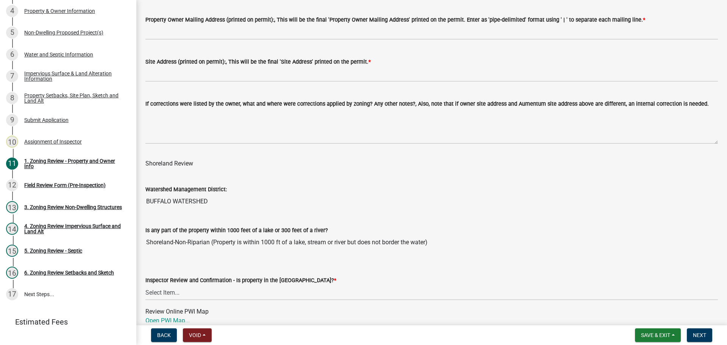
scroll to position [795, 0]
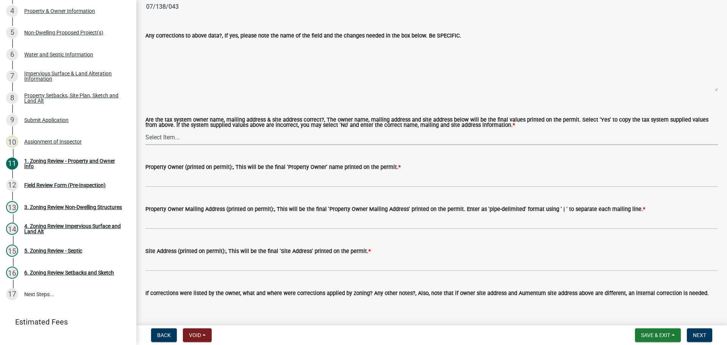
click at [160, 135] on select "Select Item... Yes No" at bounding box center [431, 137] width 572 height 16
click at [145, 130] on select "Select Item... Yes No" at bounding box center [431, 137] width 572 height 16
select select "ab6c2257-4786-48e5-86d0-1194833f57c8"
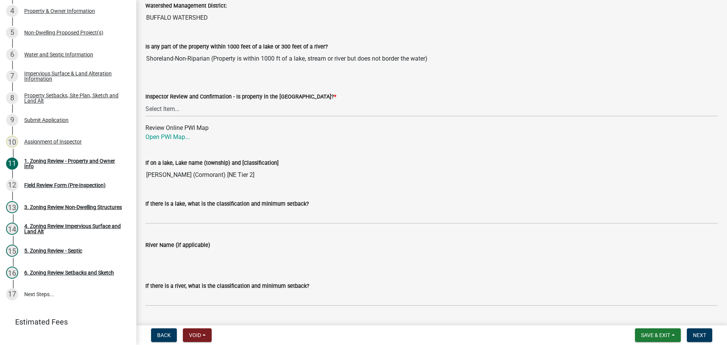
scroll to position [1174, 0]
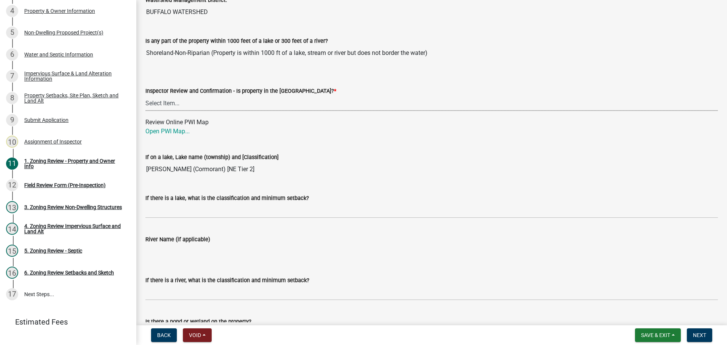
click at [162, 101] on select "Select Item... Within [GEOGRAPHIC_DATA] (SD) Not in [GEOGRAPHIC_DATA] (NOTSL)" at bounding box center [431, 103] width 572 height 16
click at [145, 96] on select "Select Item... Within [GEOGRAPHIC_DATA] (SD) Not in [GEOGRAPHIC_DATA] (NOTSL)" at bounding box center [431, 103] width 572 height 16
select select "de99b201-fb85-4000-88f5-6f49f4ff2101"
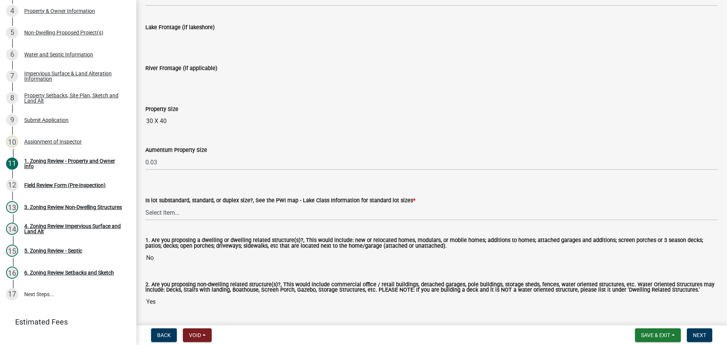
scroll to position [1574, 0]
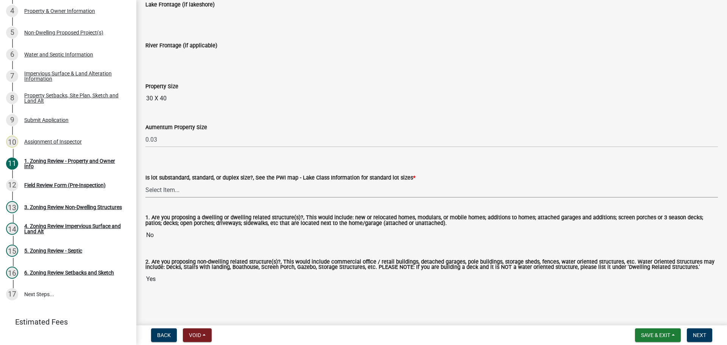
click at [166, 188] on select "Select Item... Non-Riparian and not back lot Substandard Non-Riparian Backlot S…" at bounding box center [431, 190] width 572 height 16
click at [145, 182] on select "Select Item... Non-Riparian and not back lot Substandard Non-Riparian Backlot S…" at bounding box center [431, 190] width 572 height 16
select select "d94a228a-13b2-461d-ba2b-a9964ed903a2"
click at [700, 331] on button "Next" at bounding box center [699, 335] width 25 height 14
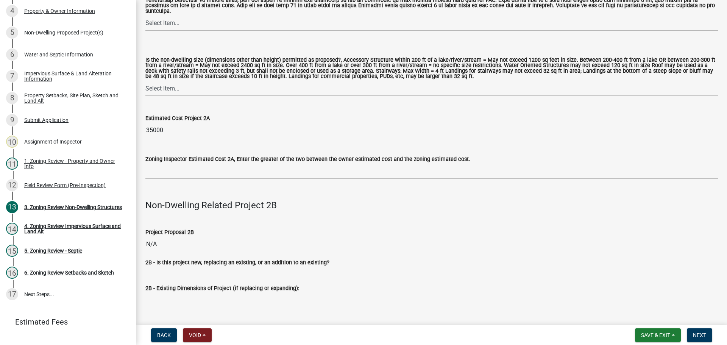
scroll to position [719, 0]
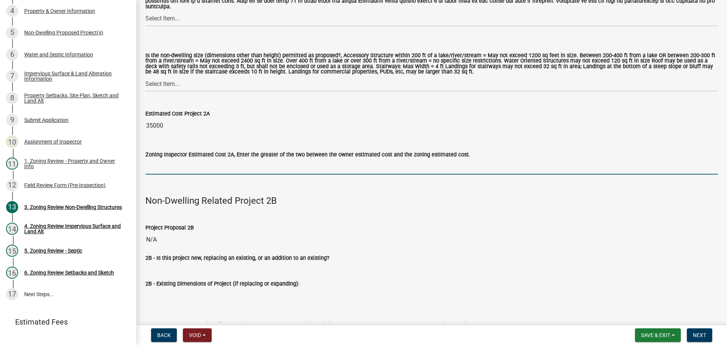
click at [164, 164] on input "text" at bounding box center [431, 167] width 572 height 16
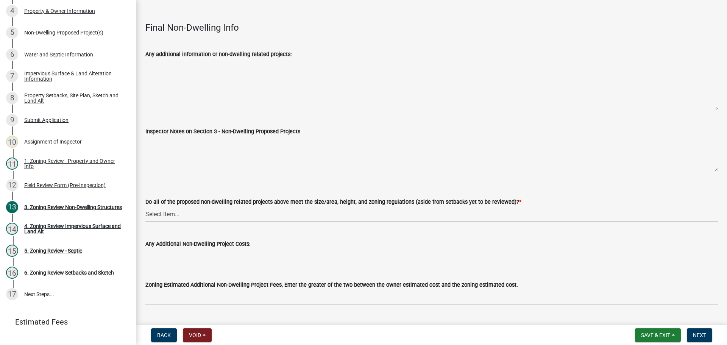
scroll to position [2492, 0]
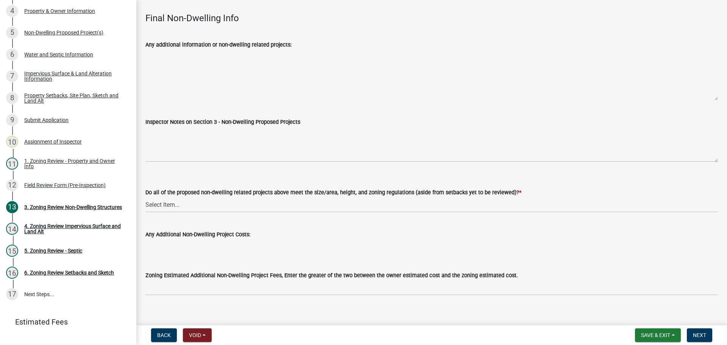
type input "35000"
drag, startPoint x: 170, startPoint y: 192, endPoint x: 173, endPoint y: 189, distance: 4.0
click at [170, 197] on select "Select Item... Yes No N/A" at bounding box center [431, 205] width 572 height 16
click at [145, 197] on select "Select Item... Yes No N/A" at bounding box center [431, 205] width 572 height 16
select select "70869821-7738-4560-8d2e-4f353ca78bb3"
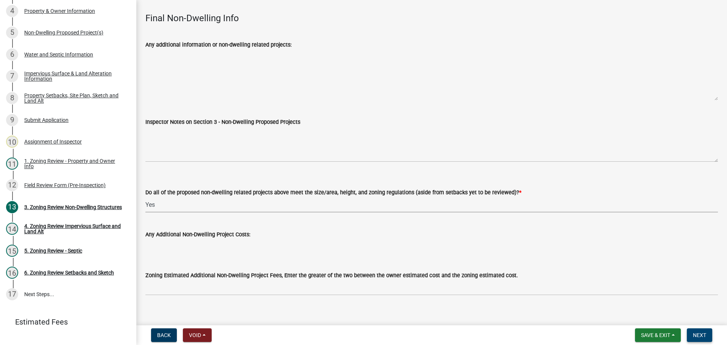
click at [702, 331] on button "Next" at bounding box center [699, 335] width 25 height 14
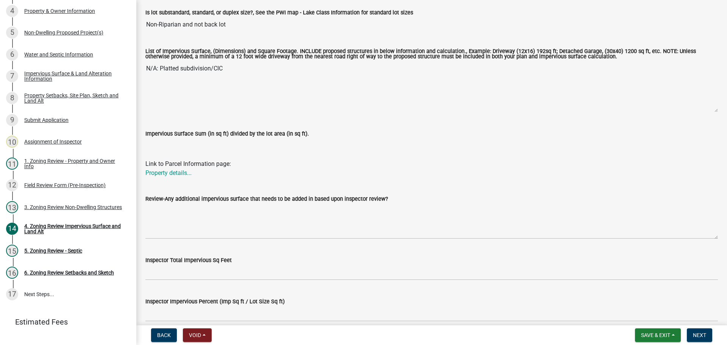
scroll to position [227, 0]
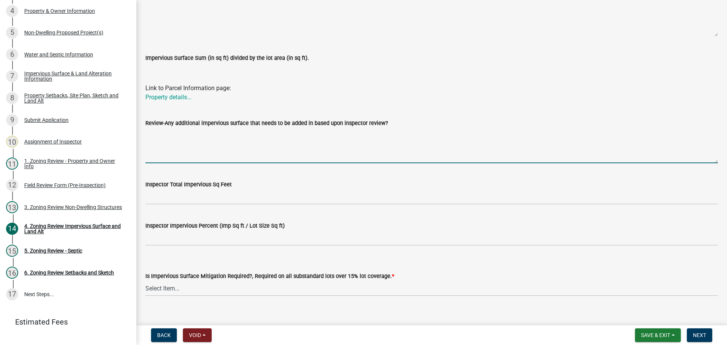
click at [186, 141] on textarea "Review-Any additional impervious surface that needs to be added in based upon i…" at bounding box center [431, 146] width 572 height 36
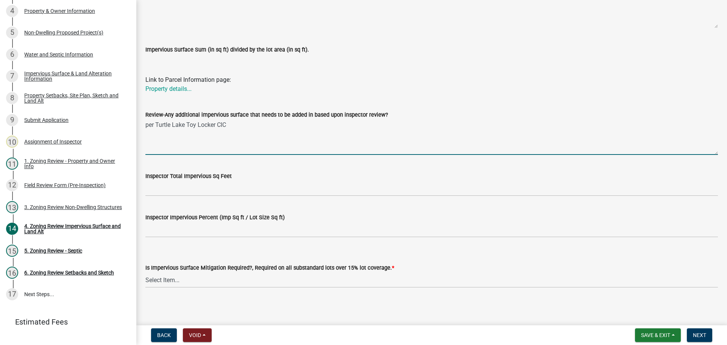
scroll to position [238, 0]
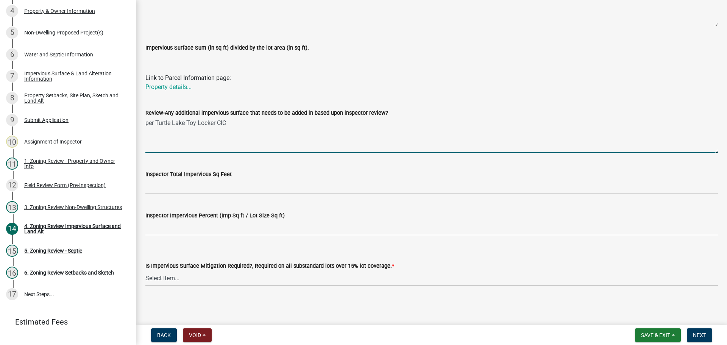
type textarea "per Turtle Lake Toy Locker CIC"
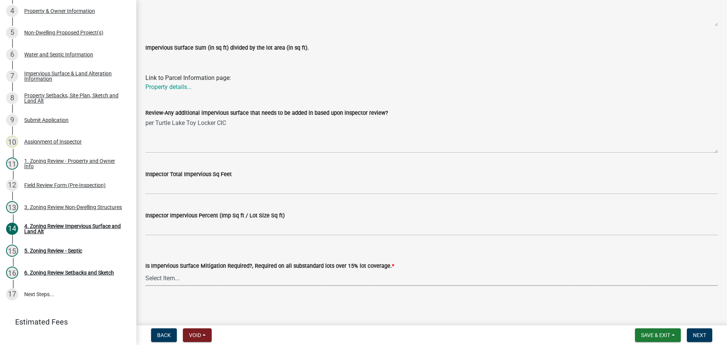
click at [166, 276] on select "Select Item... Yes- Over 15% substandard lot coverage No N/A" at bounding box center [431, 278] width 572 height 16
click at [145, 270] on select "Select Item... Yes- Over 15% substandard lot coverage No N/A" at bounding box center [431, 278] width 572 height 16
select select "e01e6f83-540c-4684-94c6-de0fe38ded07"
drag, startPoint x: 706, startPoint y: 332, endPoint x: 566, endPoint y: 298, distance: 143.5
click at [704, 331] on button "Next" at bounding box center [699, 335] width 25 height 14
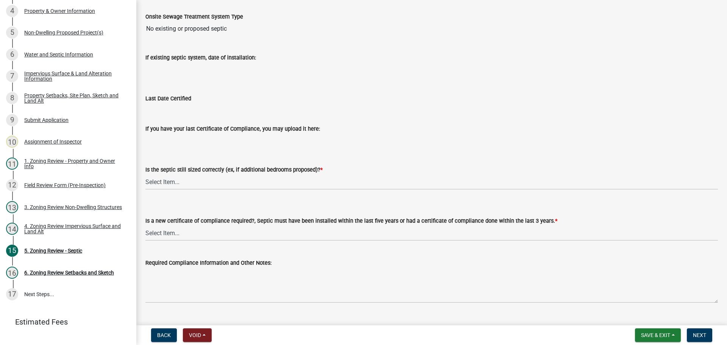
scroll to position [76, 0]
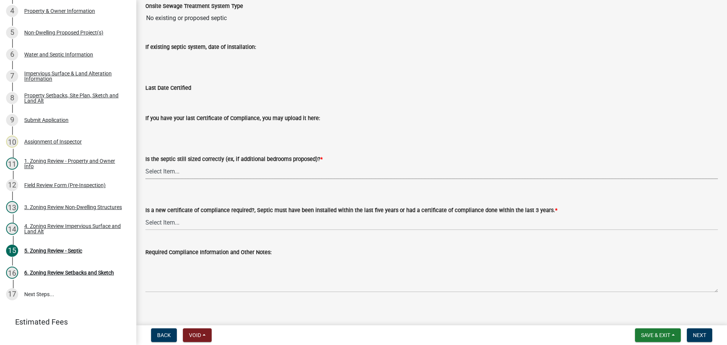
click at [163, 175] on select "Select Item... Yes No N/A" at bounding box center [431, 172] width 572 height 16
click at [145, 164] on select "Select Item... Yes No N/A" at bounding box center [431, 172] width 572 height 16
select select "ffe0288f-179d-446d-9dfb-ee21a688edc6"
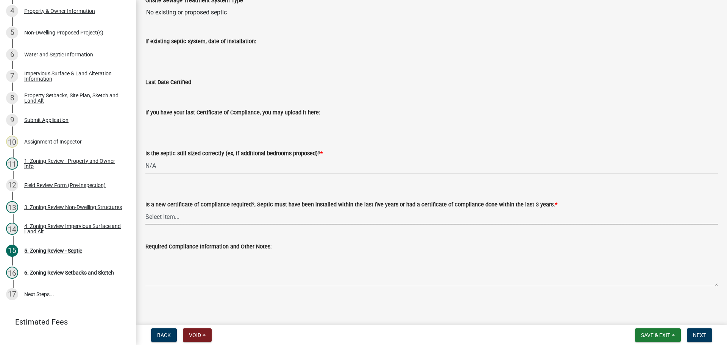
click at [163, 215] on select "Select Item... Yes No" at bounding box center [431, 217] width 572 height 16
click at [145, 209] on select "Select Item... Yes No" at bounding box center [431, 217] width 572 height 16
select select "2fd537d7-74b1-4ff9-a84c-837cf5598f43"
click at [696, 330] on button "Next" at bounding box center [699, 335] width 25 height 14
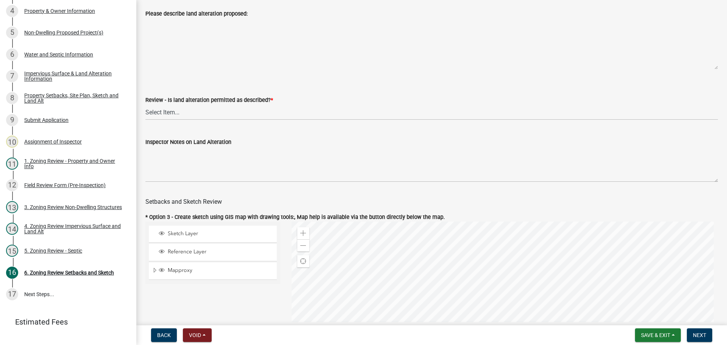
scroll to position [189, 0]
click at [176, 113] on select "Select Item... Yes No N/A" at bounding box center [431, 113] width 572 height 16
click at [145, 106] on select "Select Item... Yes No N/A" at bounding box center [431, 113] width 572 height 16
select select "cada6796-d529-4ebb-b6d4-faca8dd705c9"
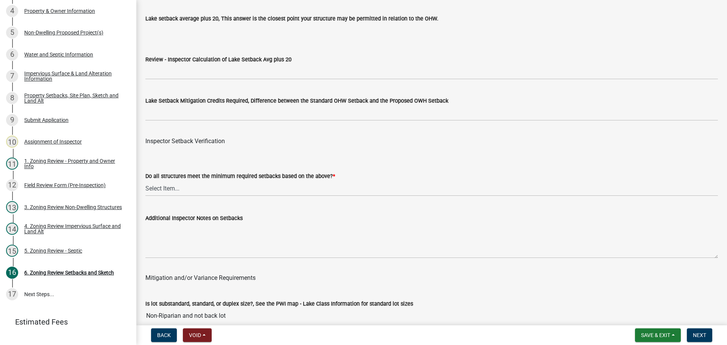
scroll to position [2272, 0]
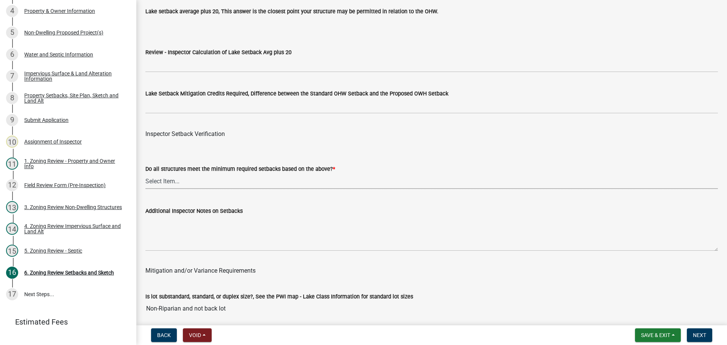
click at [152, 182] on select "Select Item... Yes No" at bounding box center [431, 181] width 572 height 16
click at [145, 175] on select "Select Item... Yes No" at bounding box center [431, 181] width 572 height 16
select select "1355ee8a-8cf1-4796-8594-a9df27e9dfb0"
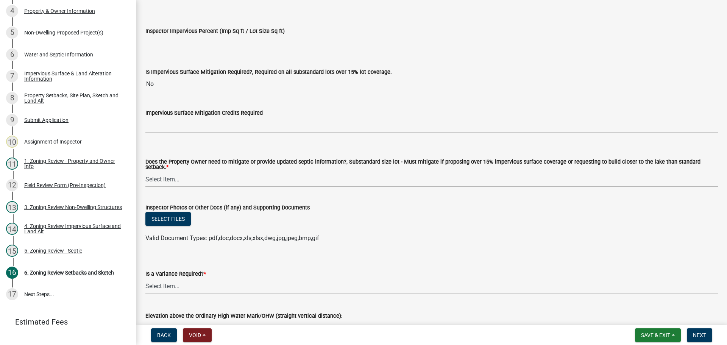
scroll to position [2688, 0]
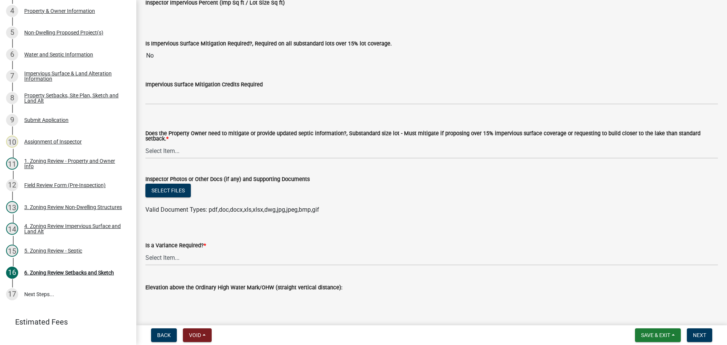
click at [164, 139] on label "Does the Property Owner need to mitigate or provide updated septic information?…" at bounding box center [431, 136] width 572 height 11
click at [164, 143] on select "Select Item... No Mitigation or additional Septic Information is required Septi…" at bounding box center [431, 151] width 572 height 16
click at [165, 147] on select "Select Item... No Mitigation or additional Septic Information is required Septi…" at bounding box center [431, 151] width 572 height 16
click at [145, 143] on select "Select Item... No Mitigation or additional Septic Information is required Septi…" at bounding box center [431, 151] width 572 height 16
select select "90ee664a-1dc2-440e-be2c-90a87c157e77"
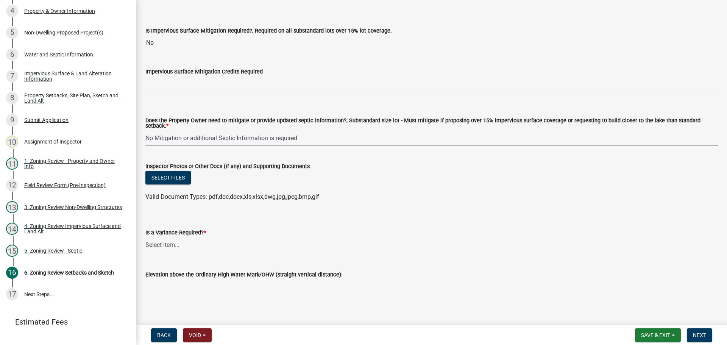
scroll to position [2707, 0]
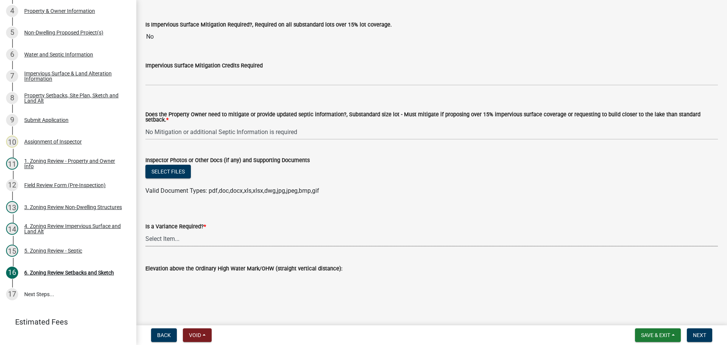
click at [168, 239] on select "Select Item... Yes No" at bounding box center [431, 239] width 572 height 16
click at [145, 231] on select "Select Item... Yes No" at bounding box center [431, 239] width 572 height 16
click at [158, 236] on select "Select Item... Yes No" at bounding box center [431, 239] width 572 height 16
click at [145, 231] on select "Select Item... Yes No" at bounding box center [431, 239] width 572 height 16
select select "f2187563-aefa-492e-adce-9c256a51e9d2"
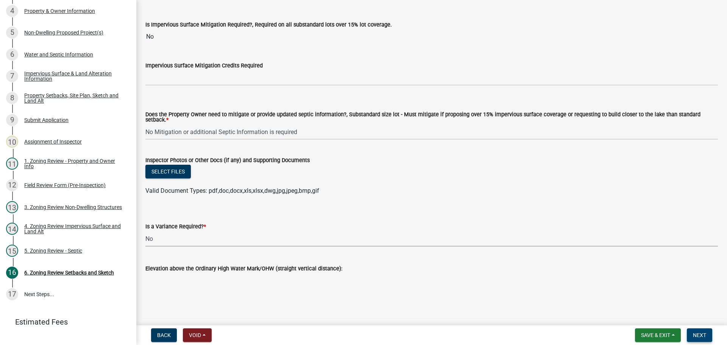
click at [701, 335] on span "Next" at bounding box center [699, 335] width 13 height 6
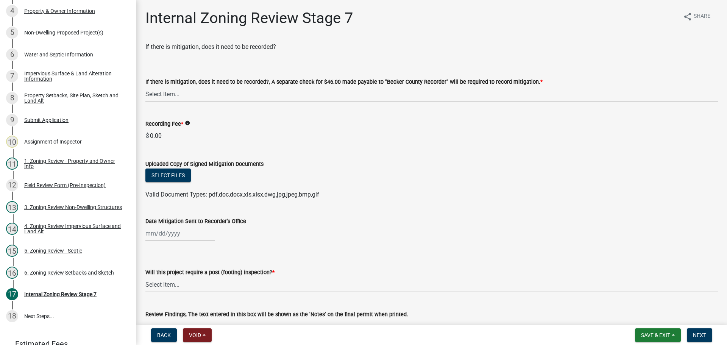
scroll to position [173, 0]
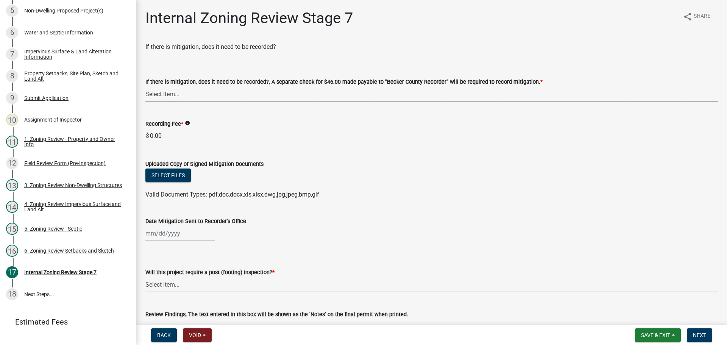
click at [170, 92] on select "Select Item... Yes No N/A" at bounding box center [431, 94] width 572 height 16
click at [145, 86] on select "Select Item... Yes No N/A" at bounding box center [431, 94] width 572 height 16
select select "a3547d78-d162-4c03-a5e6-44db720e788b"
click at [173, 277] on select "Select Item... No Yes" at bounding box center [431, 285] width 572 height 16
click at [145, 277] on select "Select Item... No Yes" at bounding box center [431, 285] width 572 height 16
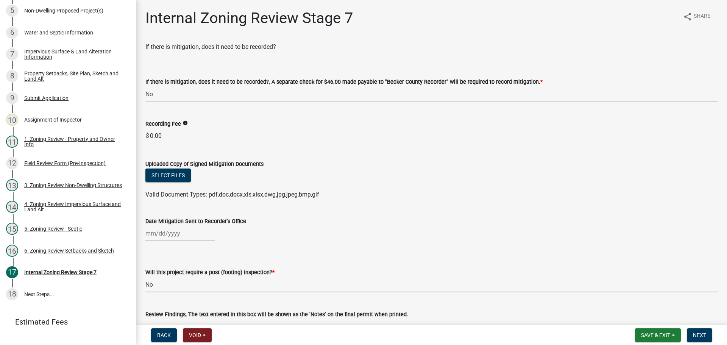
select select "70fe76f0-d291-438e-ac1a-5869b7b7f697"
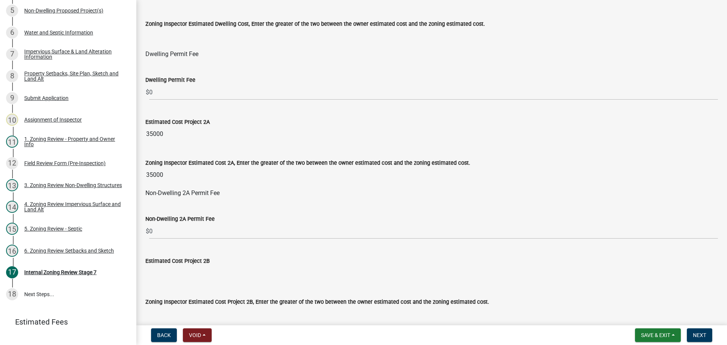
scroll to position [416, 0]
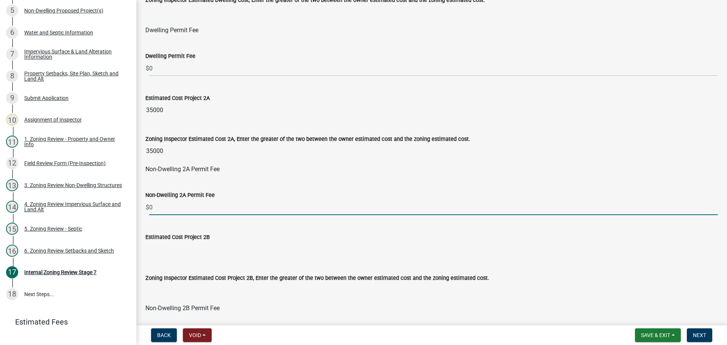
drag, startPoint x: 176, startPoint y: 206, endPoint x: 145, endPoint y: 204, distance: 30.3
click at [145, 204] on div "$ 0" at bounding box center [431, 208] width 572 height 16
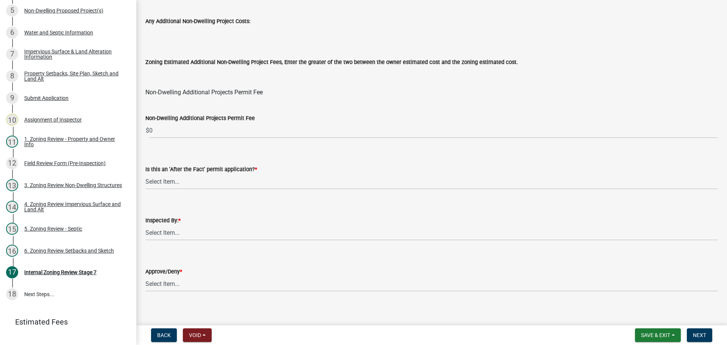
scroll to position [916, 0]
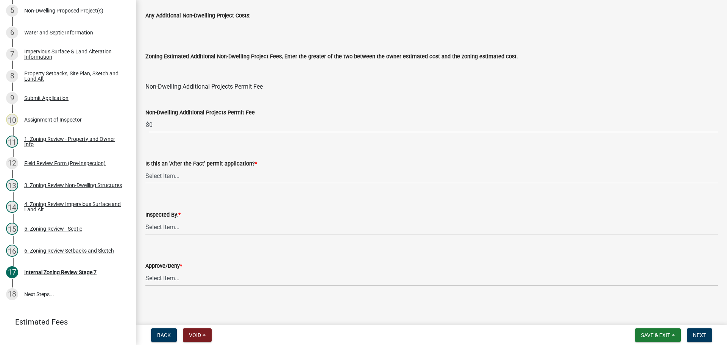
type input "165"
click at [170, 172] on select "Select Item... No Yes" at bounding box center [431, 176] width 572 height 16
click at [145, 168] on select "Select Item... No Yes" at bounding box center [431, 176] width 572 height 16
select select "bbe3a6c5-1893-4527-8578-ada07a3b8ea5"
click at [185, 225] on select "Select Item... [PERSON_NAME] [PERSON_NAME] [PERSON_NAME] [PERSON_NAME] [PERSON_…" at bounding box center [431, 227] width 572 height 16
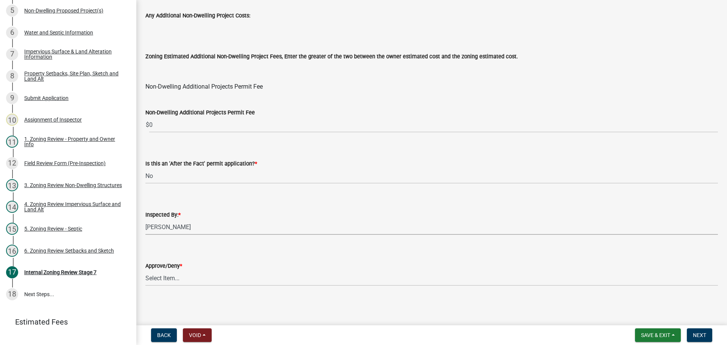
click at [145, 219] on select "Select Item... [PERSON_NAME] [PERSON_NAME] [PERSON_NAME] [PERSON_NAME] [PERSON_…" at bounding box center [431, 227] width 572 height 16
select select "ebd8400e-d8d5-49f8-911f-e671eb76408a"
click at [165, 276] on select "Select Item... Approve Deny" at bounding box center [431, 278] width 572 height 16
click at [145, 270] on select "Select Item... Approve Deny" at bounding box center [431, 278] width 572 height 16
select select "97c9e5a4-d35f-4903-ad68-b764687ac9e9"
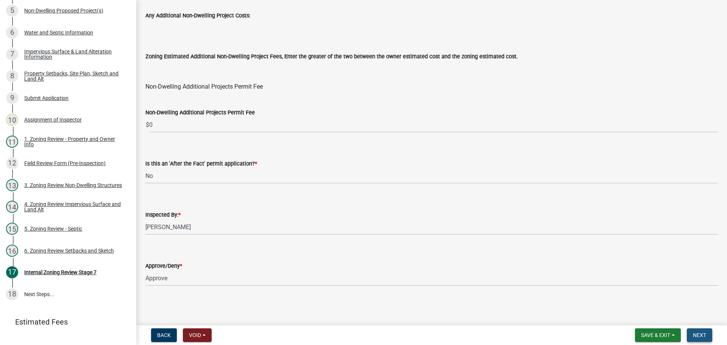
click at [698, 334] on span "Next" at bounding box center [699, 335] width 13 height 6
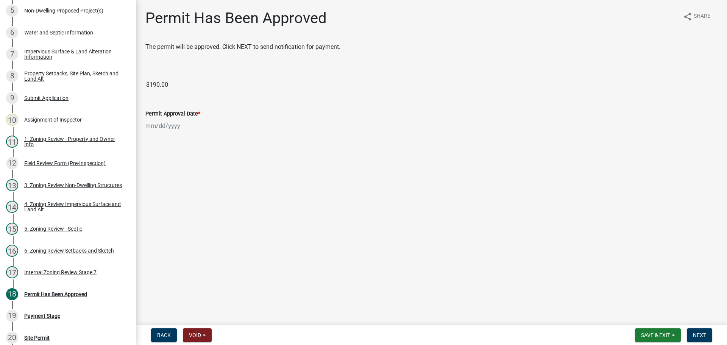
scroll to position [260, 0]
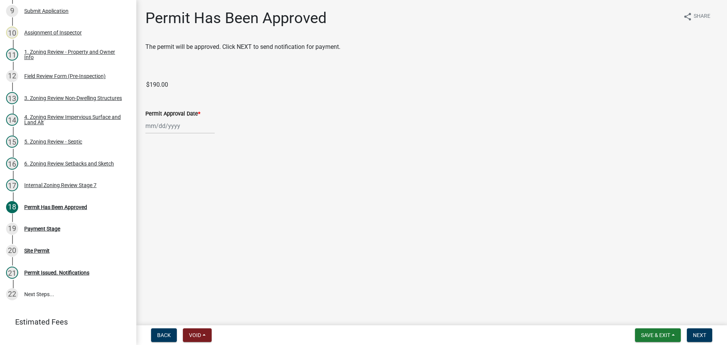
click at [166, 126] on div at bounding box center [179, 126] width 69 height 16
select select "8"
select select "2025"
click at [149, 211] on div "25" at bounding box center [153, 215] width 12 height 12
type input "[DATE]"
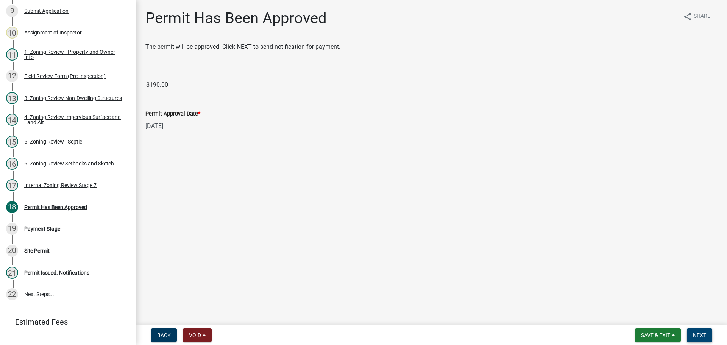
click at [702, 333] on span "Next" at bounding box center [699, 335] width 13 height 6
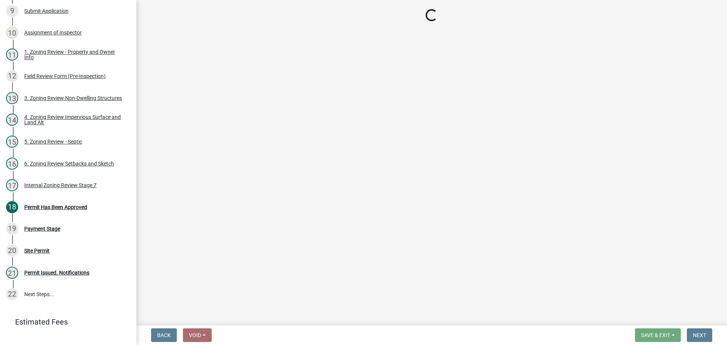
select select "3: 3"
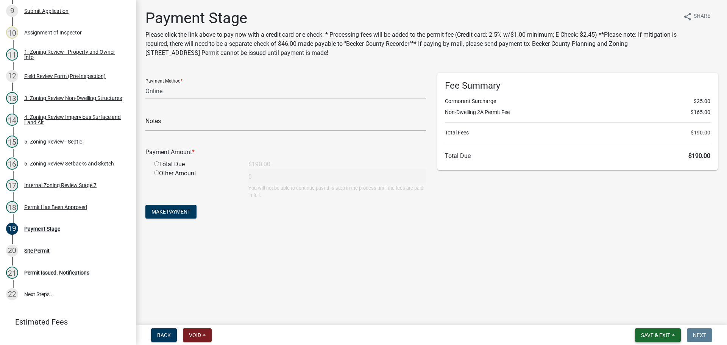
click at [662, 334] on span "Save & Exit" at bounding box center [655, 335] width 29 height 6
click at [655, 316] on button "Save & Exit" at bounding box center [650, 315] width 61 height 18
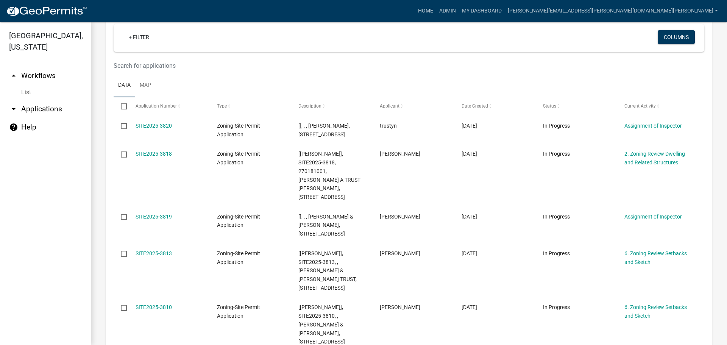
scroll to position [189, 0]
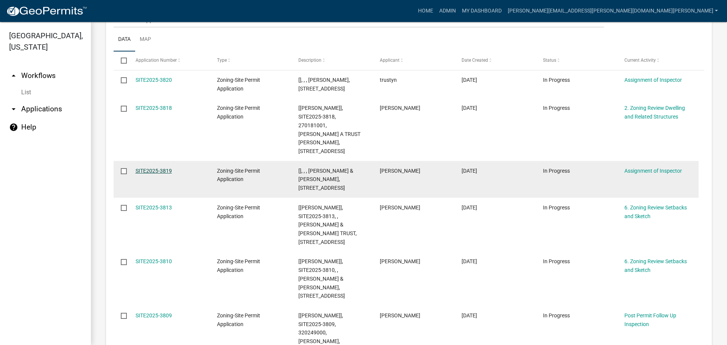
click at [156, 168] on link "SITE2025-3819" at bounding box center [154, 171] width 36 height 6
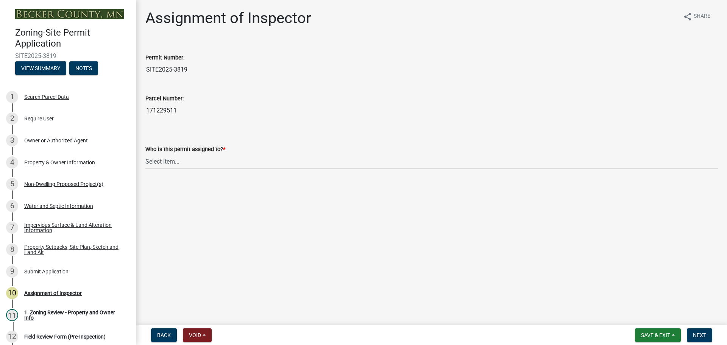
click at [161, 154] on select "Select Item... [PERSON_NAME] [PERSON_NAME] [PERSON_NAME] [PERSON_NAME] [PERSON_…" at bounding box center [431, 162] width 572 height 16
click at [145, 154] on select "Select Item... [PERSON_NAME] [PERSON_NAME] [PERSON_NAME] [PERSON_NAME] [PERSON_…" at bounding box center [431, 162] width 572 height 16
select select "ebd8400e-d8d5-49f8-911f-e671eb76408a"
click at [700, 334] on span "Next" at bounding box center [699, 335] width 13 height 6
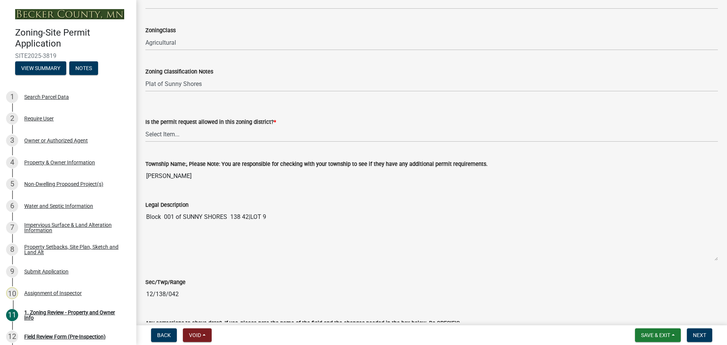
scroll to position [530, 0]
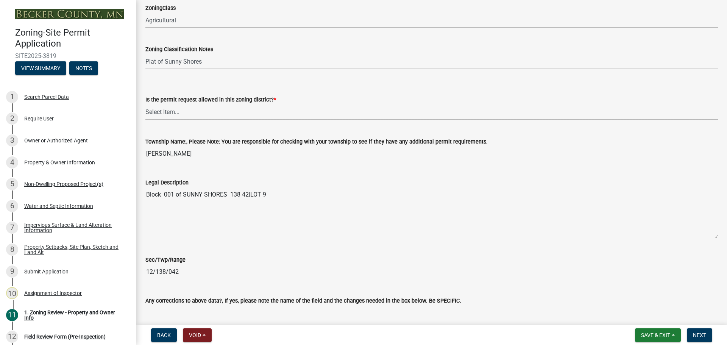
click at [168, 112] on select "Select Item... Yes No" at bounding box center [431, 112] width 572 height 16
click at [145, 104] on select "Select Item... Yes No" at bounding box center [431, 112] width 572 height 16
select select "b4f32c46-6248-4748-b47c-fa4933858724"
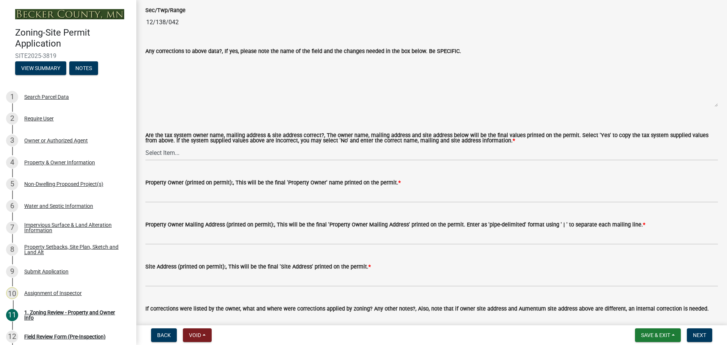
scroll to position [795, 0]
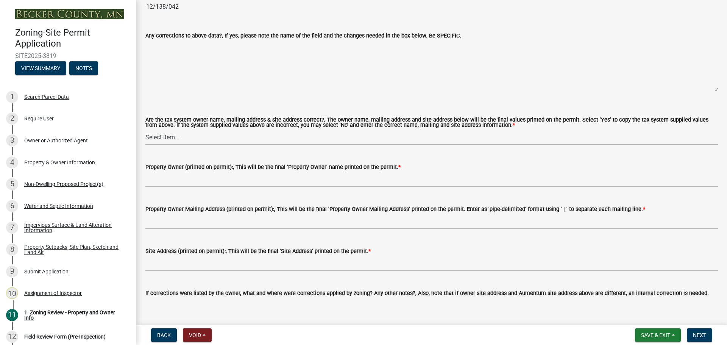
click at [169, 133] on select "Select Item... Yes No" at bounding box center [431, 137] width 572 height 16
click at [145, 130] on select "Select Item... Yes No" at bounding box center [431, 137] width 572 height 16
select select "ab6c2257-4786-48e5-86d0-1194833f57c8"
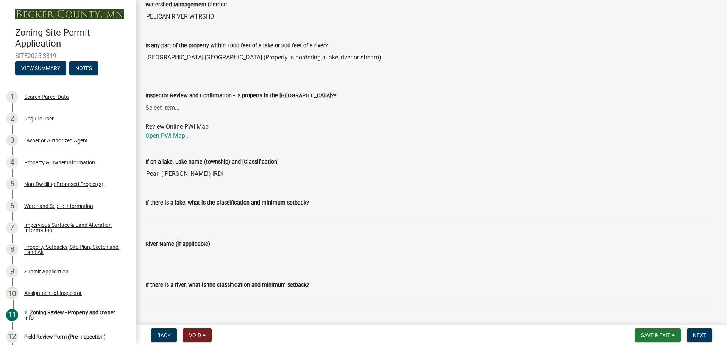
scroll to position [1174, 0]
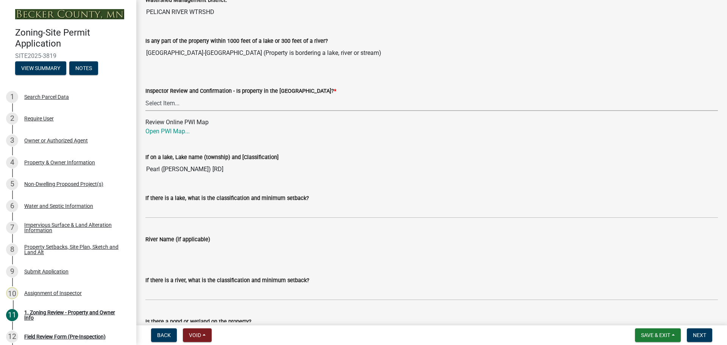
click at [162, 103] on select "Select Item... Within [GEOGRAPHIC_DATA] (SD) Not in [GEOGRAPHIC_DATA] (NOTSL)" at bounding box center [431, 103] width 572 height 16
click at [145, 96] on select "Select Item... Within [GEOGRAPHIC_DATA] (SD) Not in [GEOGRAPHIC_DATA] (NOTSL)" at bounding box center [431, 103] width 572 height 16
select select "de99b201-fb85-4000-88f5-6f49f4ff2101"
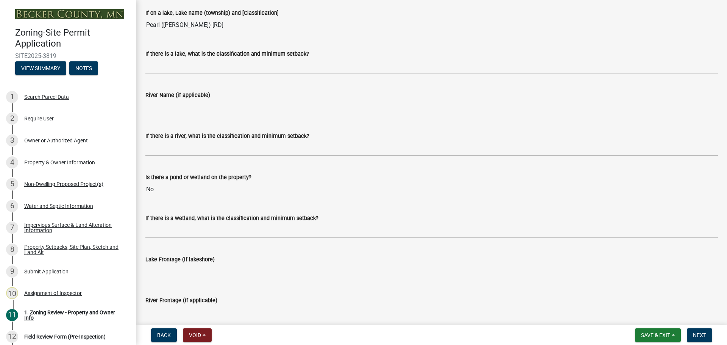
scroll to position [1325, 0]
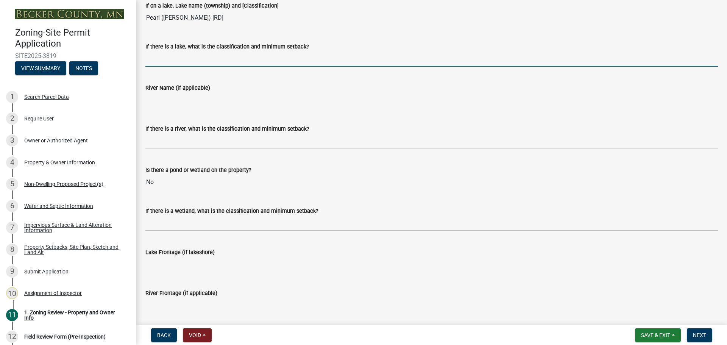
click at [186, 65] on input "If there is a lake, what is the classification and minimum setback?" at bounding box center [431, 59] width 572 height 16
type input "RD100"
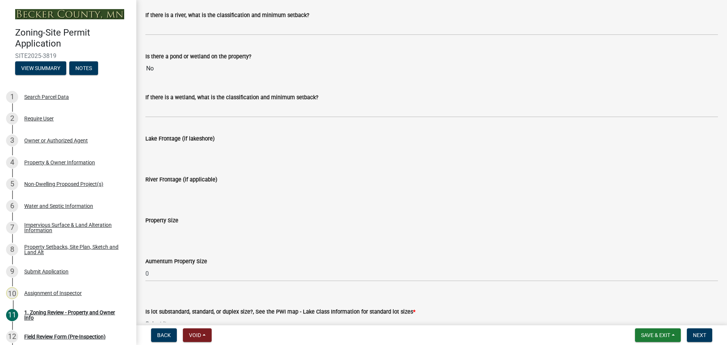
scroll to position [1552, 0]
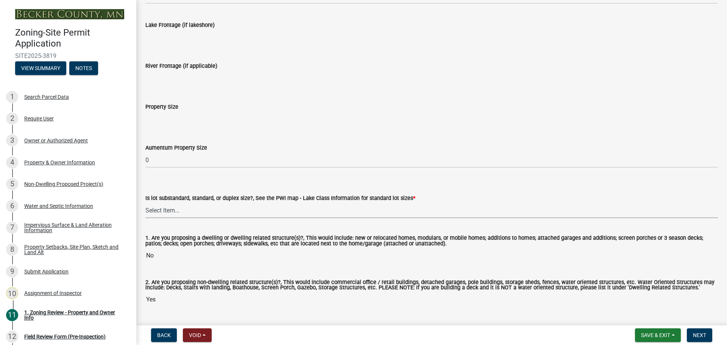
click at [175, 211] on select "Select Item... Non-Riparian and not back lot Substandard Non-Riparian Backlot S…" at bounding box center [431, 211] width 572 height 16
click at [145, 203] on select "Select Item... Non-Riparian and not back lot Substandard Non-Riparian Backlot S…" at bounding box center [431, 211] width 572 height 16
select select "bebe3d63-d6b7-40ee-9a8d-3c7f124c1a67"
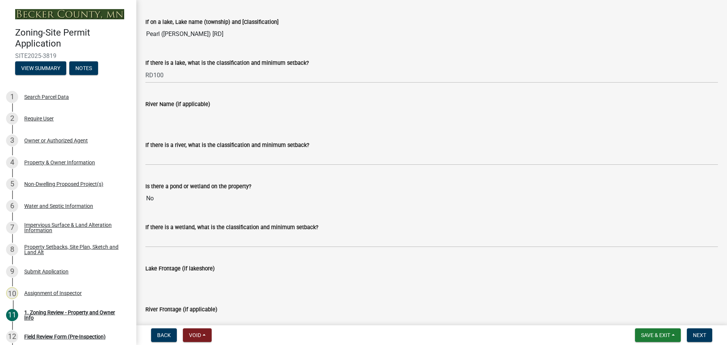
scroll to position [1271, 0]
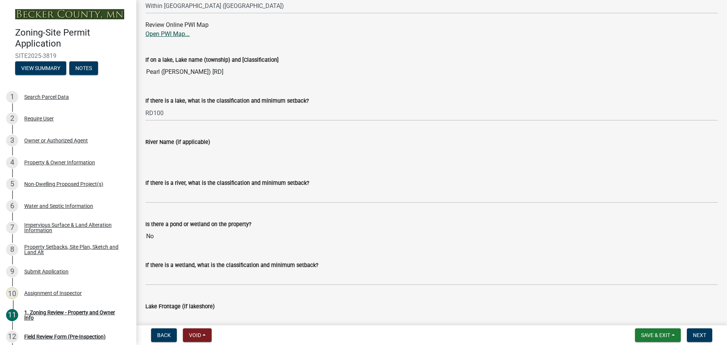
click at [177, 35] on link "Open PWI Map..." at bounding box center [167, 33] width 44 height 7
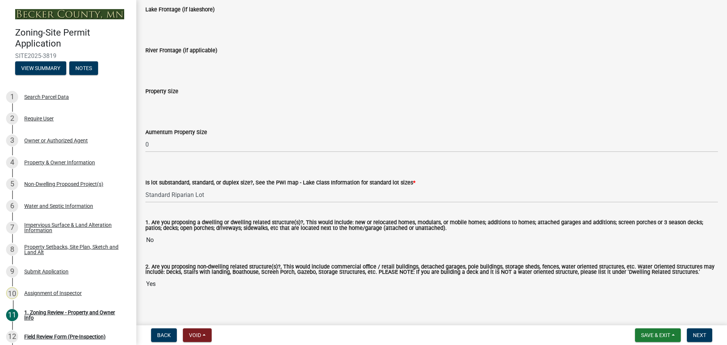
scroll to position [1574, 0]
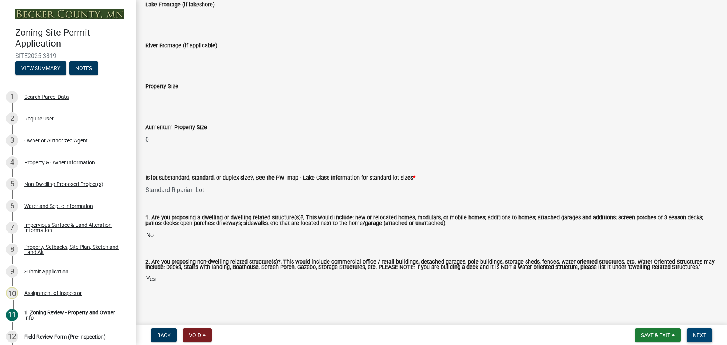
click at [700, 335] on span "Next" at bounding box center [699, 335] width 13 height 6
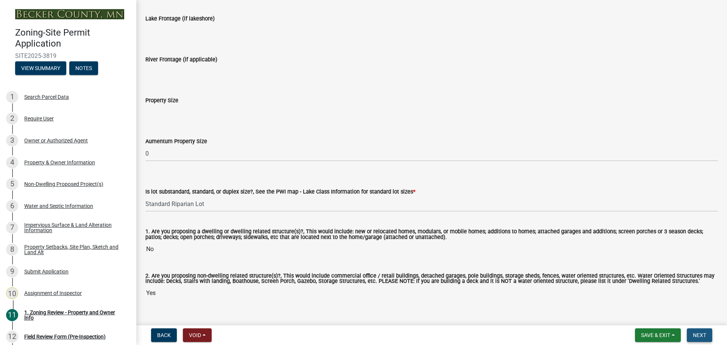
scroll to position [1589, 0]
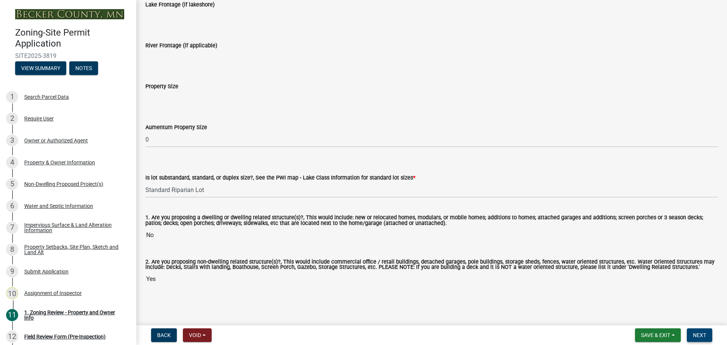
click at [699, 329] on button "Next" at bounding box center [699, 335] width 25 height 14
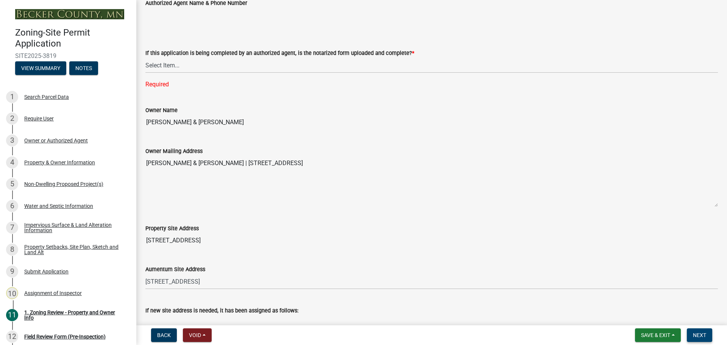
scroll to position [188, 0]
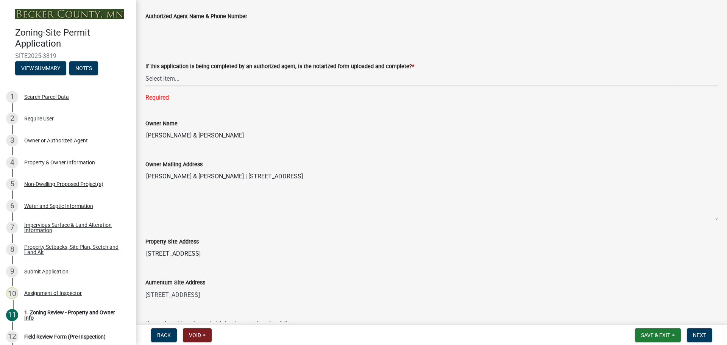
drag, startPoint x: 167, startPoint y: 77, endPoint x: 171, endPoint y: 77, distance: 4.2
click at [167, 77] on select "Select Item... Yes No N/A" at bounding box center [431, 79] width 572 height 16
click at [145, 71] on select "Select Item... Yes No N/A" at bounding box center [431, 79] width 572 height 16
select select "b279cdb4-a9c7-4e65-a8bd-797316f5be14"
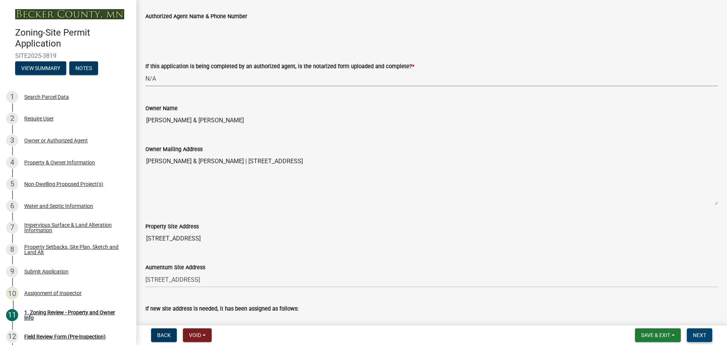
click at [700, 332] on span "Next" at bounding box center [699, 335] width 13 height 6
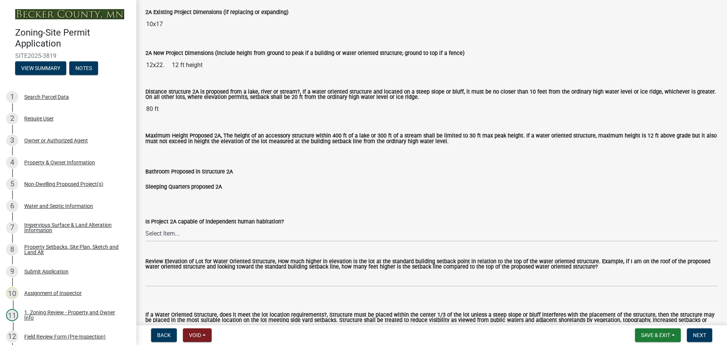
scroll to position [151, 0]
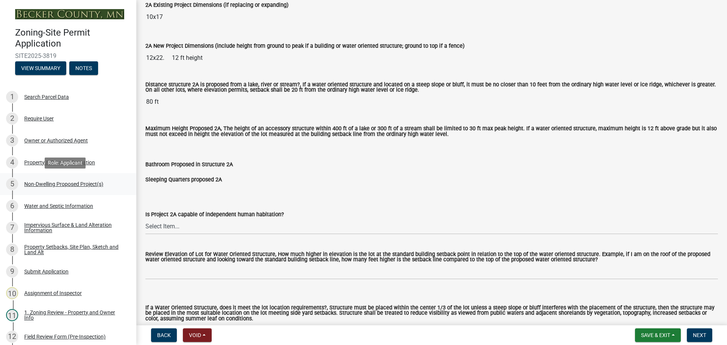
click at [64, 182] on div "Non-Dwelling Proposed Project(s)" at bounding box center [63, 183] width 79 height 5
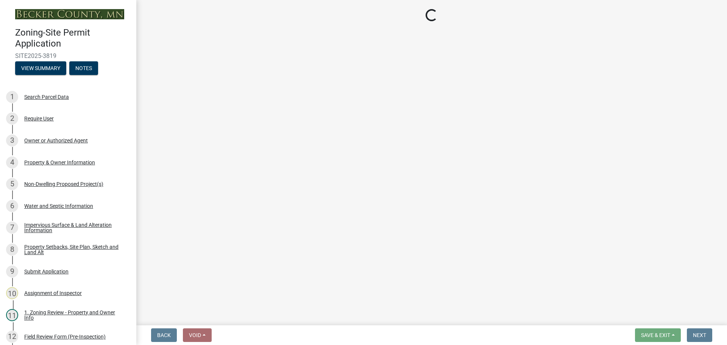
select select "97c48b8f-5b3b-4eb5-baa1-64080d5416e1"
select select "36a8dc7e-5287-4fe3-b802-0764a7c76875"
select select "258cbdbc-8629-455d-9fed-6a57bf82144e"
select select "a9a8393f-3c28-47b8-b6d9-84c94641c3fc"
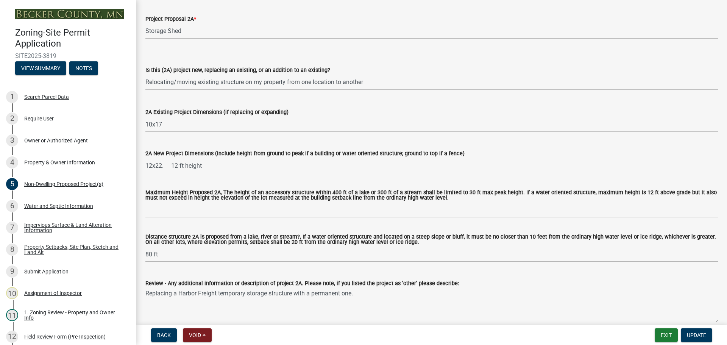
scroll to position [227, 0]
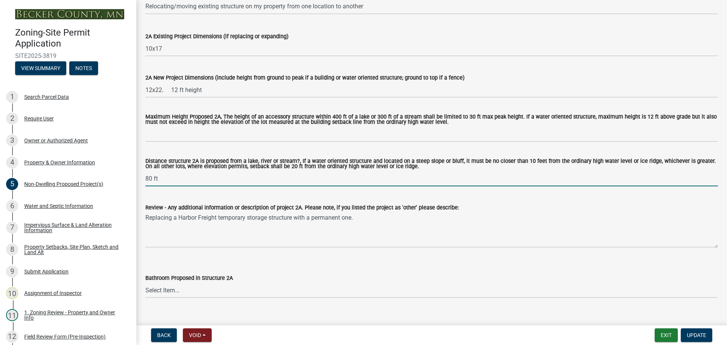
drag, startPoint x: 153, startPoint y: 177, endPoint x: 141, endPoint y: 177, distance: 11.4
click at [141, 177] on div "Distance structure 2A is proposed from a lake, river or stream?, If a water ori…" at bounding box center [432, 167] width 584 height 38
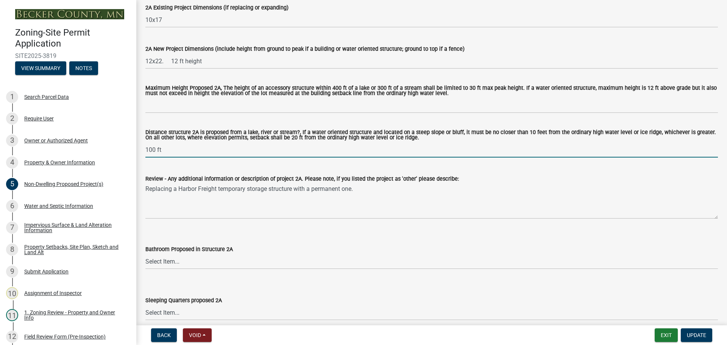
scroll to position [341, 0]
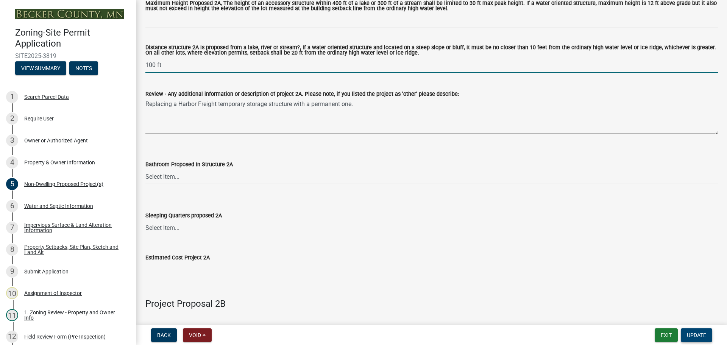
type input "100 ft"
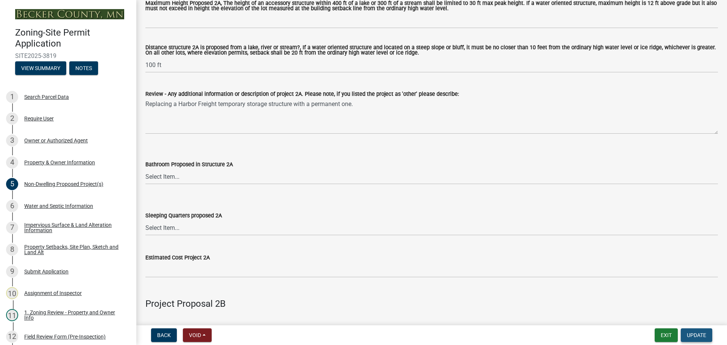
click at [695, 331] on button "Update" at bounding box center [696, 335] width 31 height 14
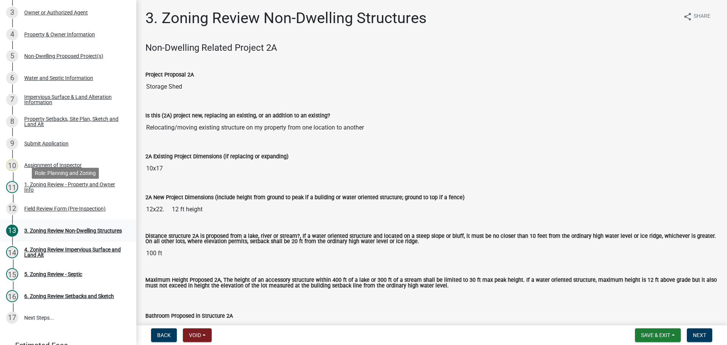
scroll to position [165, 0]
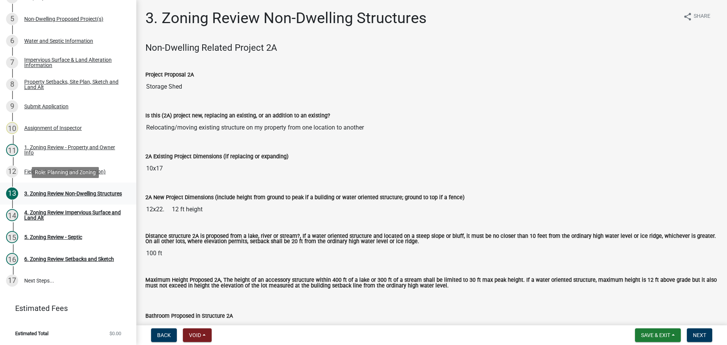
click at [61, 186] on link "13 3. Zoning Review Non-Dwelling Structures" at bounding box center [68, 193] width 136 height 22
click at [61, 191] on div "3. Zoning Review Non-Dwelling Structures" at bounding box center [73, 193] width 98 height 5
click at [72, 193] on div "3. Zoning Review Non-Dwelling Structures" at bounding box center [73, 193] width 98 height 5
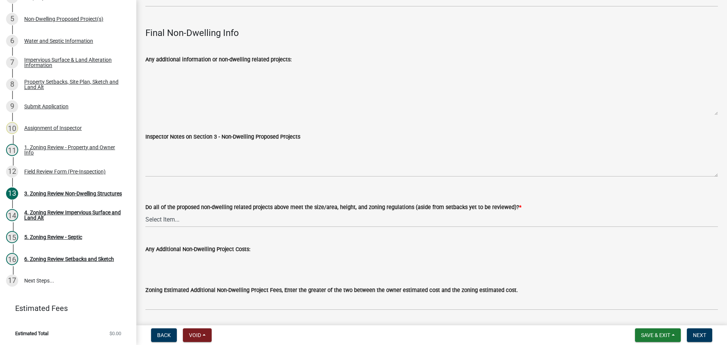
scroll to position [2441, 0]
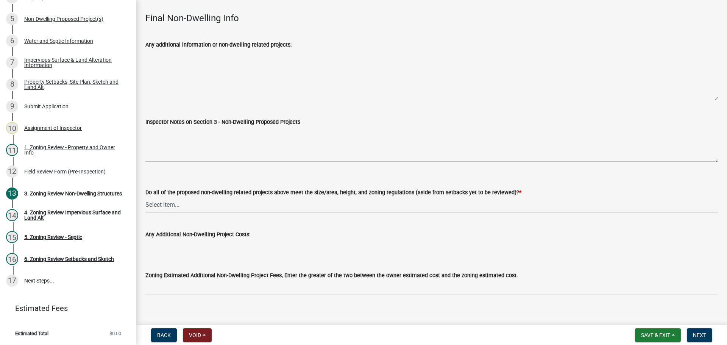
click at [196, 197] on select "Select Item... Yes No N/A" at bounding box center [431, 205] width 572 height 16
click at [145, 197] on select "Select Item... Yes No N/A" at bounding box center [431, 205] width 572 height 16
select select "70869821-7738-4560-8d2e-4f353ca78bb3"
click at [699, 336] on span "Next" at bounding box center [699, 335] width 13 height 6
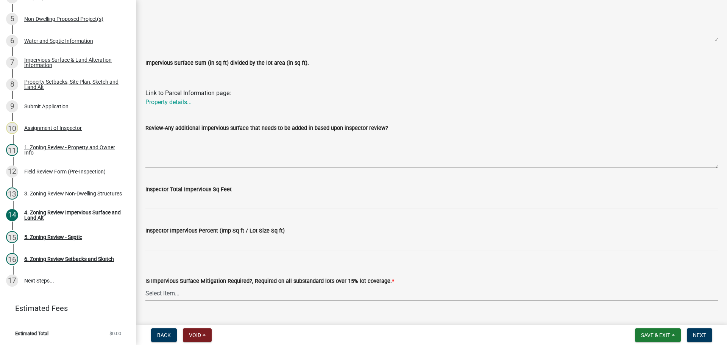
scroll to position [238, 0]
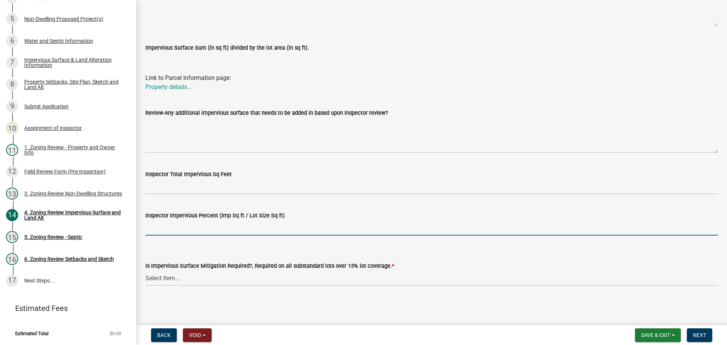
click at [207, 225] on input "Inspector Impervious Percent (Imp Sq ft / Lot Size Sq ft)" at bounding box center [431, 228] width 572 height 16
type input "under 25%"
click at [174, 276] on select "Select Item... Yes- Over 15% substandard lot coverage No N/A" at bounding box center [431, 278] width 572 height 16
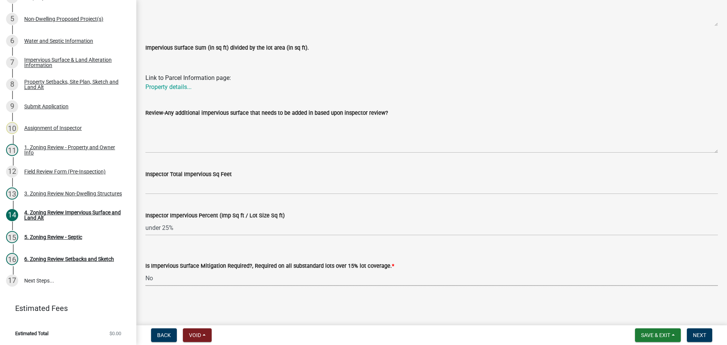
click at [145, 270] on select "Select Item... Yes- Over 15% substandard lot coverage No N/A" at bounding box center [431, 278] width 572 height 16
select select "e01e6f83-540c-4684-94c6-de0fe38ded07"
click at [705, 334] on span "Next" at bounding box center [699, 335] width 13 height 6
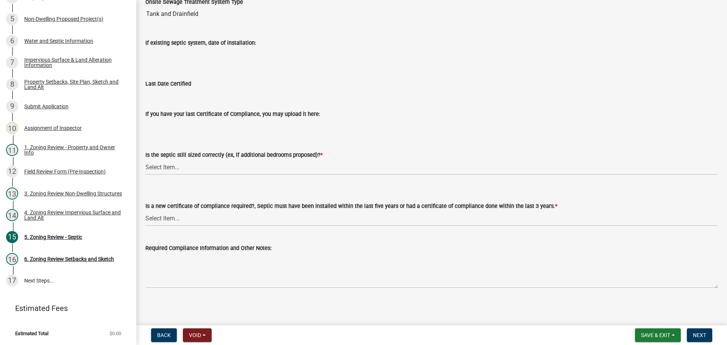
scroll to position [81, 0]
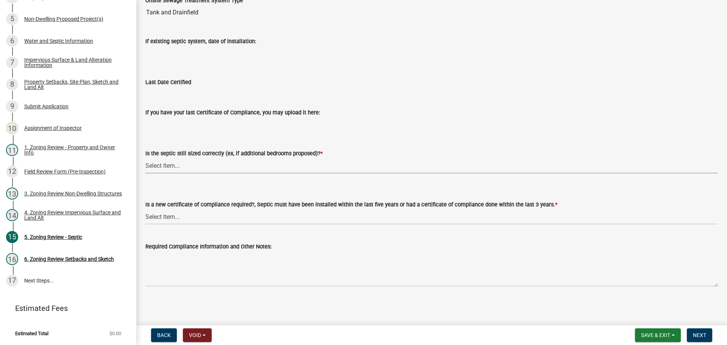
click at [159, 162] on select "Select Item... Yes No N/A" at bounding box center [431, 166] width 572 height 16
click at [145, 158] on select "Select Item... Yes No N/A" at bounding box center [431, 166] width 572 height 16
select select "ffe0288f-179d-446d-9dfb-ee21a688edc6"
click at [177, 214] on select "Select Item... Yes No" at bounding box center [431, 217] width 572 height 16
click at [145, 209] on select "Select Item... Yes No" at bounding box center [431, 217] width 572 height 16
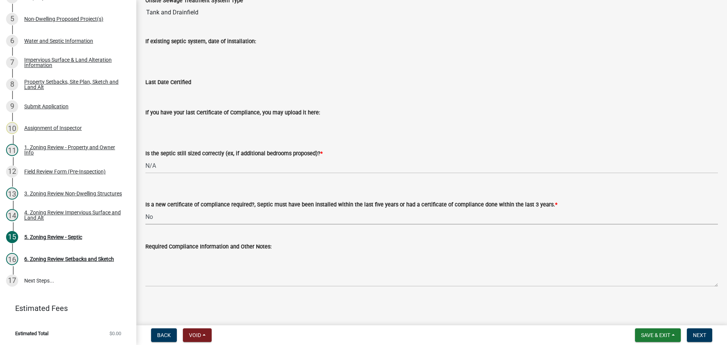
select select "2fd537d7-74b1-4ff9-a84c-837cf5598f43"
click at [694, 333] on span "Next" at bounding box center [699, 335] width 13 height 6
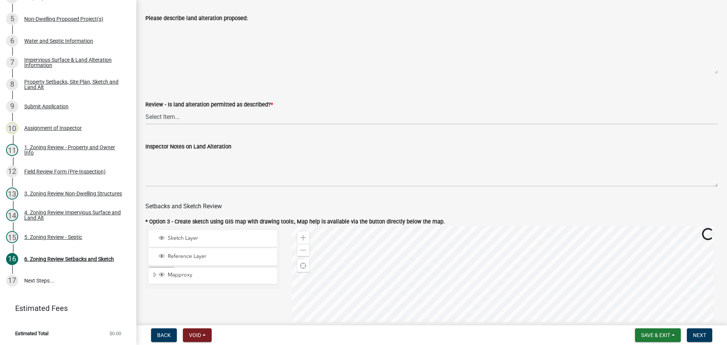
scroll to position [189, 0]
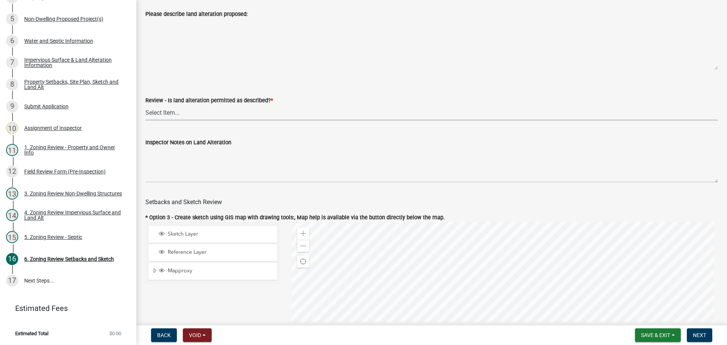
click at [164, 112] on select "Select Item... Yes No N/A" at bounding box center [431, 113] width 572 height 16
click at [145, 106] on select "Select Item... Yes No N/A" at bounding box center [431, 113] width 572 height 16
select select "cada6796-d529-4ebb-b6d4-faca8dd705c9"
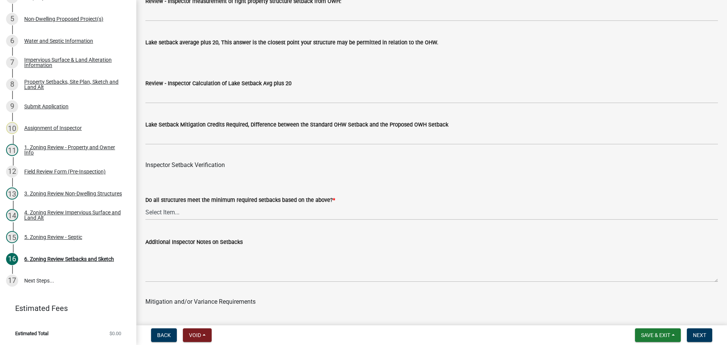
scroll to position [2272, 0]
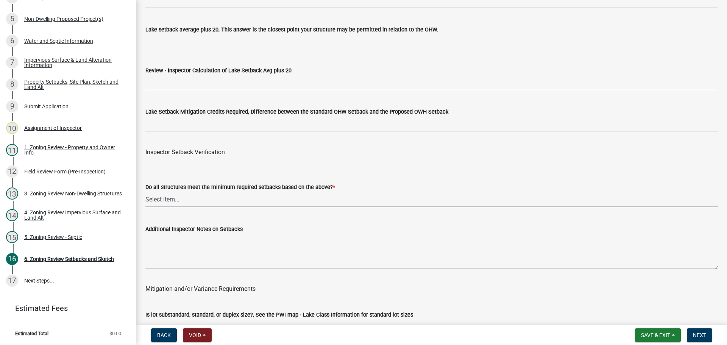
click at [162, 196] on select "Select Item... Yes No" at bounding box center [431, 200] width 572 height 16
click at [145, 193] on select "Select Item... Yes No" at bounding box center [431, 200] width 572 height 16
select select "1355ee8a-8cf1-4796-8594-a9df27e9dfb0"
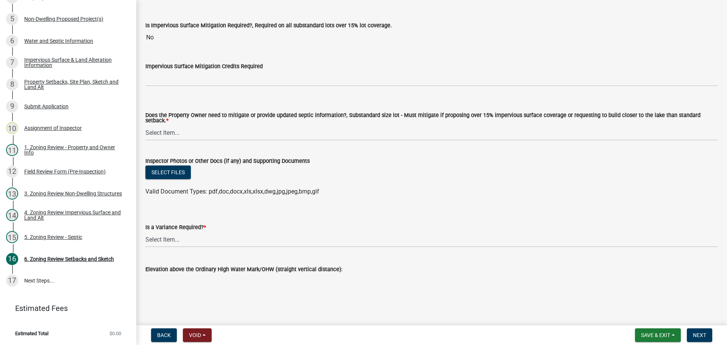
scroll to position [2725, 0]
click at [158, 235] on select "Select Item... Yes No" at bounding box center [431, 239] width 572 height 16
click at [145, 231] on select "Select Item... Yes No" at bounding box center [431, 239] width 572 height 16
select select "f2187563-aefa-492e-adce-9c256a51e9d2"
click at [699, 333] on span "Next" at bounding box center [699, 335] width 13 height 6
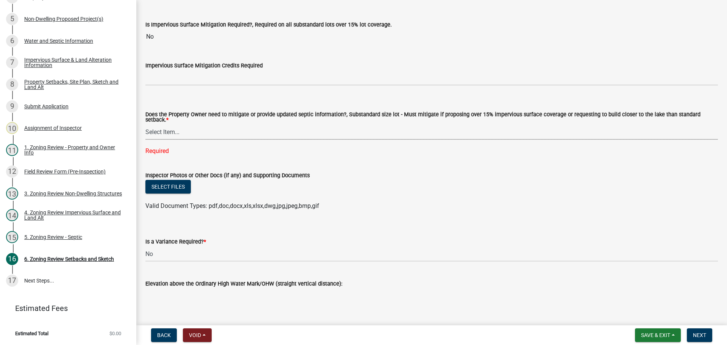
click at [167, 129] on select "Select Item... No Mitigation or additional Septic Information is required Septi…" at bounding box center [431, 132] width 572 height 16
click at [145, 124] on select "Select Item... No Mitigation or additional Septic Information is required Septi…" at bounding box center [431, 132] width 572 height 16
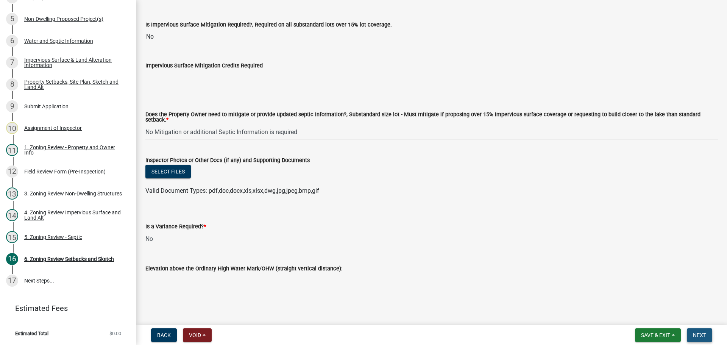
click at [703, 330] on button "Next" at bounding box center [699, 335] width 25 height 14
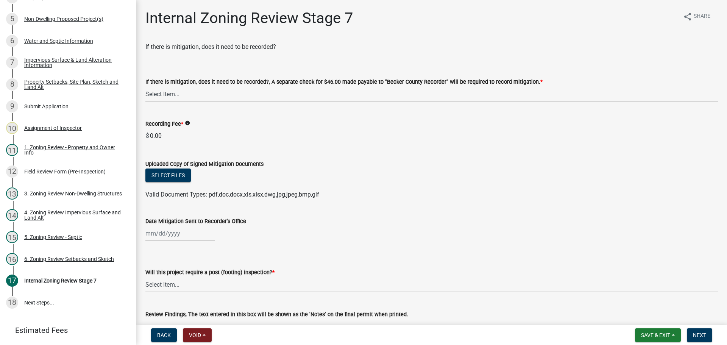
scroll to position [187, 0]
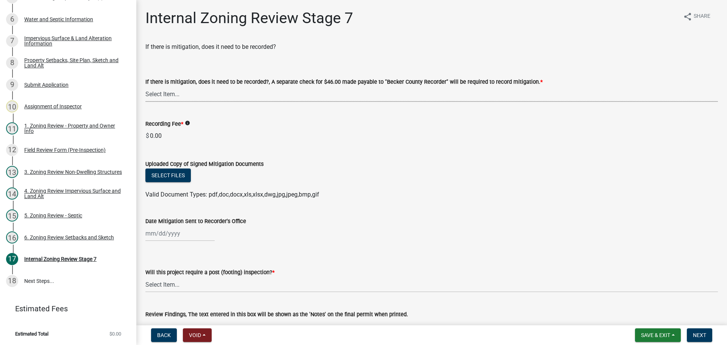
click at [167, 95] on select "Select Item... Yes No N/A" at bounding box center [431, 94] width 572 height 16
click at [145, 86] on select "Select Item... Yes No N/A" at bounding box center [431, 94] width 572 height 16
click at [170, 282] on select "Select Item... No Yes" at bounding box center [431, 285] width 572 height 16
click at [145, 277] on select "Select Item... No Yes" at bounding box center [431, 285] width 572 height 16
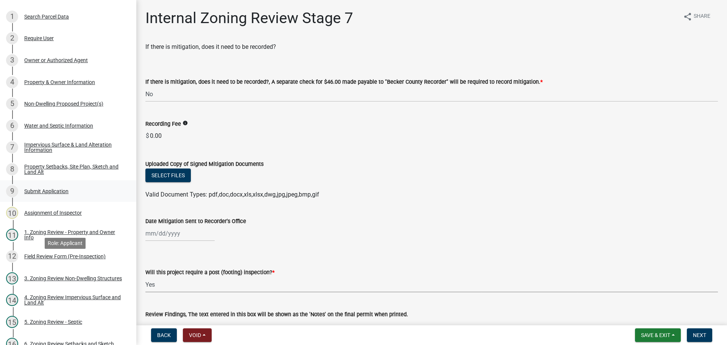
scroll to position [0, 0]
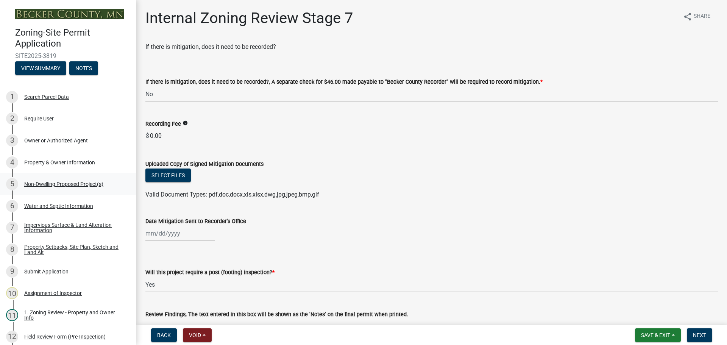
click at [67, 183] on div "Non-Dwelling Proposed Project(s)" at bounding box center [63, 183] width 79 height 5
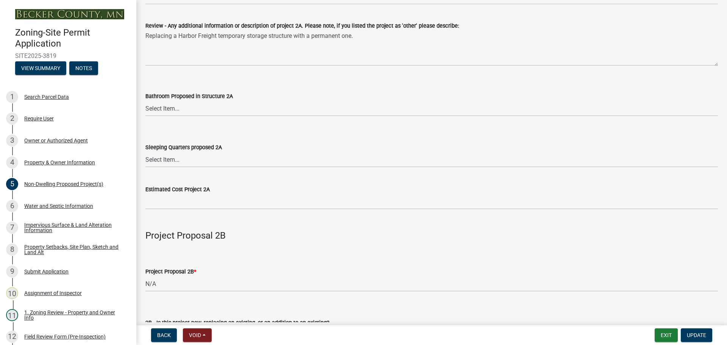
scroll to position [416, 0]
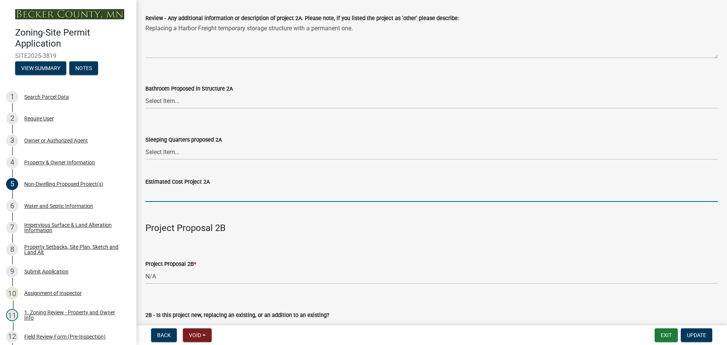
click at [167, 195] on input "text" at bounding box center [431, 194] width 572 height 16
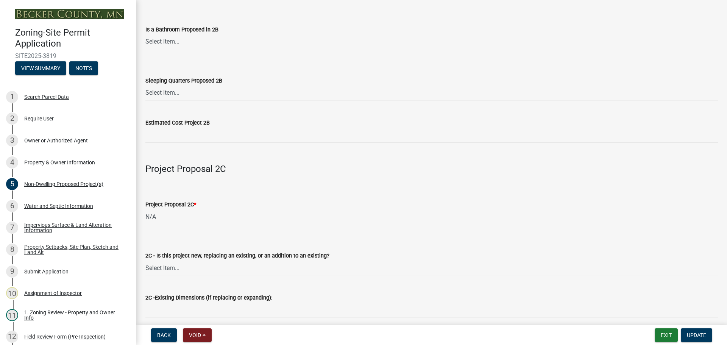
scroll to position [984, 0]
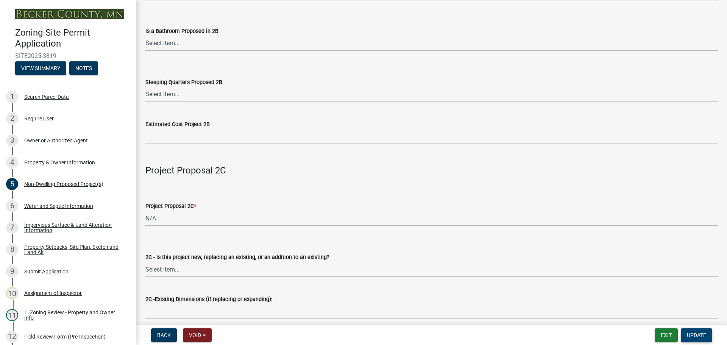
click at [704, 335] on span "Update" at bounding box center [696, 335] width 19 height 6
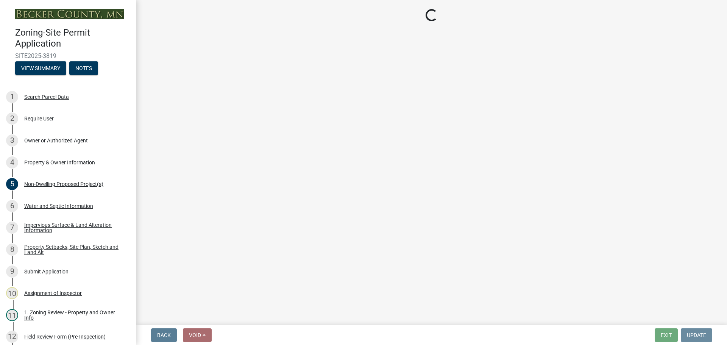
scroll to position [0, 0]
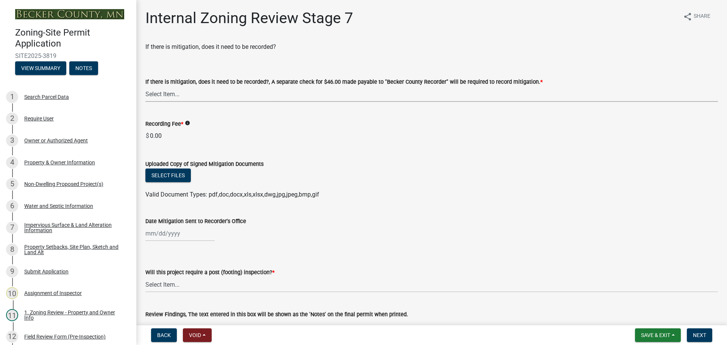
drag, startPoint x: 159, startPoint y: 90, endPoint x: 161, endPoint y: 94, distance: 4.6
click at [159, 90] on select "Select Item... Yes No N/A" at bounding box center [431, 94] width 572 height 16
click at [145, 86] on select "Select Item... Yes No N/A" at bounding box center [431, 94] width 572 height 16
click at [172, 284] on select "Select Item... No Yes" at bounding box center [431, 285] width 572 height 16
click at [145, 277] on select "Select Item... No Yes" at bounding box center [431, 285] width 572 height 16
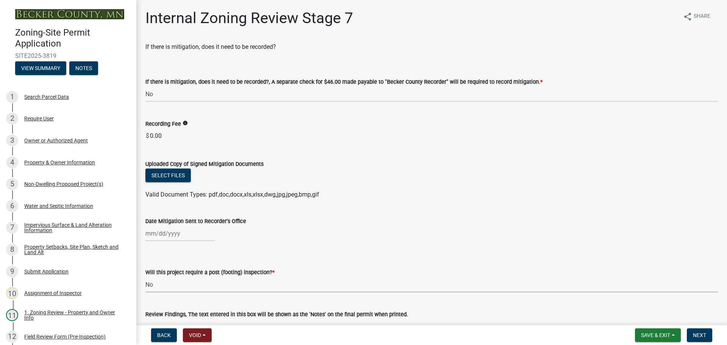
click at [173, 280] on select "Select Item... No Yes" at bounding box center [431, 285] width 572 height 16
click at [145, 277] on select "Select Item... No Yes" at bounding box center [431, 285] width 572 height 16
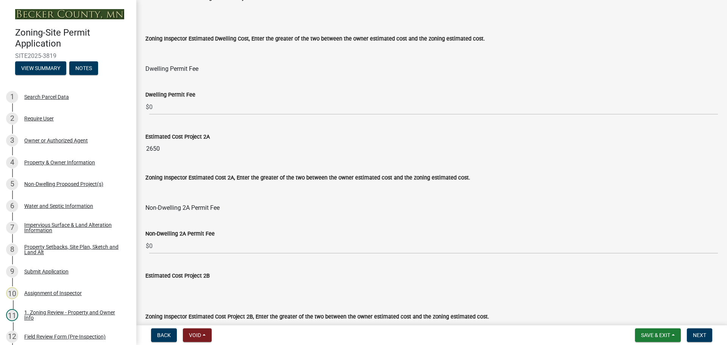
scroll to position [379, 0]
click at [162, 193] on input "Zoning Inspector Estimated Cost 2A, Enter the greater of the two between the ow…" at bounding box center [431, 188] width 572 height 15
click at [174, 196] on wm-data-entity-input "Zoning Inspector Estimated Cost 2A, Enter the greater of the two between the ow…" at bounding box center [431, 182] width 572 height 41
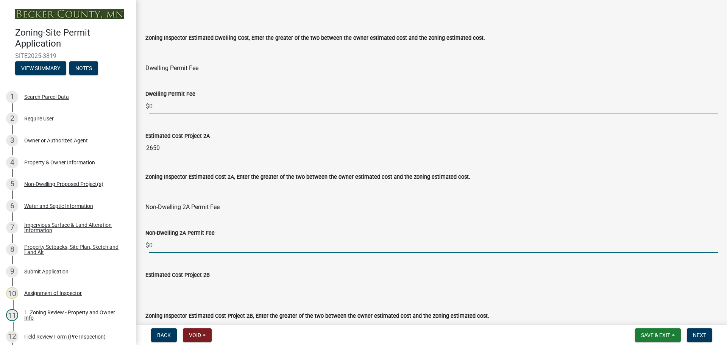
drag, startPoint x: 159, startPoint y: 247, endPoint x: 143, endPoint y: 246, distance: 15.9
click at [143, 246] on div "Non-Dwelling 2A Permit Fee $ 0" at bounding box center [432, 235] width 584 height 35
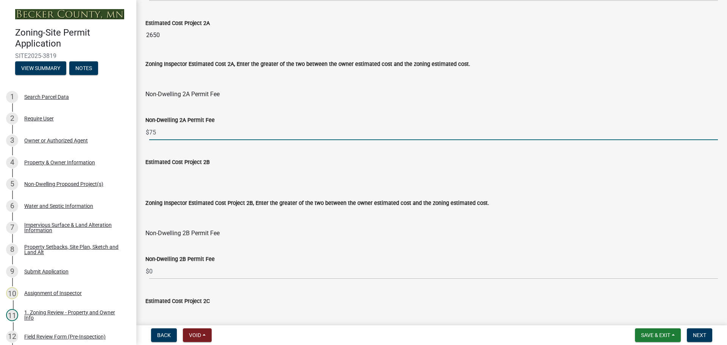
scroll to position [492, 0]
click at [695, 332] on span "Next" at bounding box center [699, 335] width 13 height 6
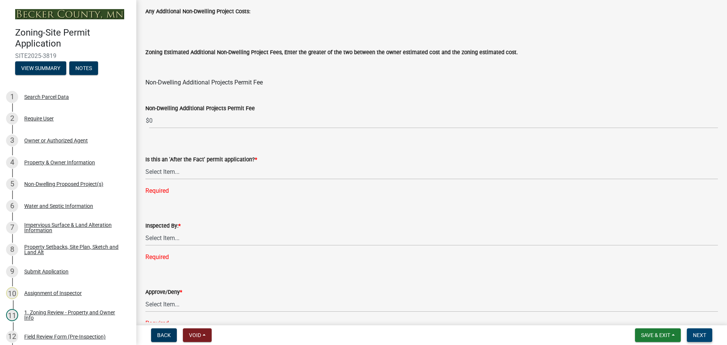
scroll to position [961, 0]
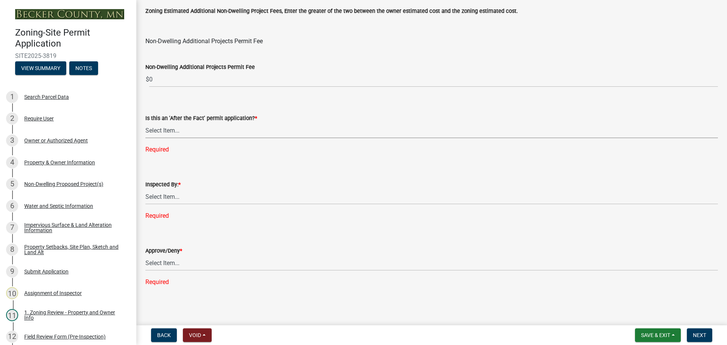
click at [168, 131] on select "Select Item... No Yes" at bounding box center [431, 131] width 572 height 16
click at [145, 138] on select "Select Item... No Yes" at bounding box center [431, 131] width 572 height 16
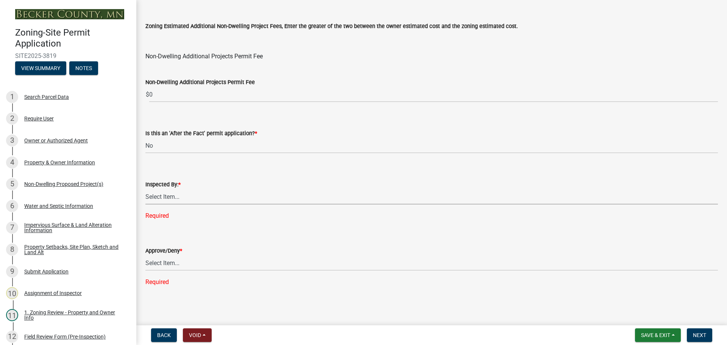
click at [163, 196] on select "Select Item... [PERSON_NAME] [PERSON_NAME] [PERSON_NAME] [PERSON_NAME] [PERSON_…" at bounding box center [431, 197] width 572 height 16
click at [145, 204] on select "Select Item... [PERSON_NAME] [PERSON_NAME] [PERSON_NAME] [PERSON_NAME] [PERSON_…" at bounding box center [431, 197] width 572 height 16
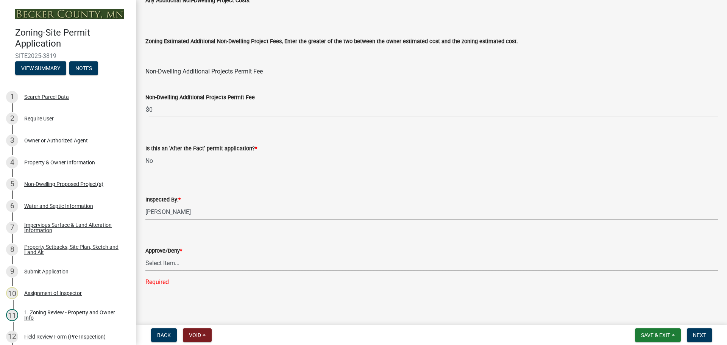
click at [165, 261] on select "Select Item... Approve Deny" at bounding box center [431, 263] width 572 height 16
click at [145, 270] on select "Select Item... Approve Deny" at bounding box center [431, 263] width 572 height 16
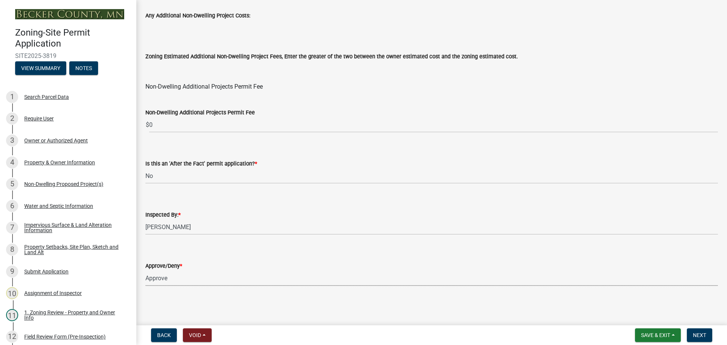
scroll to position [916, 0]
click at [699, 336] on span "Next" at bounding box center [699, 335] width 13 height 6
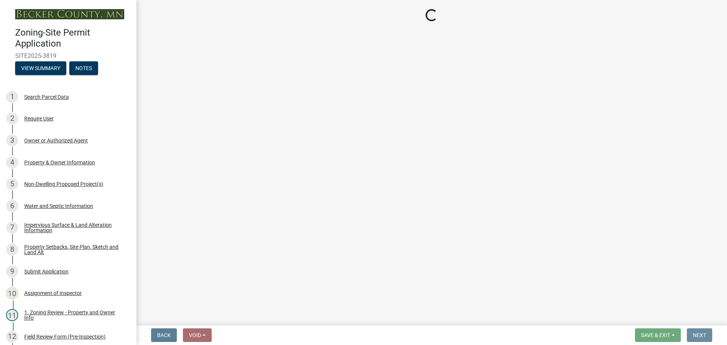
scroll to position [0, 0]
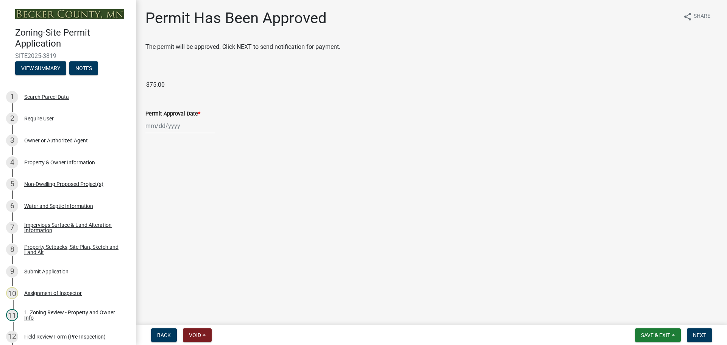
click at [173, 130] on div at bounding box center [179, 126] width 69 height 16
click at [153, 212] on div "25" at bounding box center [153, 215] width 12 height 12
click at [706, 335] on button "Next" at bounding box center [699, 335] width 25 height 14
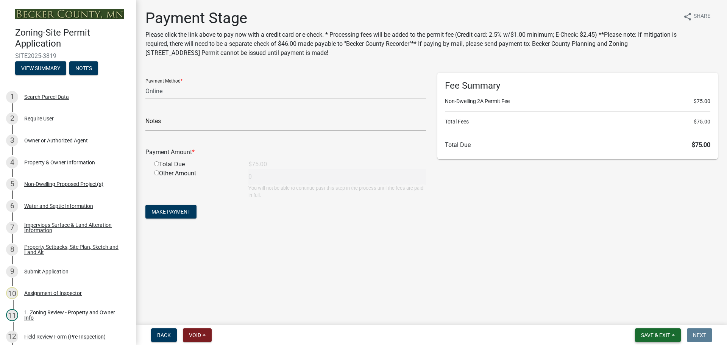
click at [645, 333] on span "Save & Exit" at bounding box center [655, 335] width 29 height 6
click at [639, 317] on button "Save & Exit" at bounding box center [650, 315] width 61 height 18
